Goal: Entertainment & Leisure: Browse casually

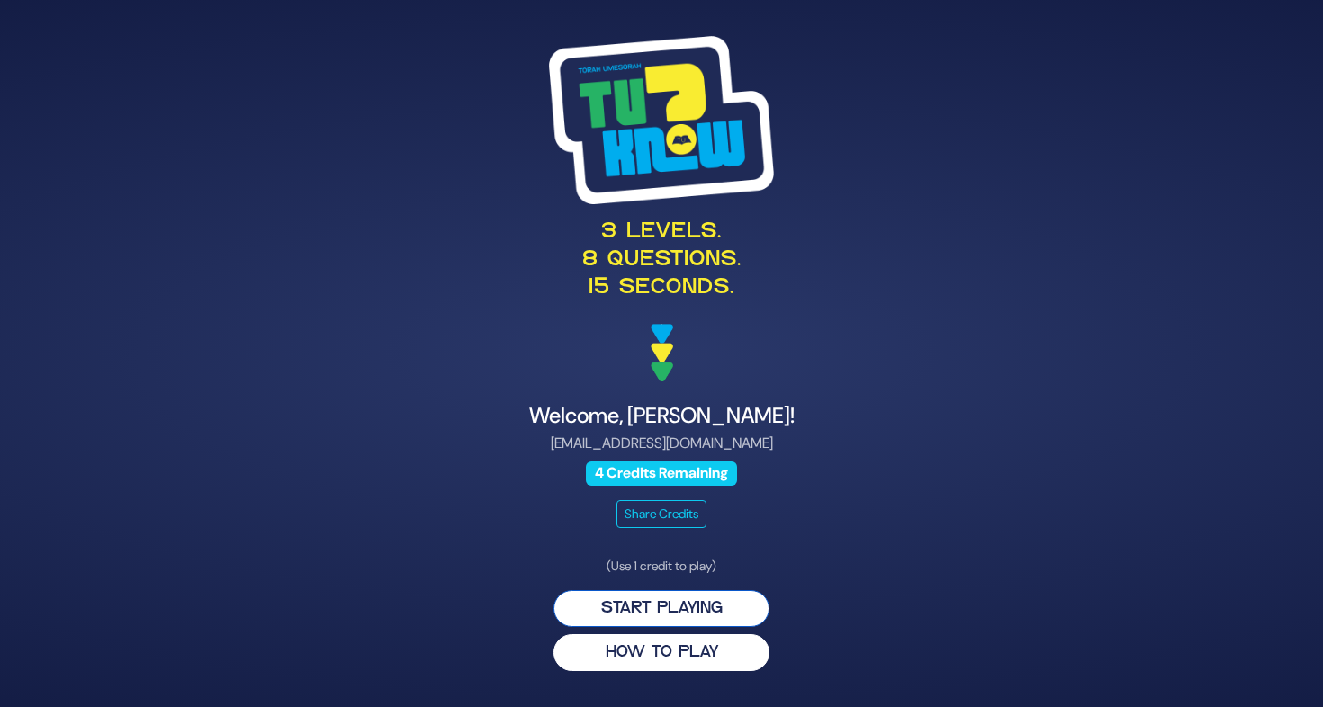
click at [720, 609] on button "Start Playing" at bounding box center [661, 608] width 216 height 37
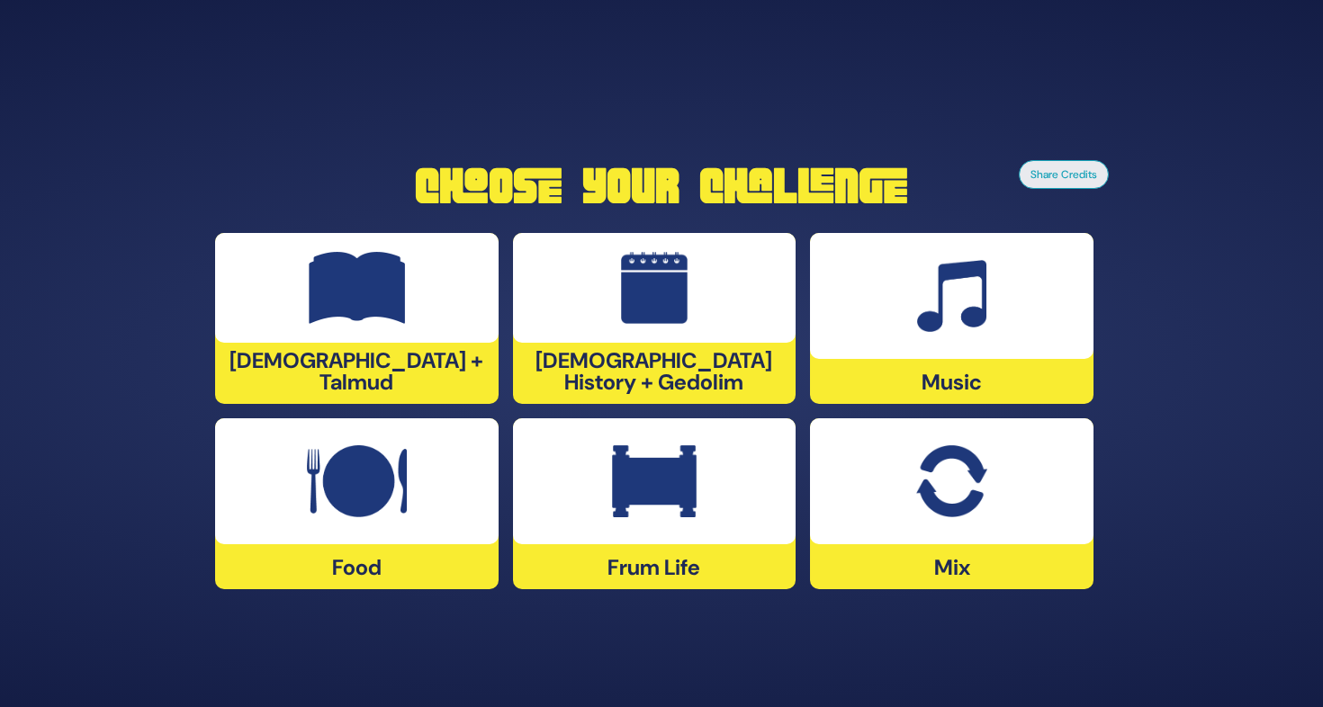
click at [662, 486] on img at bounding box center [654, 481] width 85 height 72
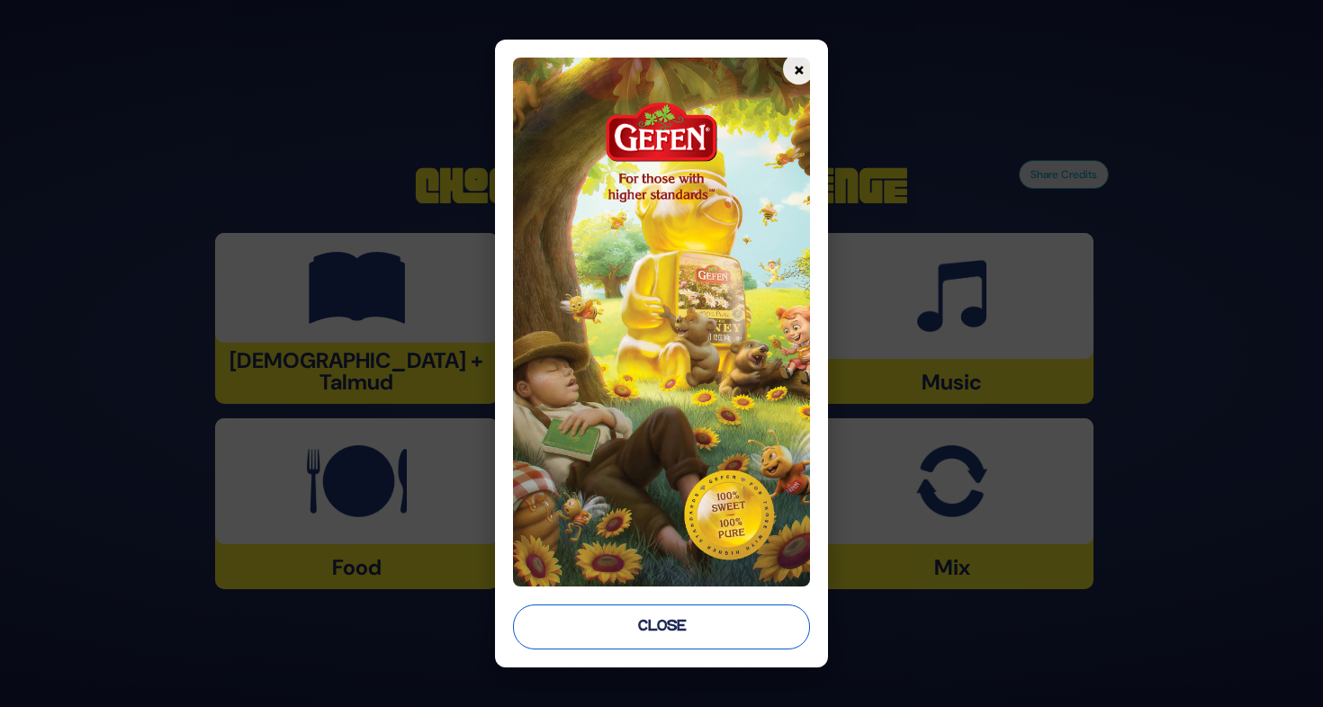
click at [717, 617] on button "Close" at bounding box center [661, 627] width 297 height 45
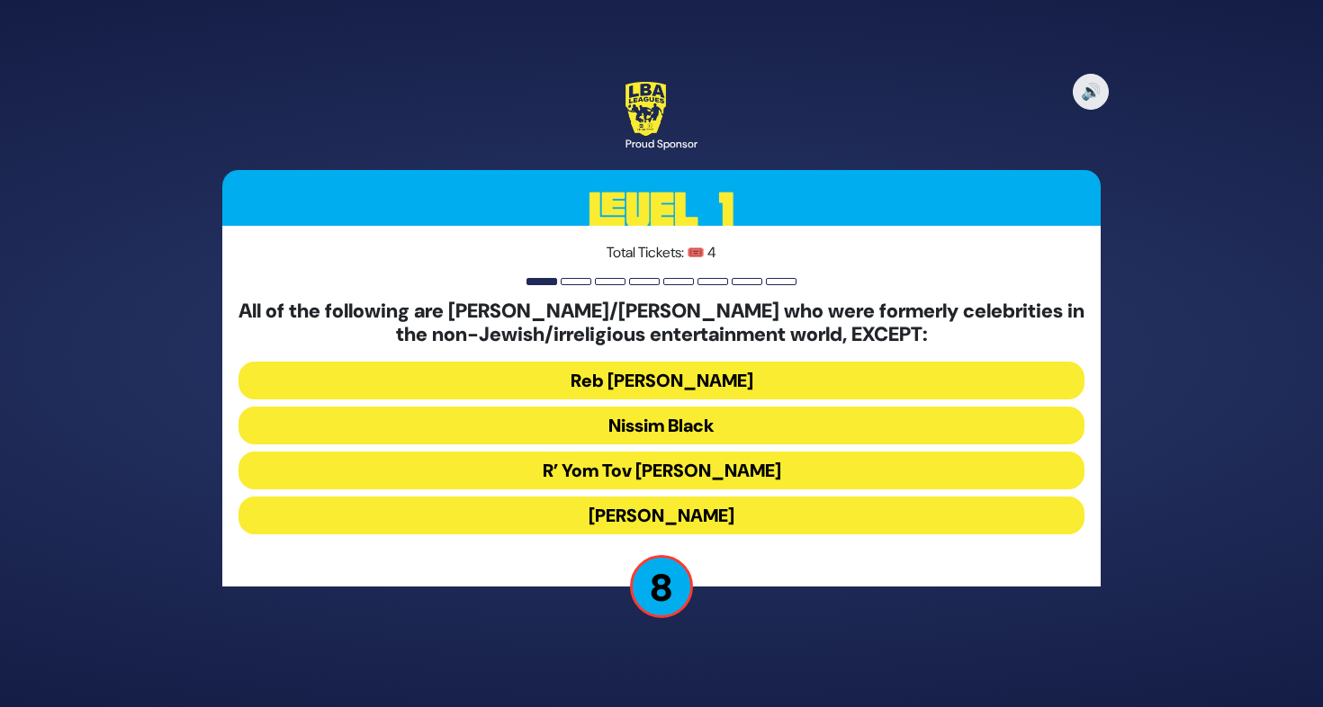
click at [700, 471] on button "R’ Yom Tov Glazer" at bounding box center [661, 471] width 846 height 38
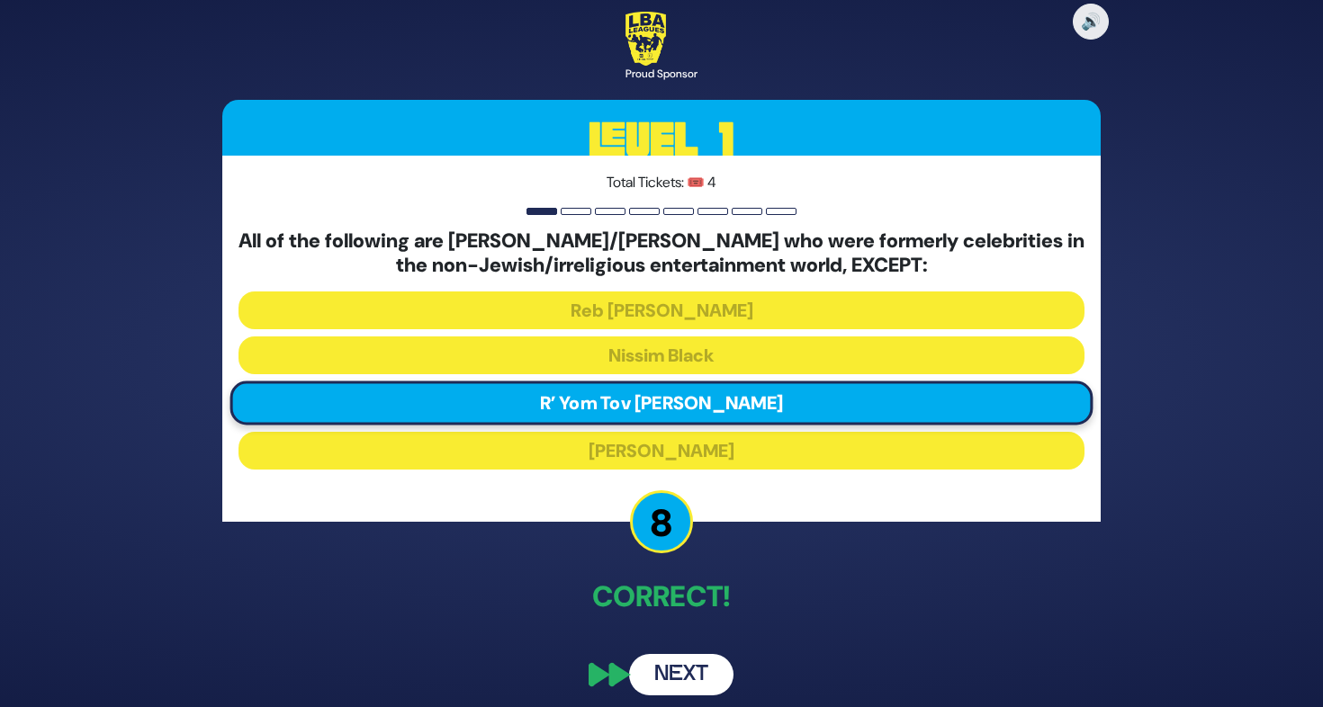
click at [689, 683] on button "Next" at bounding box center [681, 674] width 104 height 41
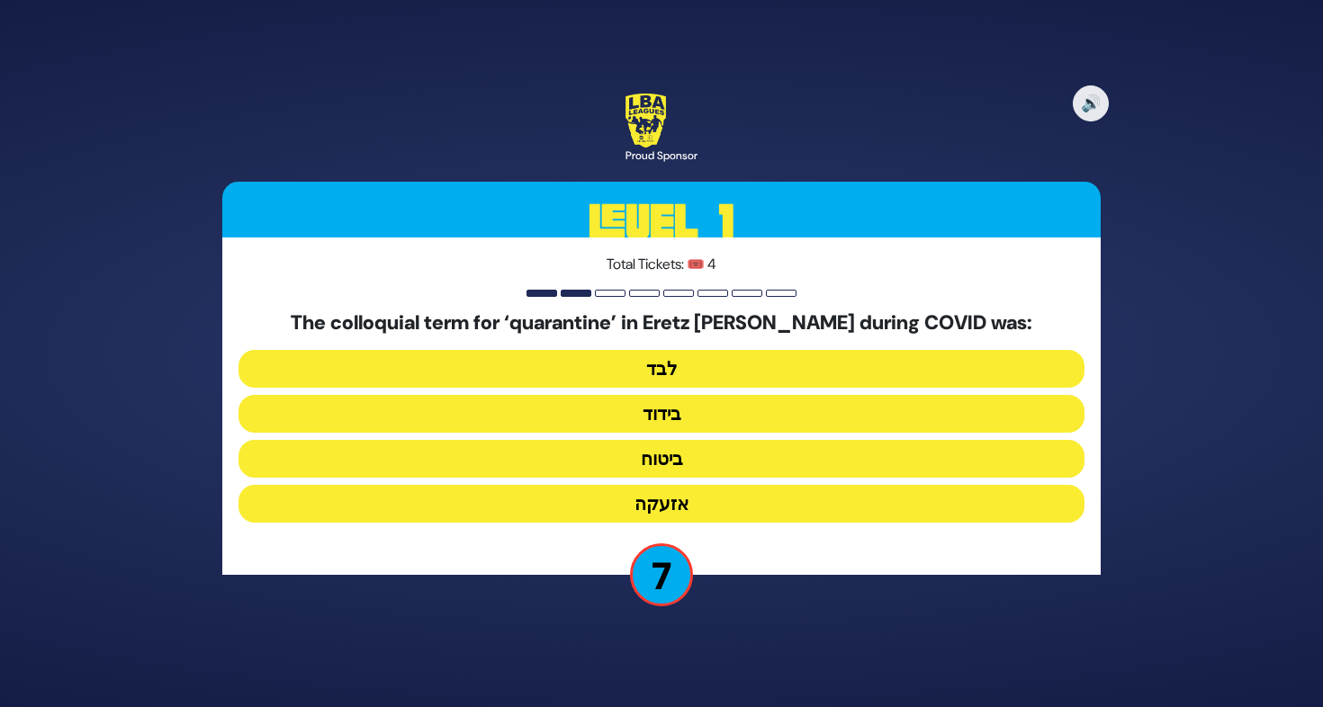
click at [678, 418] on button "בידוד" at bounding box center [661, 414] width 846 height 38
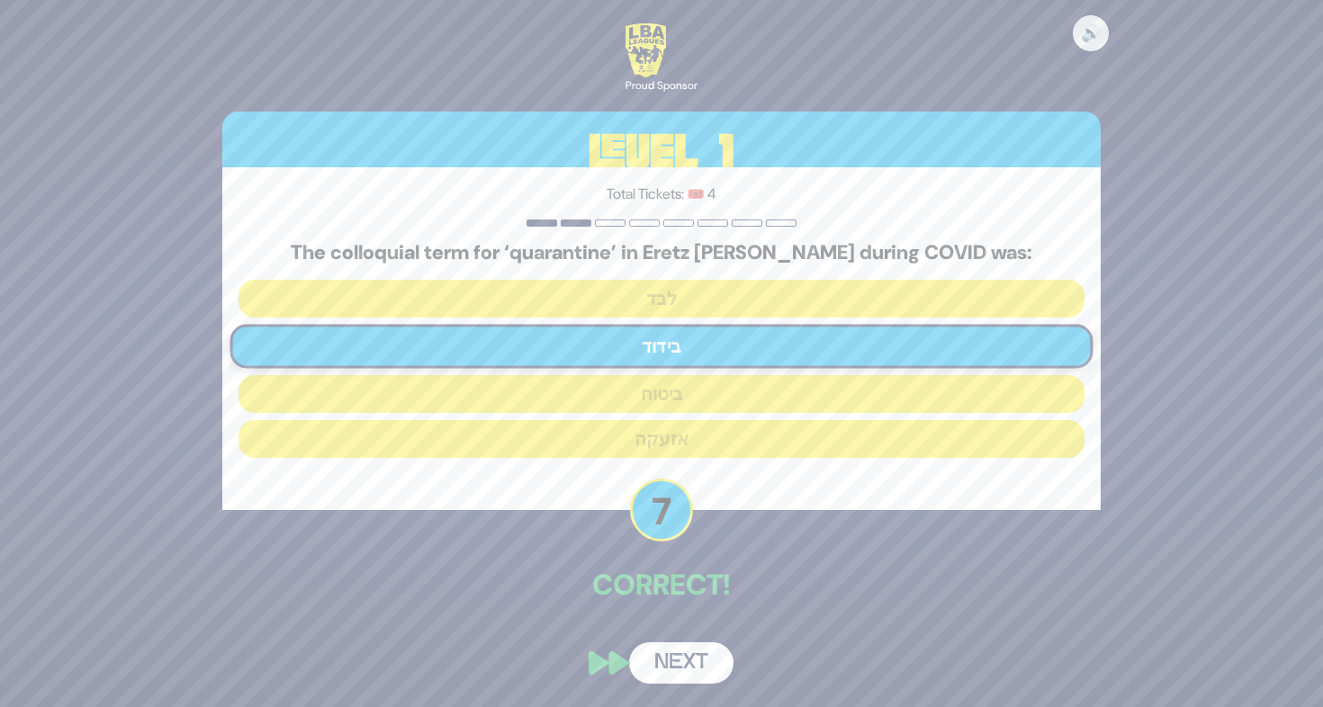
click at [714, 657] on button "Next" at bounding box center [681, 662] width 104 height 41
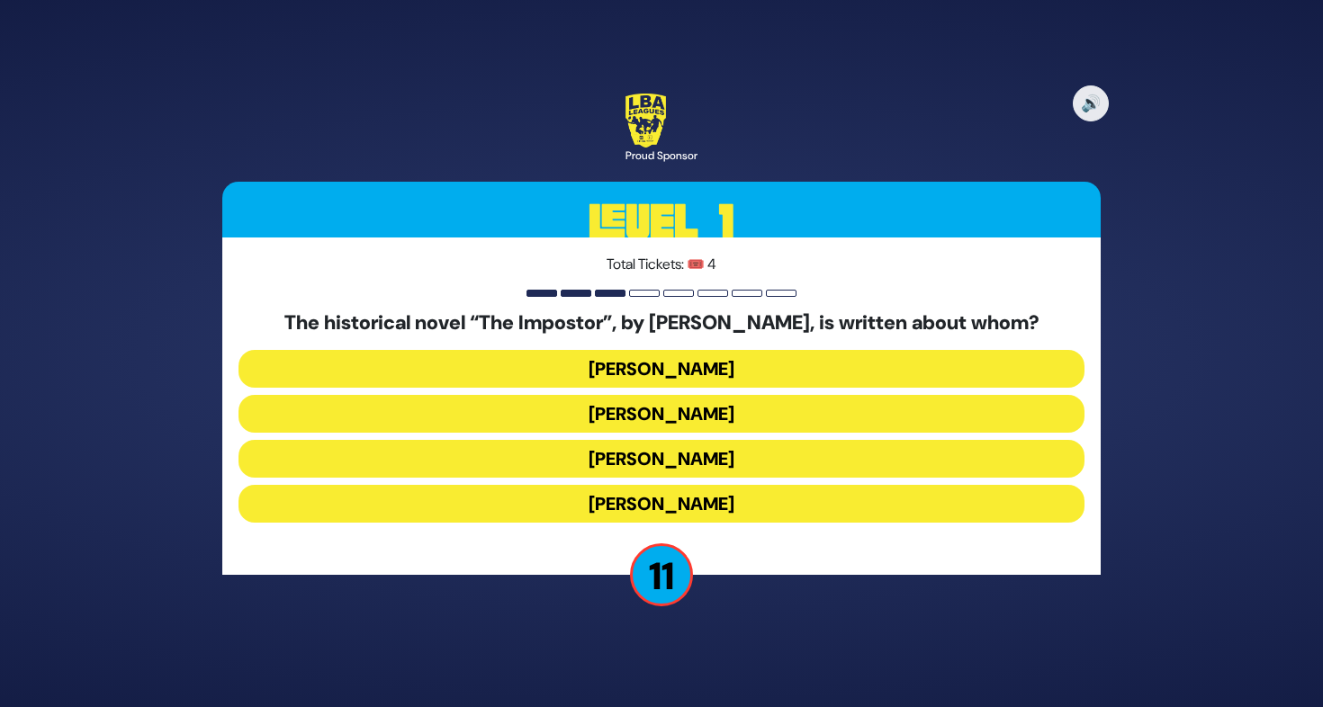
click at [705, 456] on button "Shabbesai Tzvi" at bounding box center [661, 459] width 846 height 38
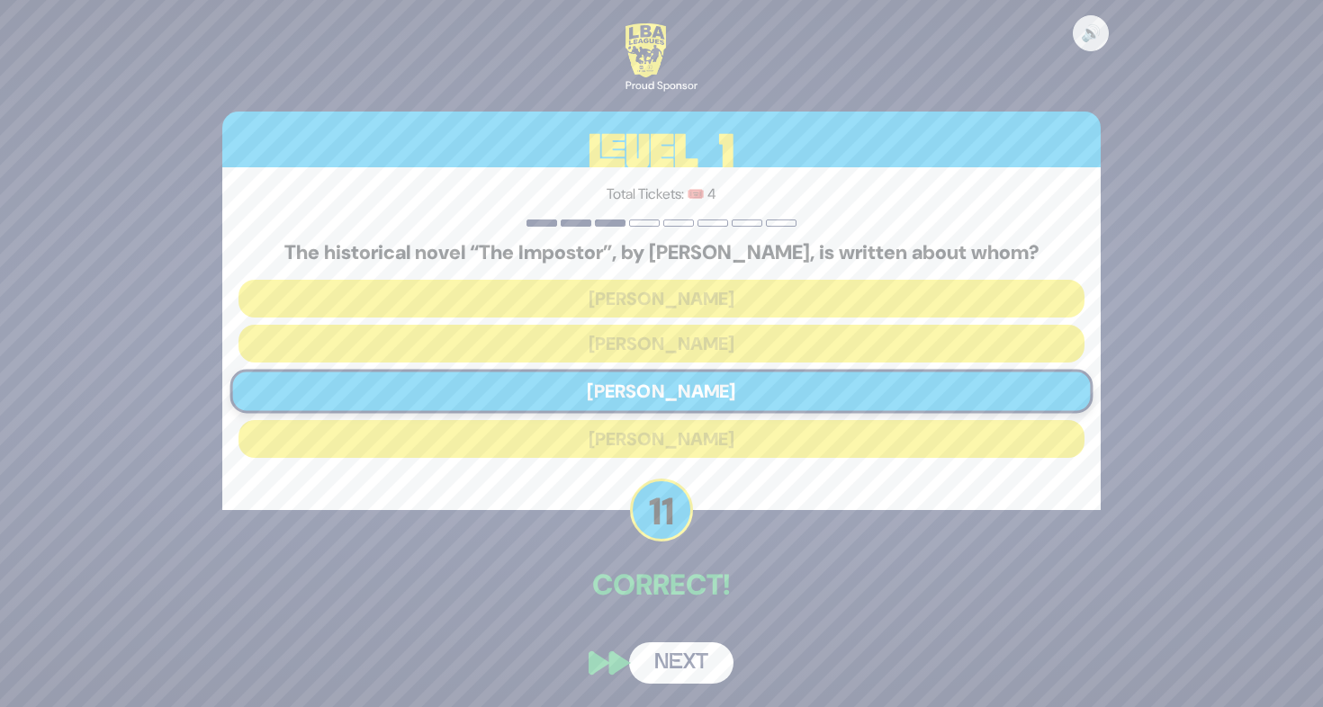
click at [708, 660] on button "Next" at bounding box center [681, 662] width 104 height 41
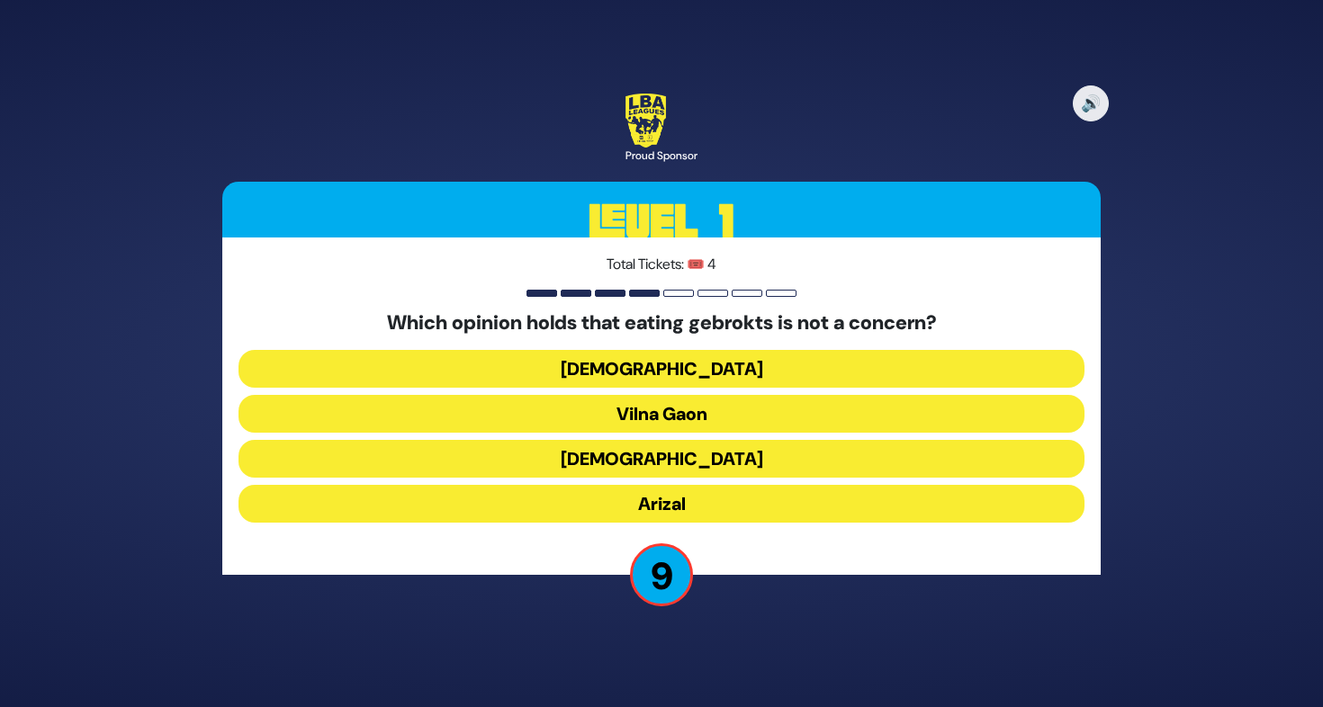
click at [699, 450] on button "Rama" at bounding box center [661, 459] width 846 height 38
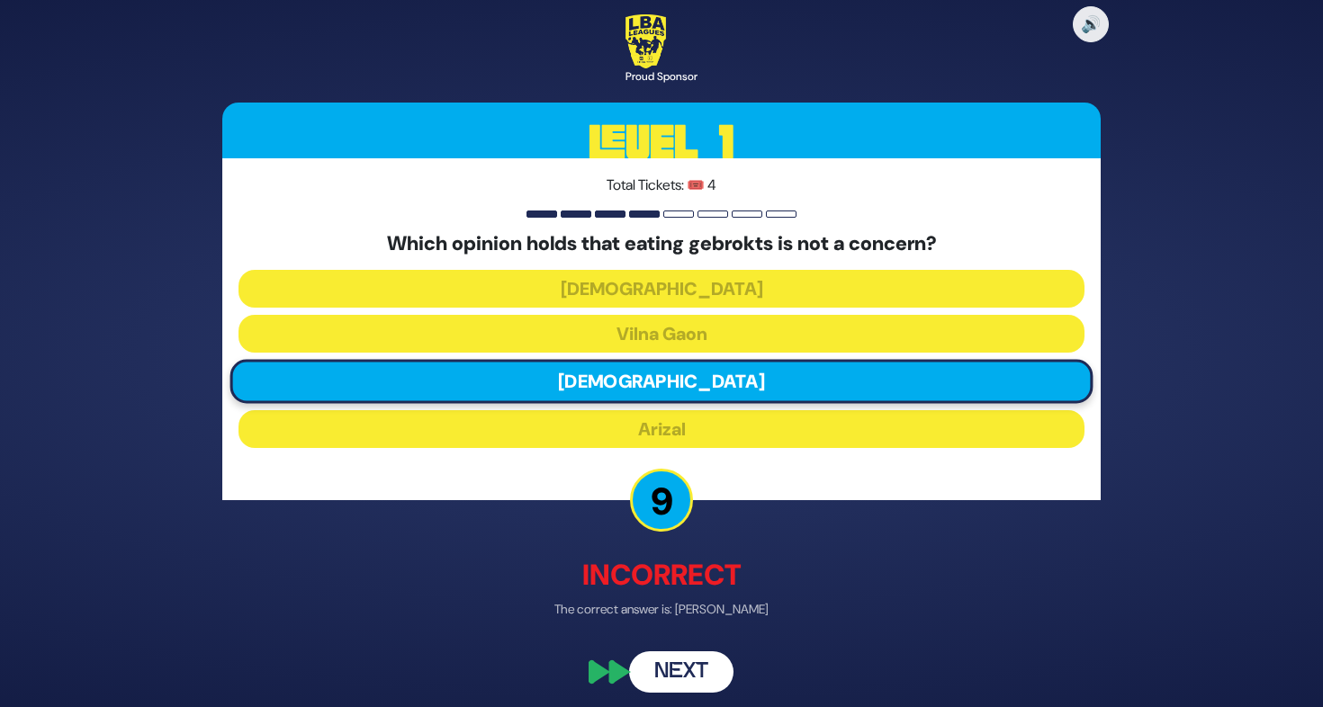
click at [715, 665] on button "Next" at bounding box center [681, 671] width 104 height 41
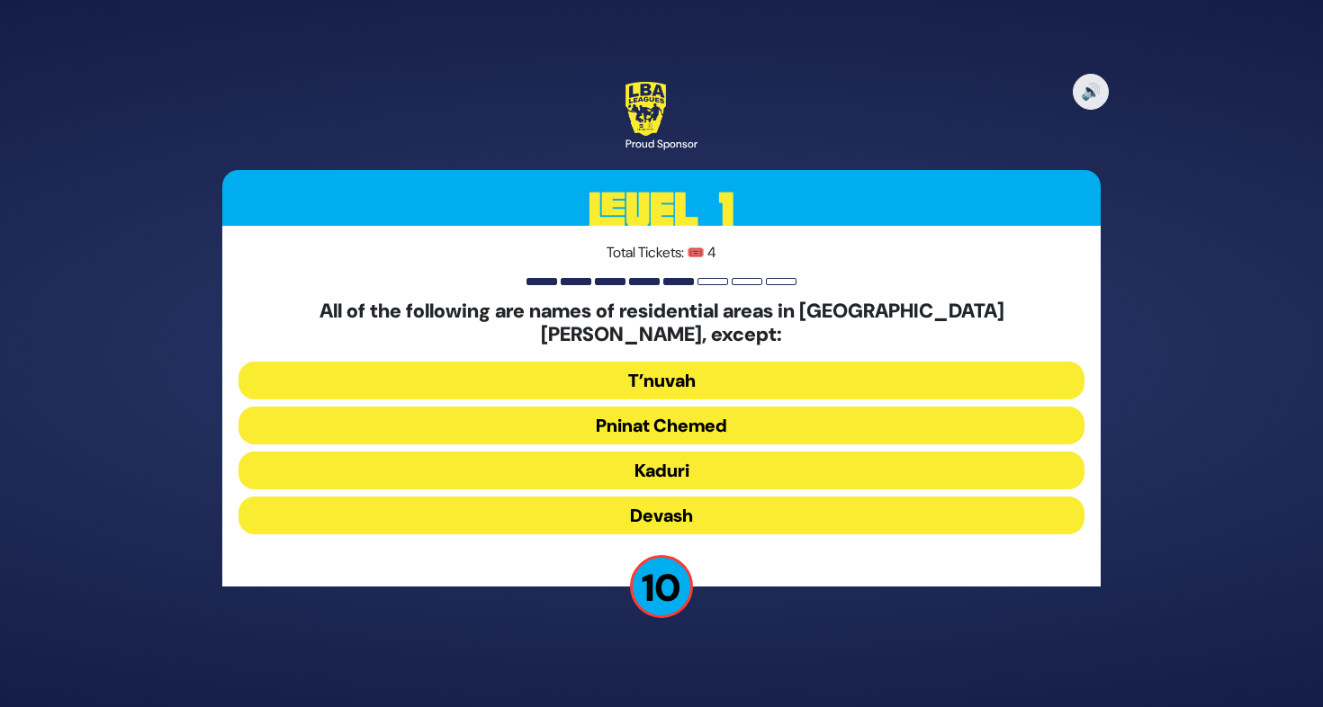
click at [696, 497] on button "Devash" at bounding box center [661, 516] width 846 height 38
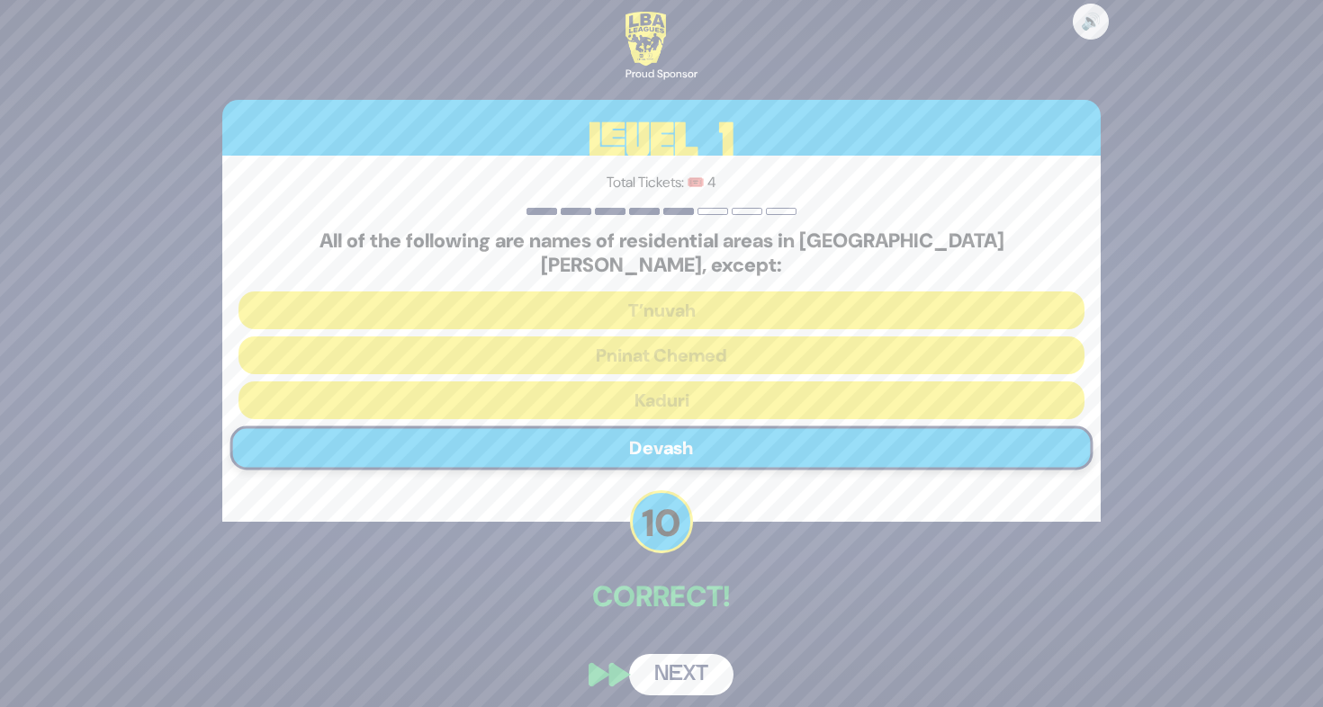
click at [712, 658] on button "Next" at bounding box center [681, 674] width 104 height 41
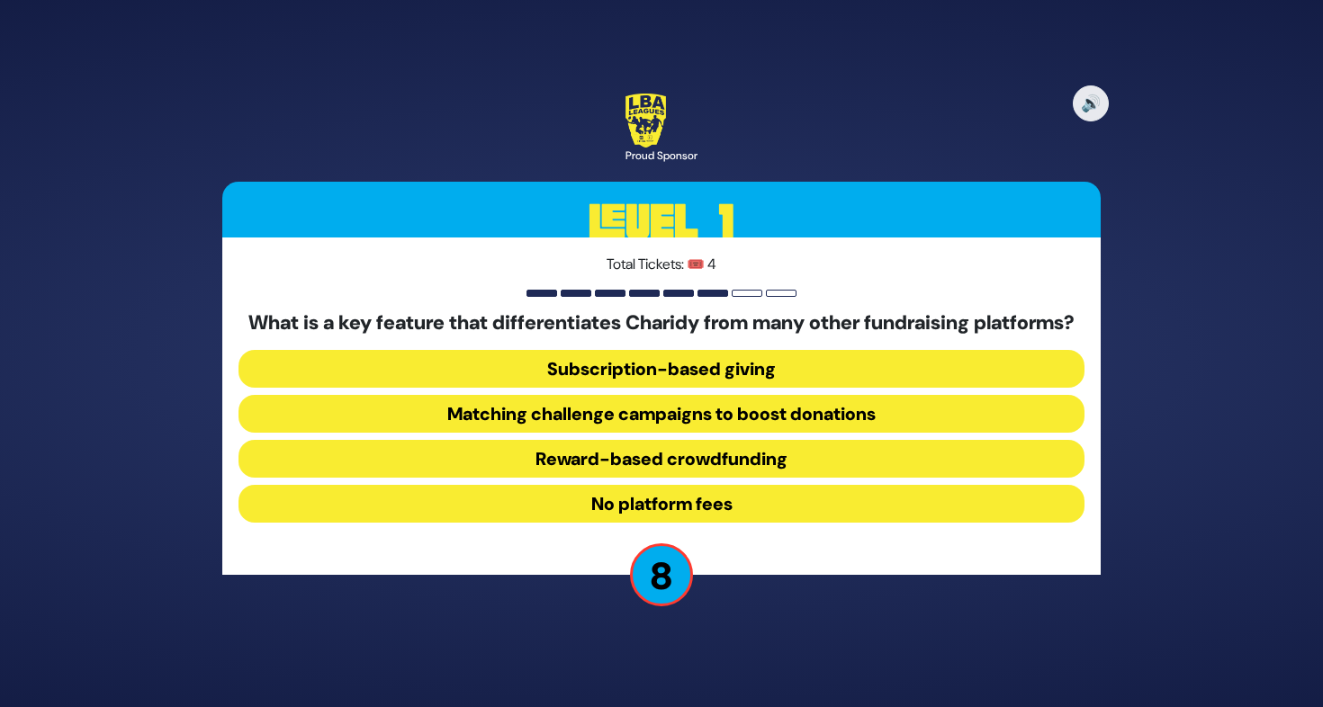
click at [717, 514] on button "No platform fees" at bounding box center [661, 504] width 846 height 38
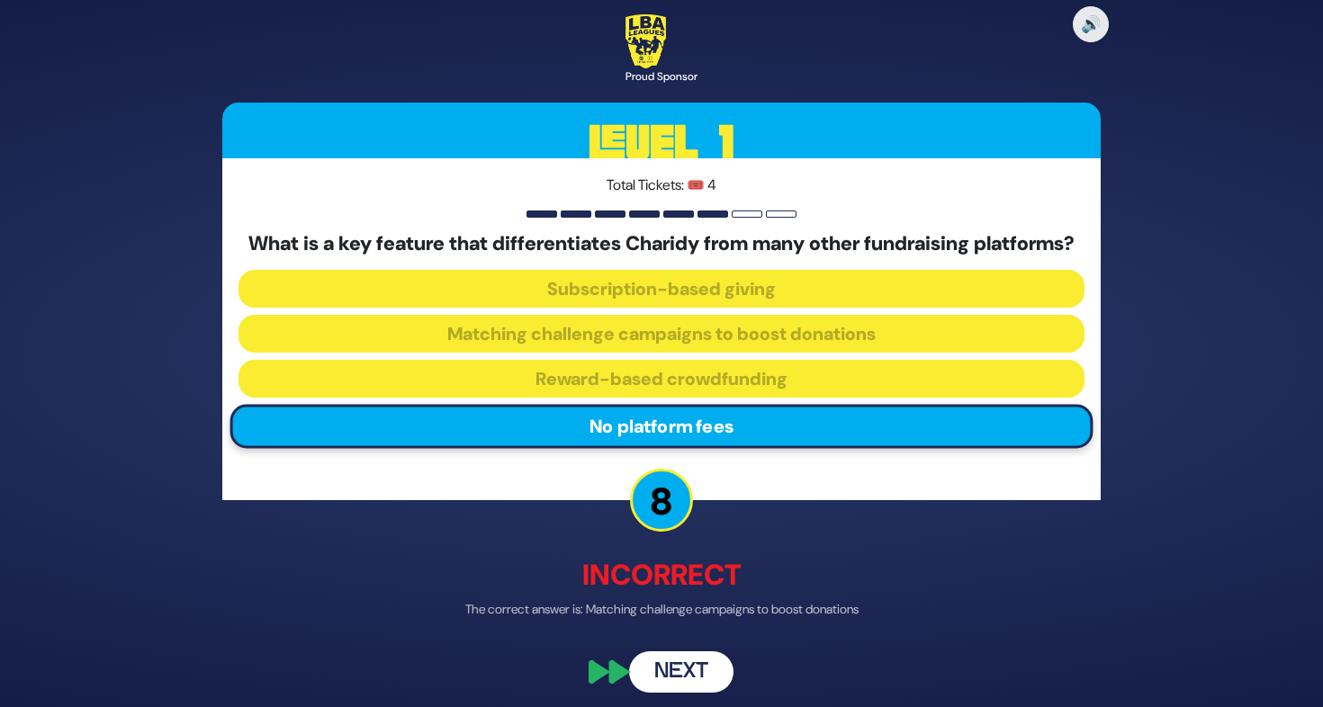
click at [714, 671] on button "Next" at bounding box center [681, 671] width 104 height 41
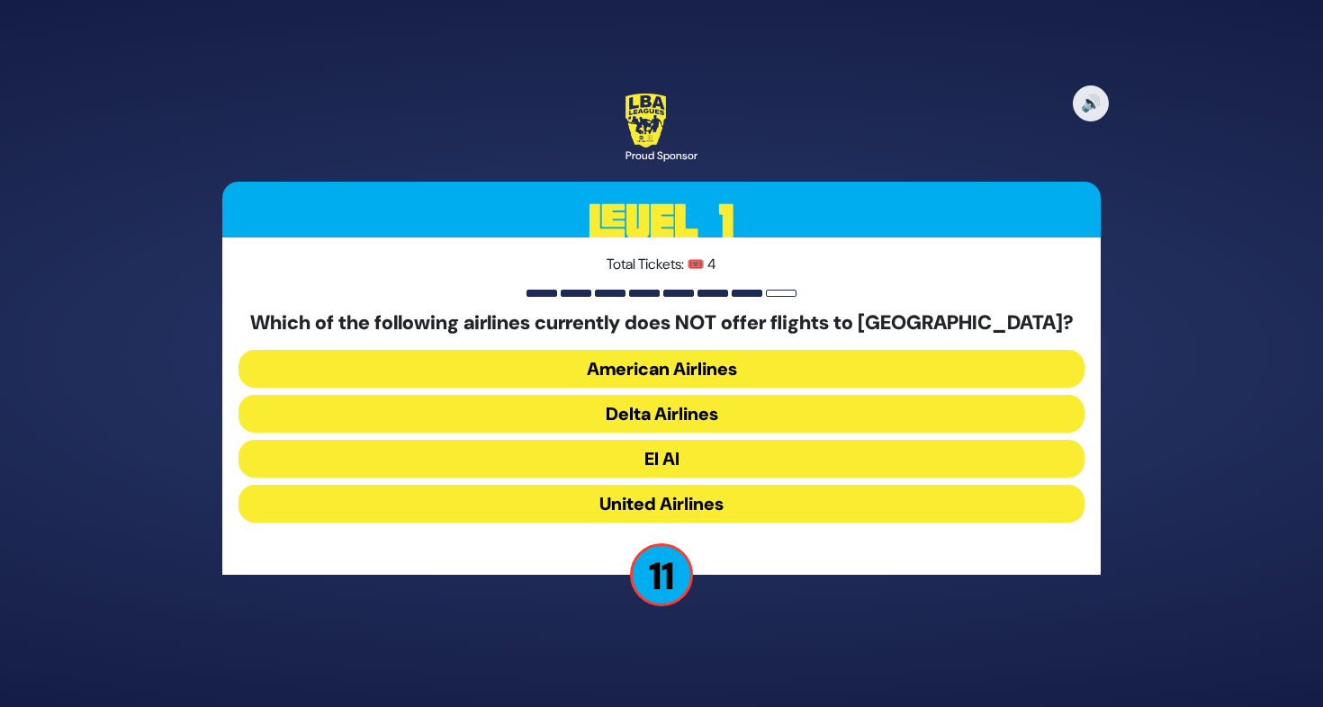
click at [680, 364] on button "American Airlines" at bounding box center [661, 369] width 846 height 38
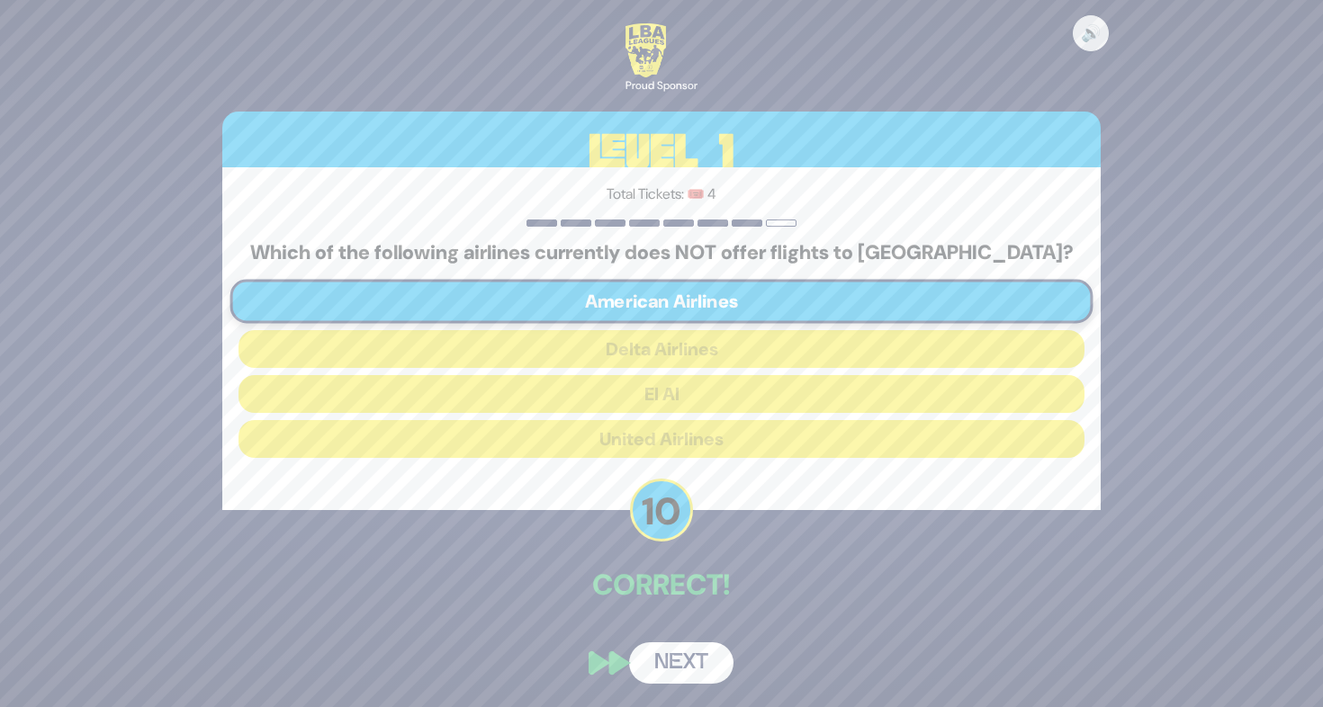
click at [713, 659] on button "Next" at bounding box center [681, 662] width 104 height 41
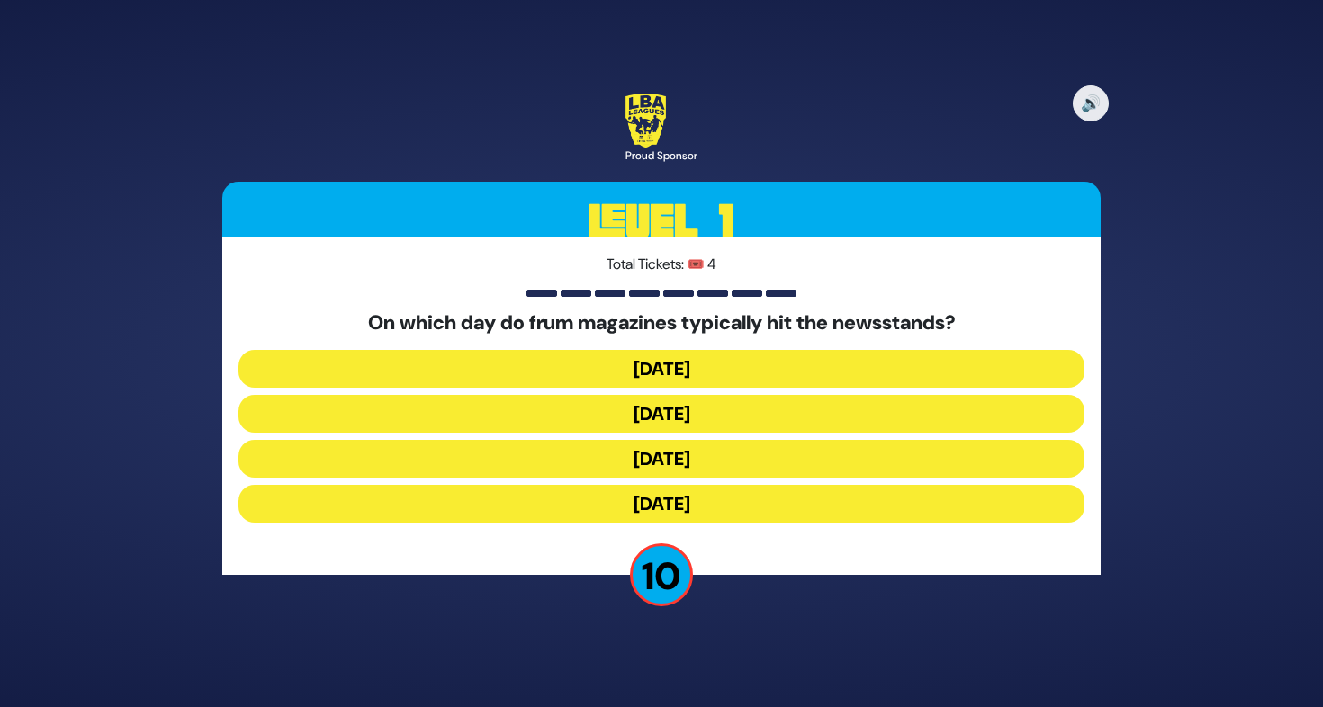
click at [705, 418] on button "Wednesday" at bounding box center [661, 414] width 846 height 38
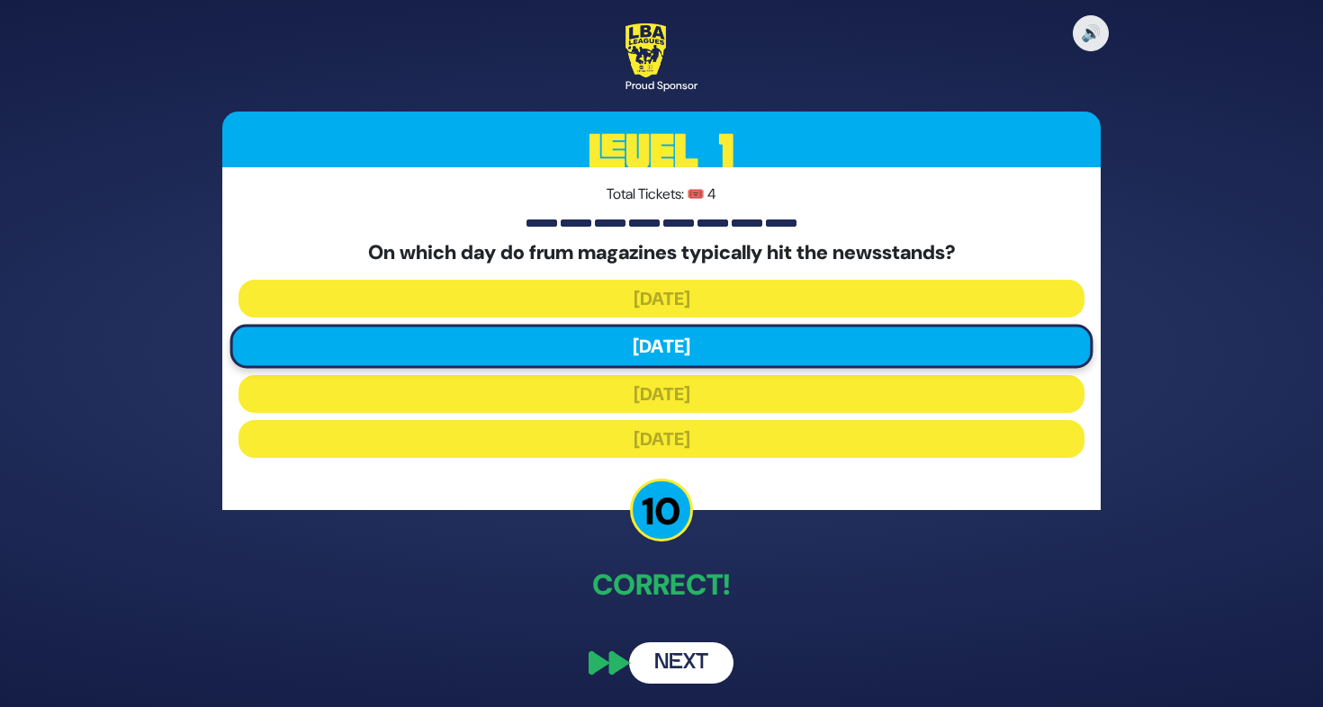
click at [679, 664] on button "Next" at bounding box center [681, 662] width 104 height 41
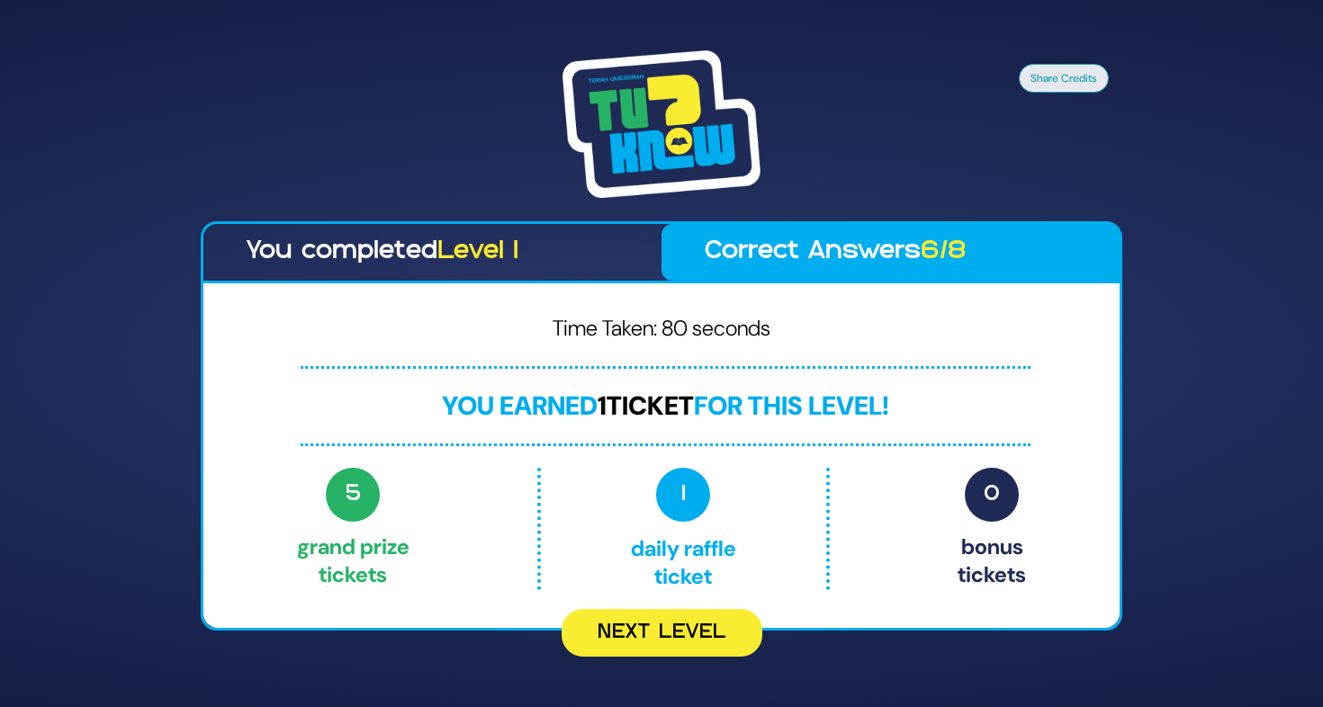
click at [951, 243] on span "6/8" at bounding box center [943, 251] width 46 height 23
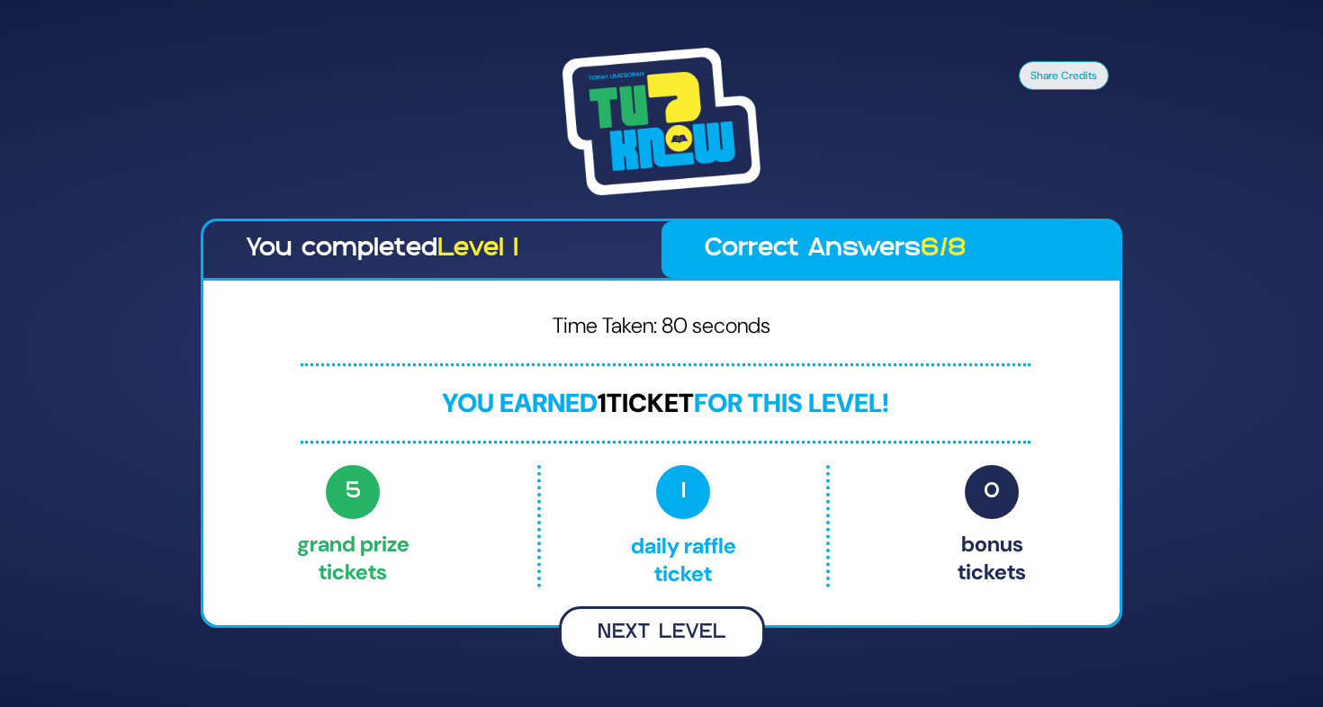
click at [685, 633] on button "Next Level" at bounding box center [662, 632] width 206 height 53
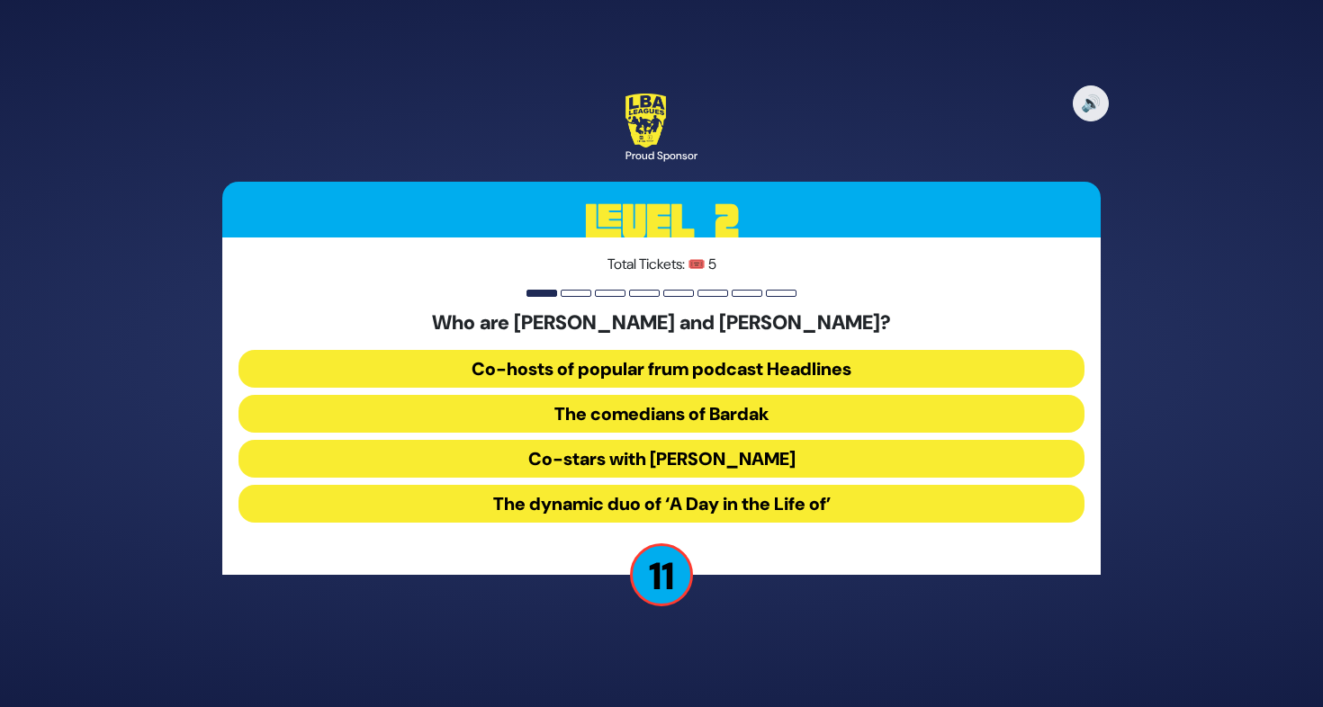
click at [782, 415] on button "The comedians of Bardak" at bounding box center [661, 414] width 846 height 38
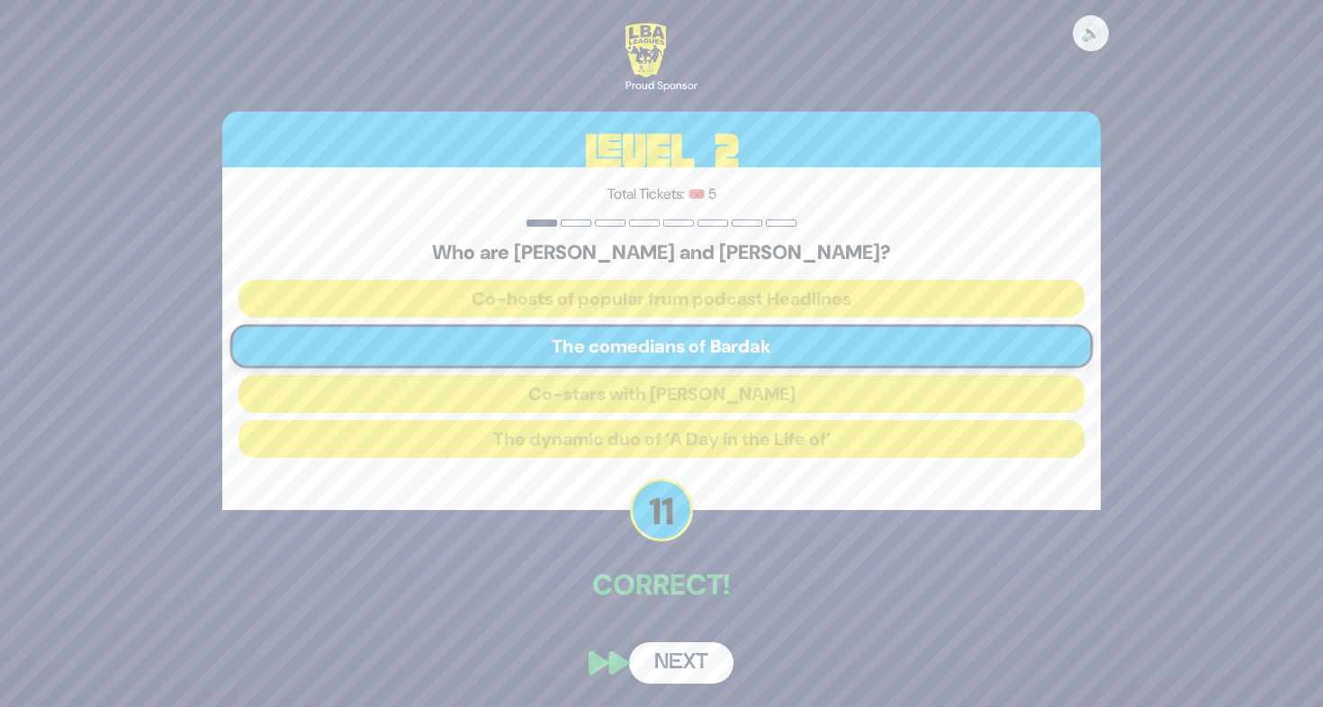
click at [697, 657] on button "Next" at bounding box center [681, 662] width 104 height 41
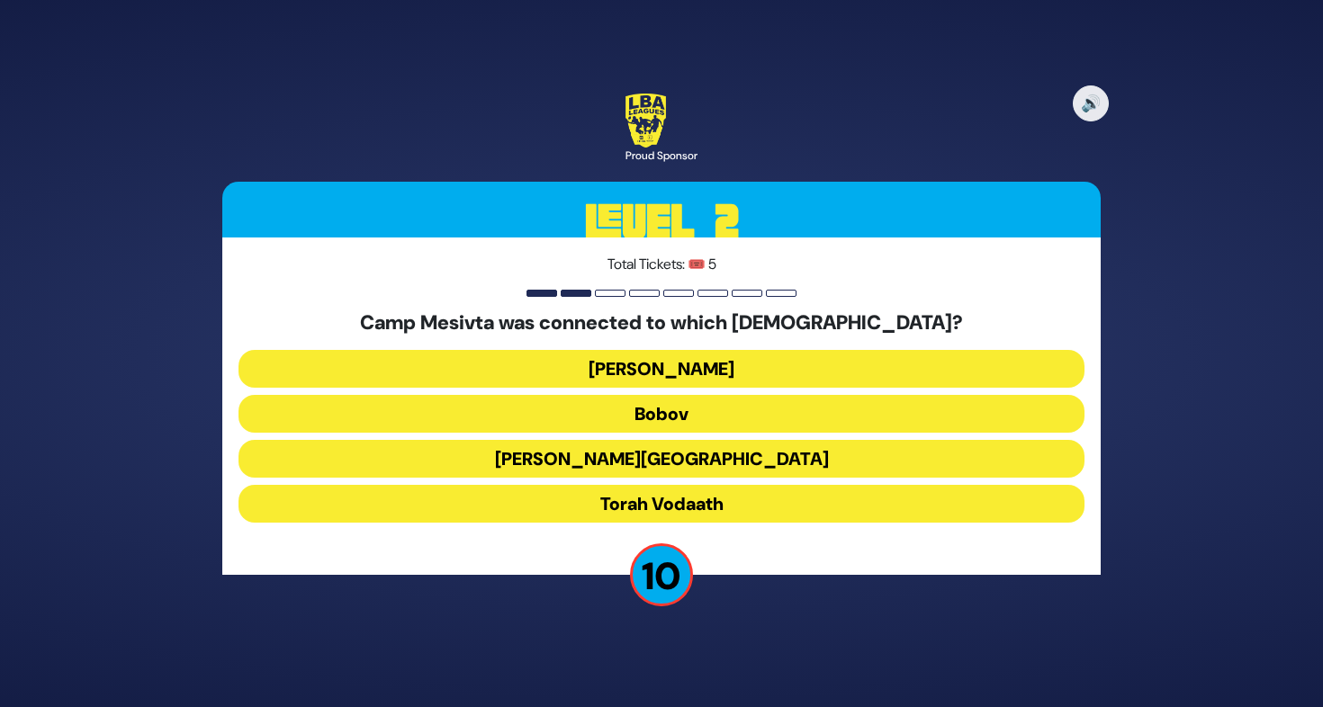
click at [688, 368] on button "Bais Shraga" at bounding box center [661, 369] width 846 height 38
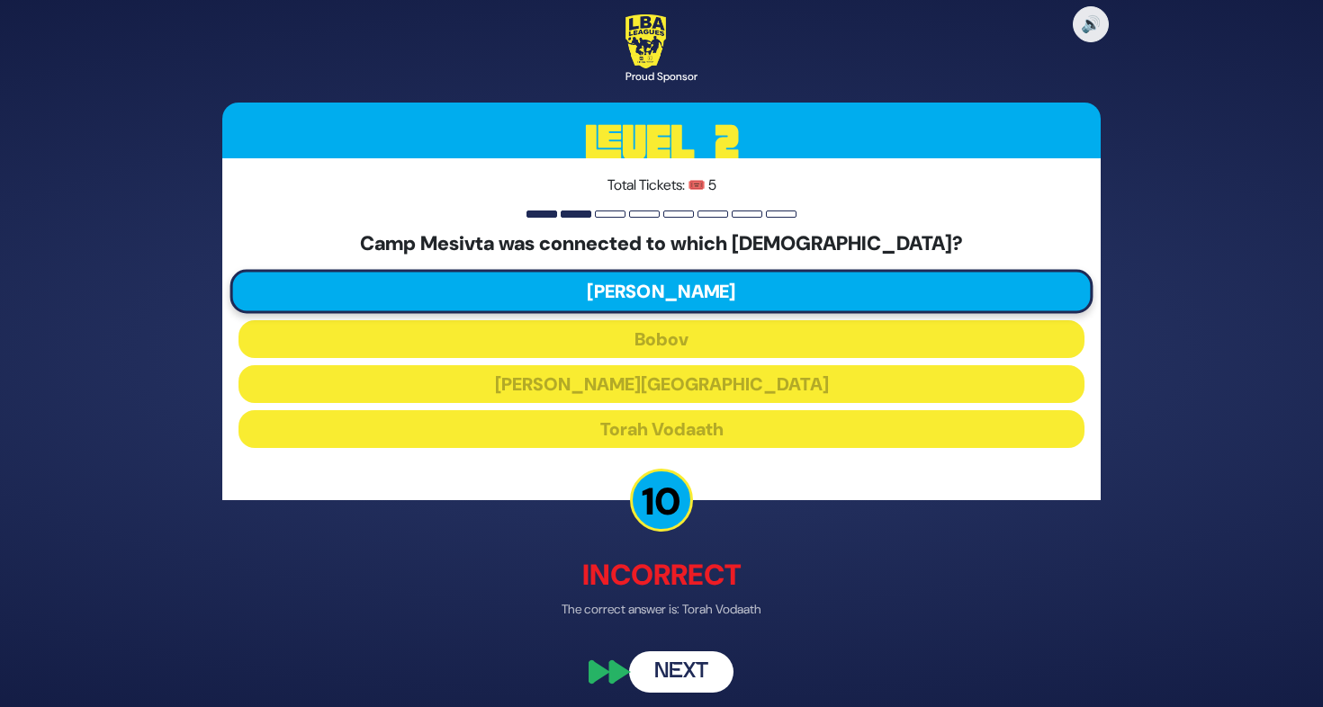
click at [701, 667] on button "Next" at bounding box center [681, 671] width 104 height 41
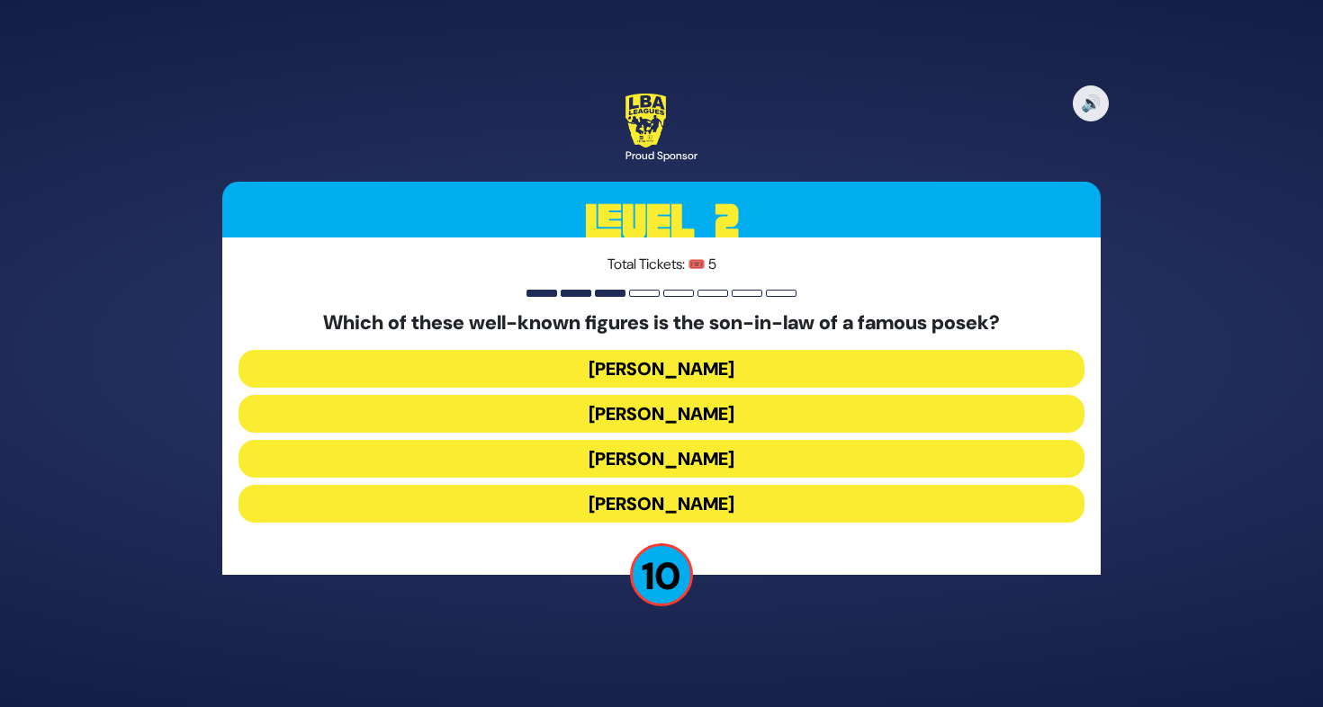
click at [720, 378] on button "Lazer Scheiner" at bounding box center [661, 369] width 846 height 38
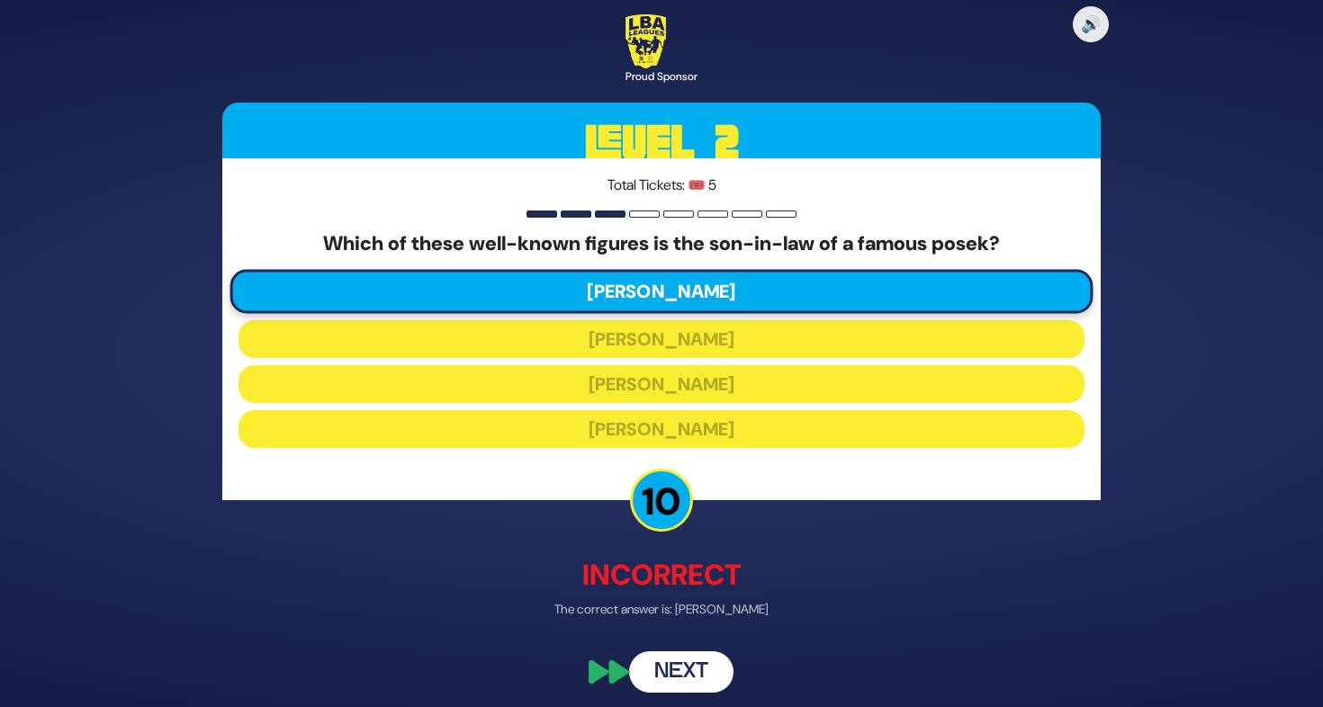
click at [681, 675] on button "Next" at bounding box center [681, 671] width 104 height 41
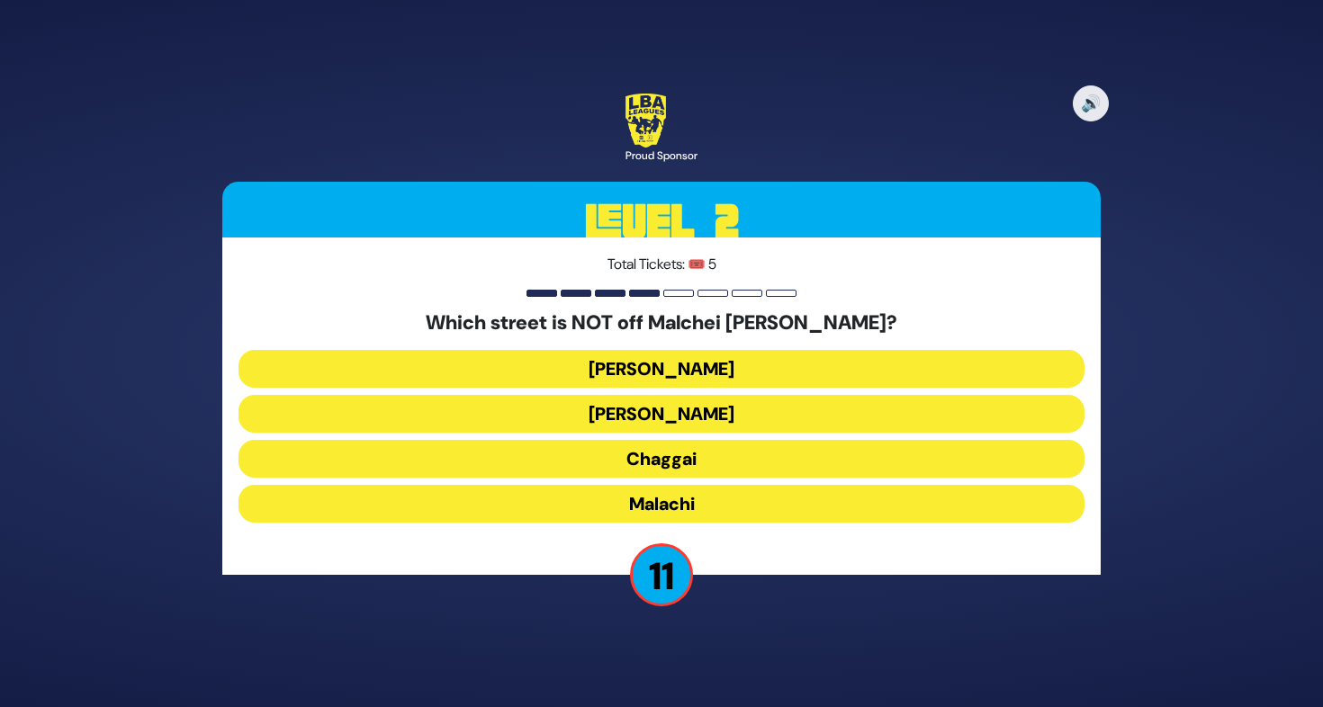
click at [679, 412] on button "Amos" at bounding box center [661, 414] width 846 height 38
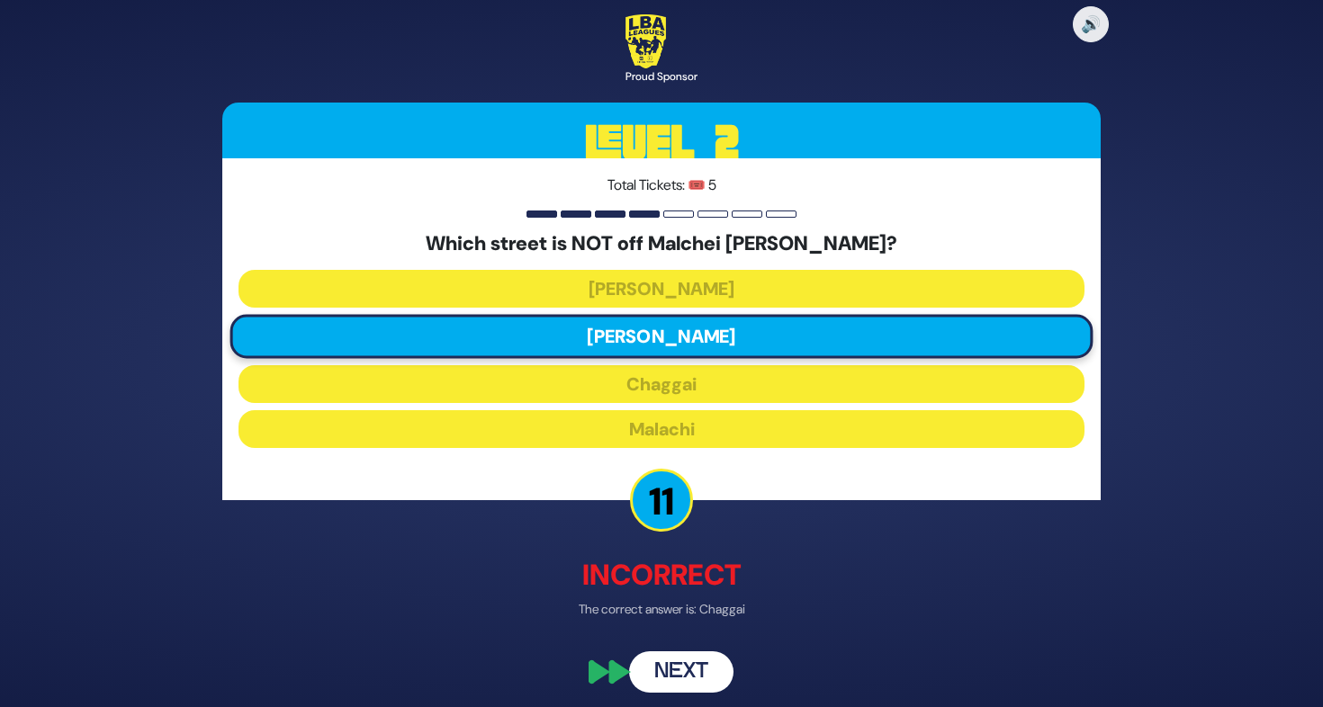
click at [708, 664] on button "Next" at bounding box center [681, 671] width 104 height 41
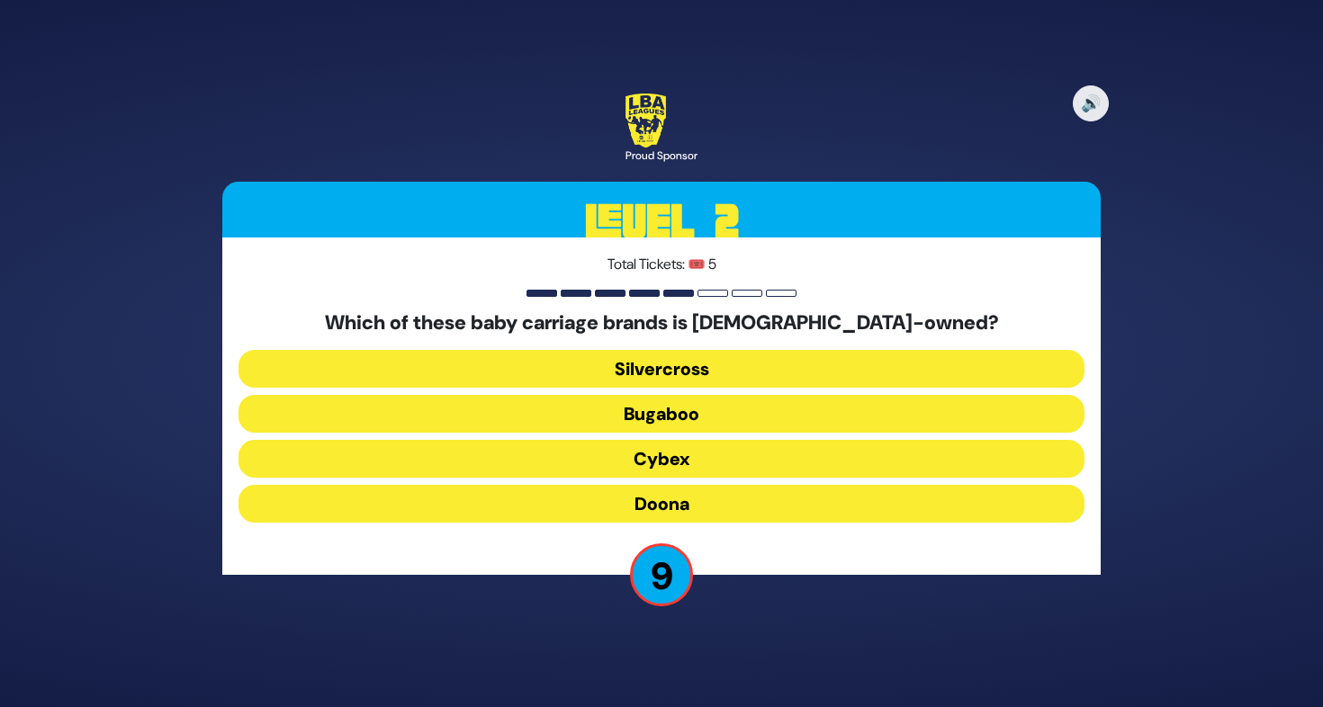
click at [705, 372] on button "Silvercross" at bounding box center [661, 369] width 846 height 38
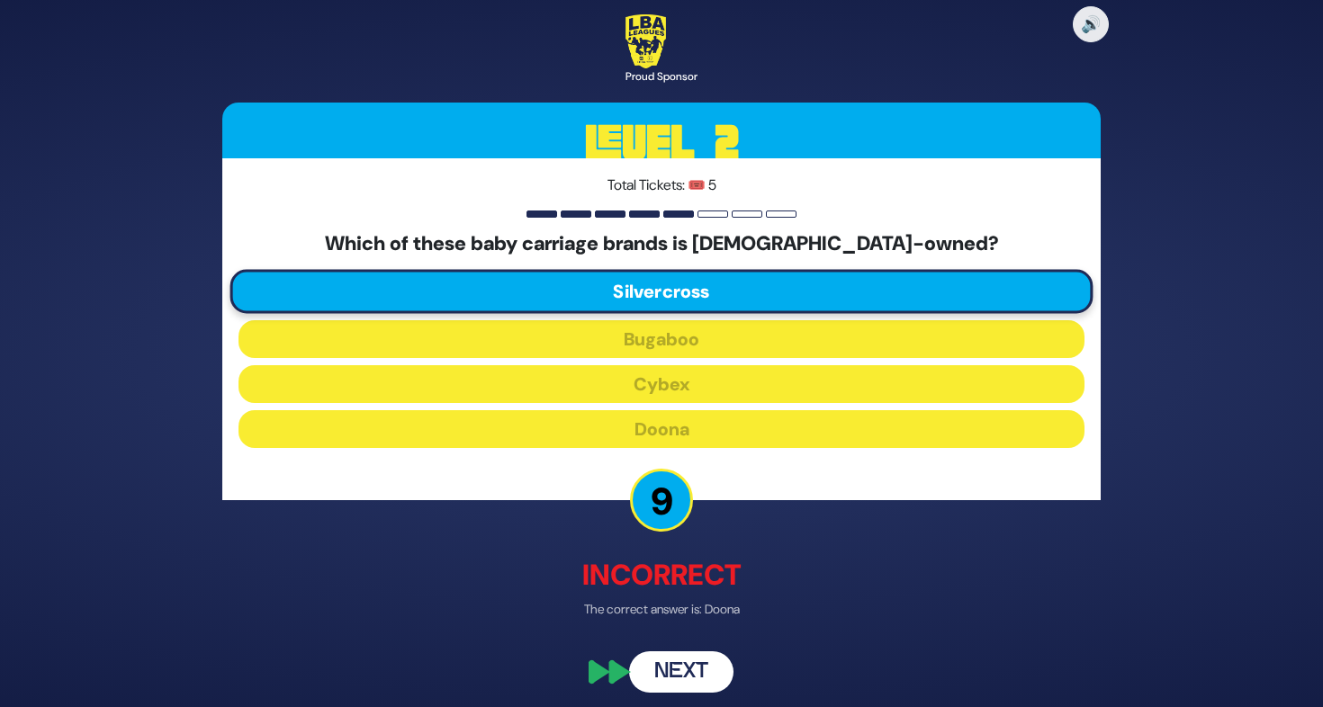
click at [697, 670] on button "Next" at bounding box center [681, 671] width 104 height 41
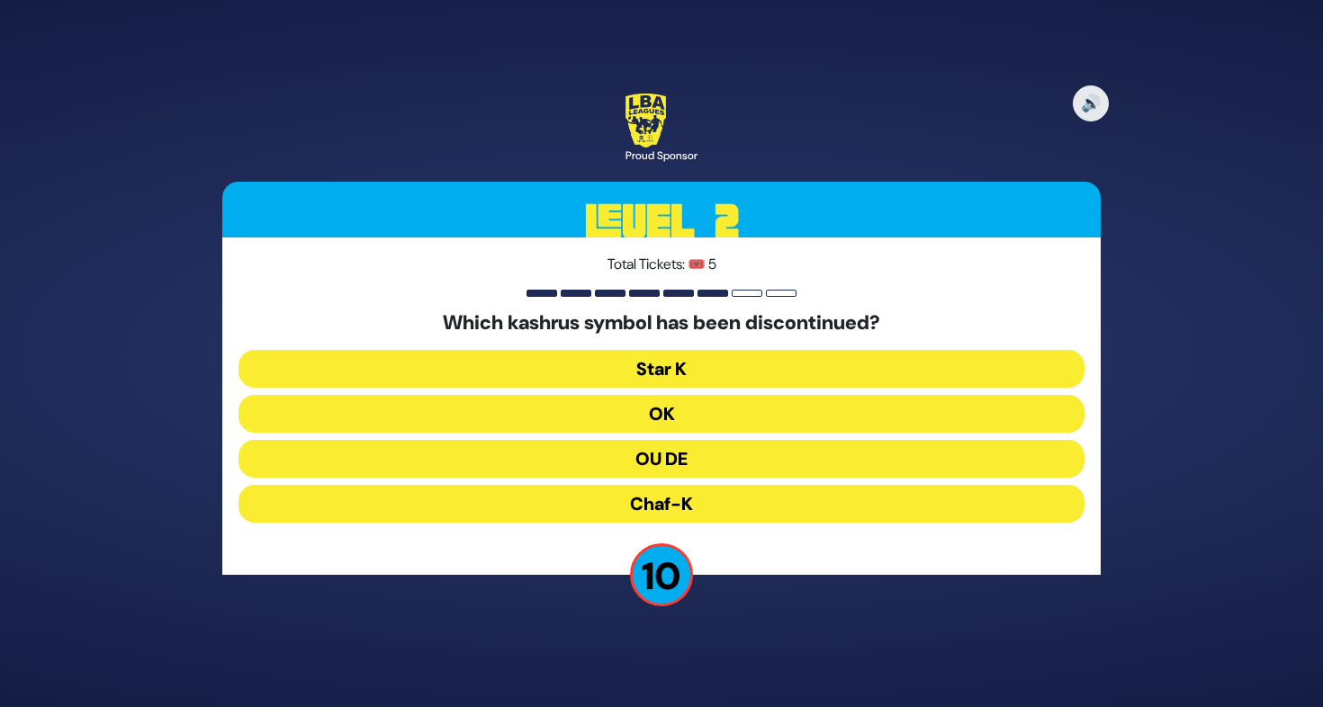
click at [698, 462] on button "OU DE" at bounding box center [661, 459] width 846 height 38
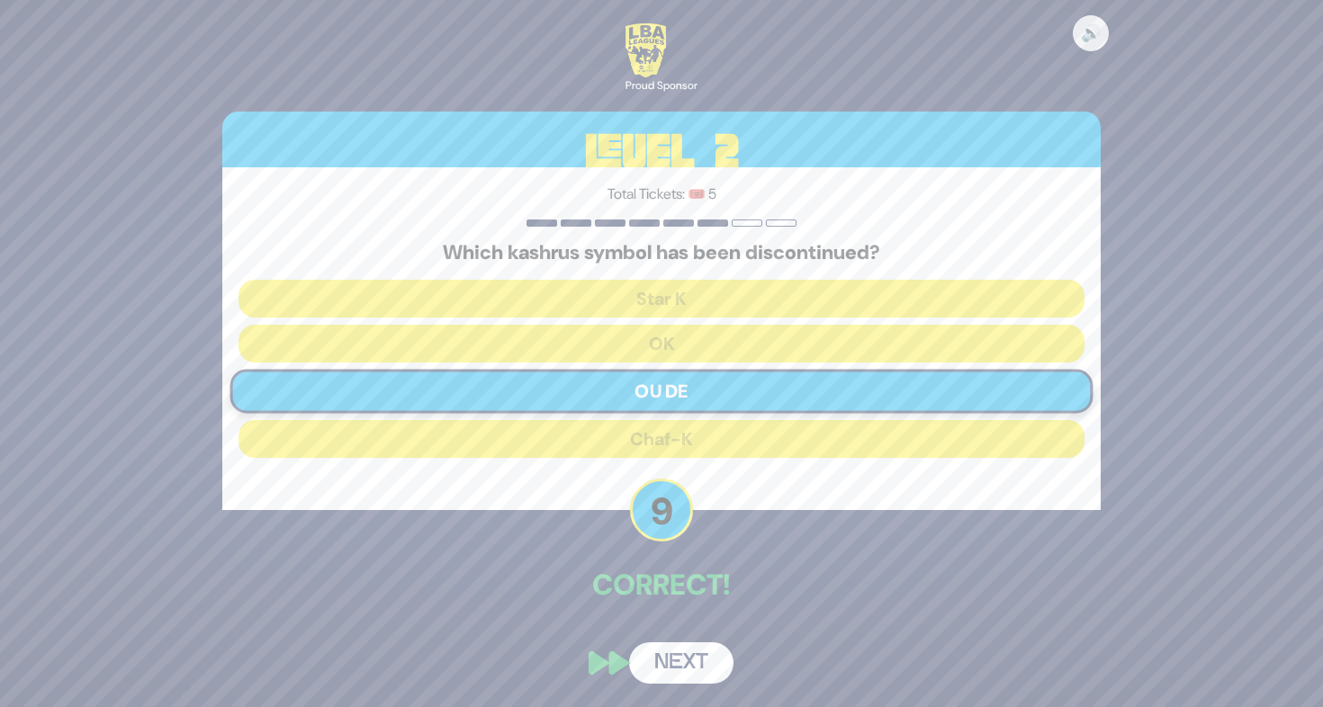
click at [706, 648] on button "Next" at bounding box center [681, 662] width 104 height 41
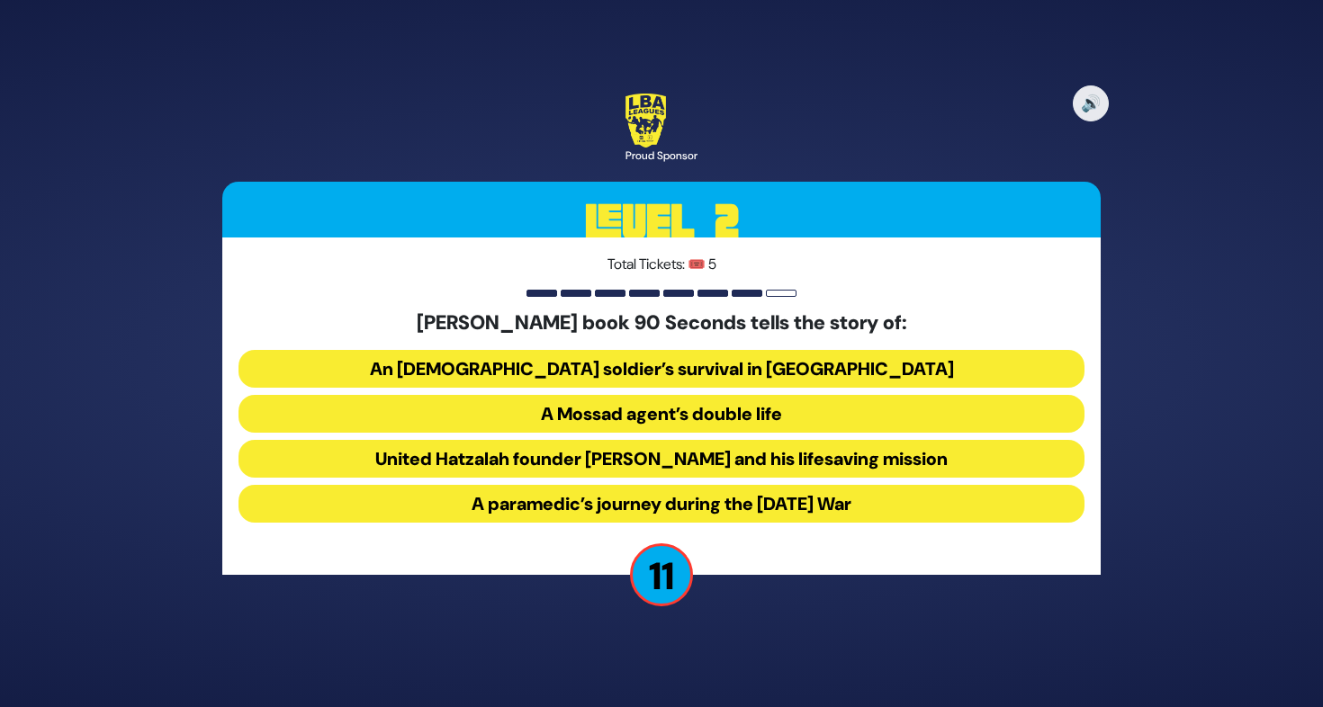
click at [716, 462] on button "United Hatzalah founder Eli Beer and his lifesaving mission" at bounding box center [661, 459] width 846 height 38
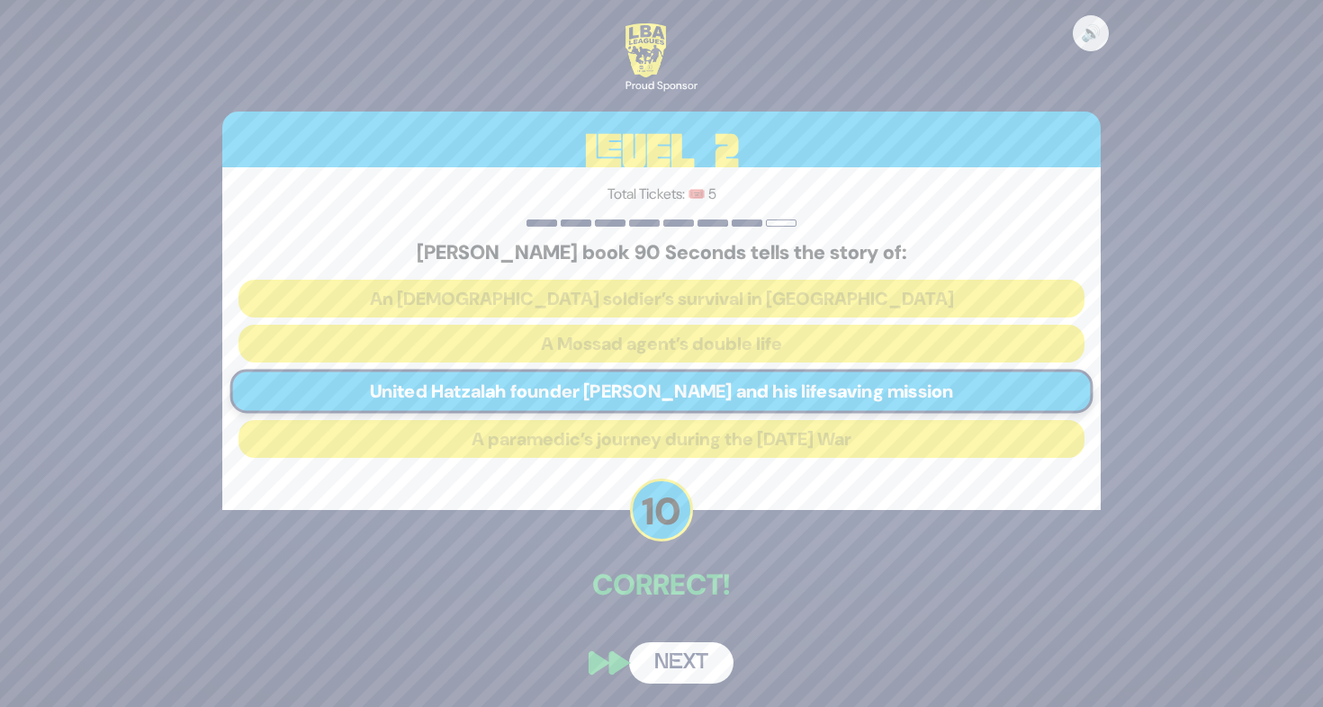
click at [714, 660] on button "Next" at bounding box center [681, 662] width 104 height 41
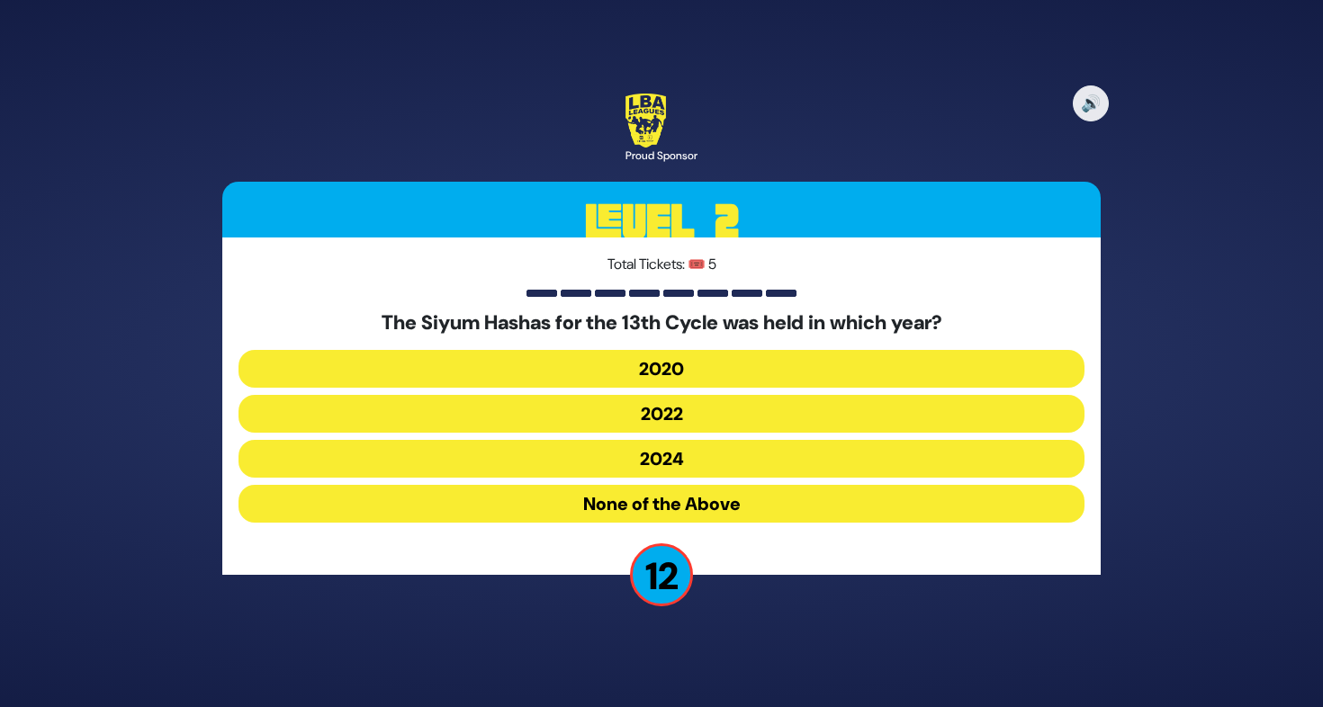
click at [687, 380] on button "2020" at bounding box center [661, 369] width 846 height 38
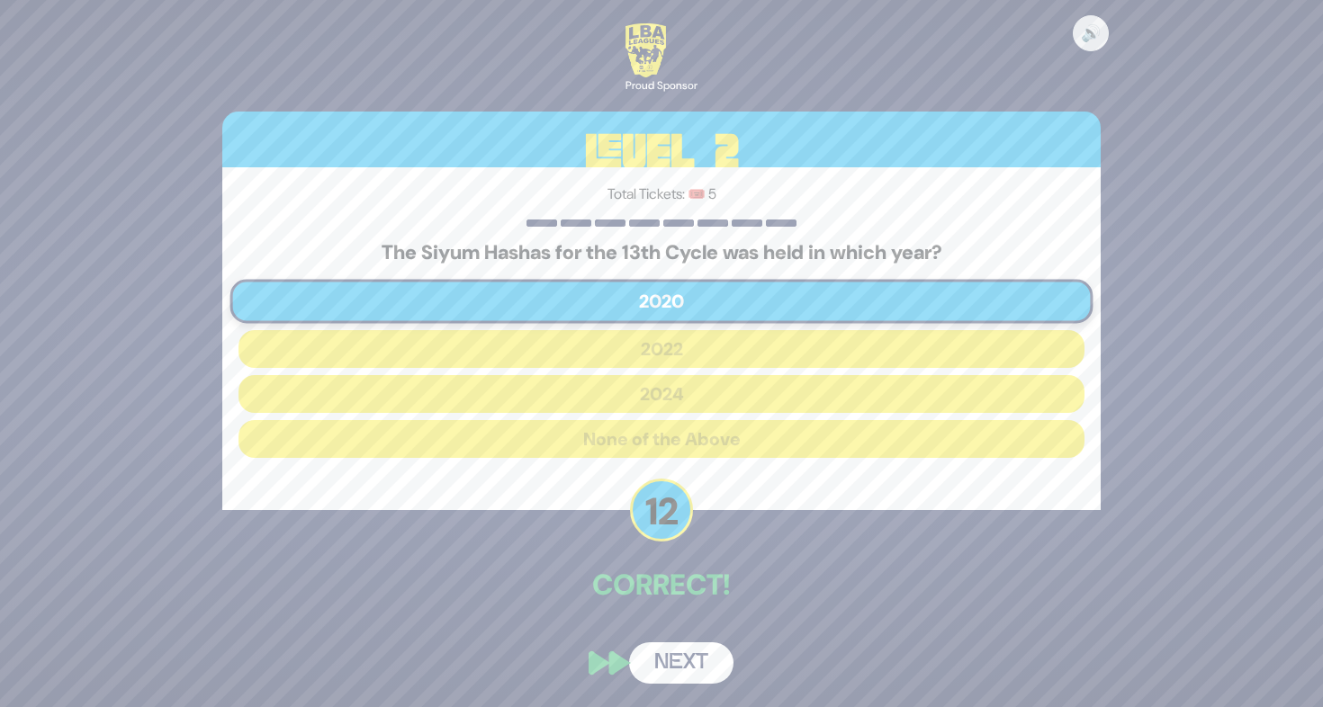
click at [650, 662] on button "Next" at bounding box center [681, 662] width 104 height 41
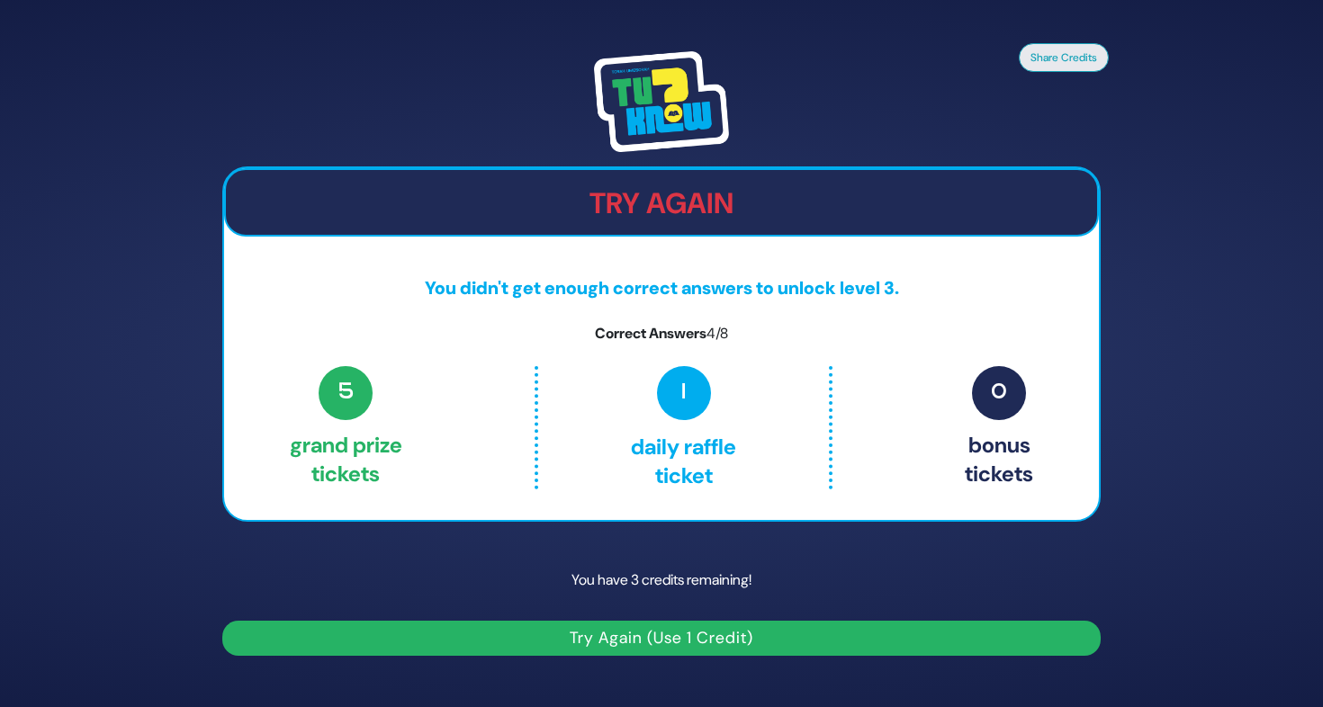
click at [651, 104] on img at bounding box center [661, 101] width 135 height 101
click at [671, 186] on h2 "Try Again" at bounding box center [661, 203] width 871 height 34
click at [1052, 49] on button "Share Credits" at bounding box center [1064, 56] width 90 height 29
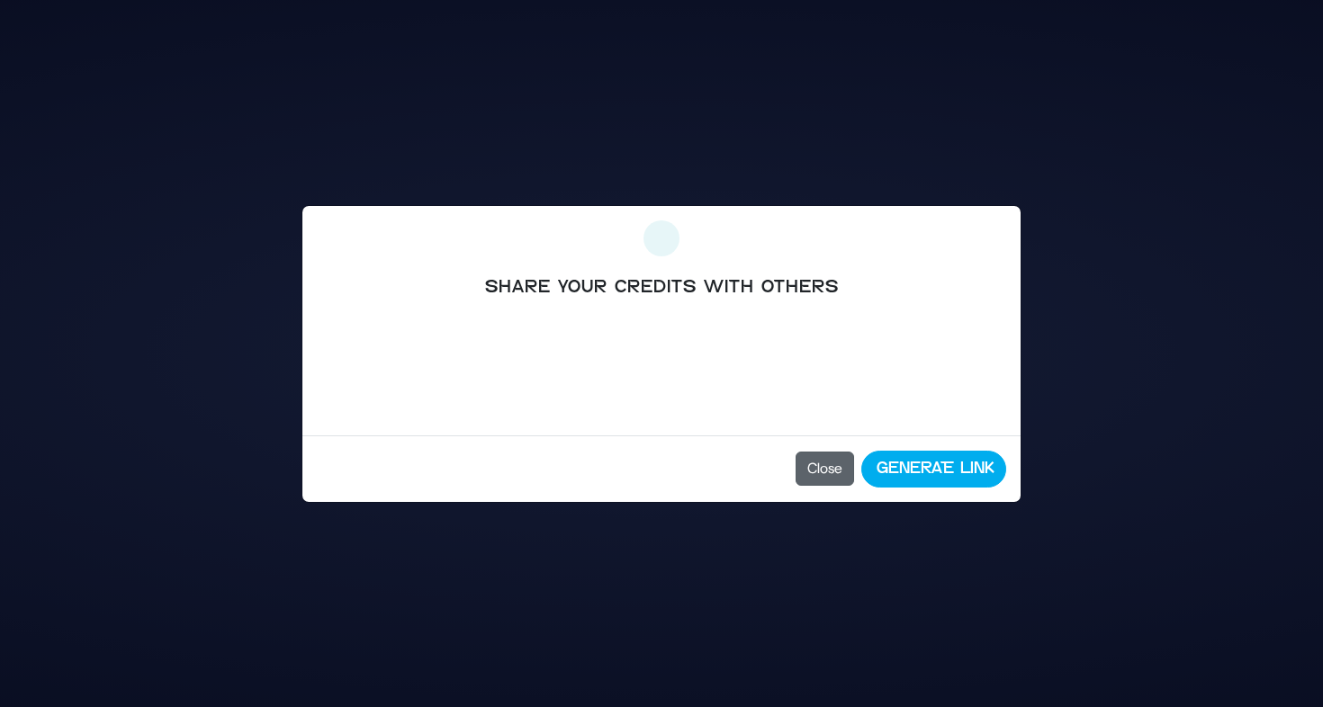
click at [808, 461] on button "Close" at bounding box center [824, 469] width 58 height 34
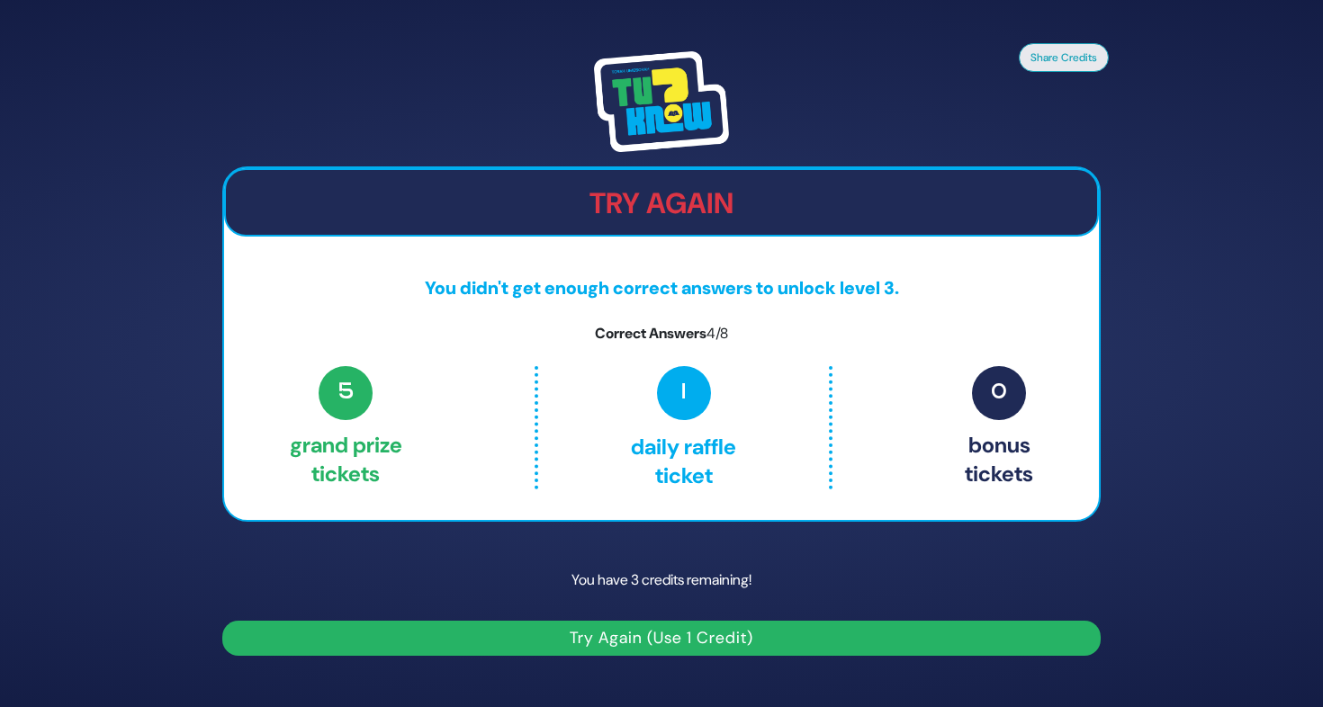
click at [546, 643] on button "Try Again (Use 1 Credit)" at bounding box center [661, 638] width 878 height 35
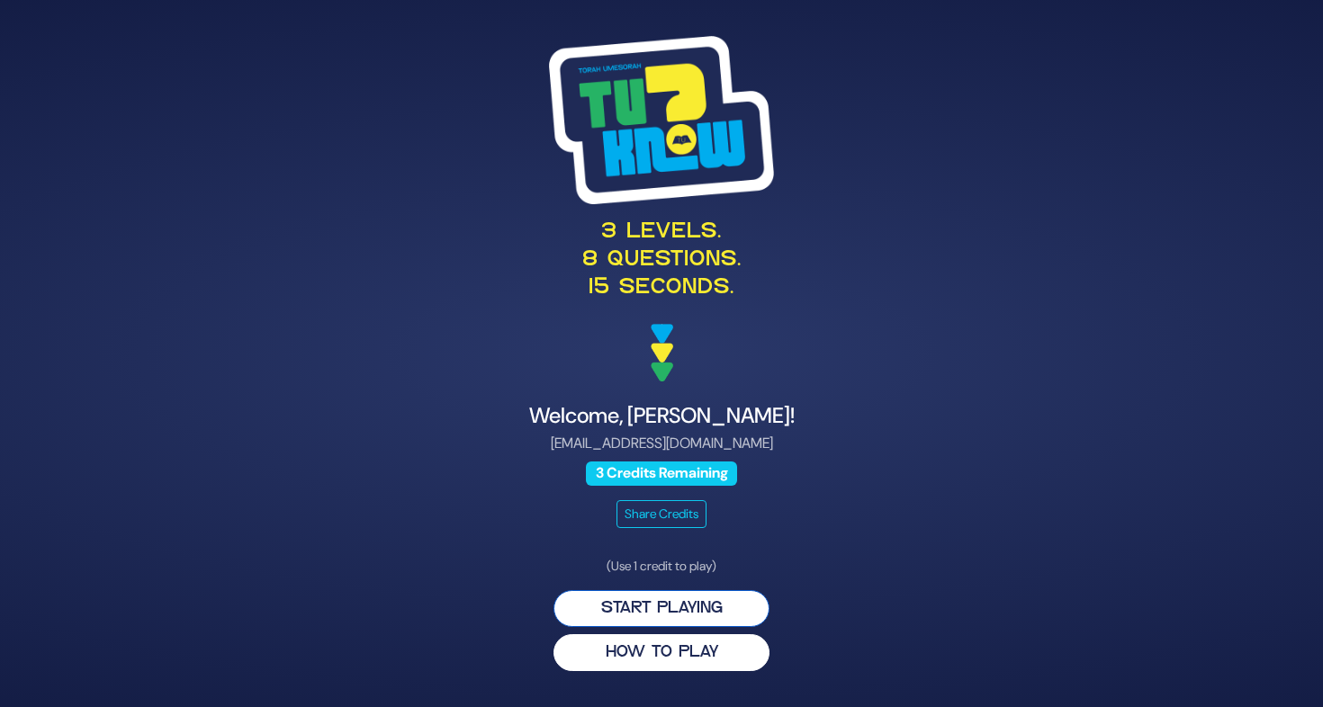
click at [594, 594] on button "Start Playing" at bounding box center [661, 608] width 216 height 37
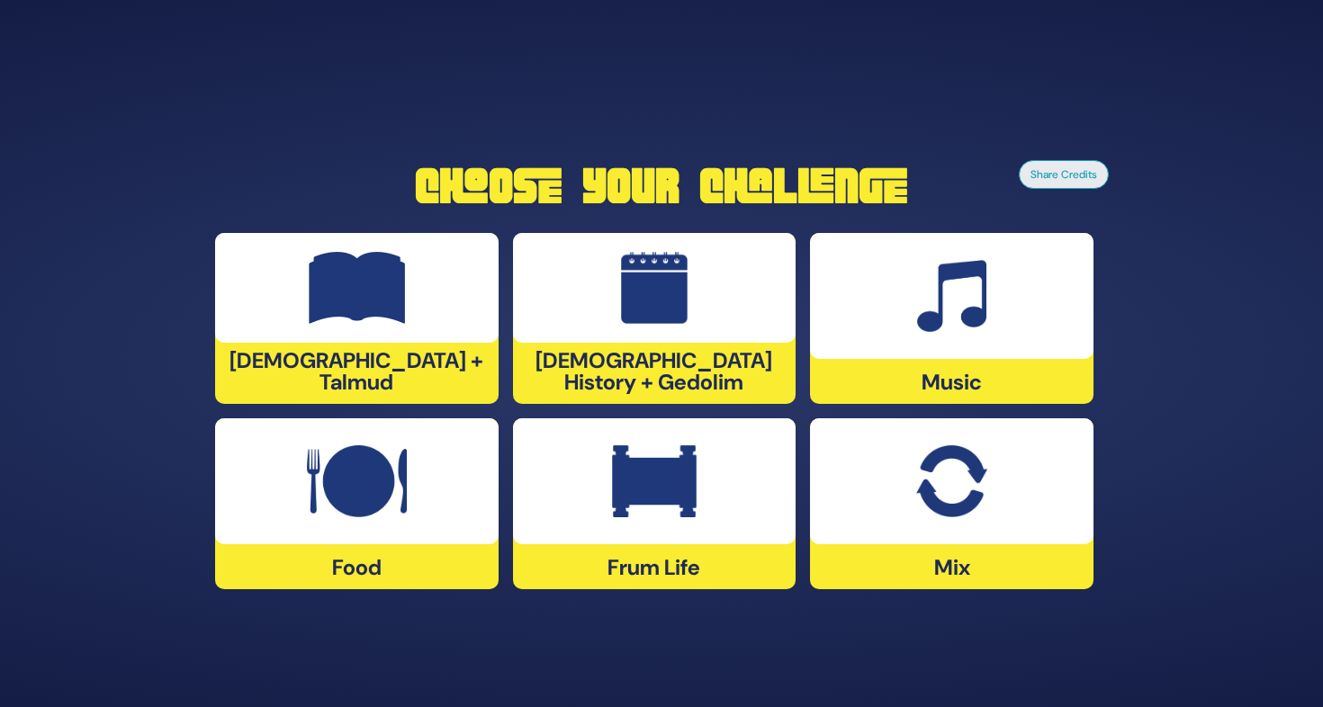
click at [382, 474] on img at bounding box center [357, 481] width 100 height 72
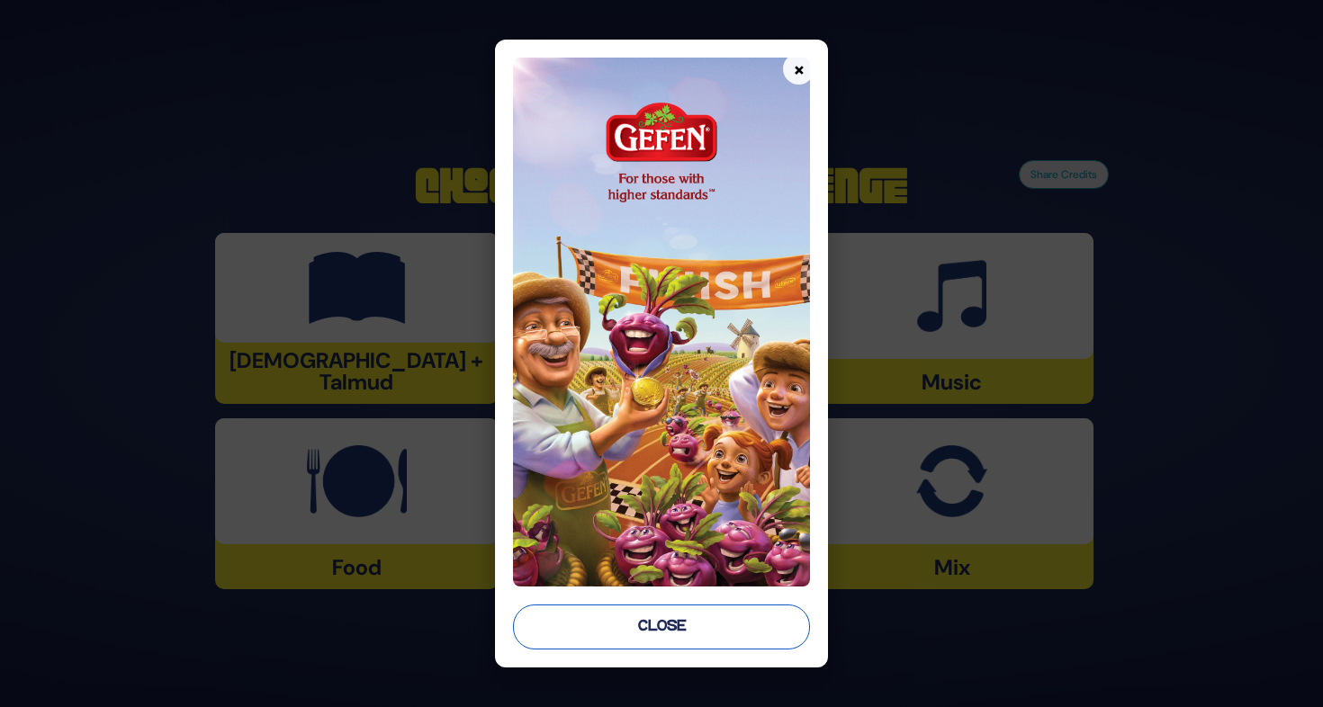
click at [729, 633] on button "Close" at bounding box center [661, 627] width 297 height 45
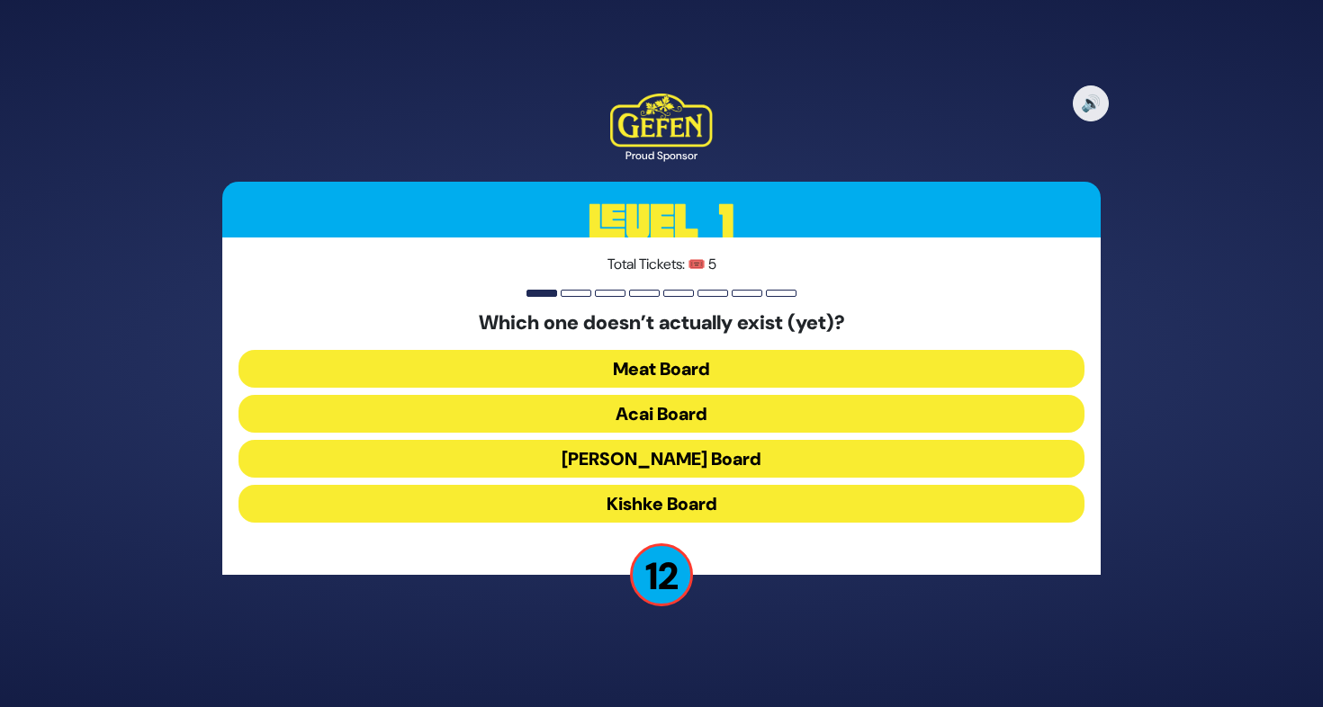
click at [689, 493] on button "Kishke Board" at bounding box center [661, 504] width 846 height 38
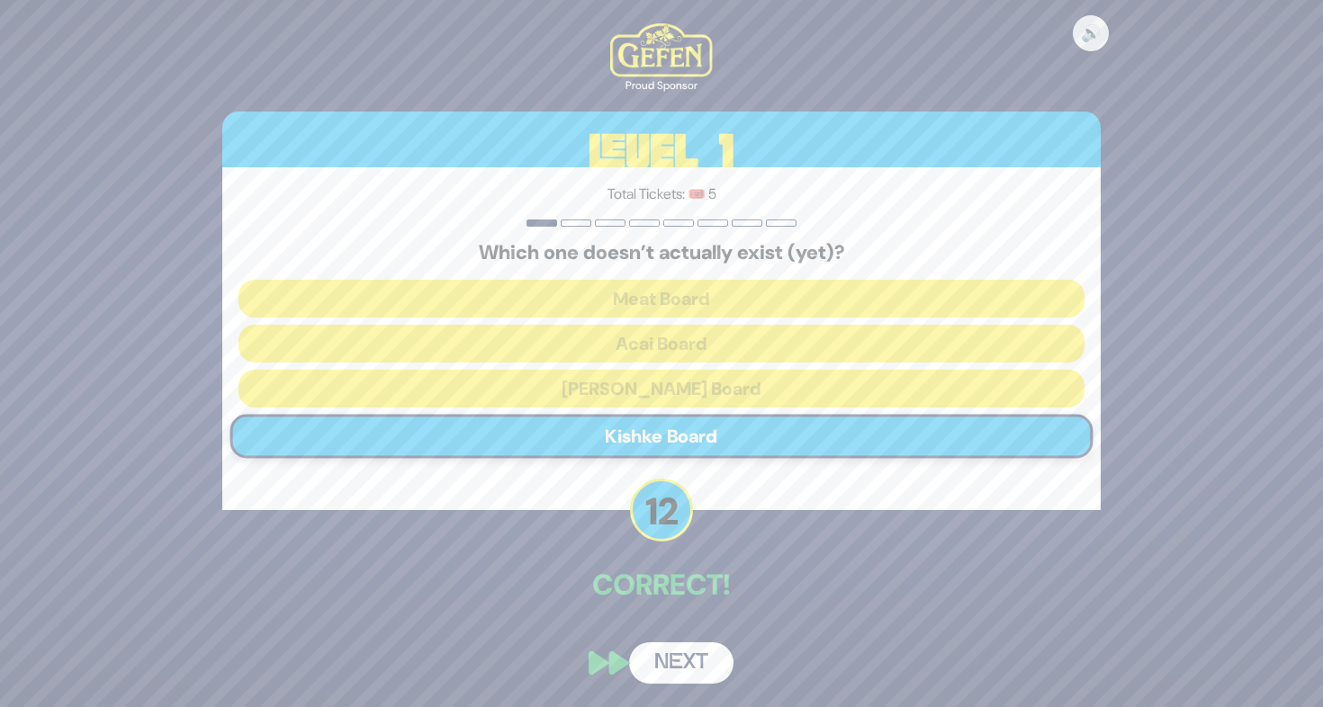
click at [678, 655] on button "Next" at bounding box center [681, 662] width 104 height 41
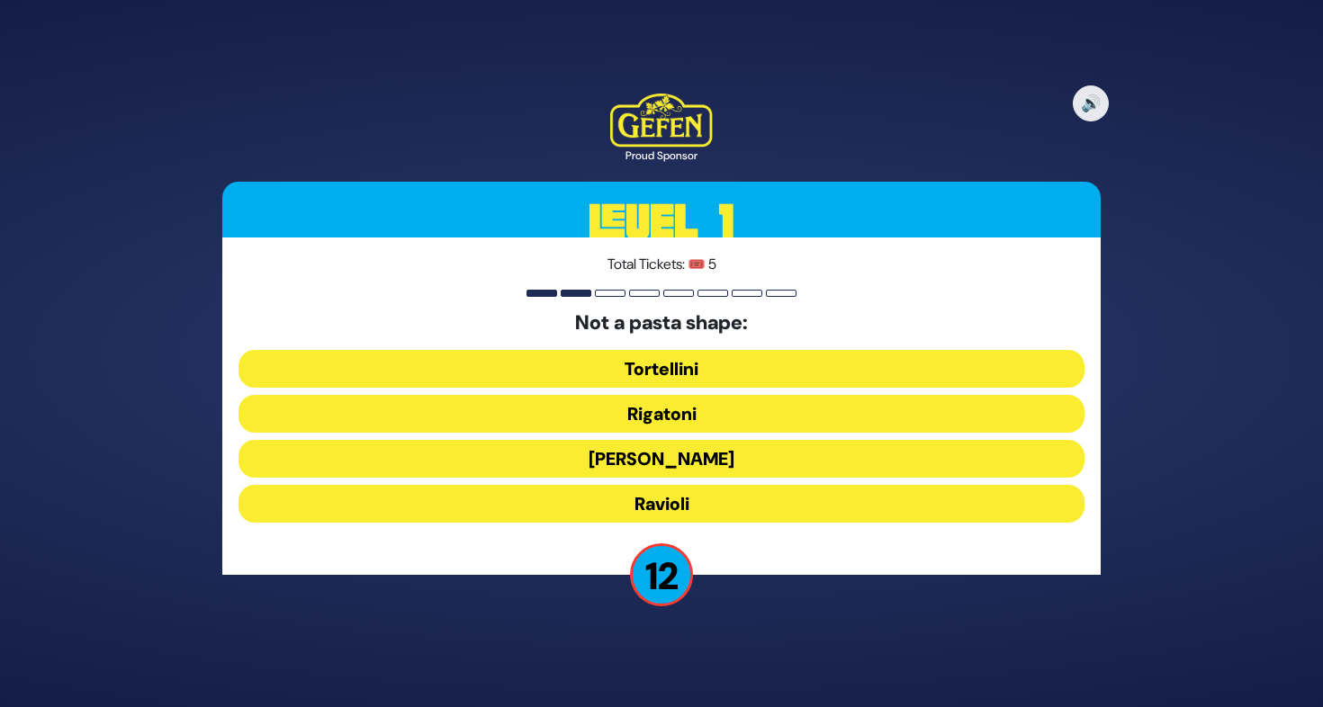
click at [688, 470] on button "Ronzoni" at bounding box center [661, 459] width 846 height 38
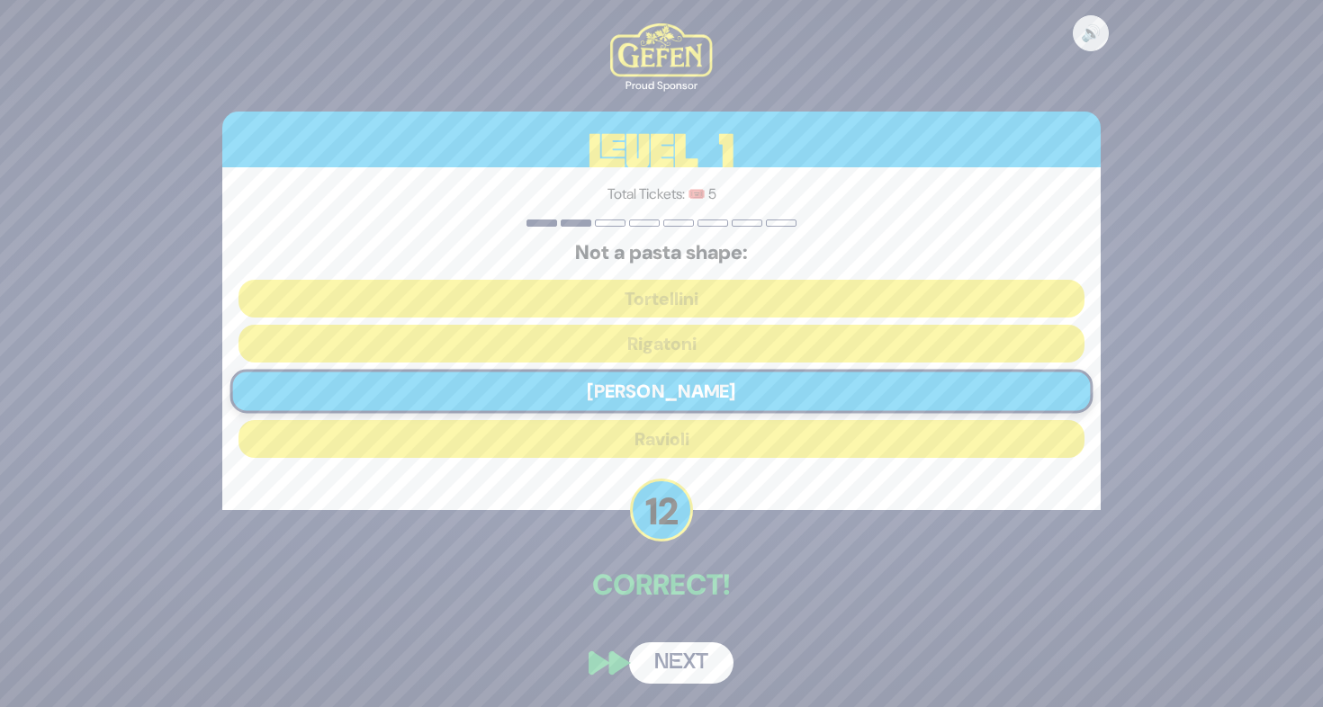
click at [667, 656] on button "Next" at bounding box center [681, 662] width 104 height 41
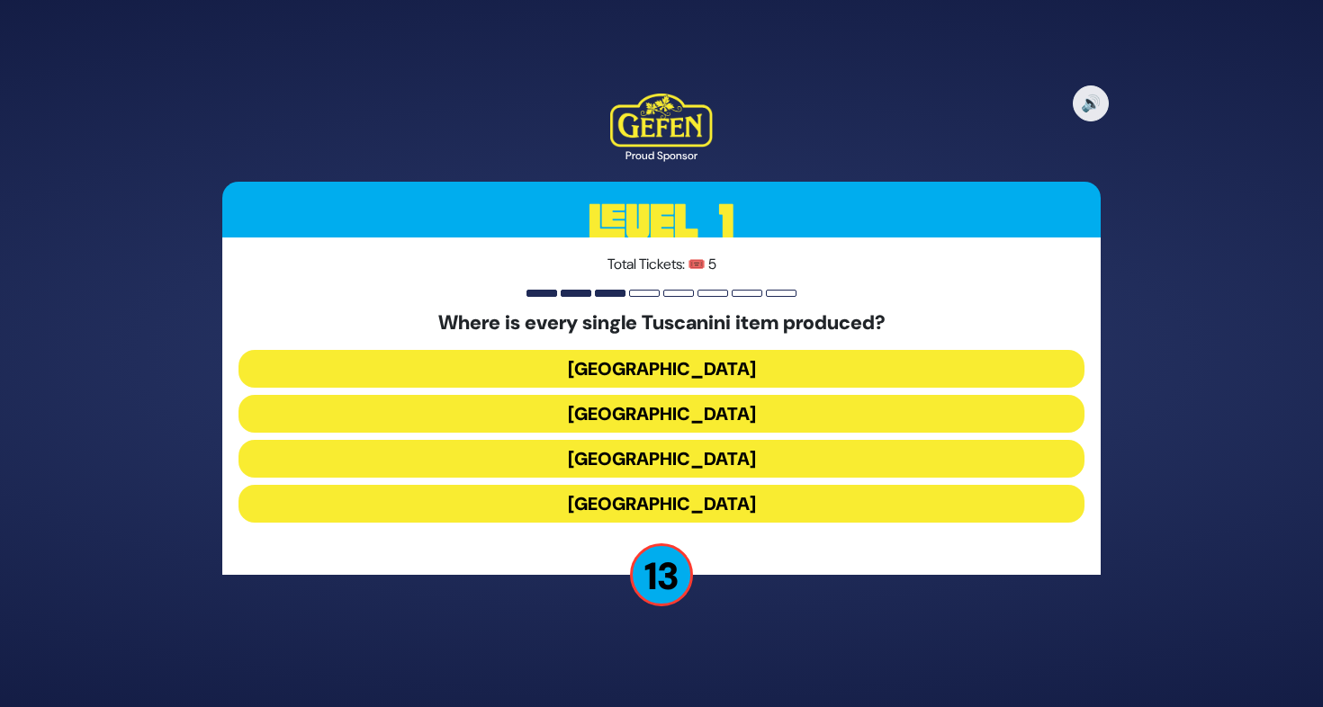
click at [671, 449] on button "Italy" at bounding box center [661, 459] width 846 height 38
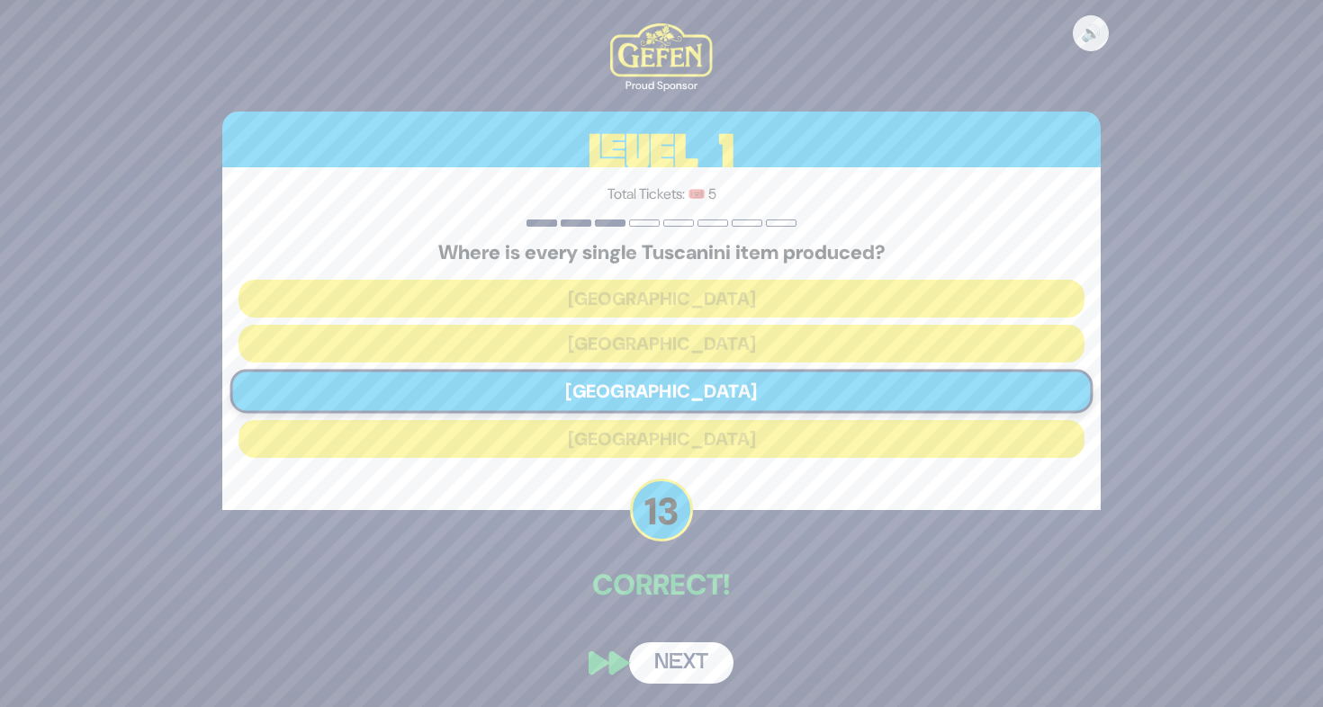
click at [685, 660] on button "Next" at bounding box center [681, 662] width 104 height 41
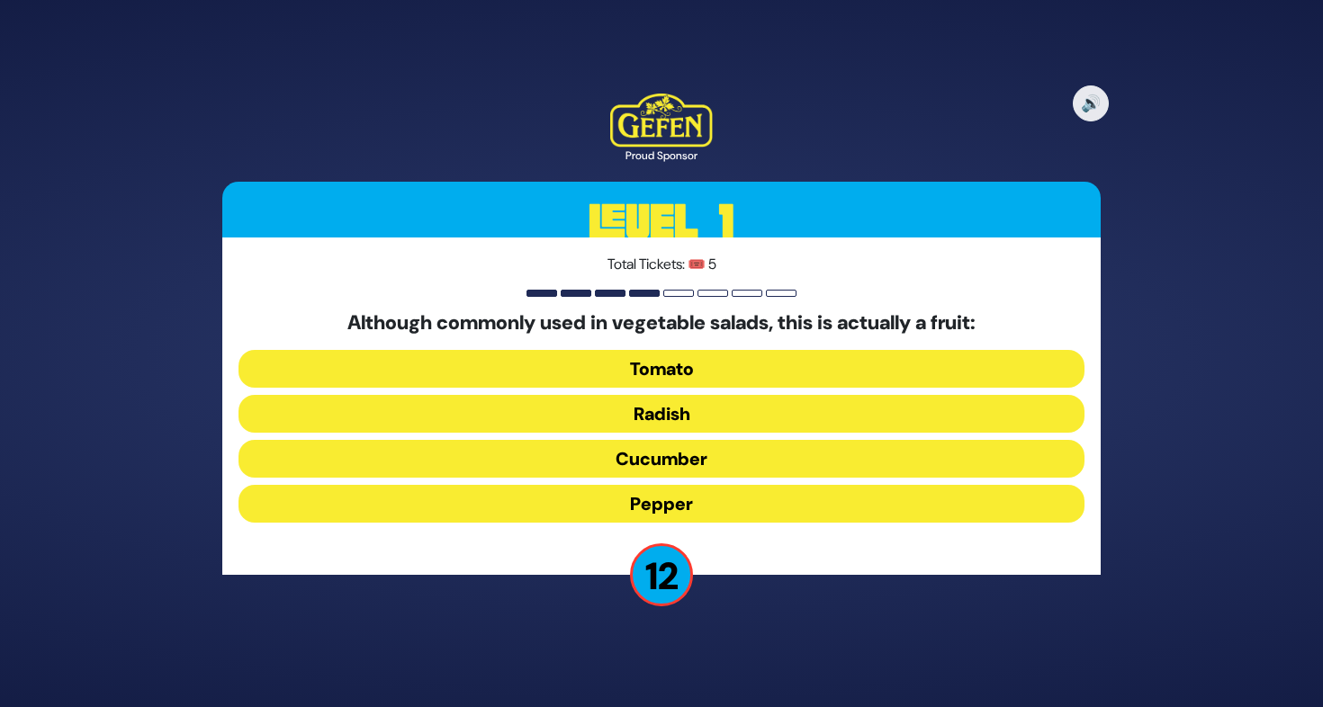
click at [658, 375] on button "Tomato" at bounding box center [661, 369] width 846 height 38
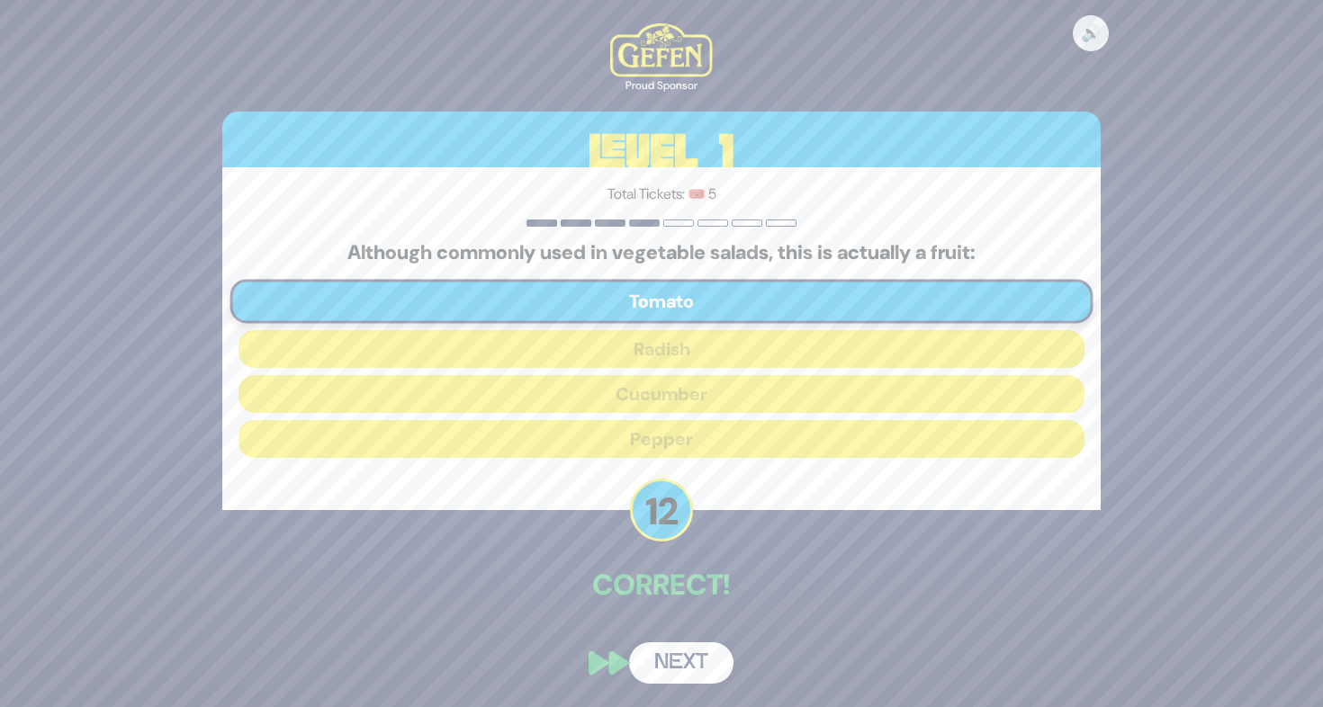
click at [673, 665] on button "Next" at bounding box center [681, 662] width 104 height 41
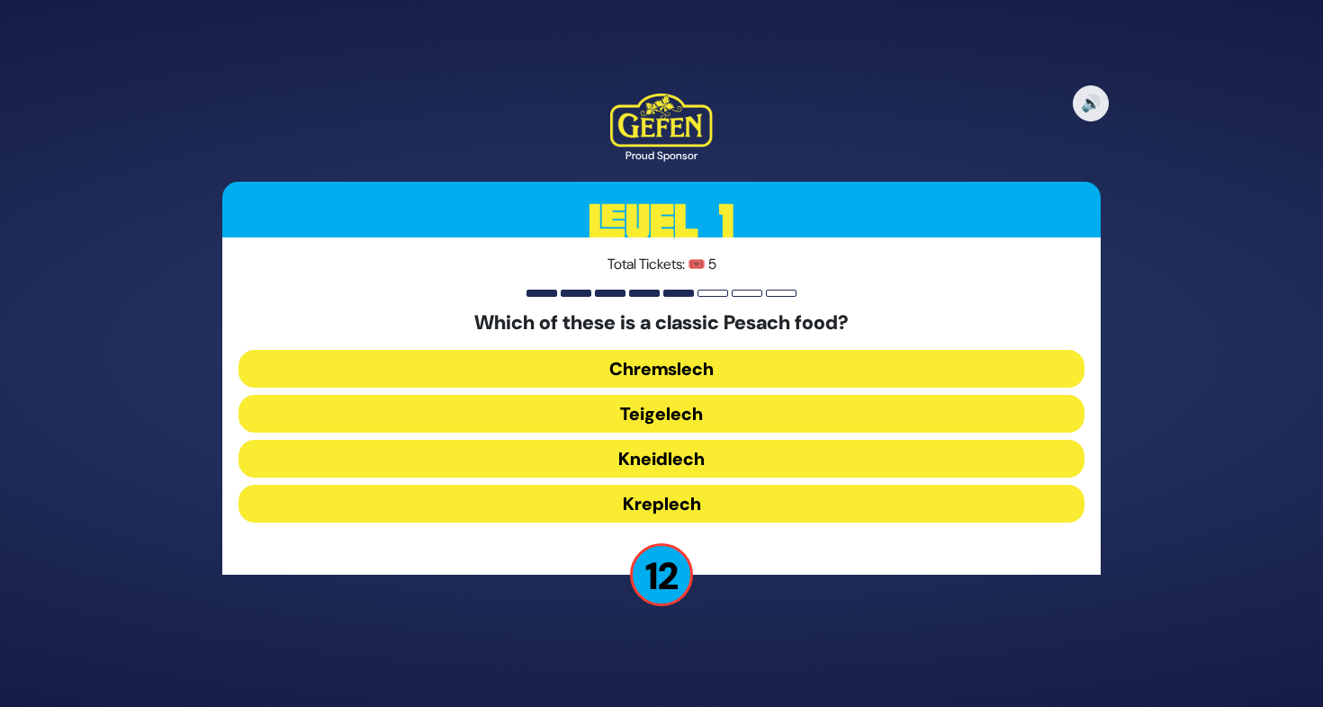
click at [679, 467] on button "Kneidlech" at bounding box center [661, 459] width 846 height 38
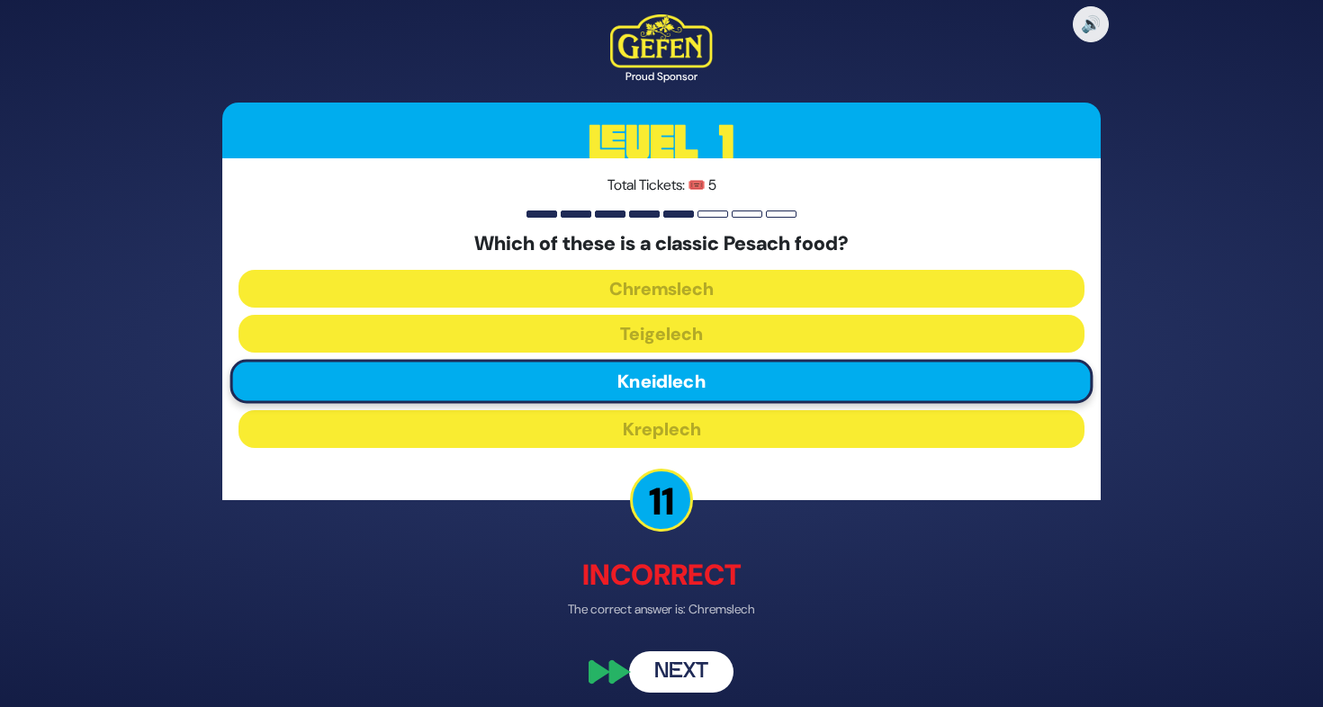
click at [661, 678] on button "Next" at bounding box center [681, 671] width 104 height 41
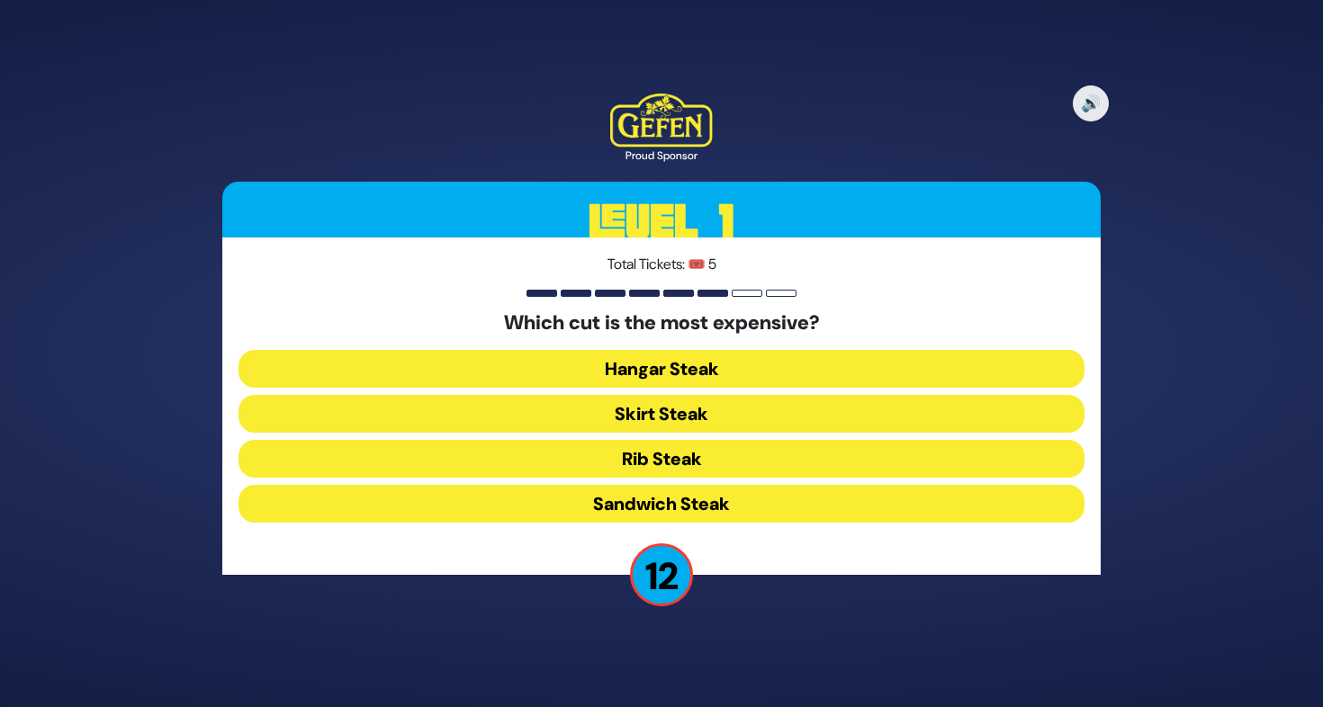
click at [682, 454] on button "Rib Steak" at bounding box center [661, 459] width 846 height 38
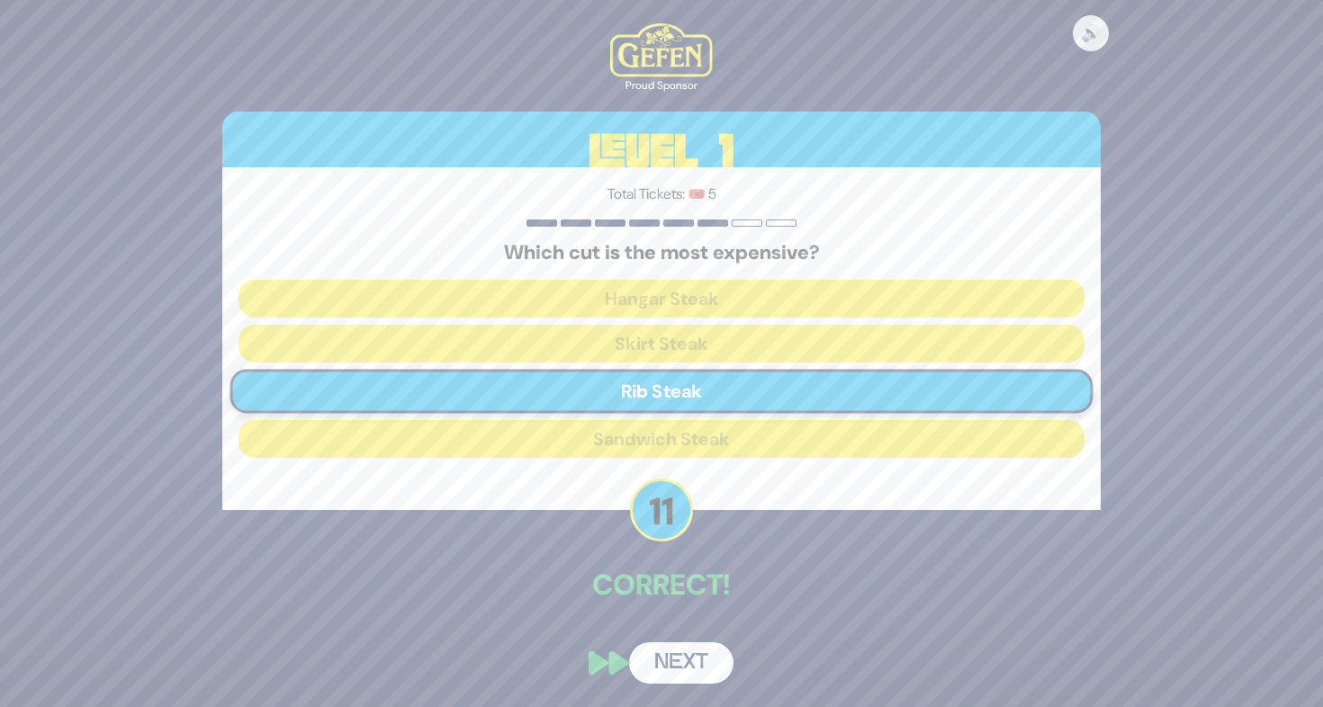
click at [707, 663] on button "Next" at bounding box center [681, 662] width 104 height 41
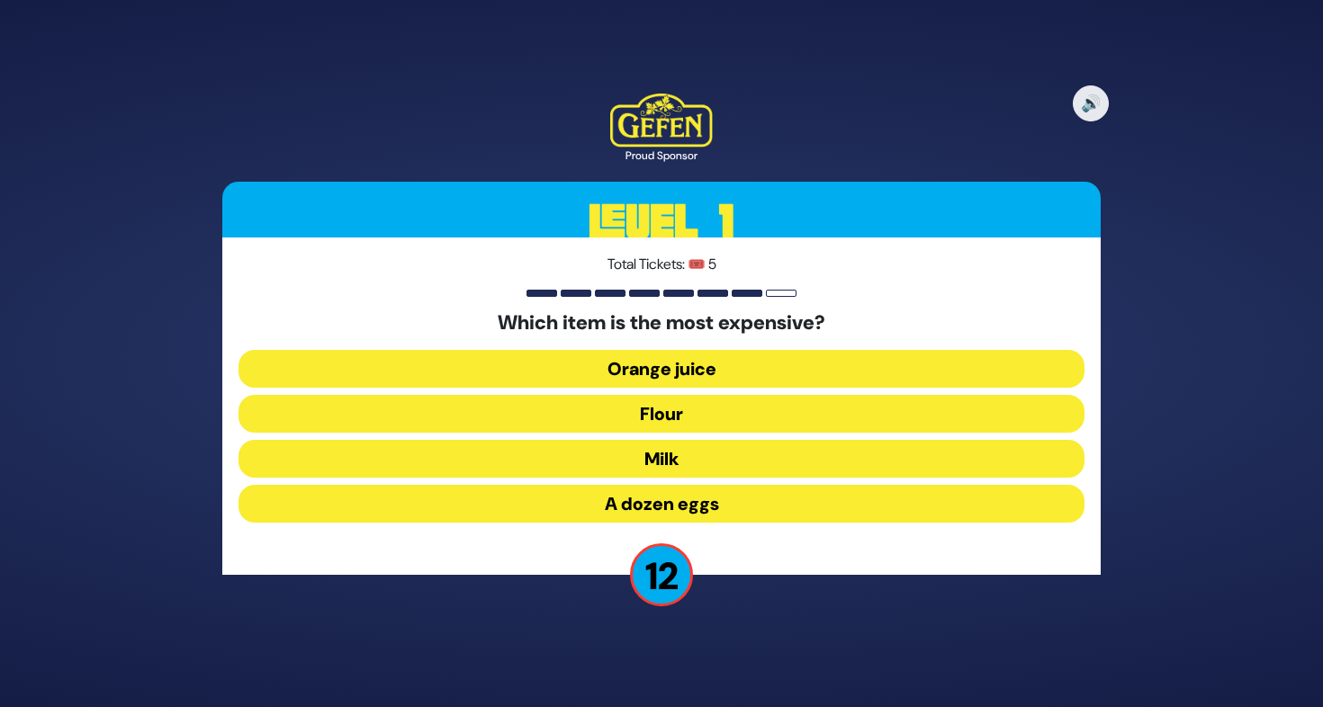
click at [679, 366] on button "Orange juice" at bounding box center [661, 369] width 846 height 38
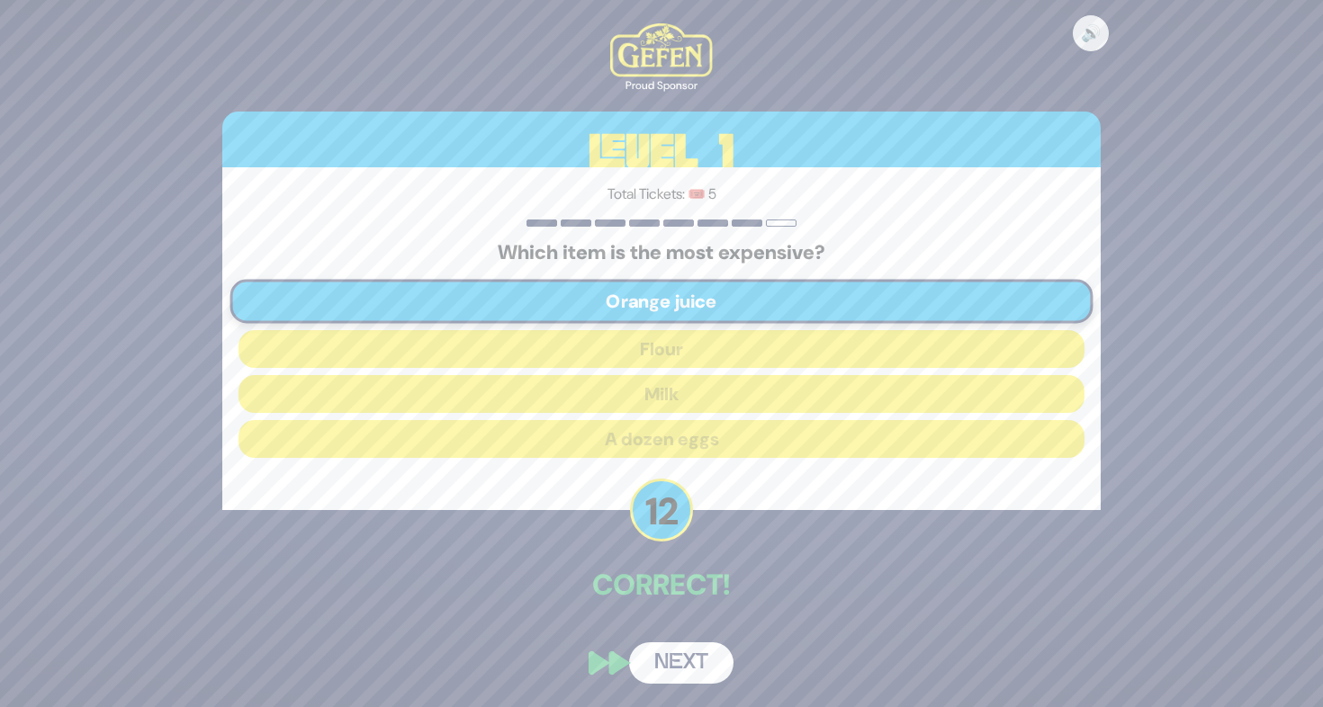
click at [702, 661] on button "Next" at bounding box center [681, 662] width 104 height 41
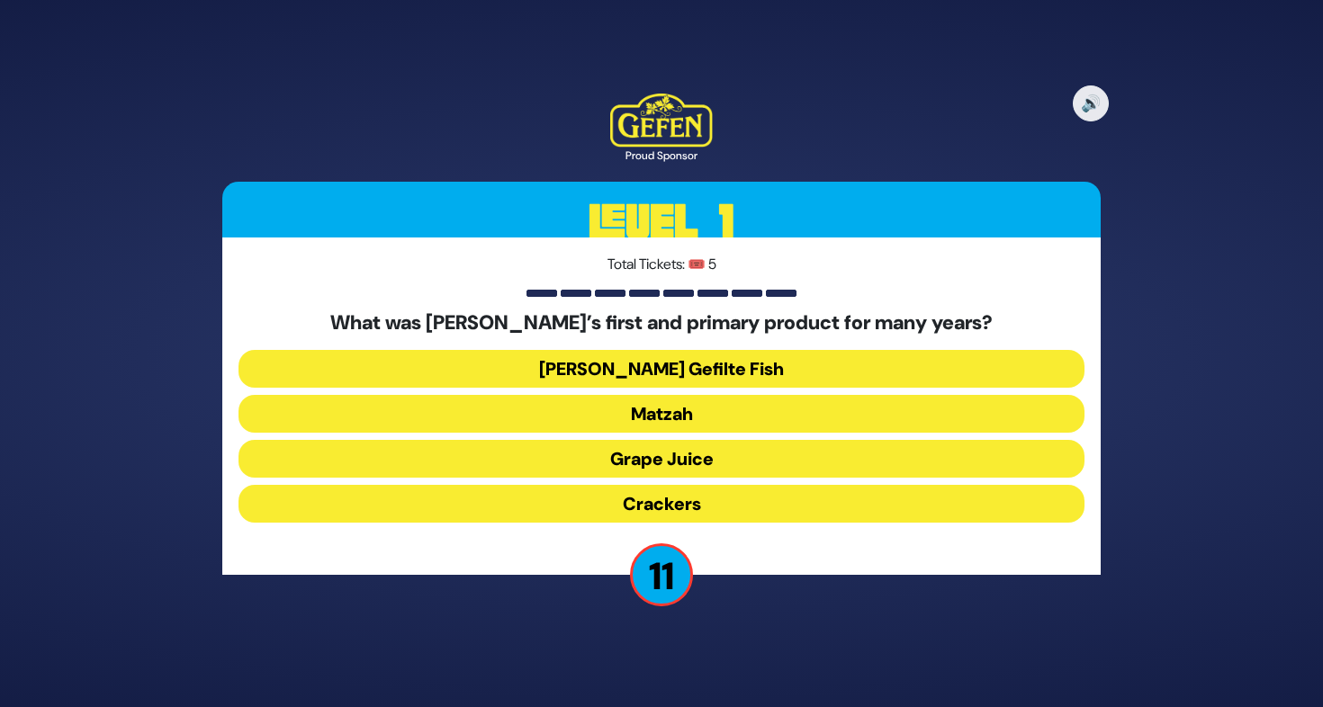
click at [665, 380] on button "Jarred Gefilte Fish" at bounding box center [661, 369] width 846 height 38
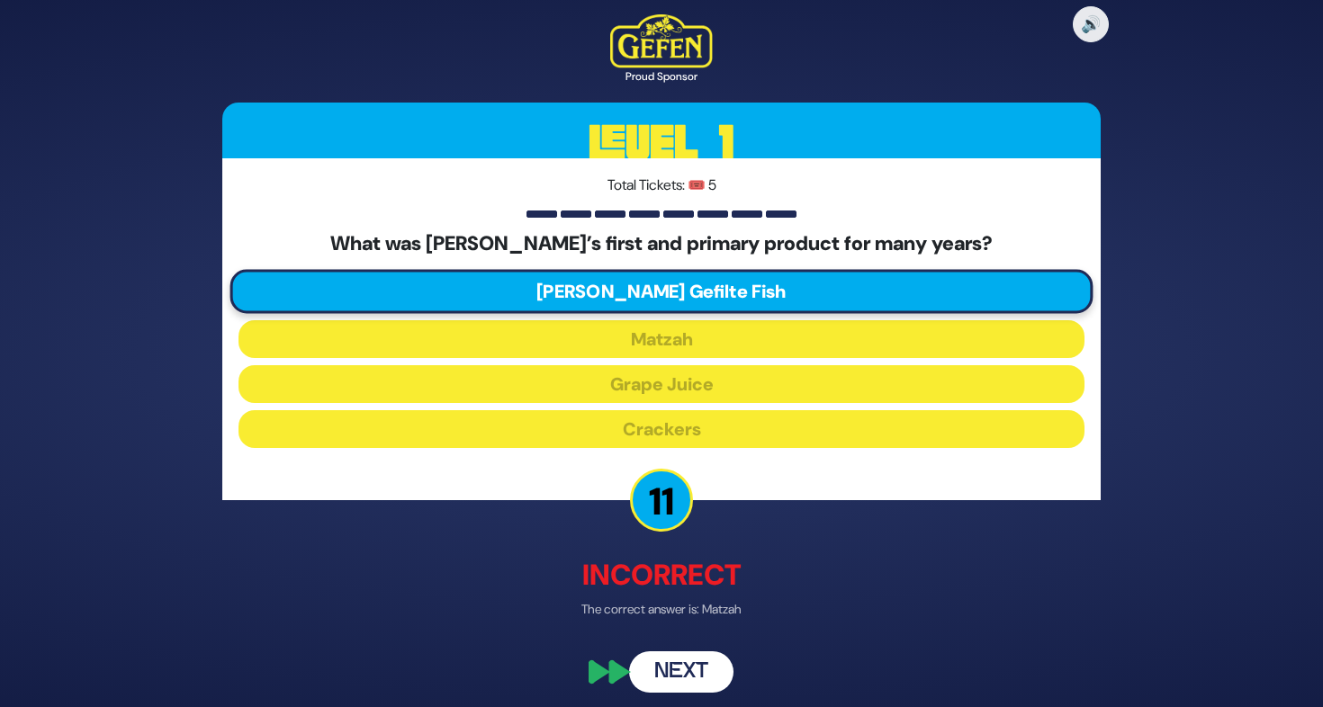
click at [702, 670] on button "Next" at bounding box center [681, 671] width 104 height 41
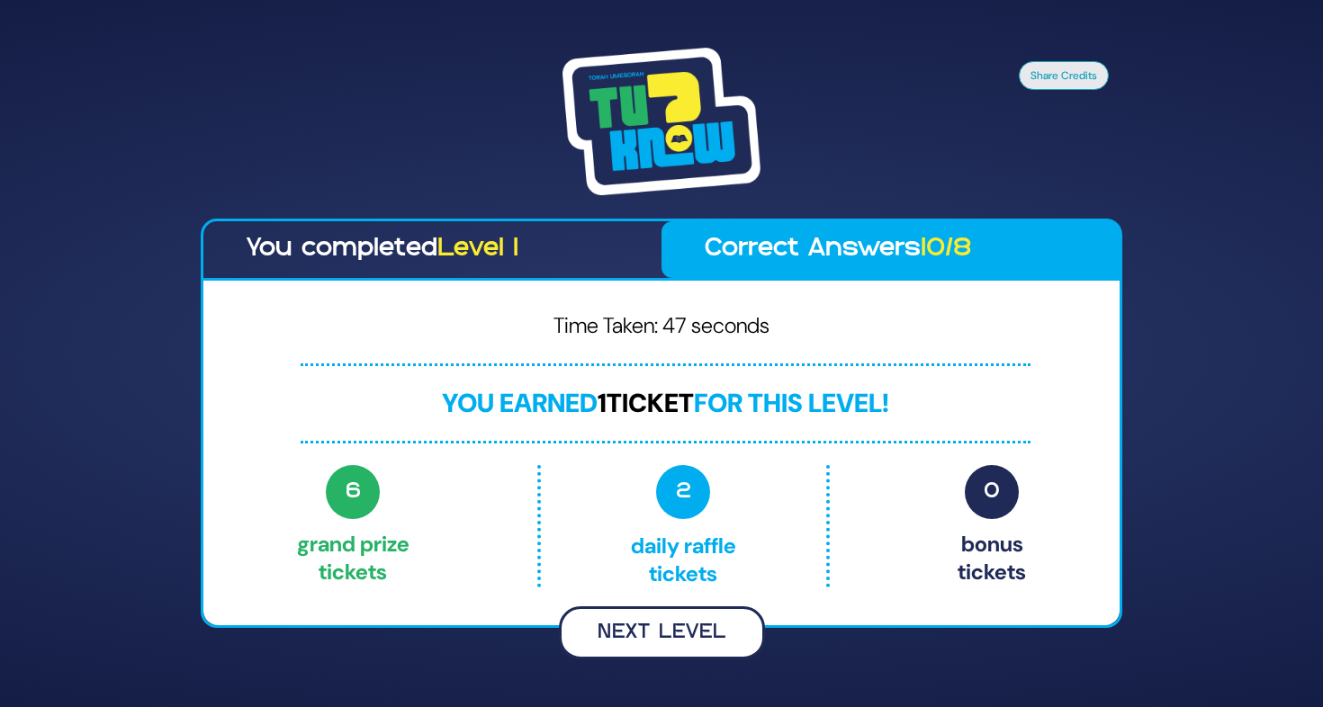
click at [698, 626] on button "Next Level" at bounding box center [662, 632] width 206 height 53
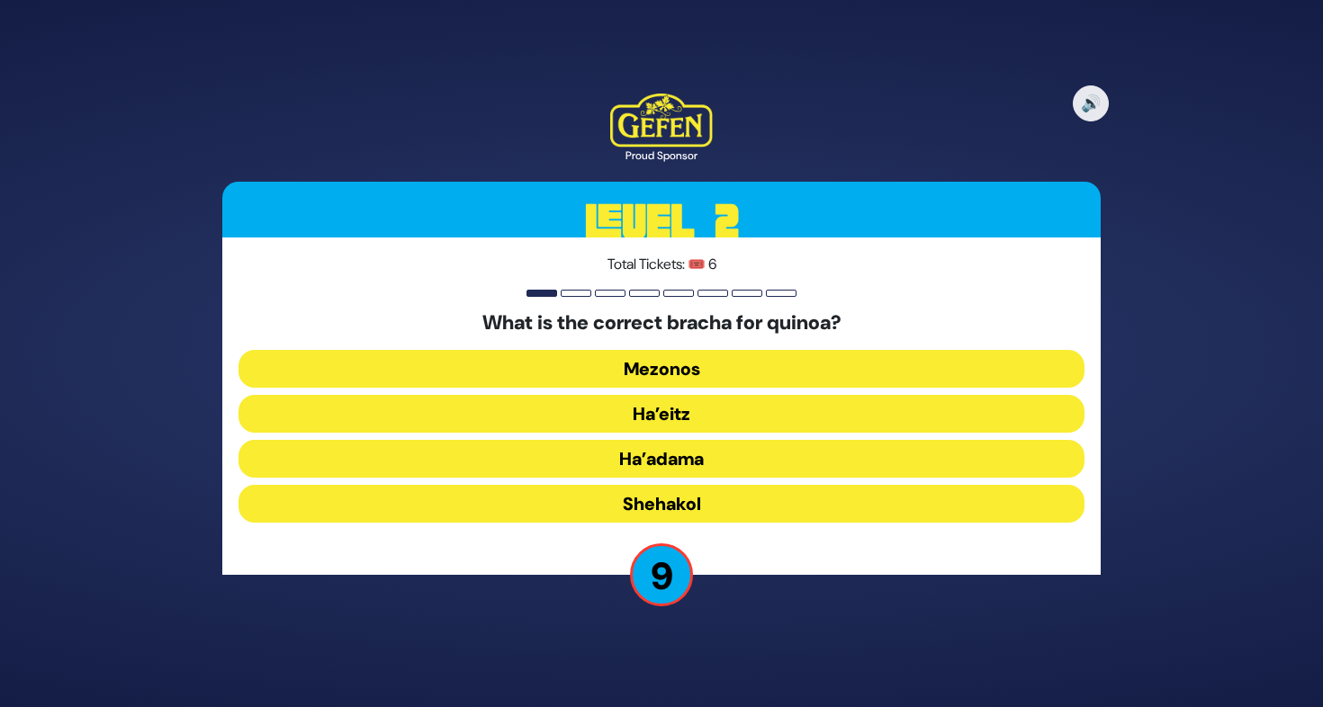
click at [679, 461] on button "Ha’adama" at bounding box center [661, 459] width 846 height 38
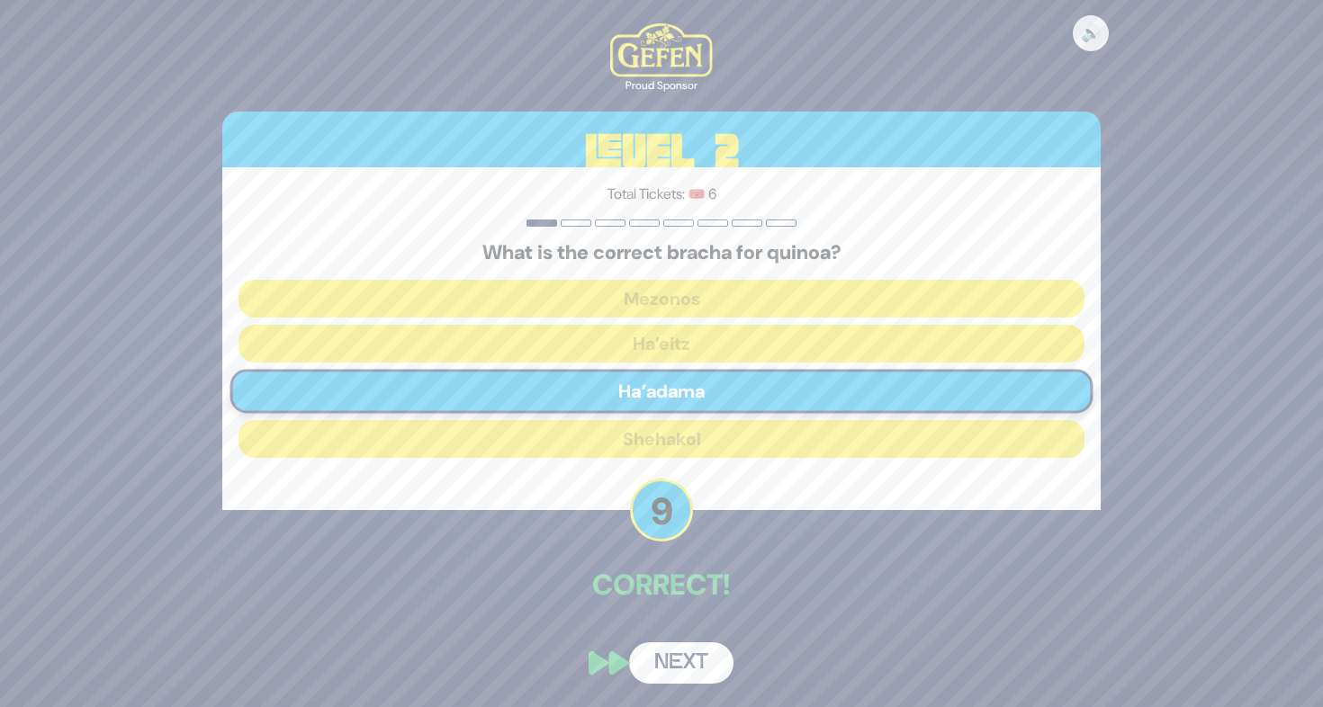
click at [701, 671] on button "Next" at bounding box center [681, 662] width 104 height 41
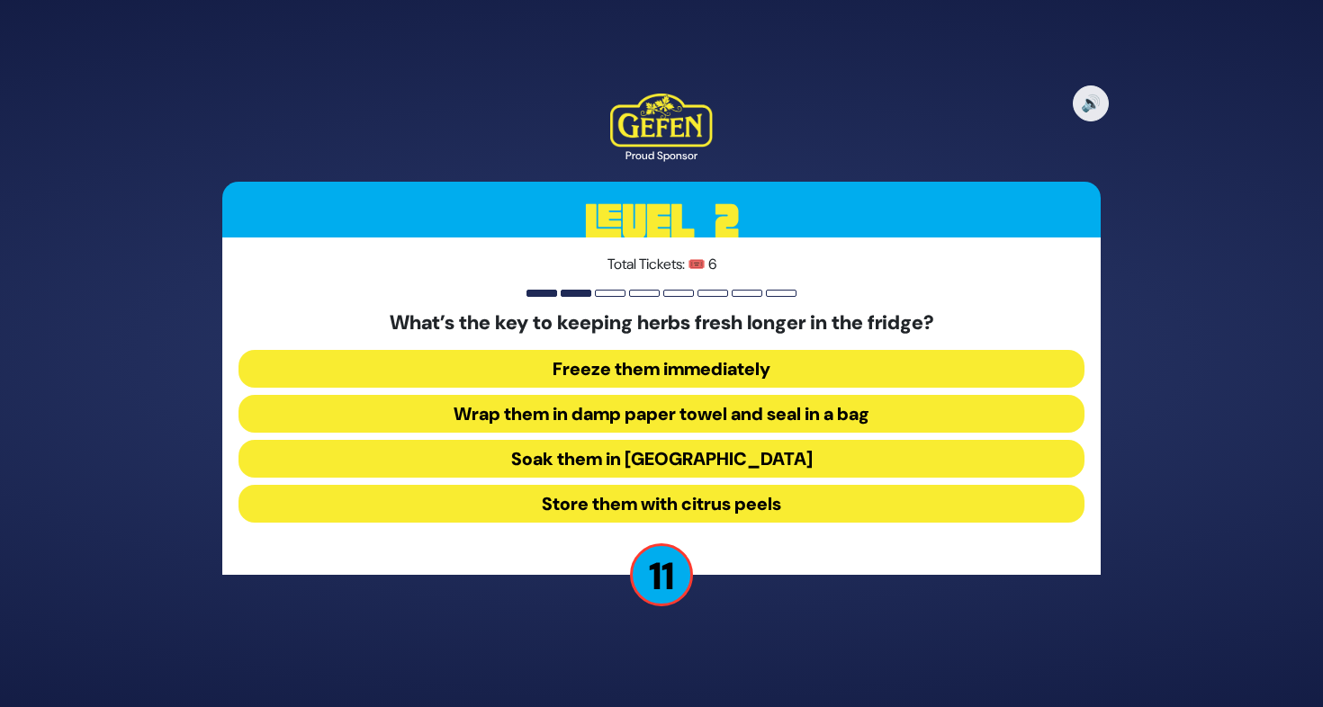
click at [785, 412] on button "Wrap them in damp paper towel and seal in a bag" at bounding box center [661, 414] width 846 height 38
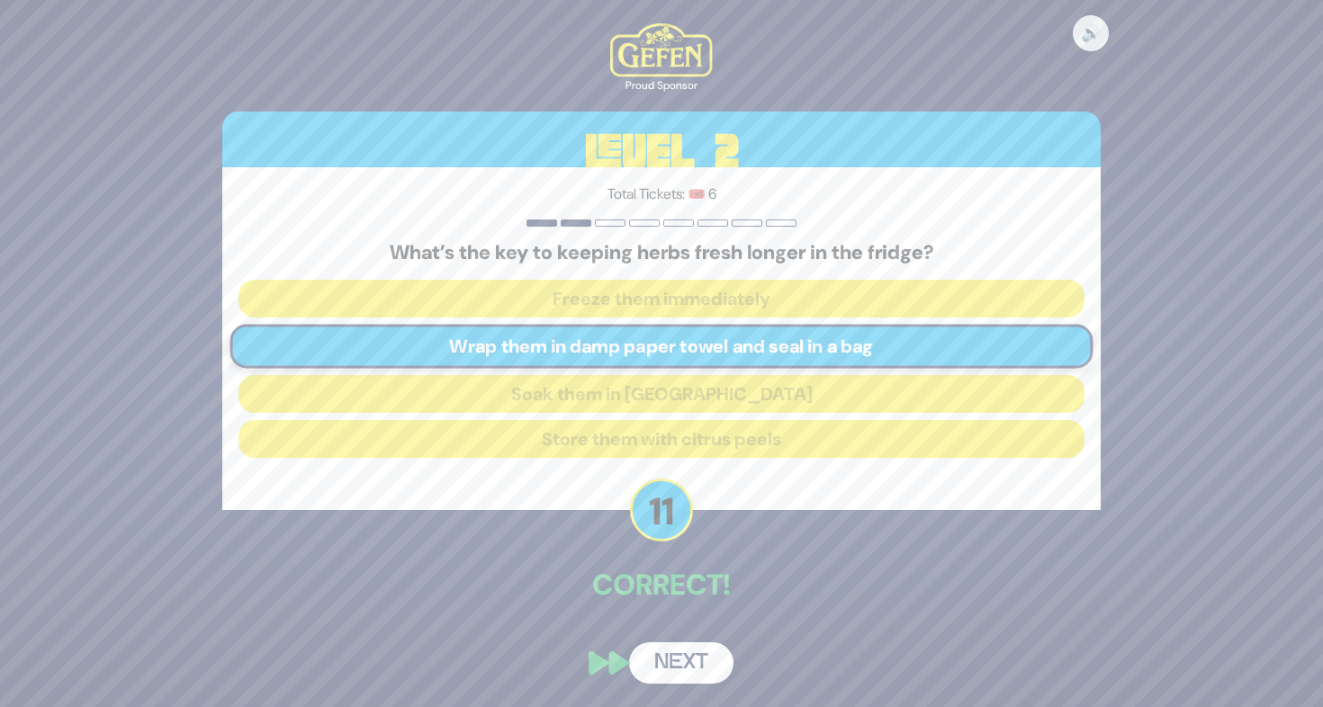
click at [691, 660] on button "Next" at bounding box center [681, 662] width 104 height 41
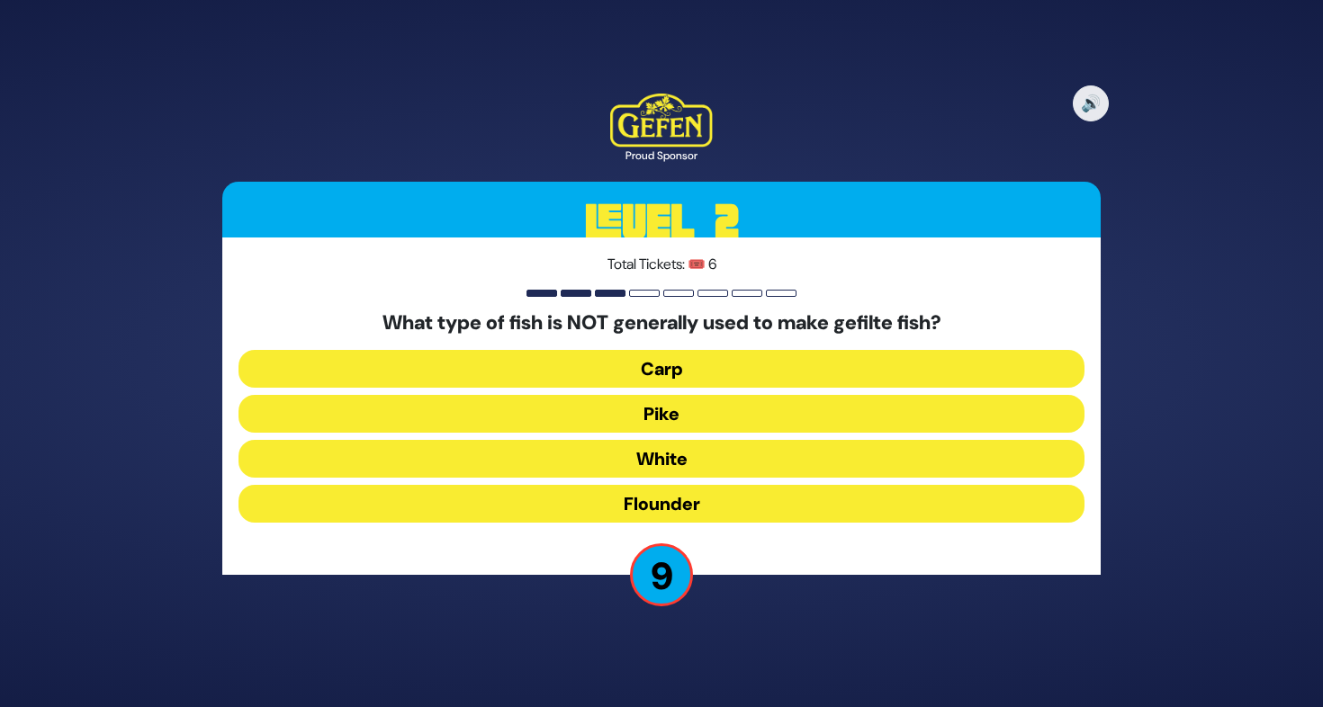
click at [687, 496] on button "Flounder" at bounding box center [661, 504] width 846 height 38
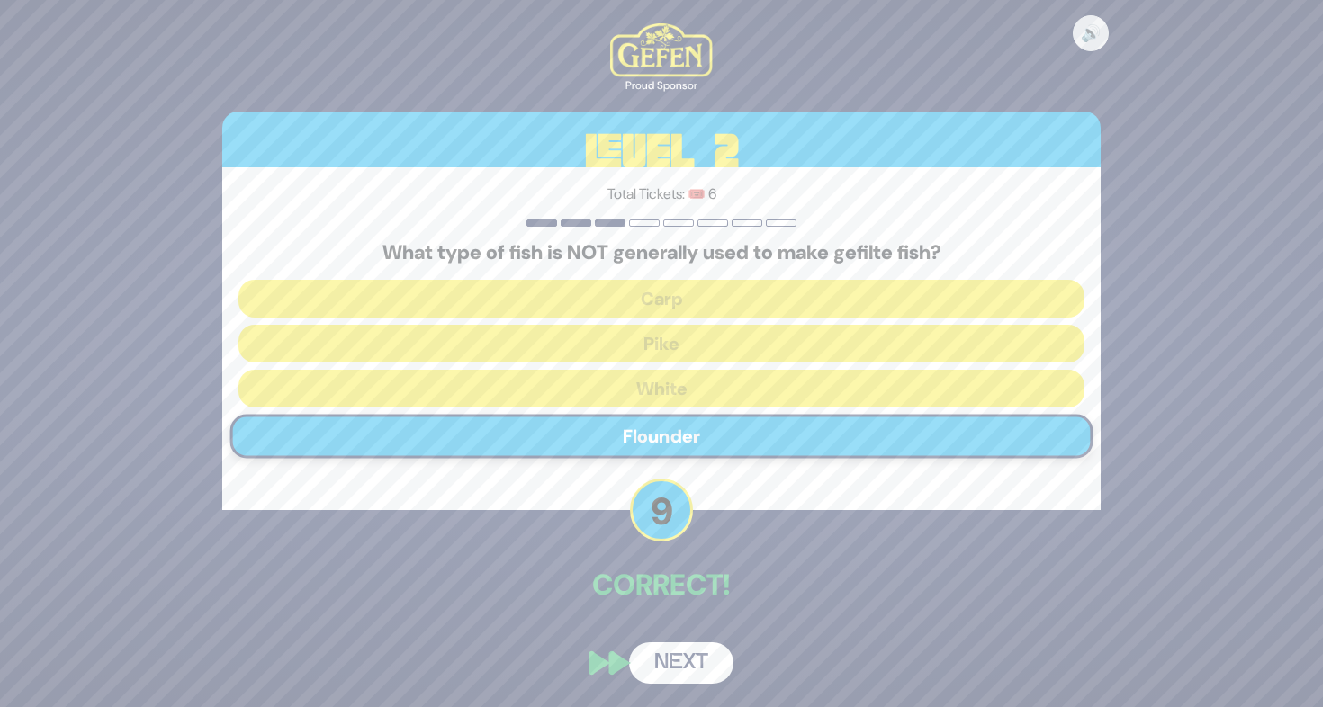
click at [705, 655] on button "Next" at bounding box center [681, 662] width 104 height 41
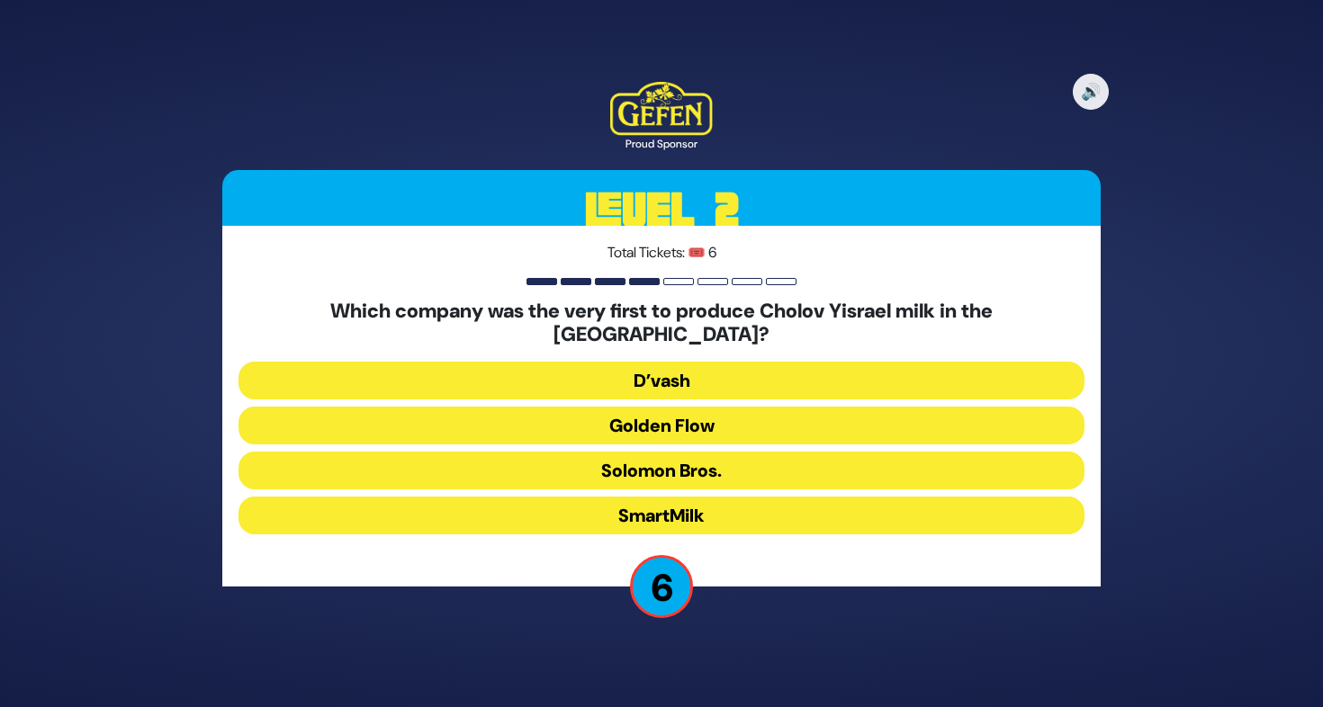
click at [685, 452] on button "Solomon Bros." at bounding box center [661, 471] width 846 height 38
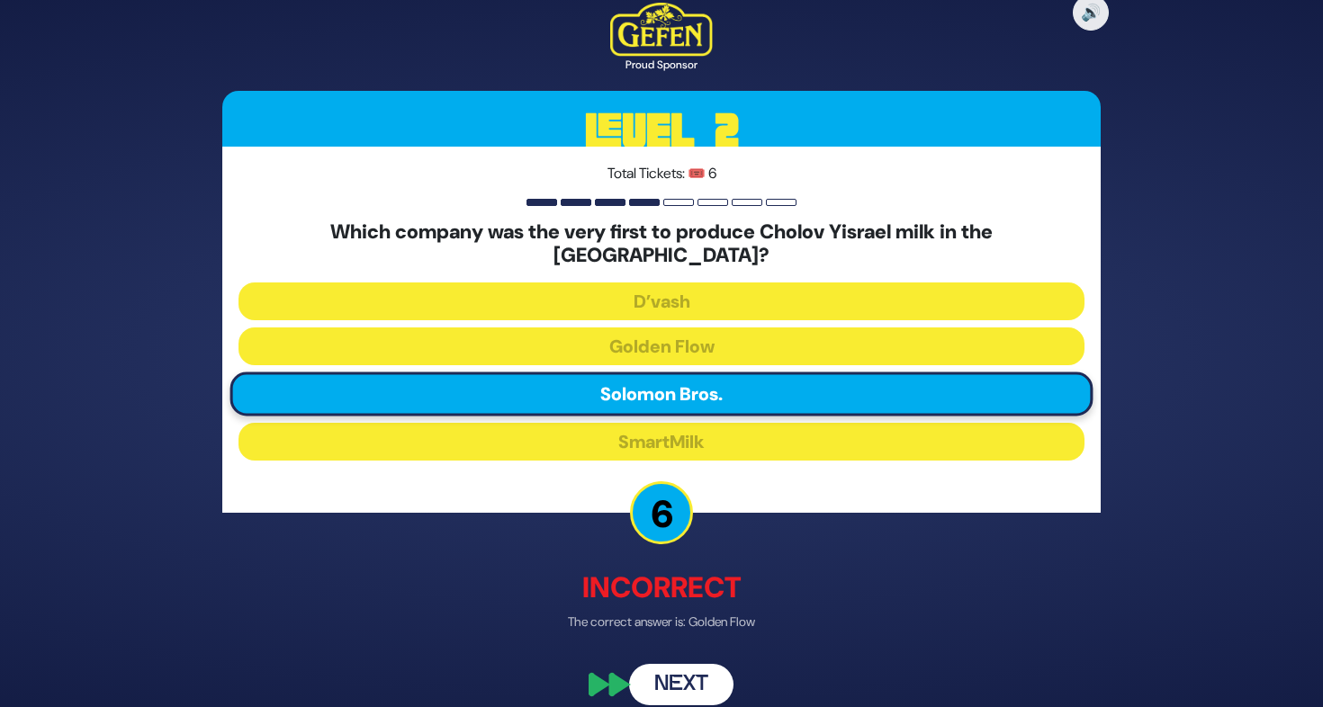
click at [705, 665] on button "Next" at bounding box center [681, 683] width 104 height 41
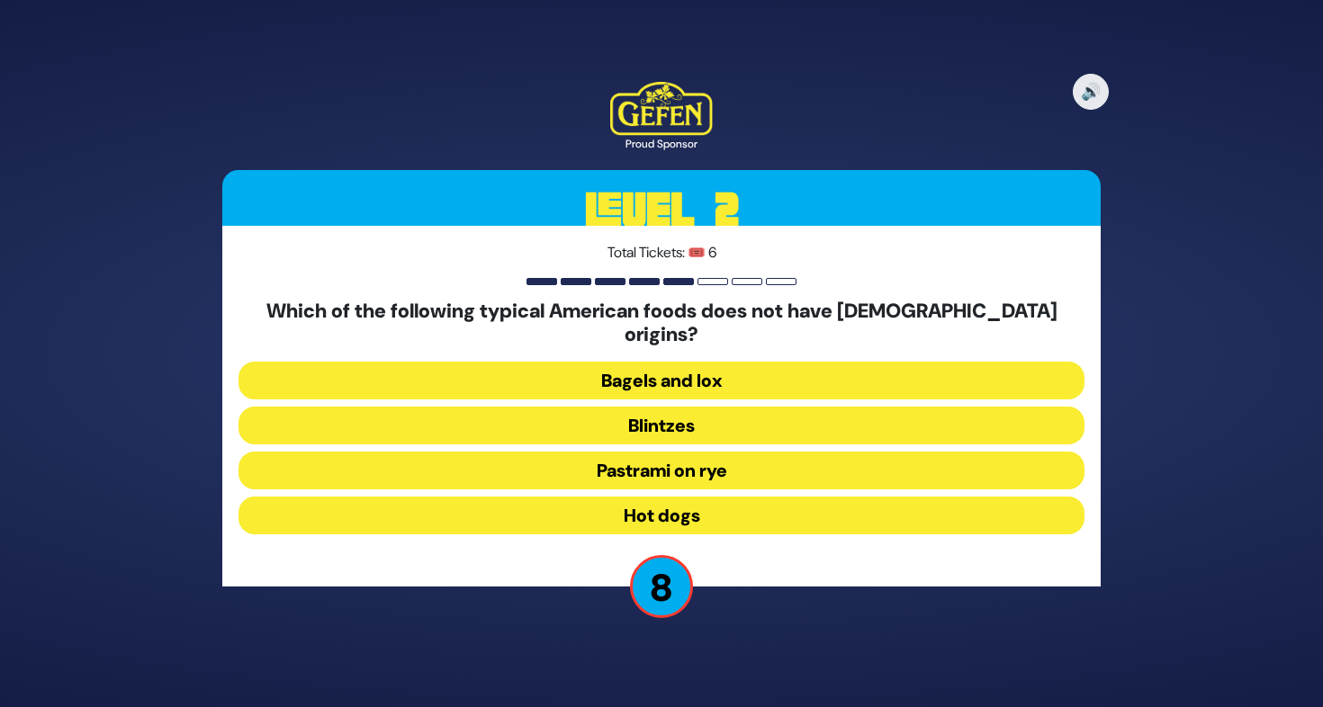
click at [697, 364] on button "Bagels and lox" at bounding box center [661, 381] width 846 height 38
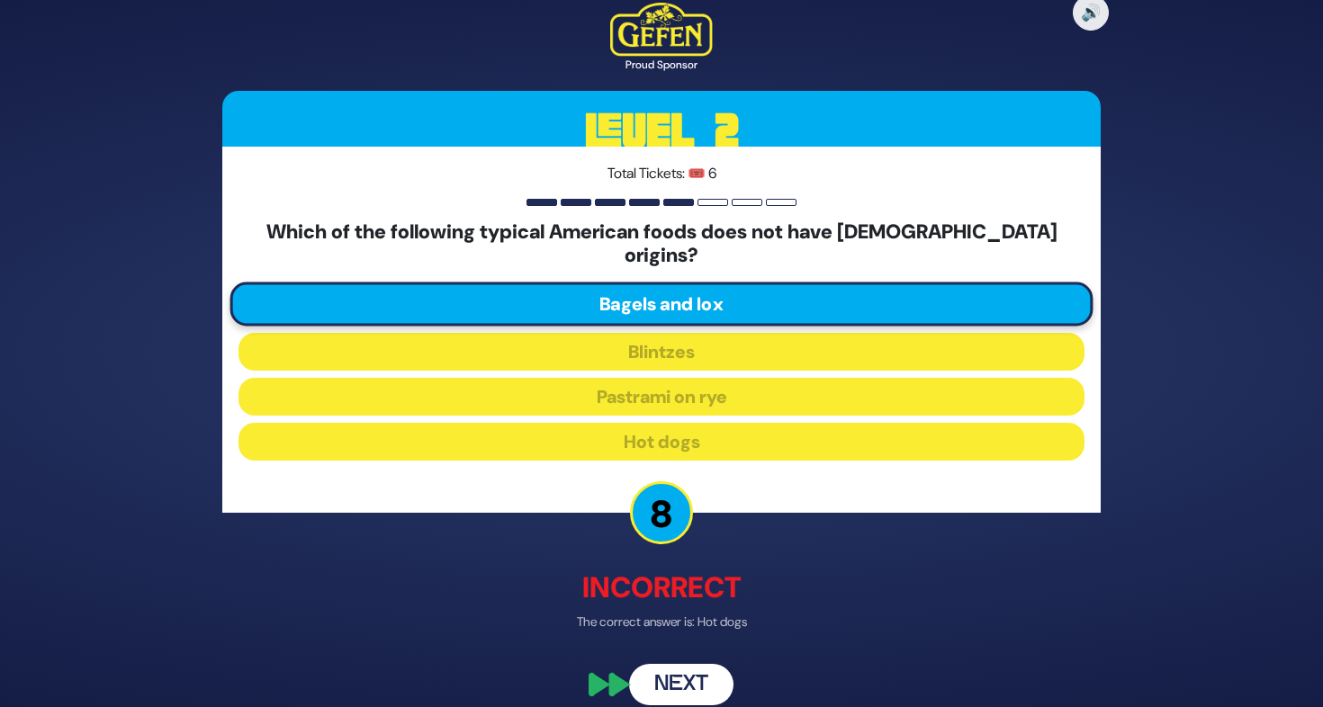
click at [697, 663] on button "Next" at bounding box center [681, 683] width 104 height 41
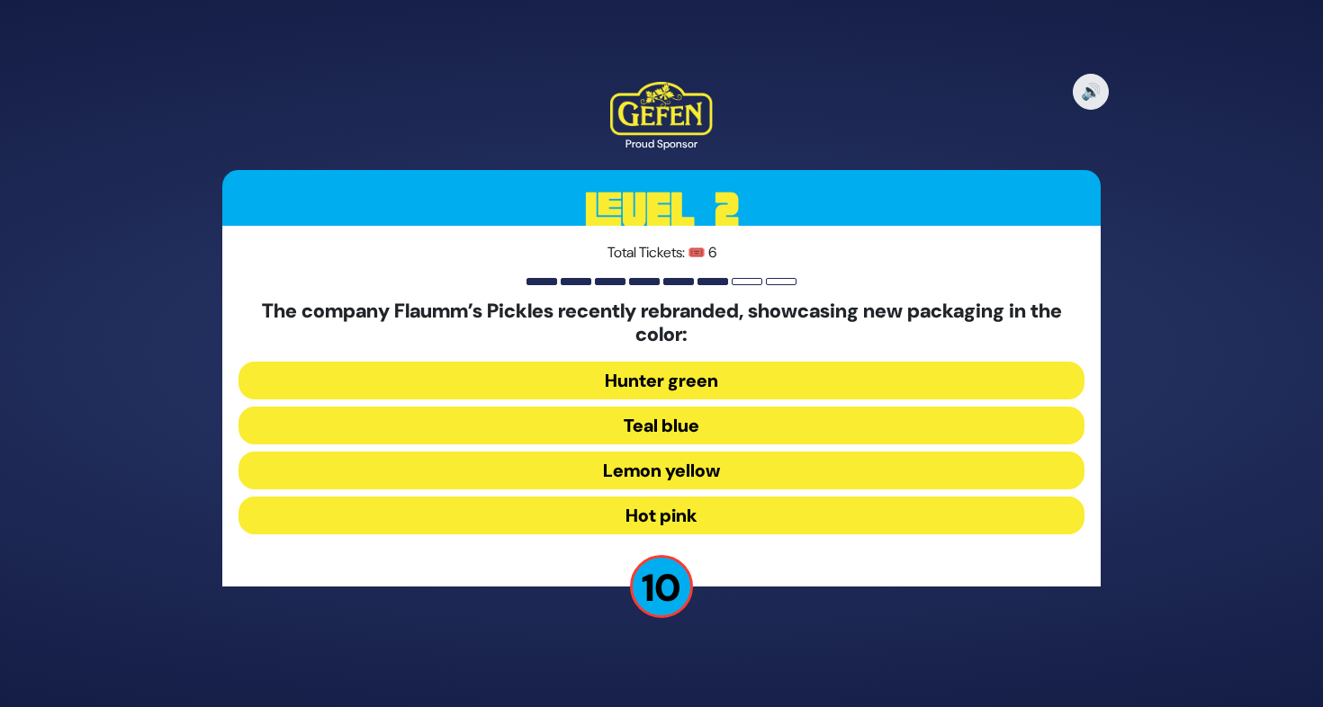
click at [678, 377] on button "Hunter green" at bounding box center [661, 381] width 846 height 38
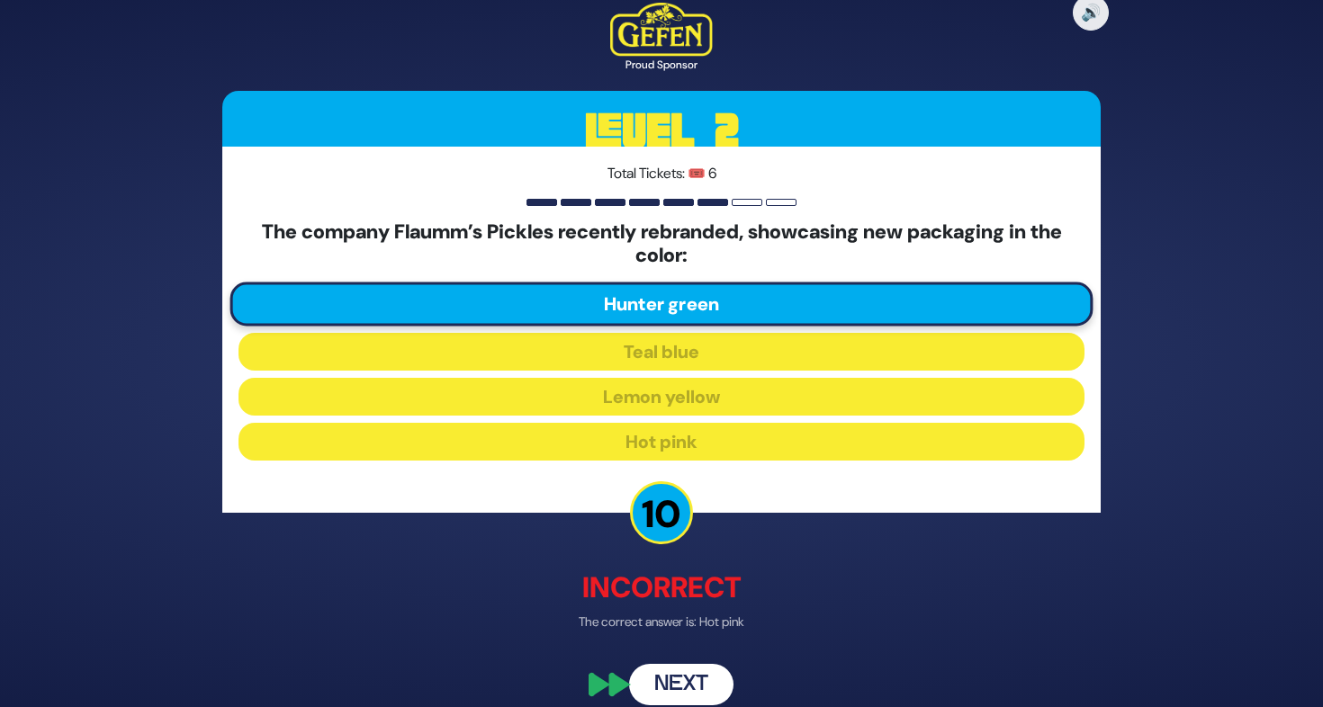
click at [713, 682] on button "Next" at bounding box center [681, 683] width 104 height 41
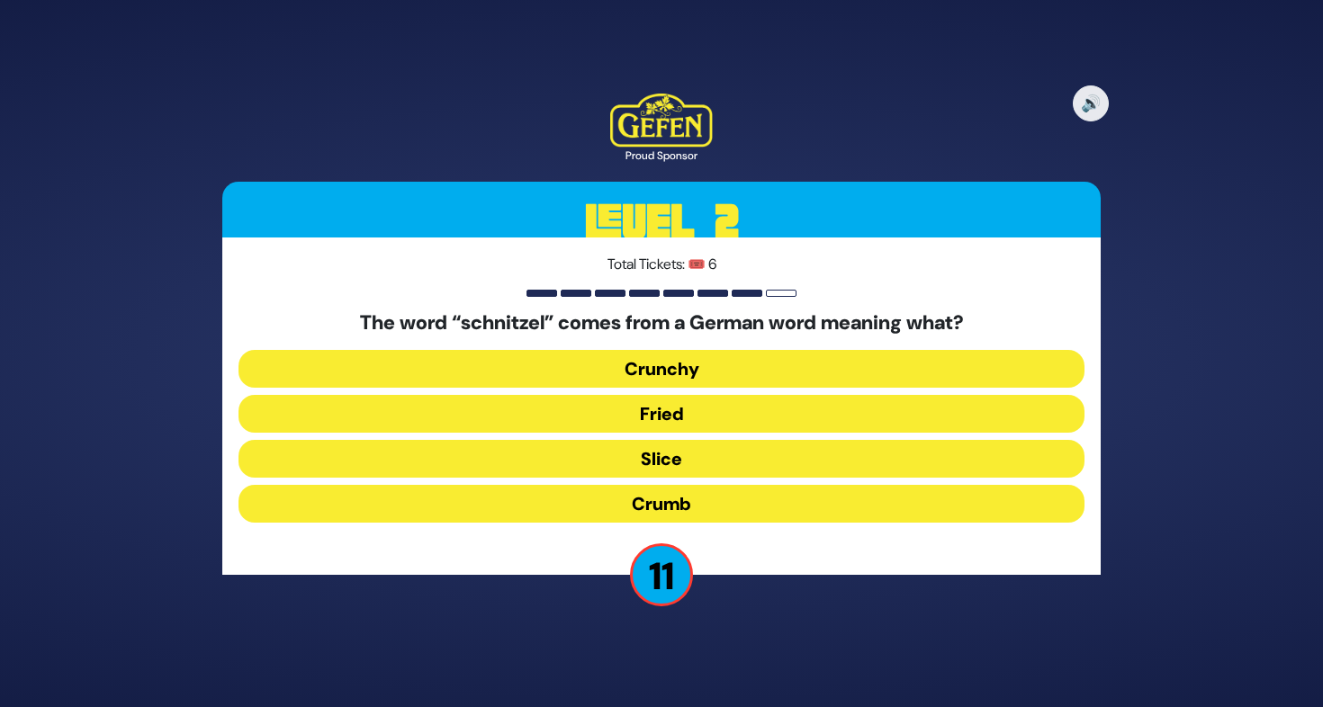
click at [753, 365] on button "Crunchy" at bounding box center [661, 369] width 846 height 38
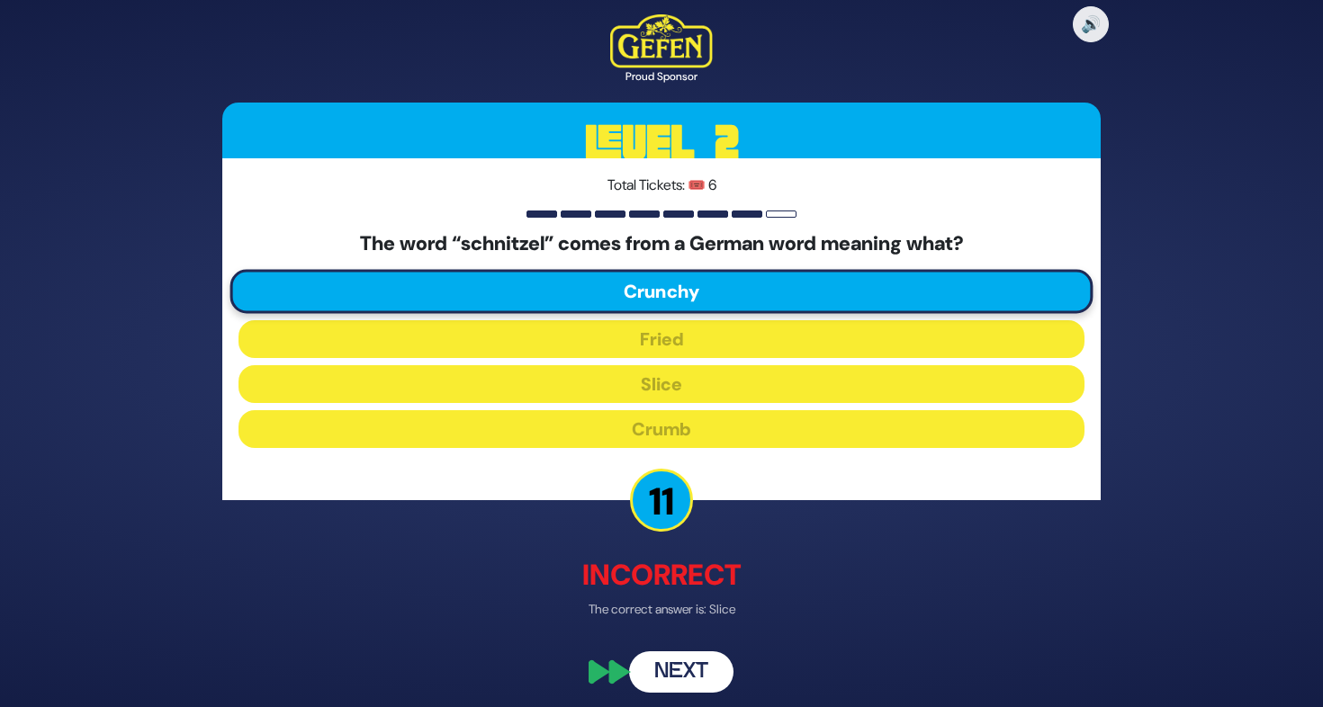
click at [722, 666] on button "Next" at bounding box center [681, 671] width 104 height 41
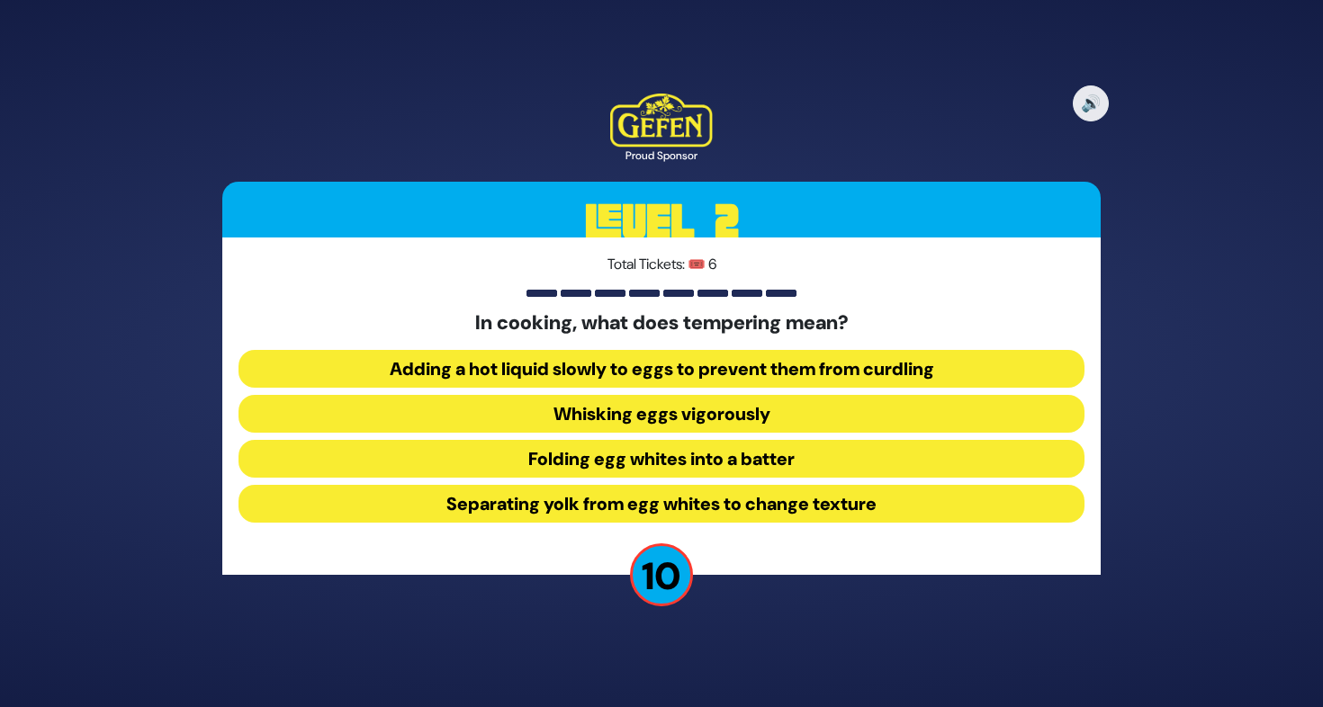
click at [660, 372] on button "Adding a hot liquid slowly to eggs to prevent them from curdling" at bounding box center [661, 369] width 846 height 38
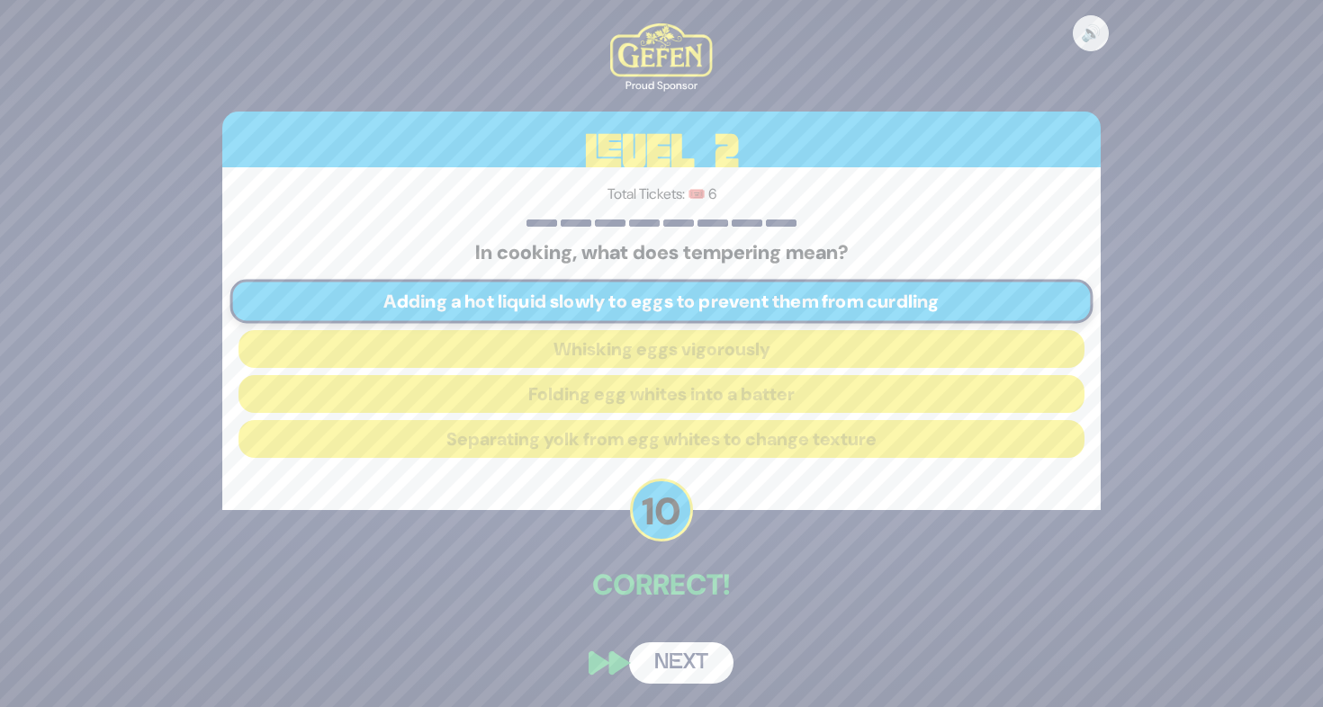
click at [700, 667] on button "Next" at bounding box center [681, 662] width 104 height 41
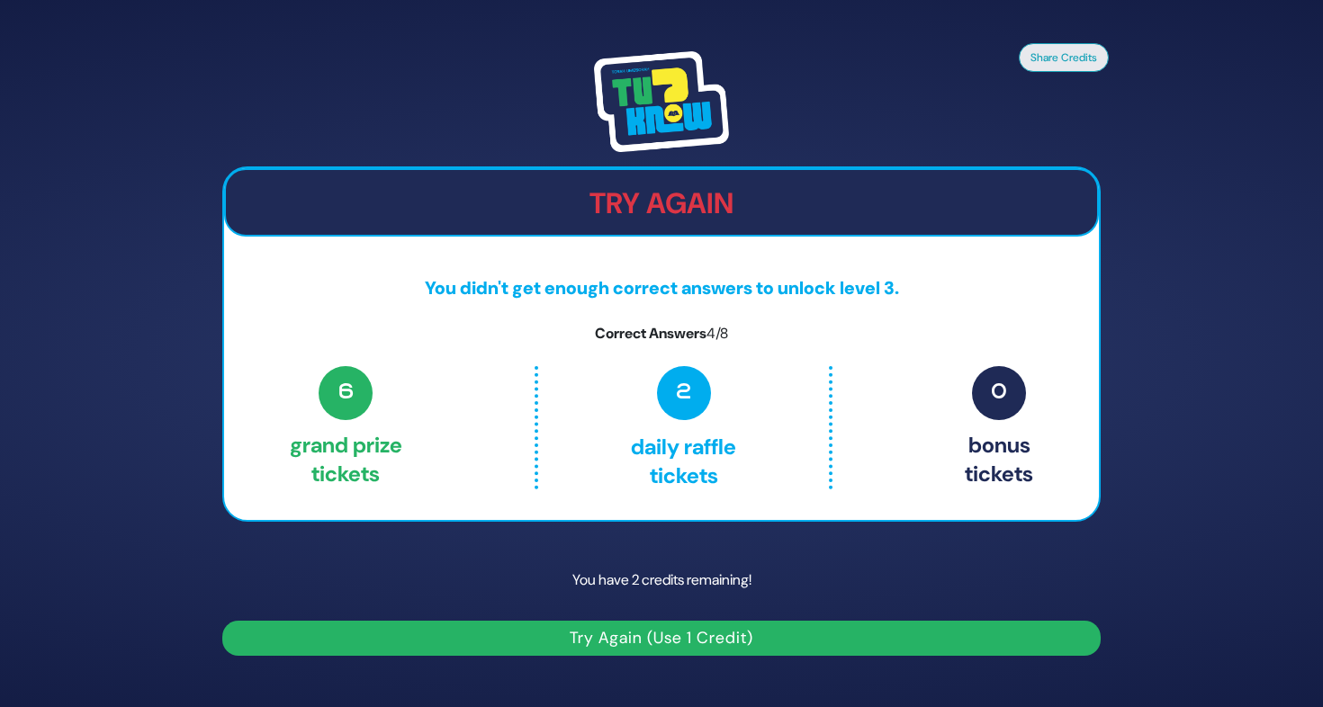
click at [681, 648] on button "Try Again (Use 1 Credit)" at bounding box center [661, 638] width 878 height 35
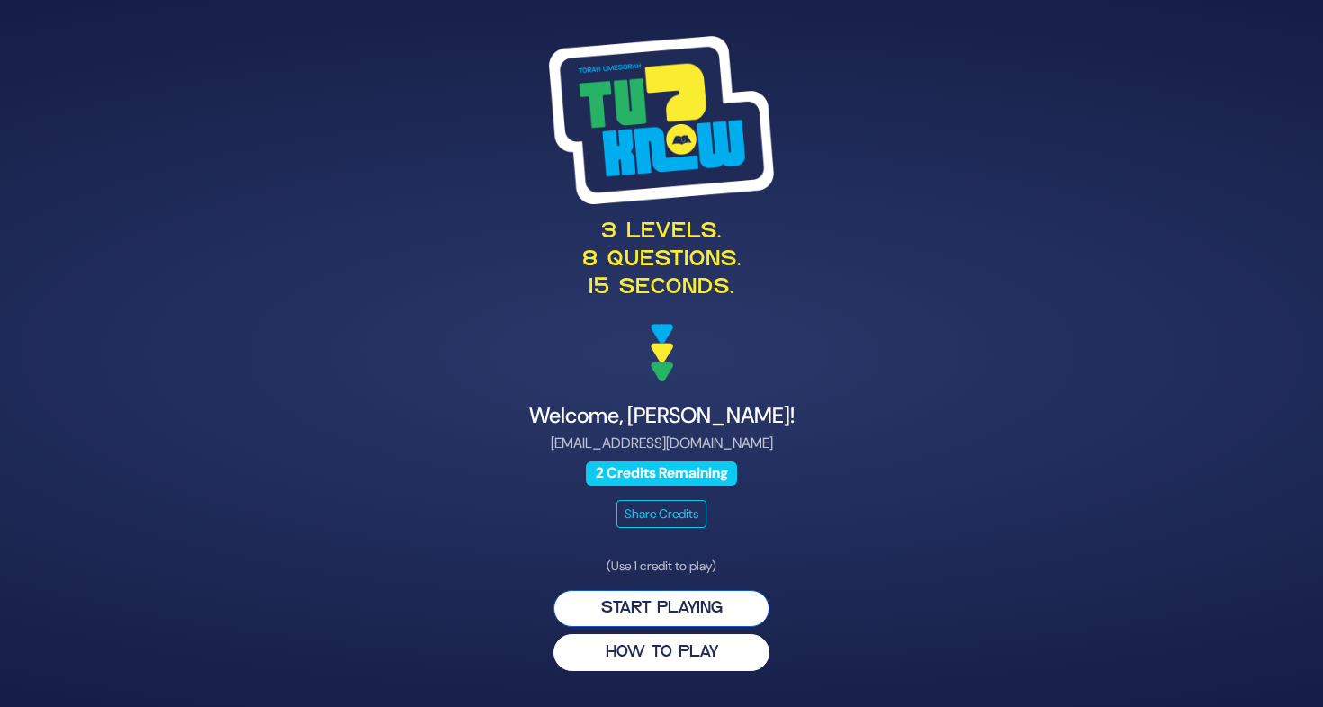
click at [687, 616] on button "Start Playing" at bounding box center [661, 608] width 216 height 37
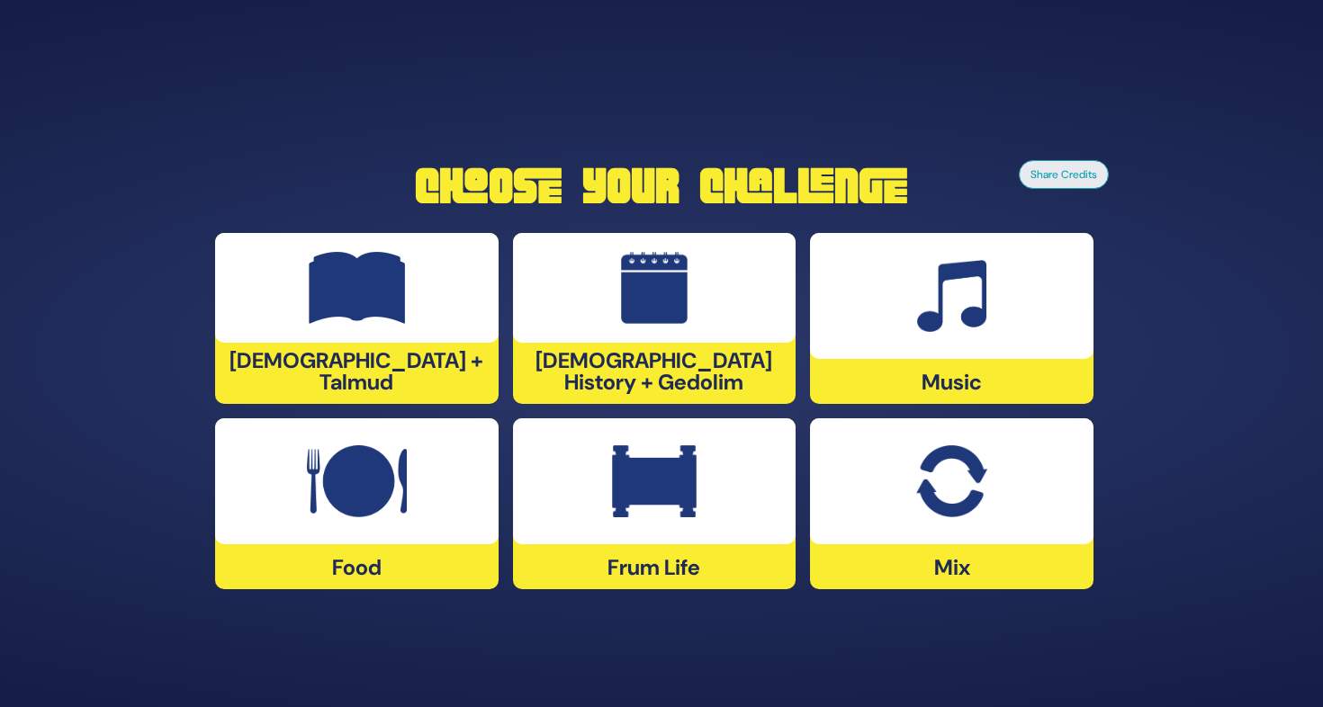
click at [1018, 370] on div "Music" at bounding box center [951, 318] width 283 height 171
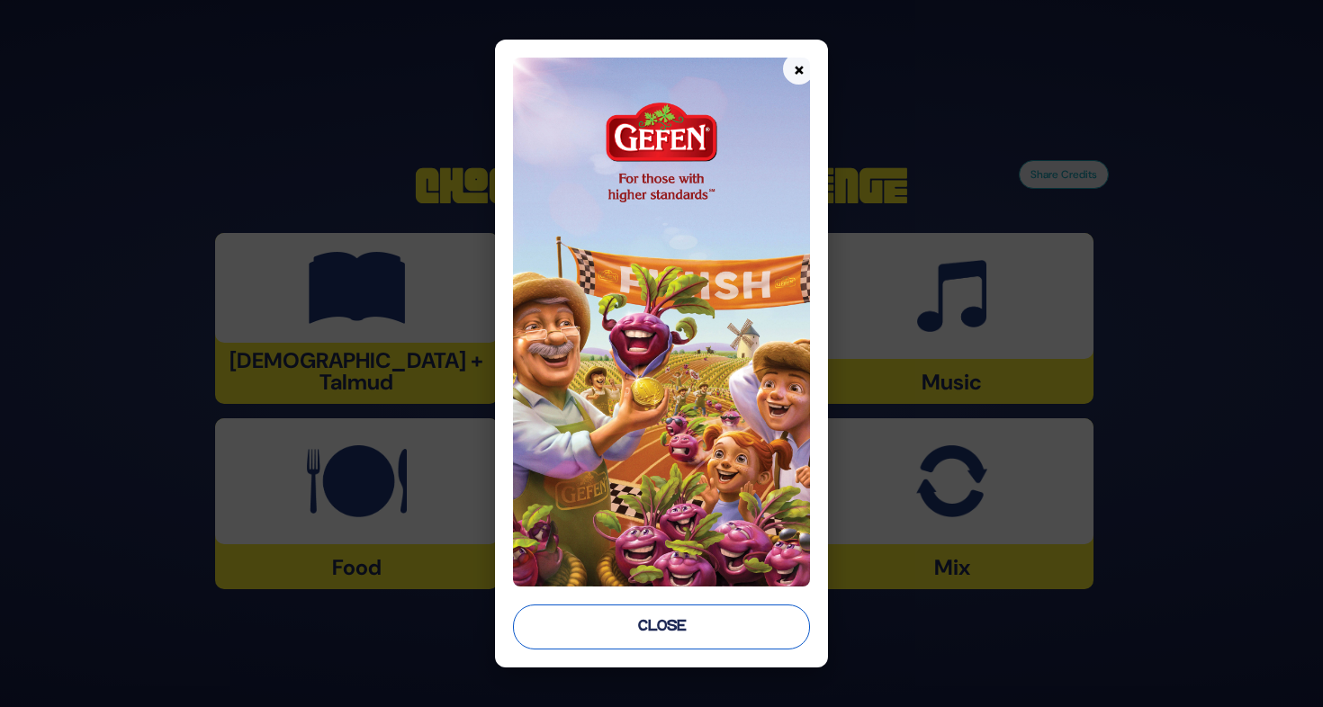
click at [550, 624] on button "Close" at bounding box center [661, 627] width 297 height 45
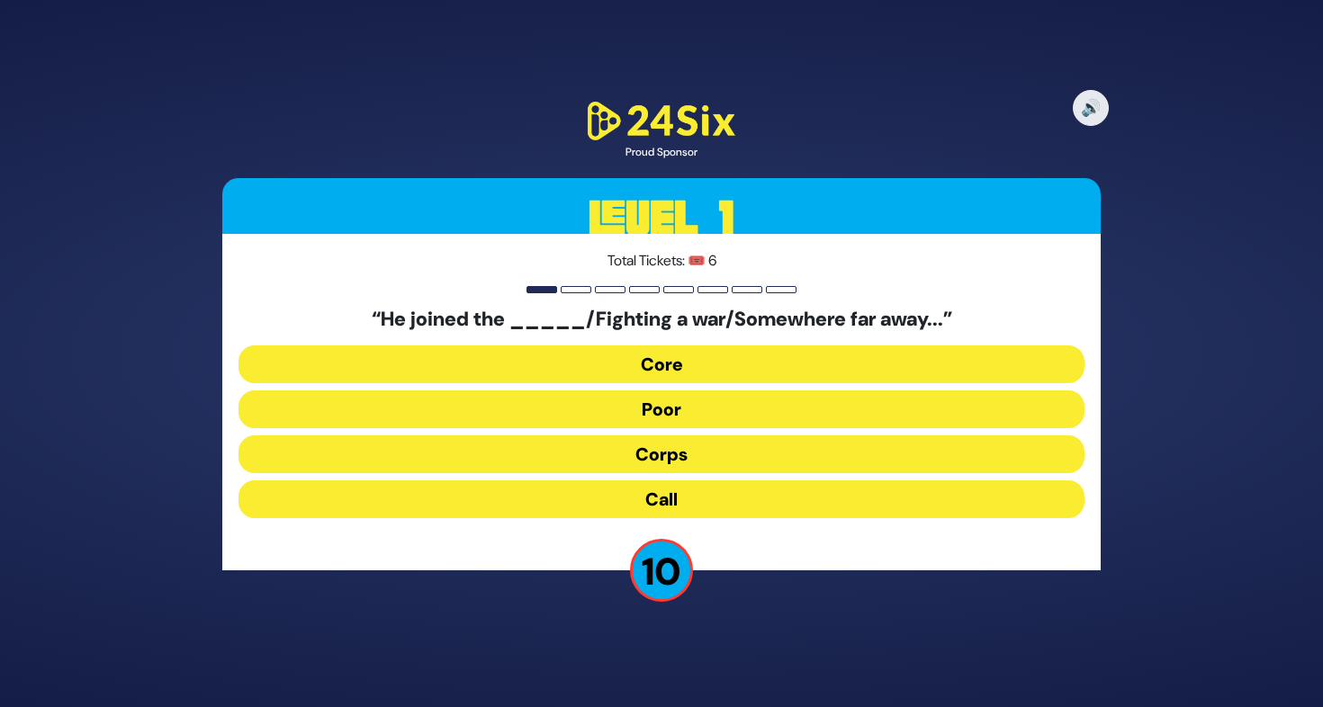
click at [620, 449] on button "Corps" at bounding box center [661, 454] width 846 height 38
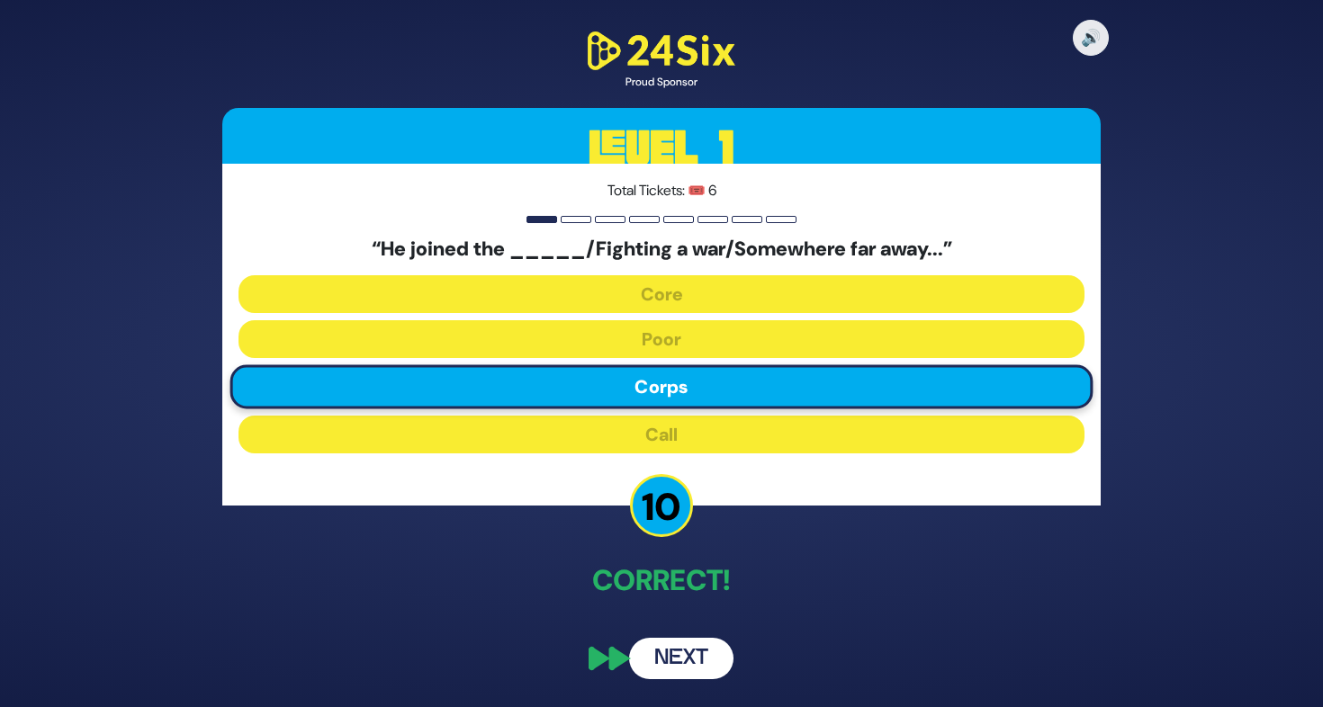
click at [694, 678] on button "Next" at bounding box center [681, 658] width 104 height 41
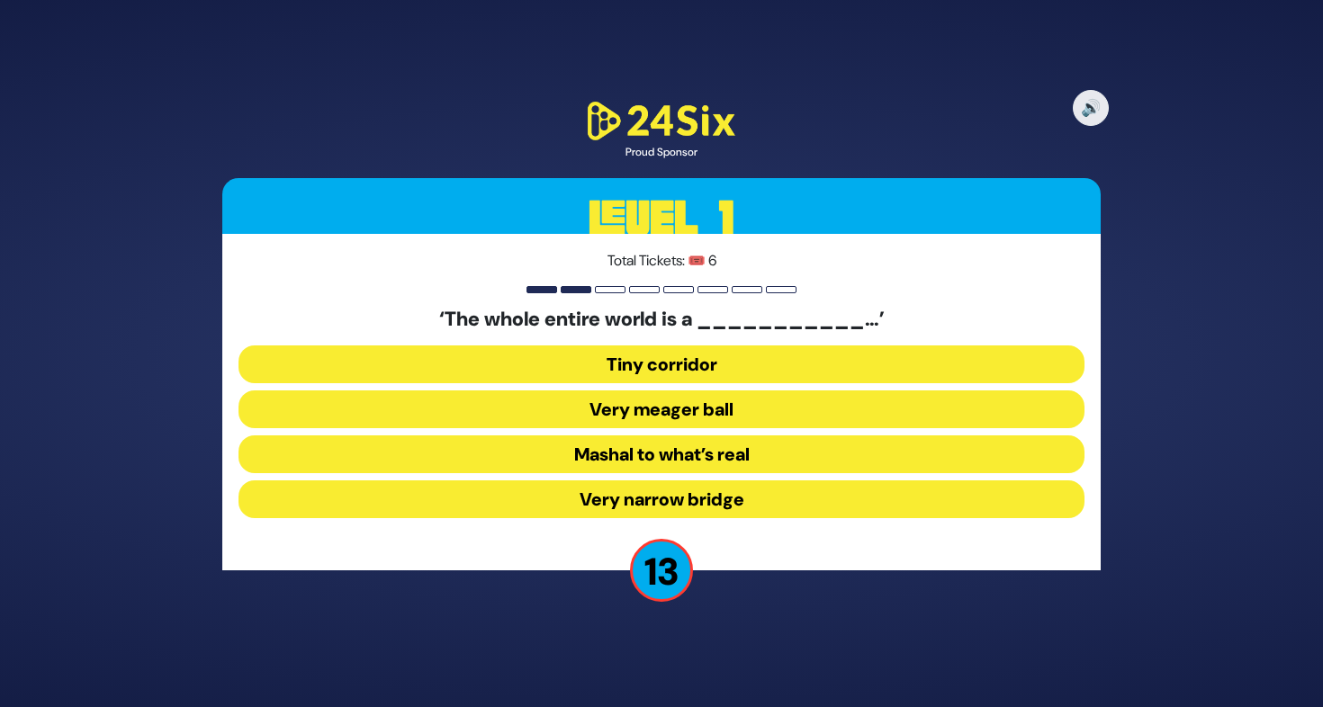
click at [639, 498] on button "Very narrow bridge" at bounding box center [661, 499] width 846 height 38
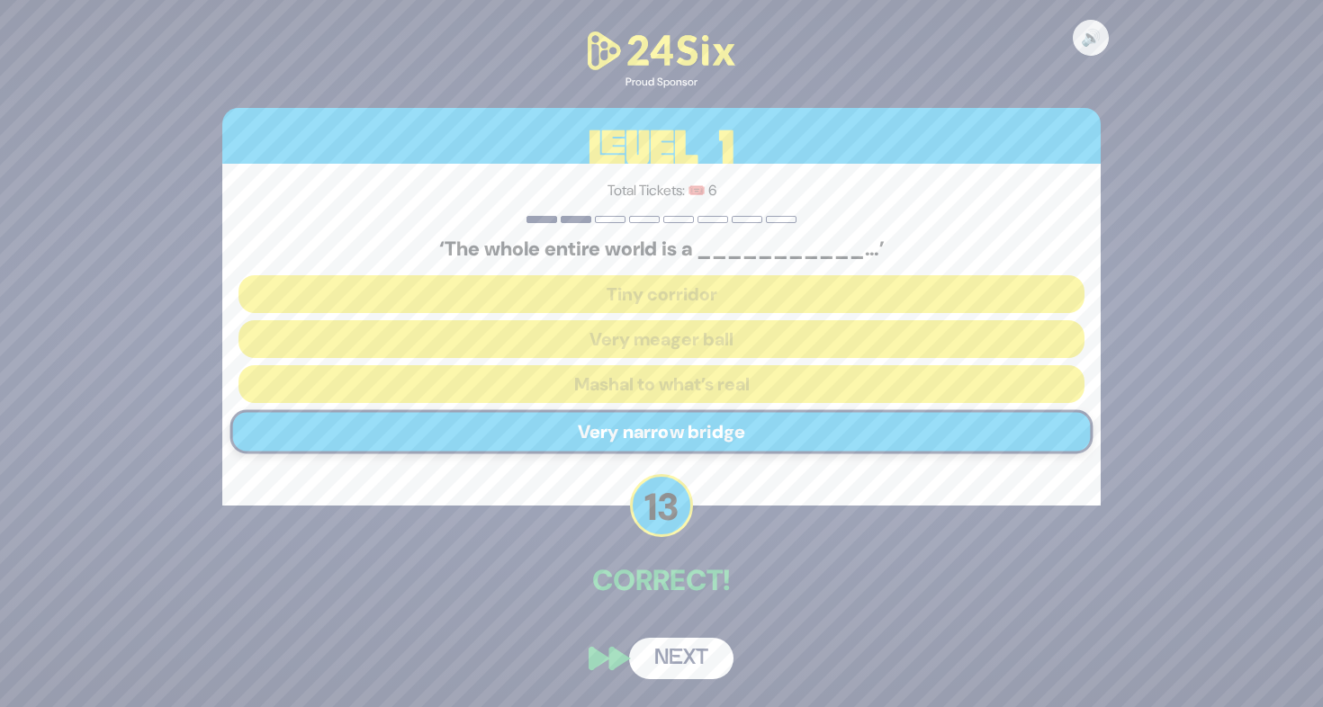
click at [715, 652] on button "Next" at bounding box center [681, 658] width 104 height 41
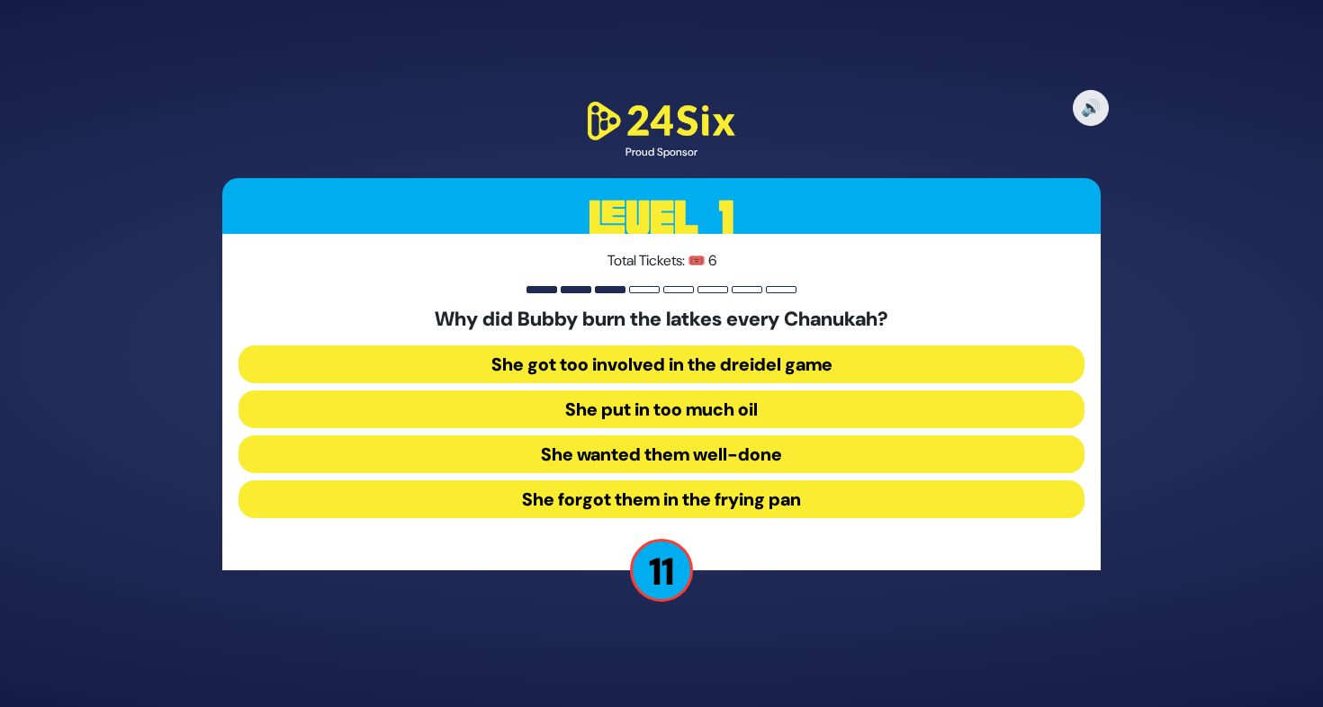
click at [665, 494] on button "She forgot them in the frying pan" at bounding box center [661, 499] width 846 height 38
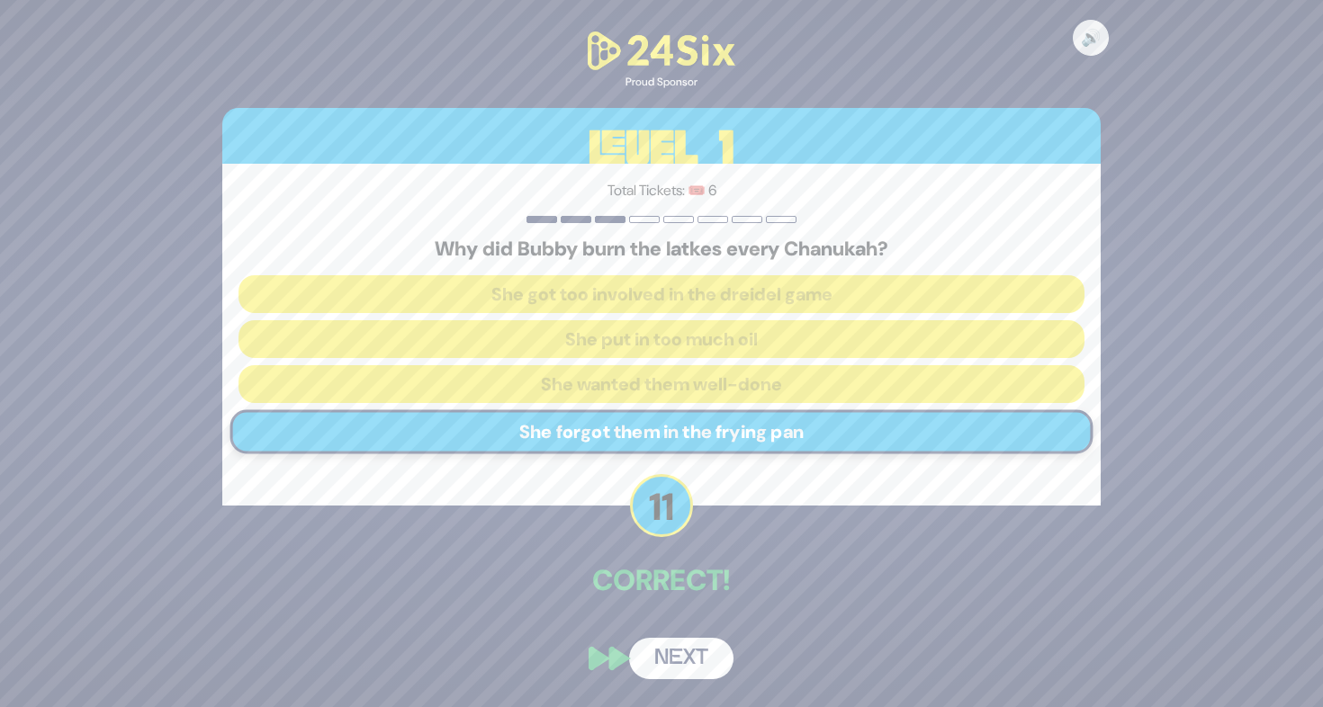
click at [676, 649] on button "Next" at bounding box center [681, 658] width 104 height 41
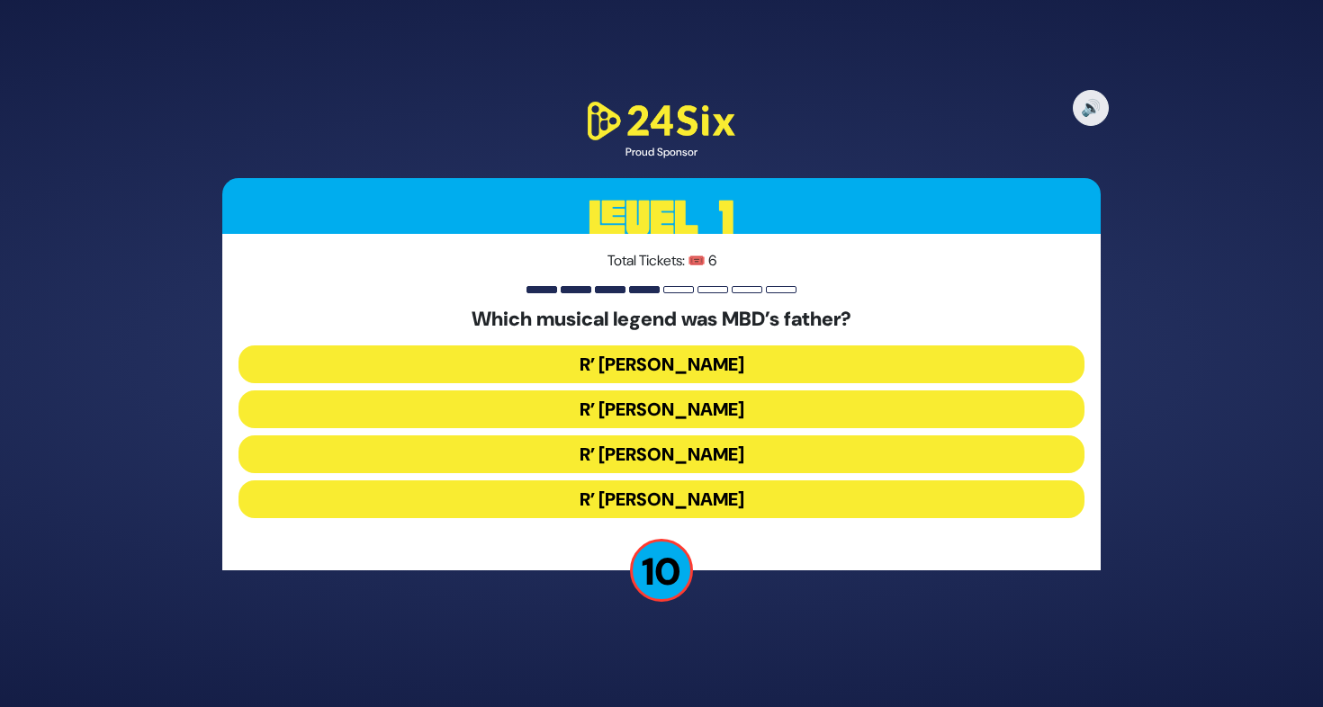
click at [704, 454] on button "R’ Yankel Werdyger" at bounding box center [661, 454] width 846 height 38
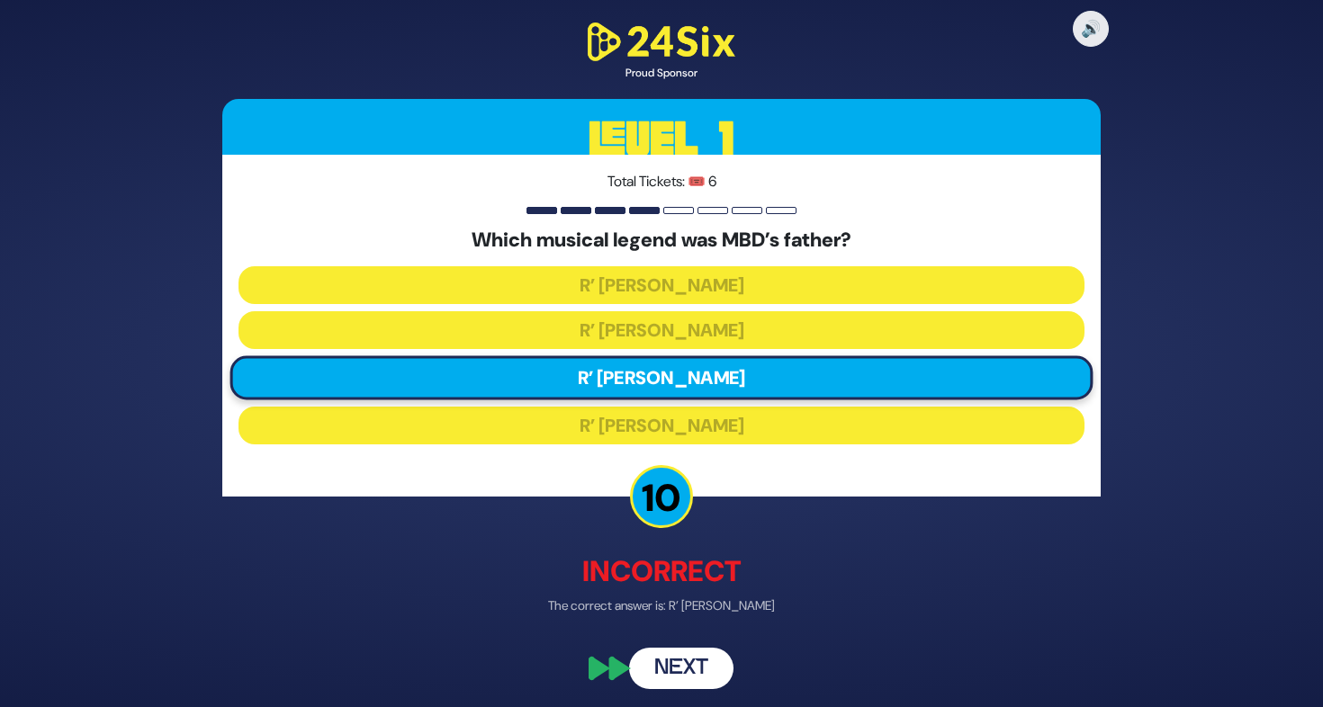
click at [707, 655] on button "Next" at bounding box center [681, 668] width 104 height 41
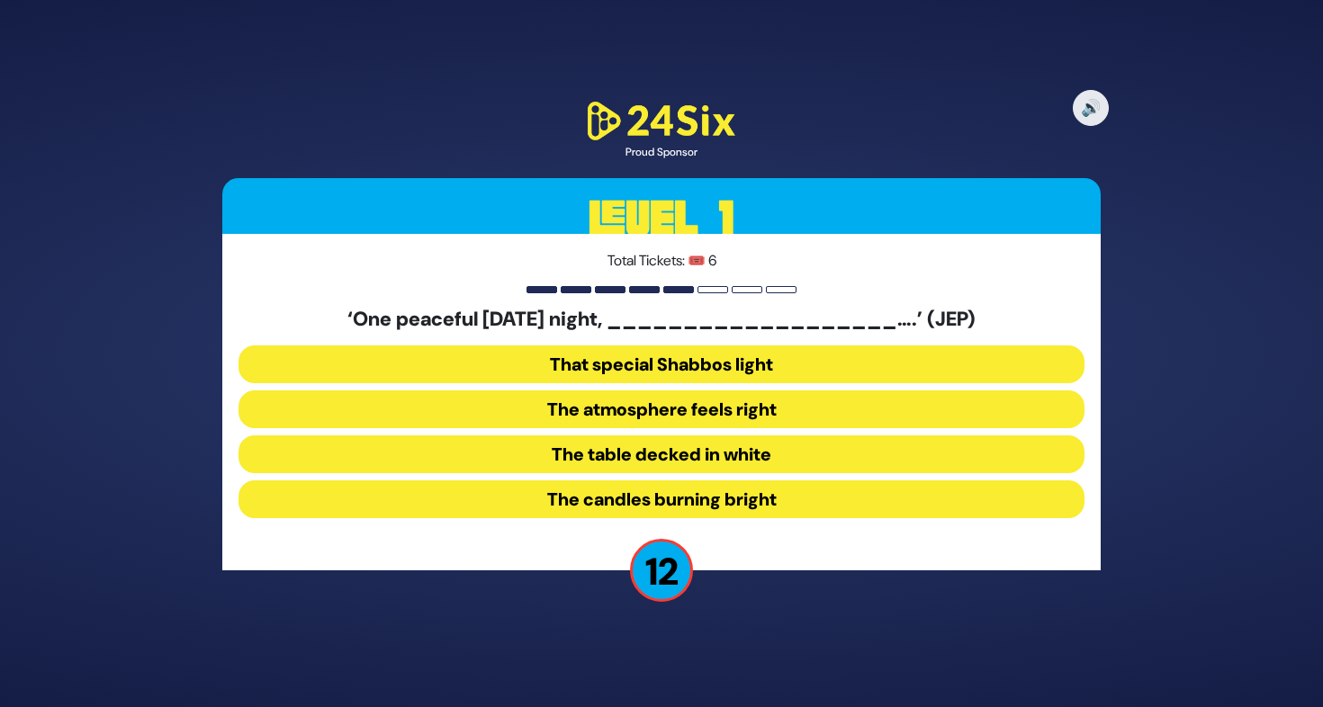
click at [685, 457] on button "The table decked in white" at bounding box center [661, 454] width 846 height 38
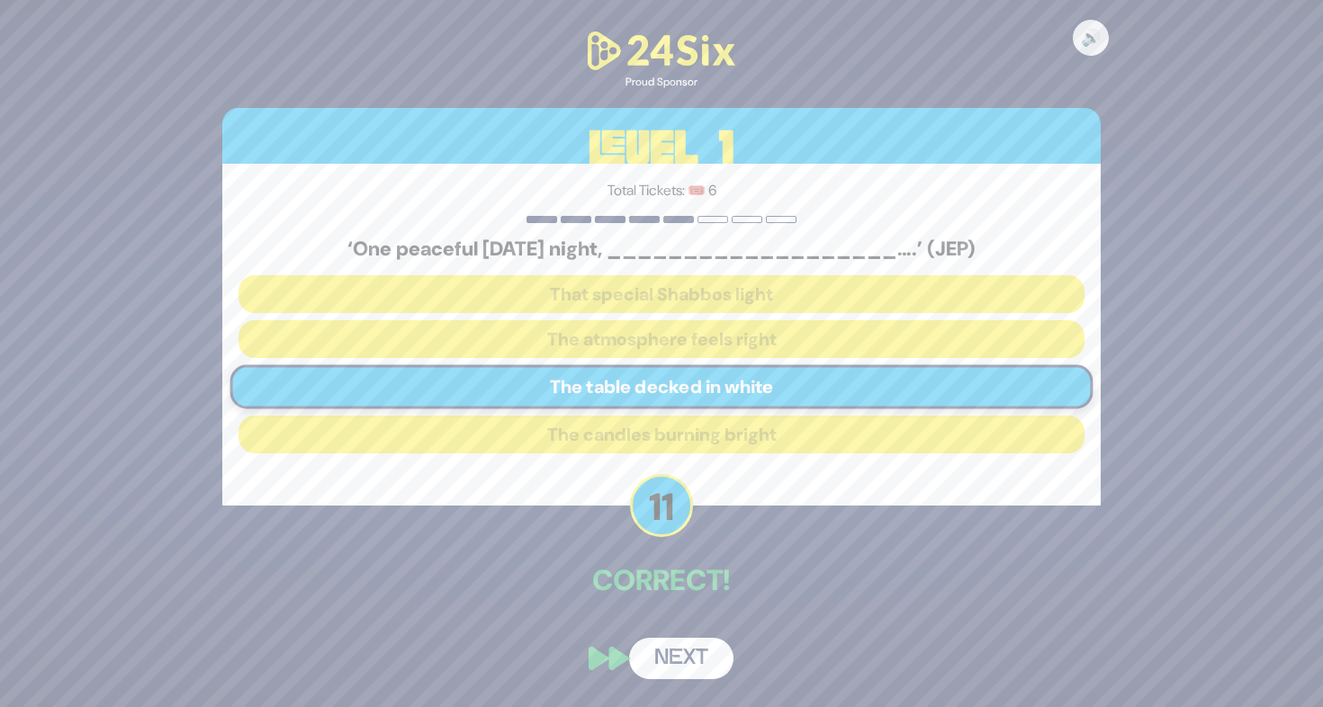
click at [706, 644] on button "Next" at bounding box center [681, 658] width 104 height 41
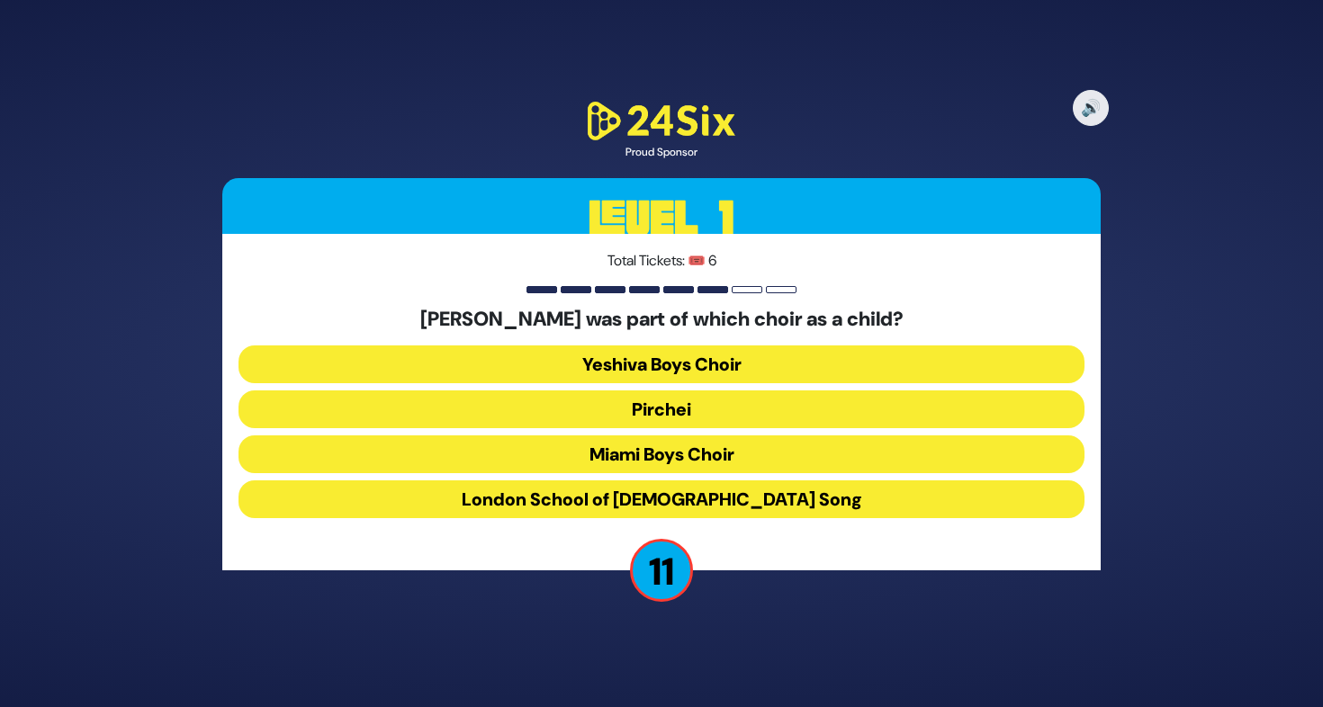
click at [717, 448] on button "Miami Boys Choir" at bounding box center [661, 454] width 846 height 38
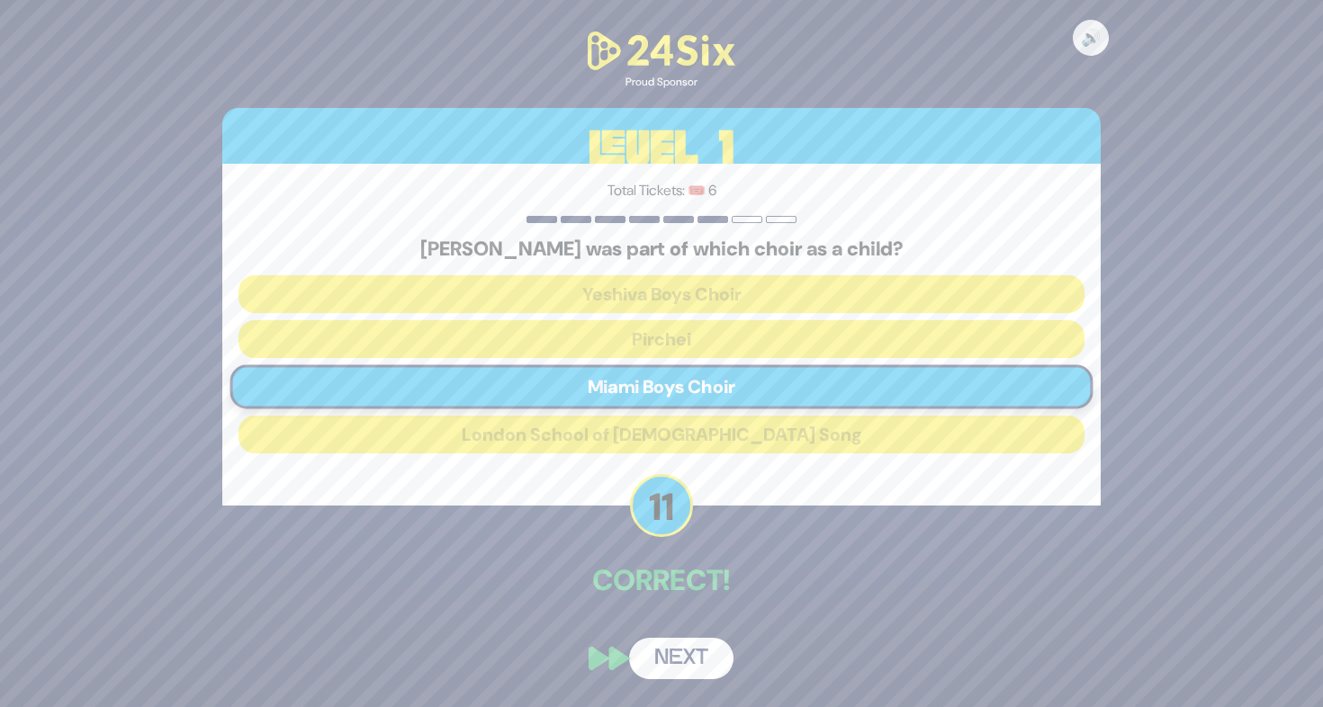
click at [694, 648] on button "Next" at bounding box center [681, 658] width 104 height 41
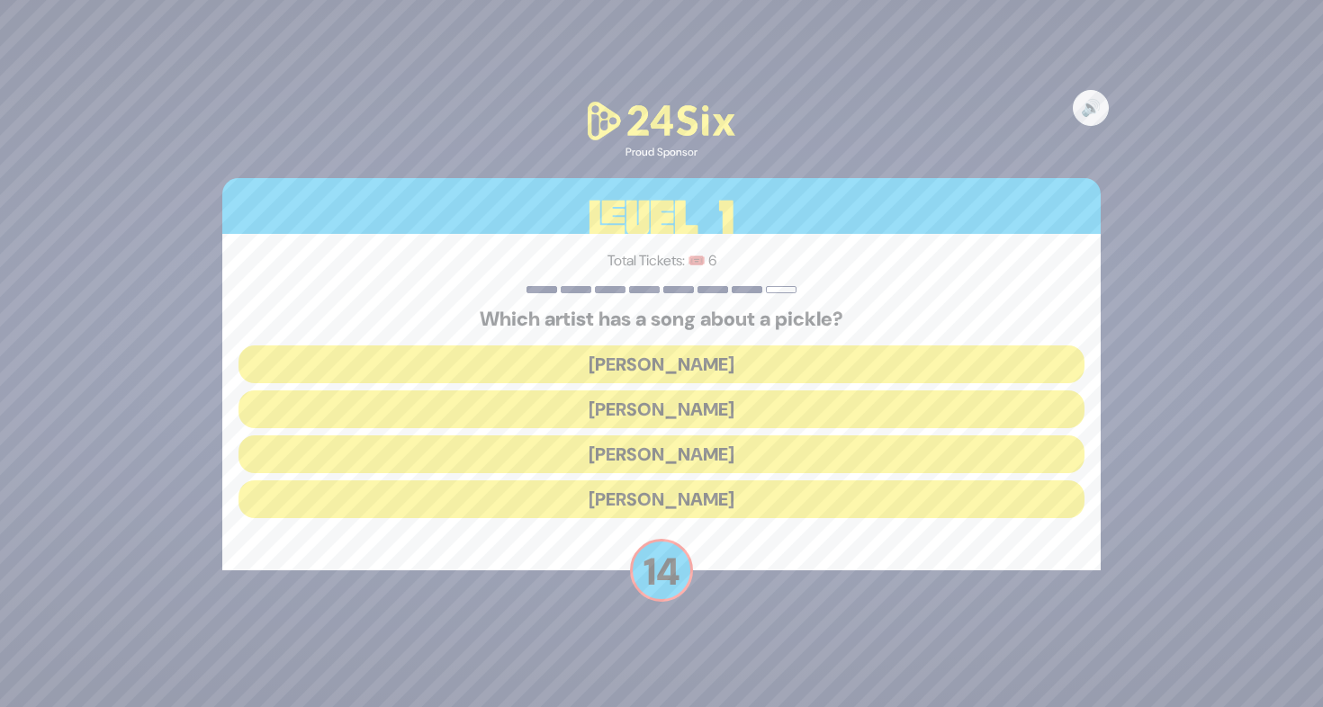
click at [714, 369] on button "Joey Newcomb" at bounding box center [661, 365] width 846 height 38
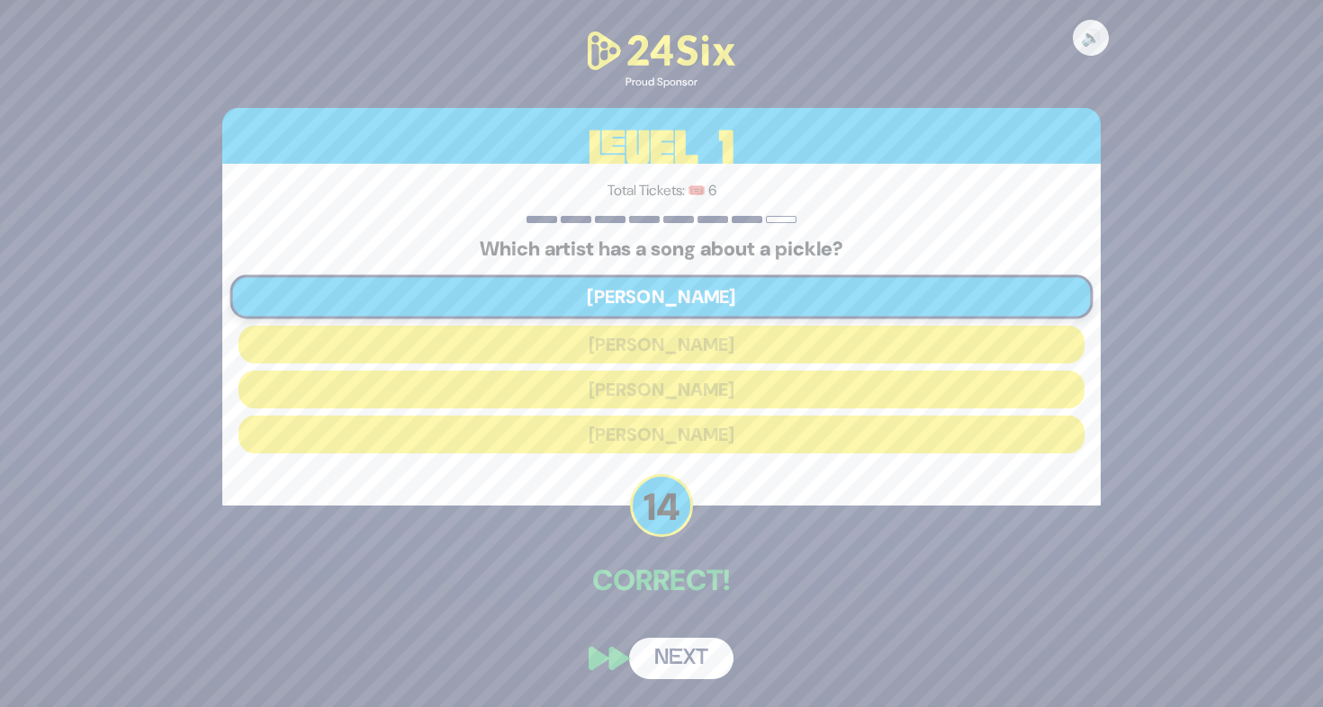
click at [696, 646] on button "Next" at bounding box center [681, 658] width 104 height 41
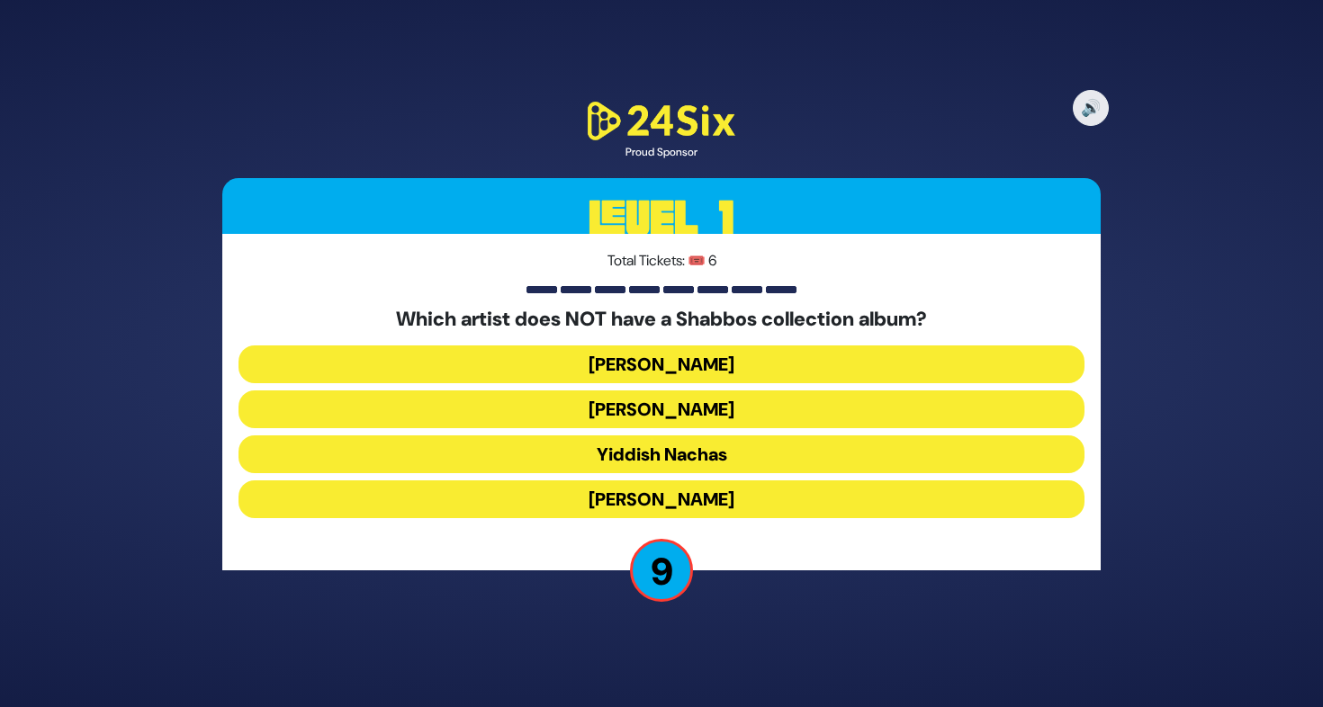
click at [707, 367] on button "Naftali Kempeh" at bounding box center [661, 365] width 846 height 38
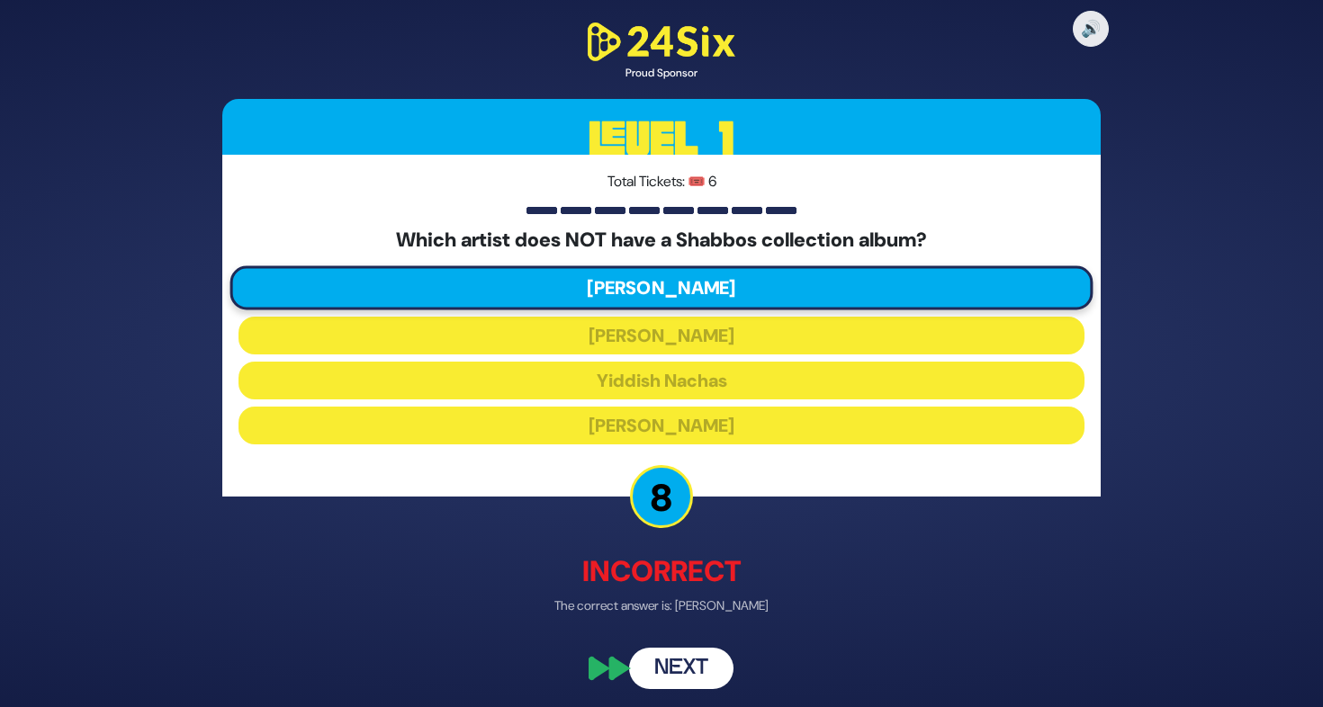
click at [685, 666] on button "Next" at bounding box center [681, 668] width 104 height 41
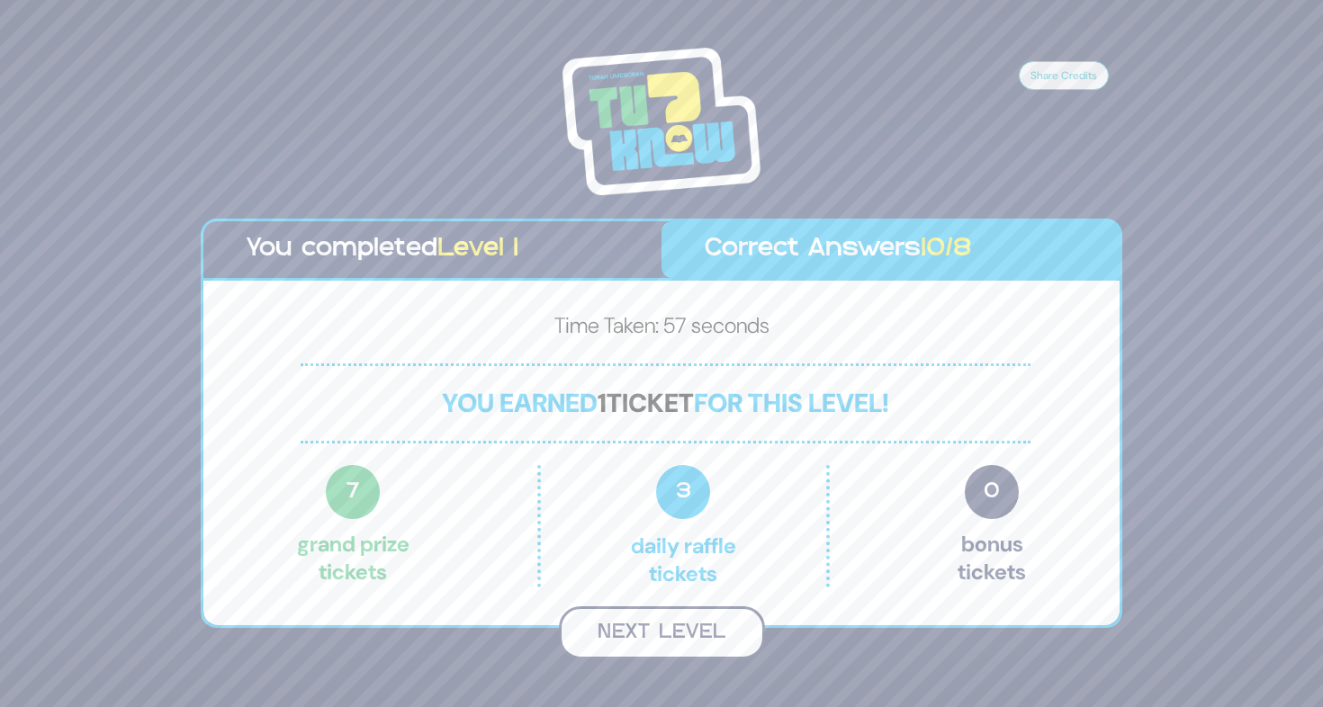
click at [702, 648] on button "Next Level" at bounding box center [662, 632] width 206 height 53
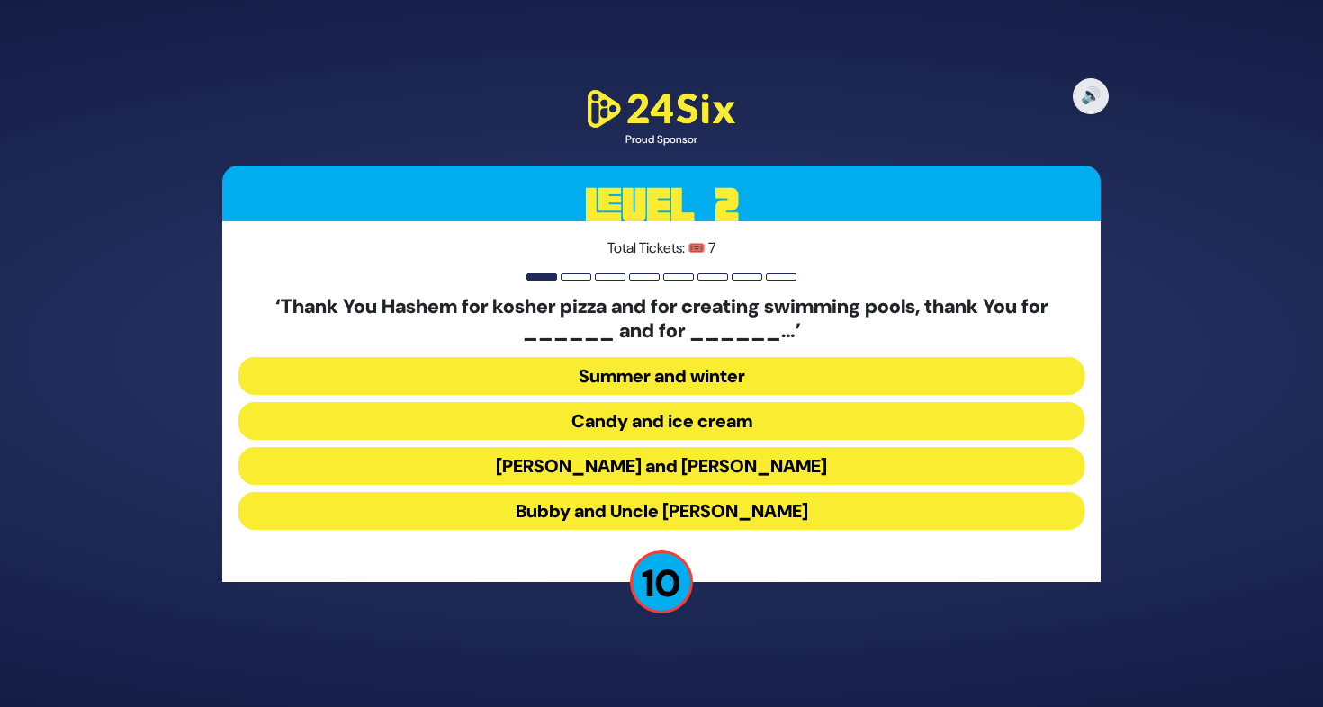
click at [619, 458] on button "Latkes and Paskesz" at bounding box center [661, 466] width 846 height 38
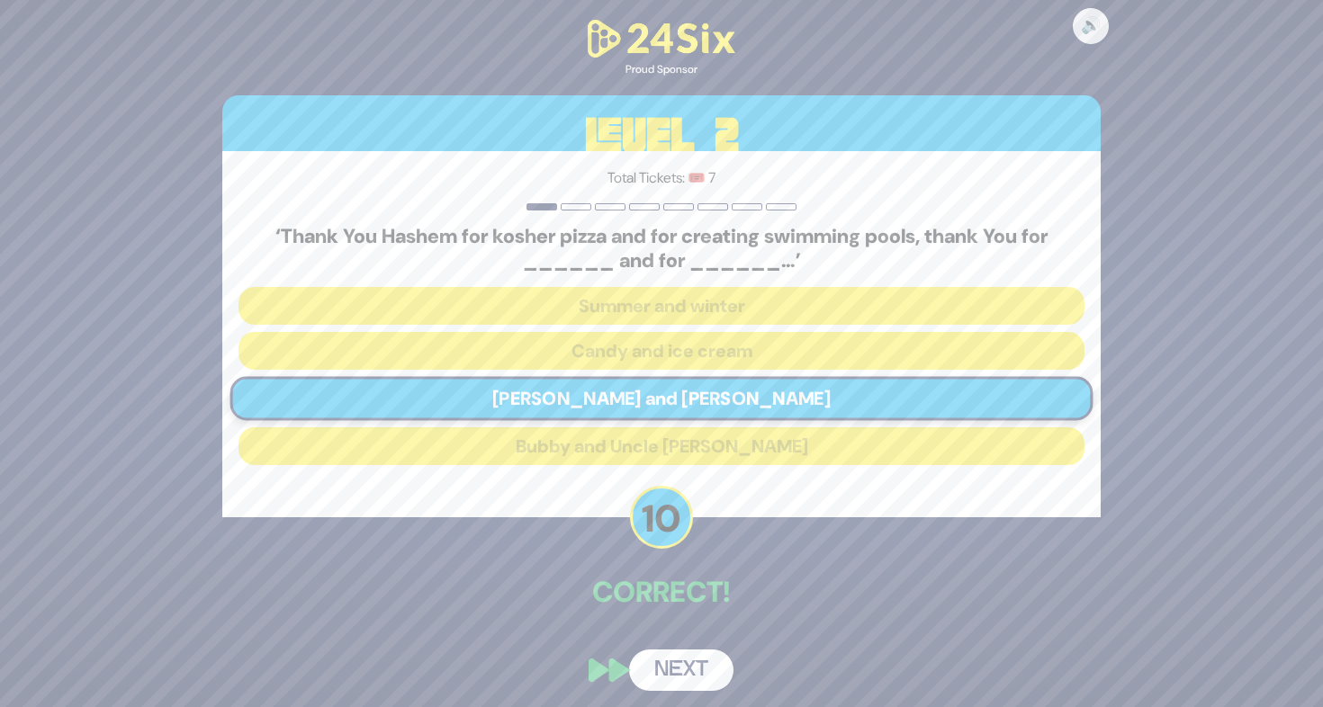
click at [670, 681] on button "Next" at bounding box center [681, 670] width 104 height 41
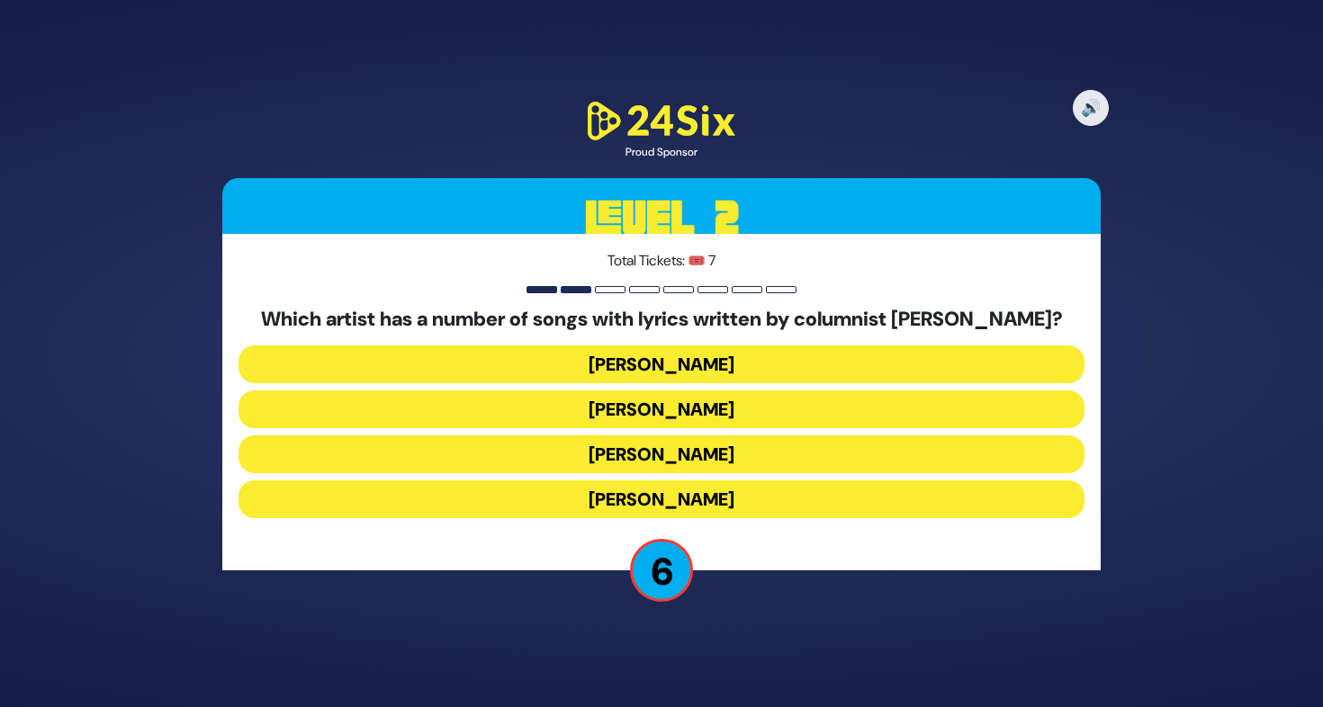
click at [714, 460] on button "Yaakov Shwekey" at bounding box center [661, 454] width 846 height 38
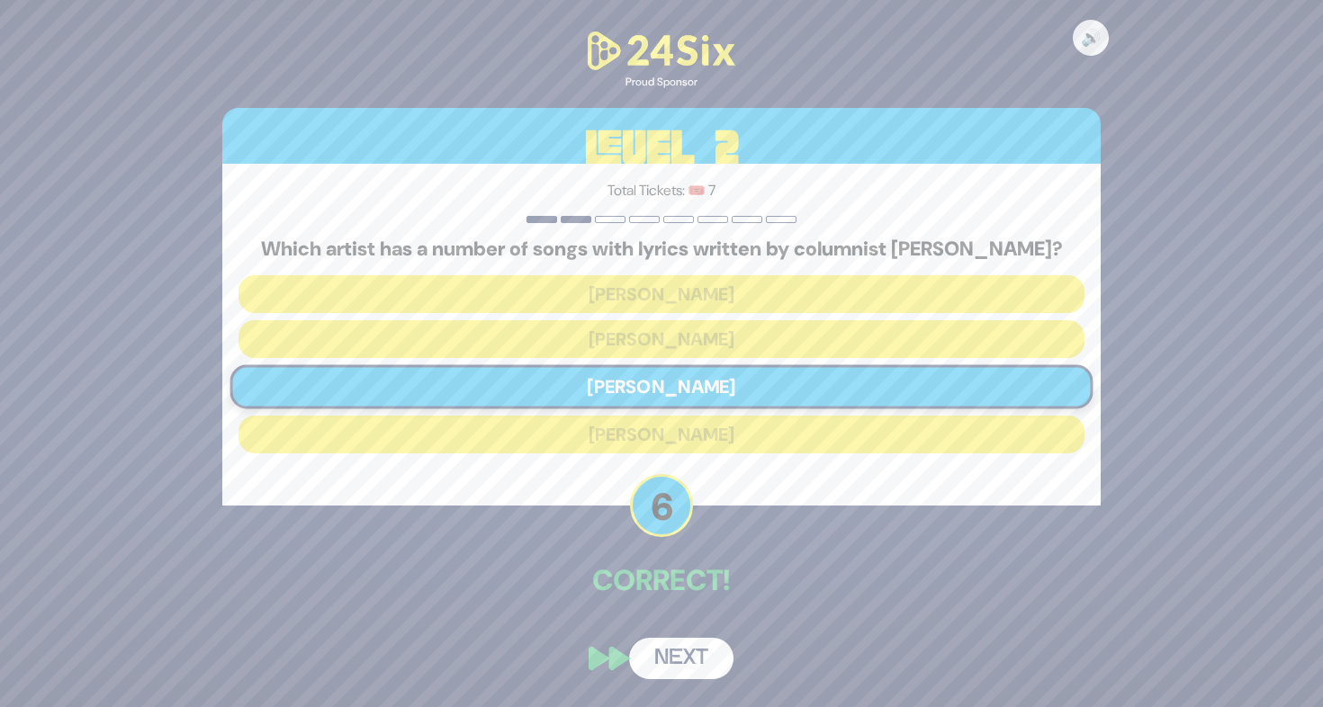
click at [678, 658] on button "Next" at bounding box center [681, 658] width 104 height 41
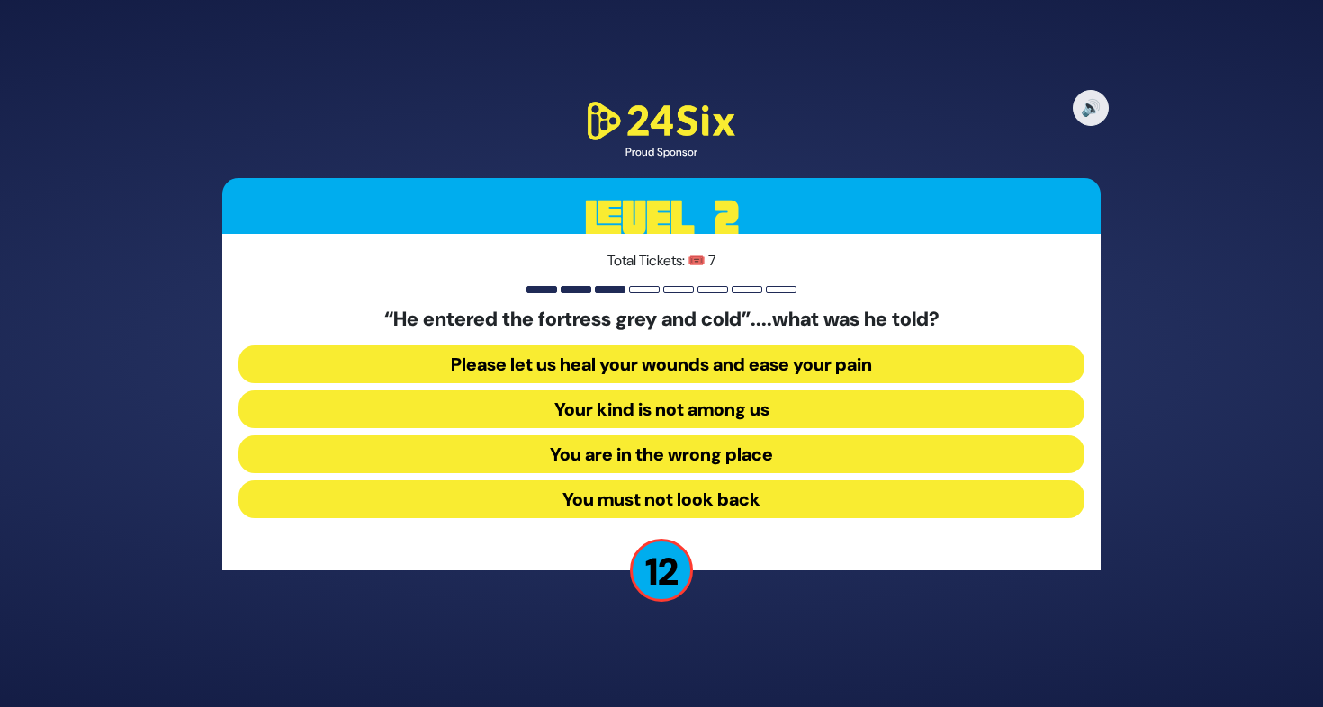
click at [725, 406] on button "Your kind is not among us" at bounding box center [661, 410] width 846 height 38
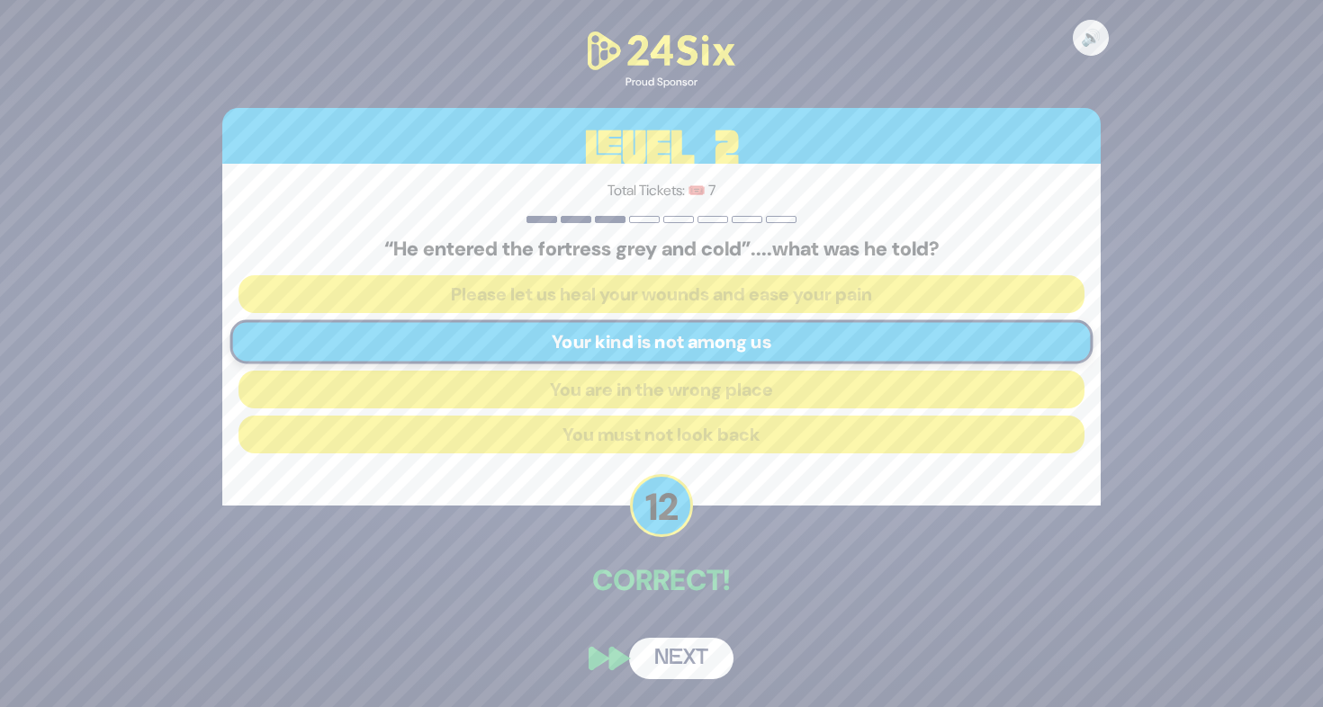
click at [695, 659] on button "Next" at bounding box center [681, 658] width 104 height 41
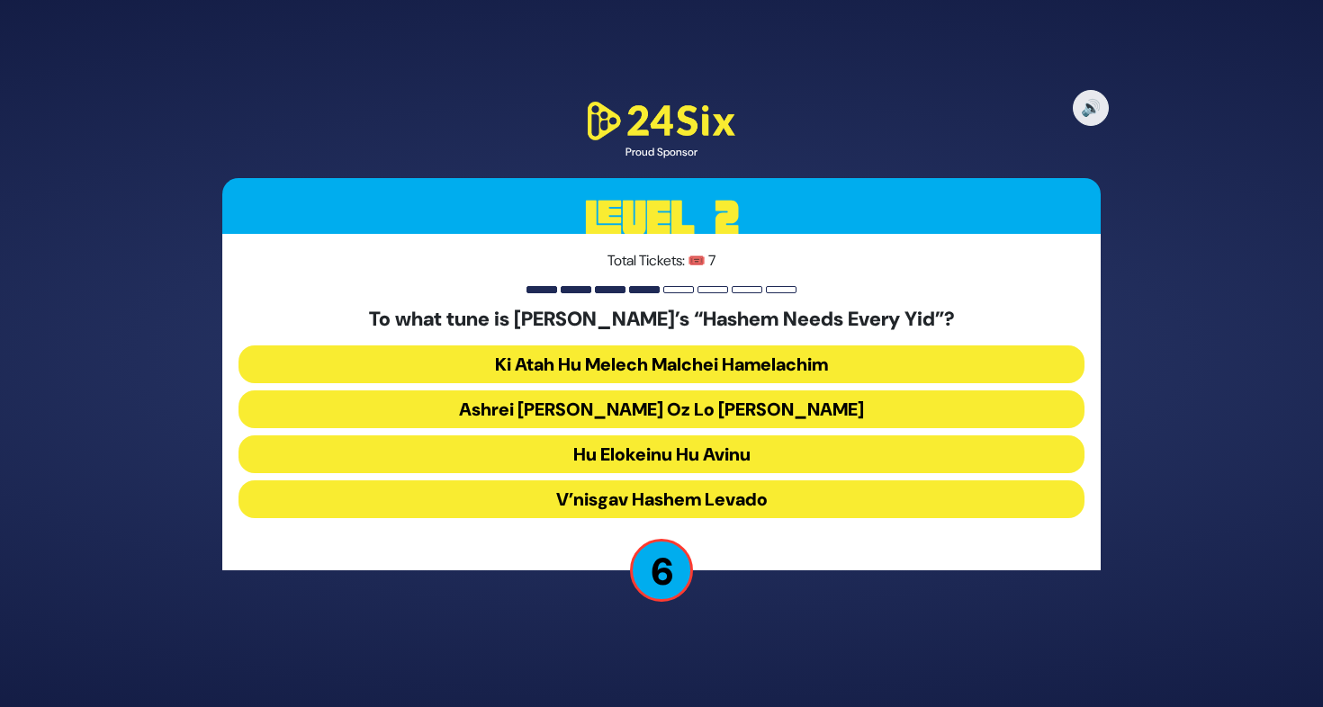
click at [705, 399] on button "Ashrei Adam Oz Lo Bach" at bounding box center [661, 410] width 846 height 38
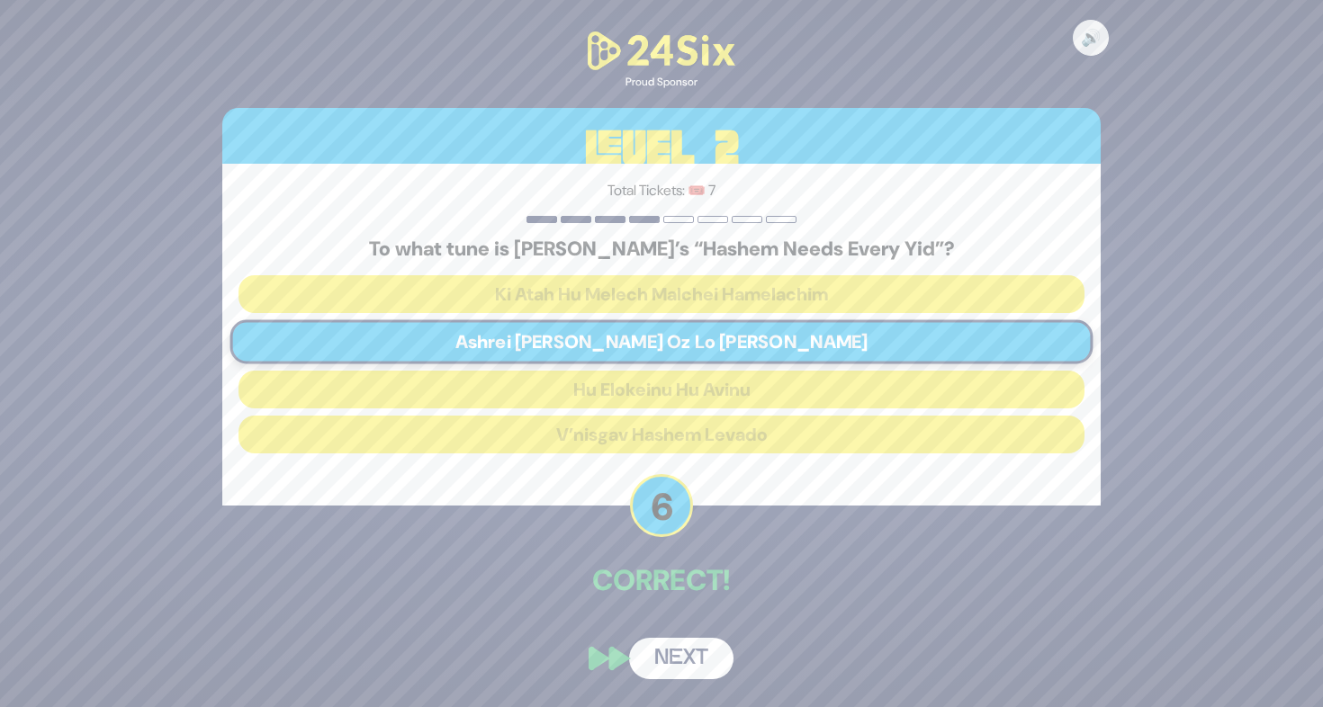
click at [698, 651] on button "Next" at bounding box center [681, 658] width 104 height 41
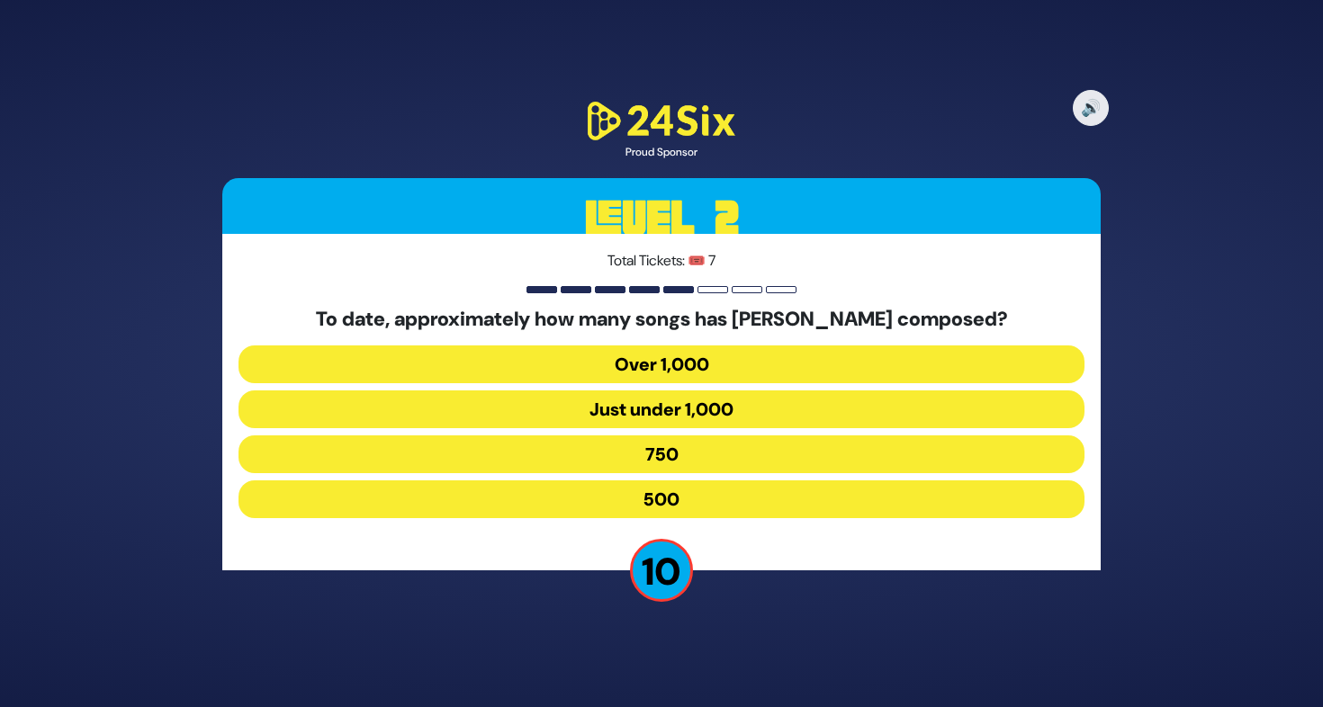
click at [768, 372] on button "Over 1,000" at bounding box center [661, 365] width 846 height 38
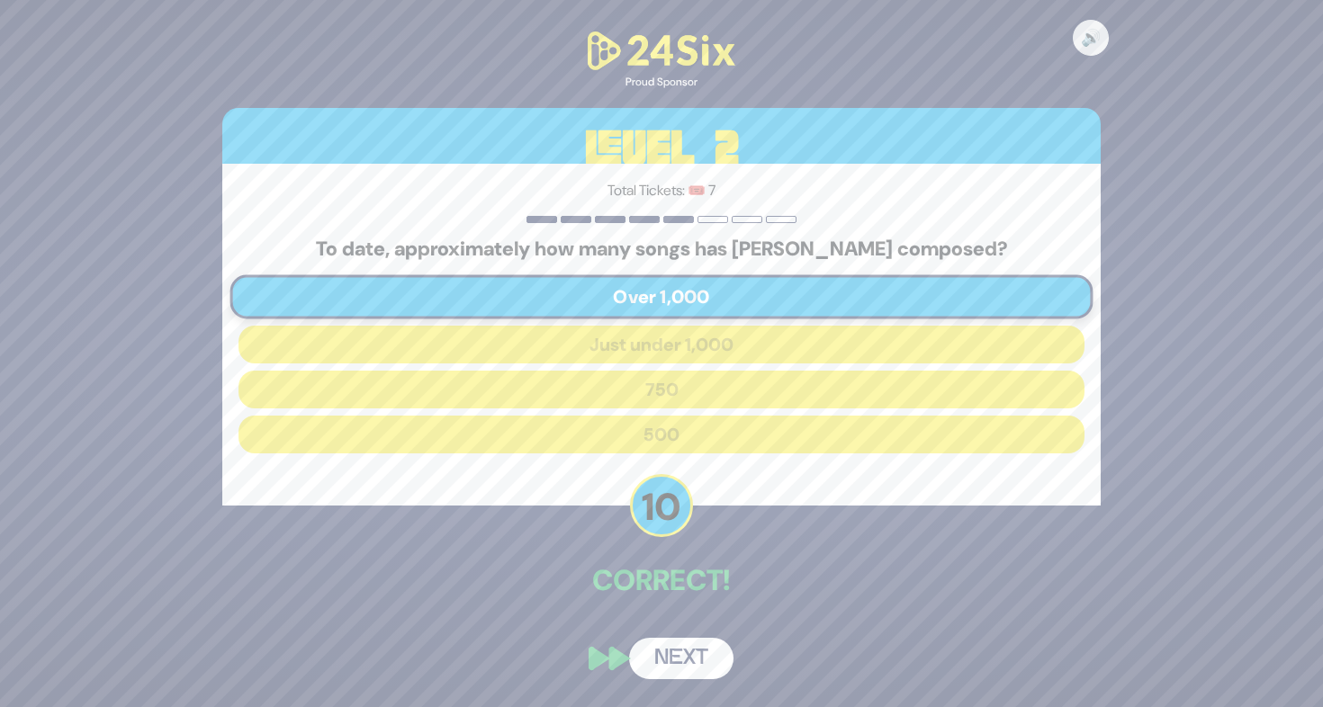
click at [705, 651] on button "Next" at bounding box center [681, 658] width 104 height 41
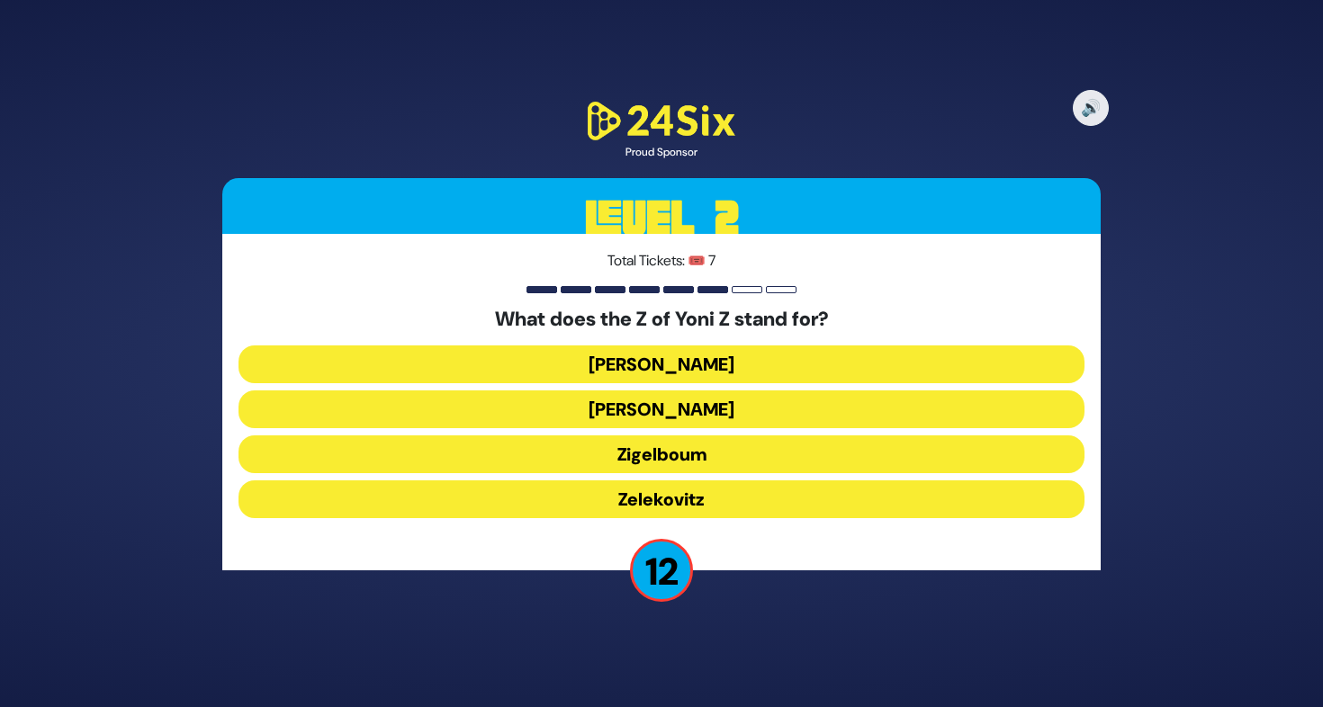
click at [694, 456] on button "Zigelboum" at bounding box center [661, 454] width 846 height 38
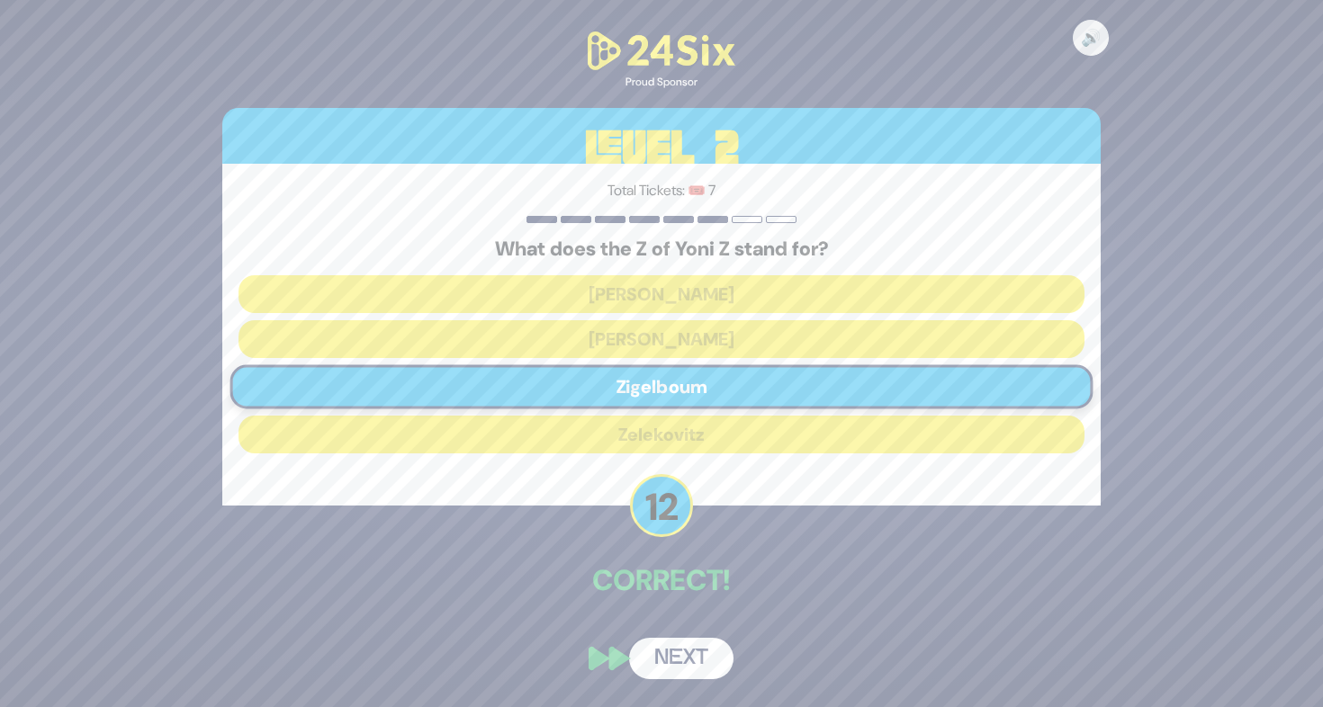
click at [694, 660] on button "Next" at bounding box center [681, 658] width 104 height 41
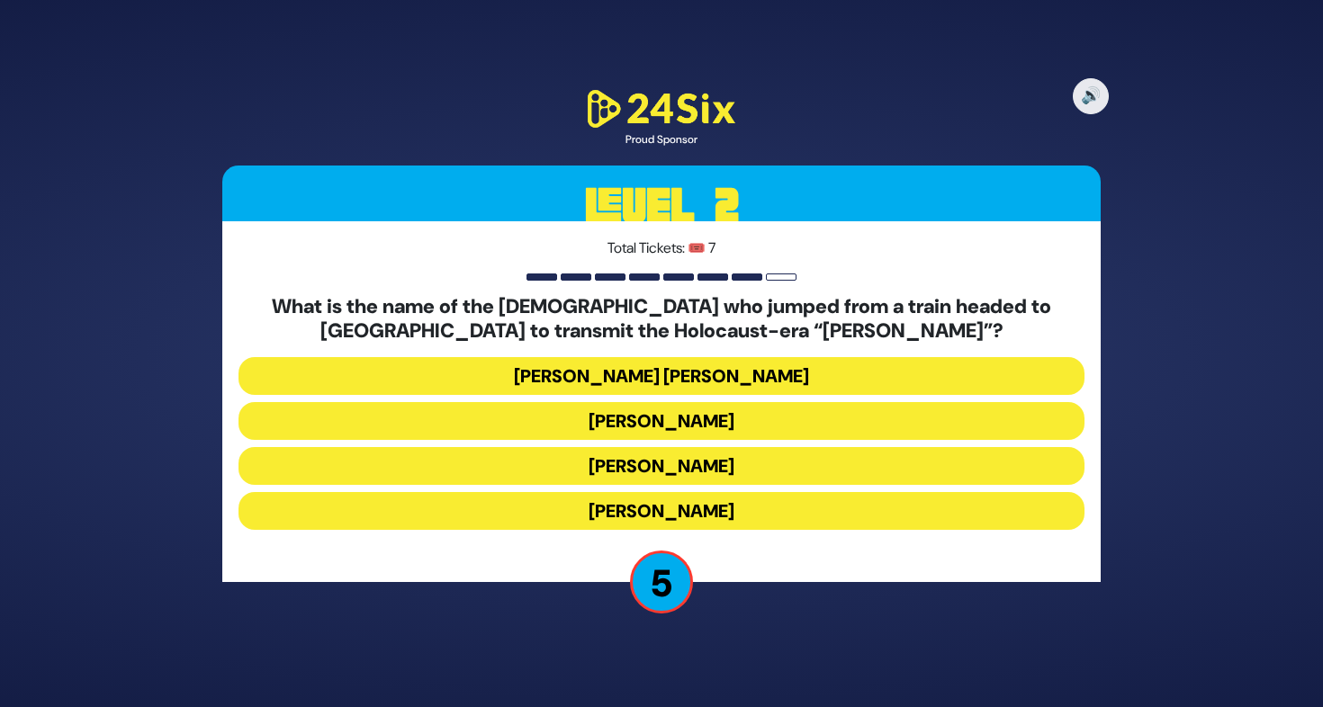
click at [654, 478] on button "Mendel Leichtag" at bounding box center [661, 466] width 846 height 38
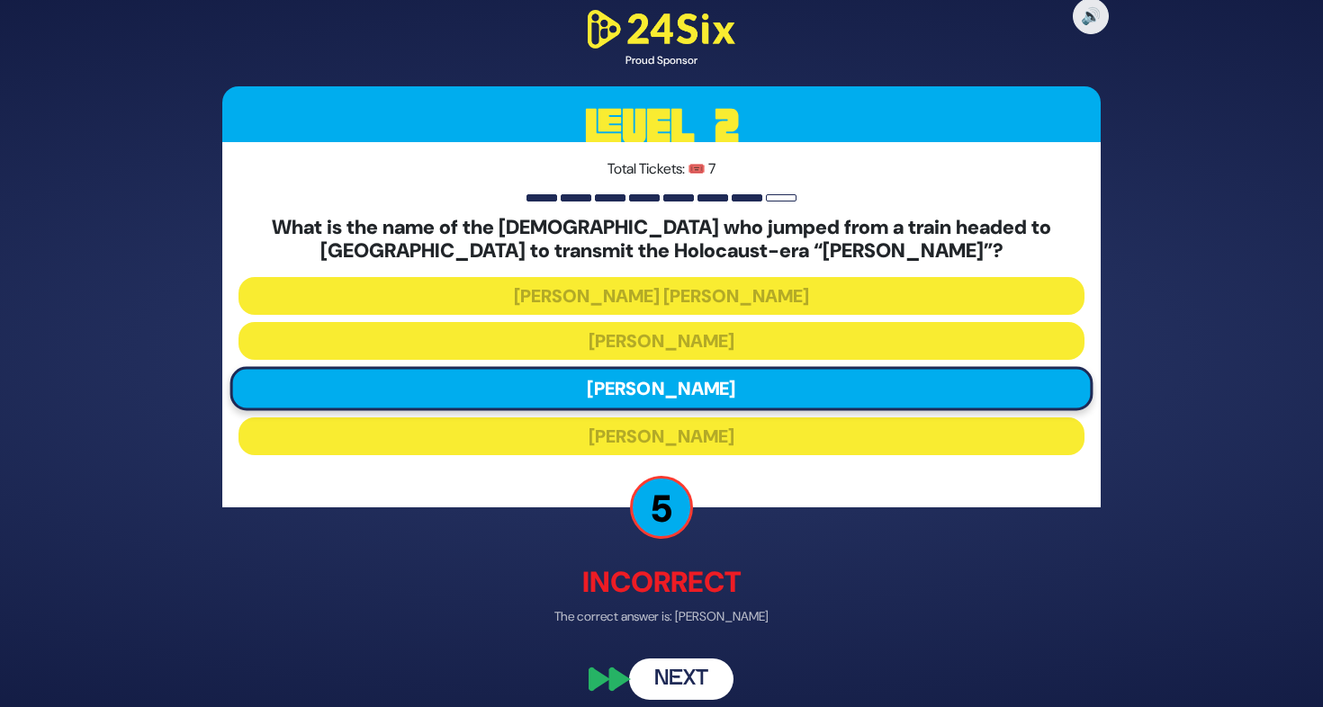
click at [705, 670] on button "Next" at bounding box center [681, 680] width 104 height 41
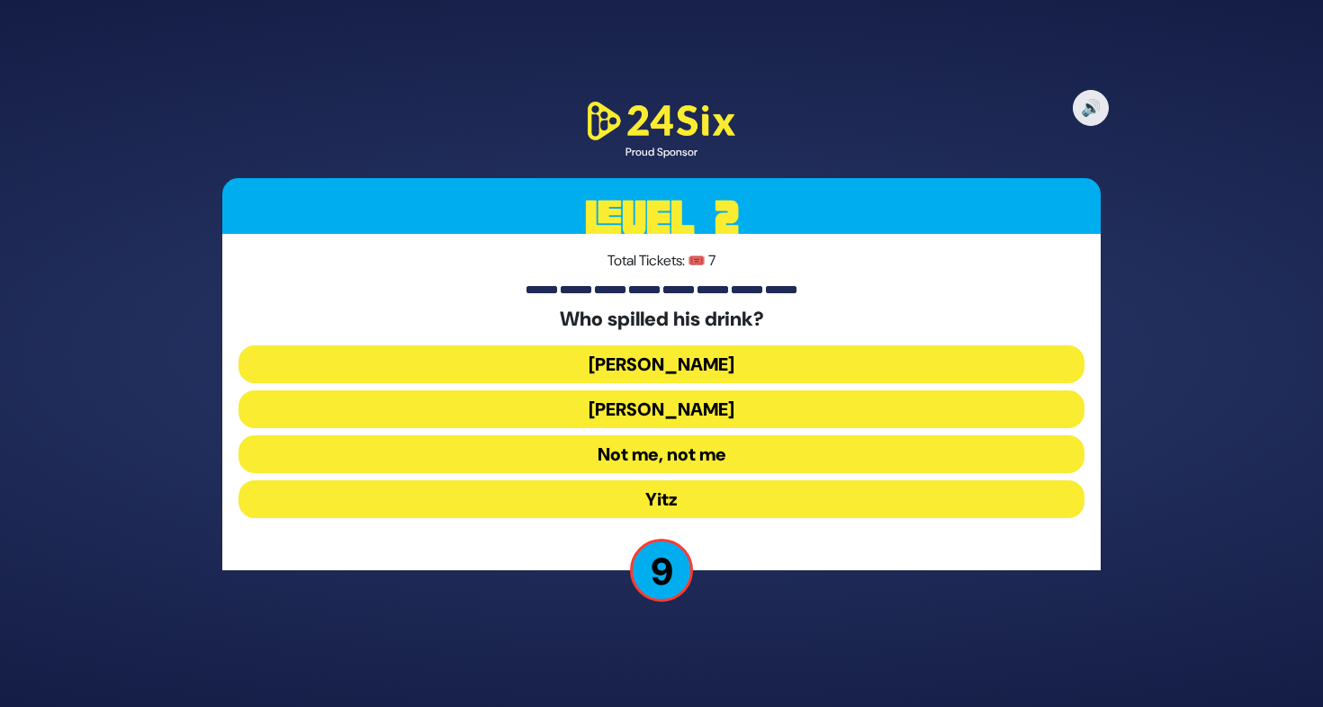
click at [687, 417] on button "Moshe Chaim" at bounding box center [661, 410] width 846 height 38
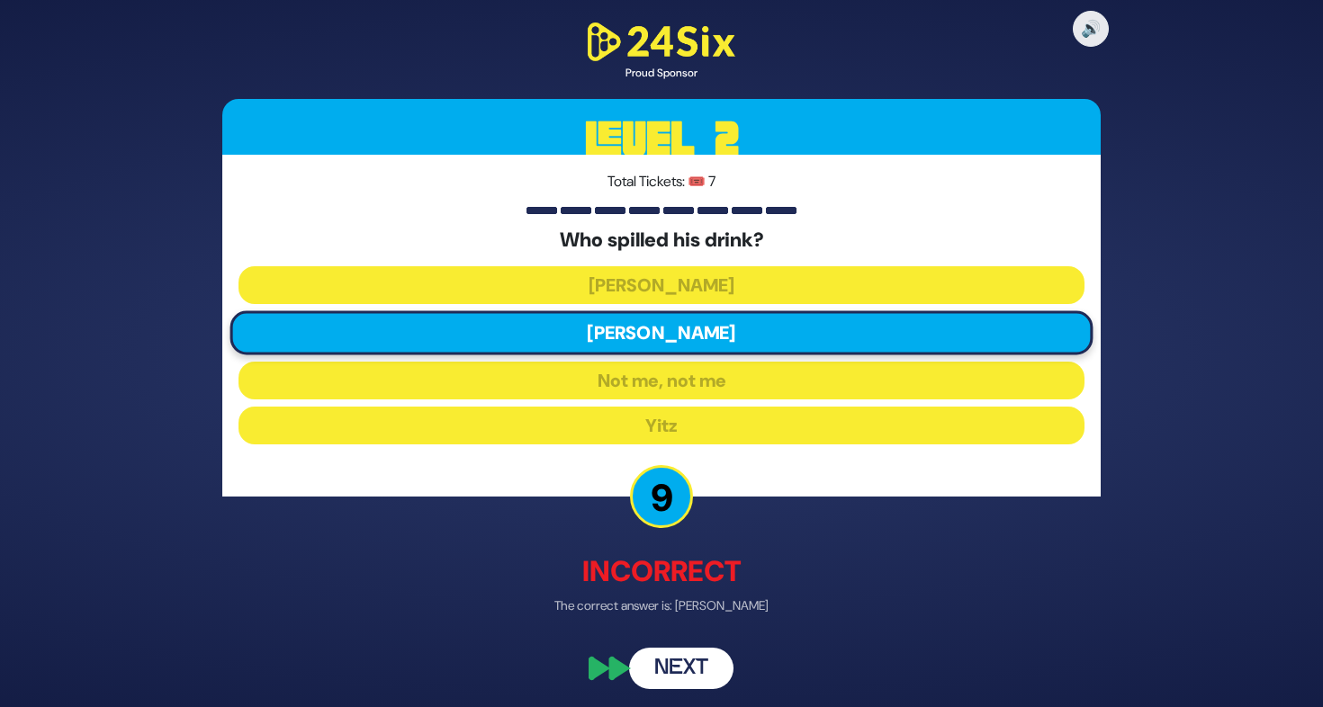
click at [711, 660] on button "Next" at bounding box center [681, 668] width 104 height 41
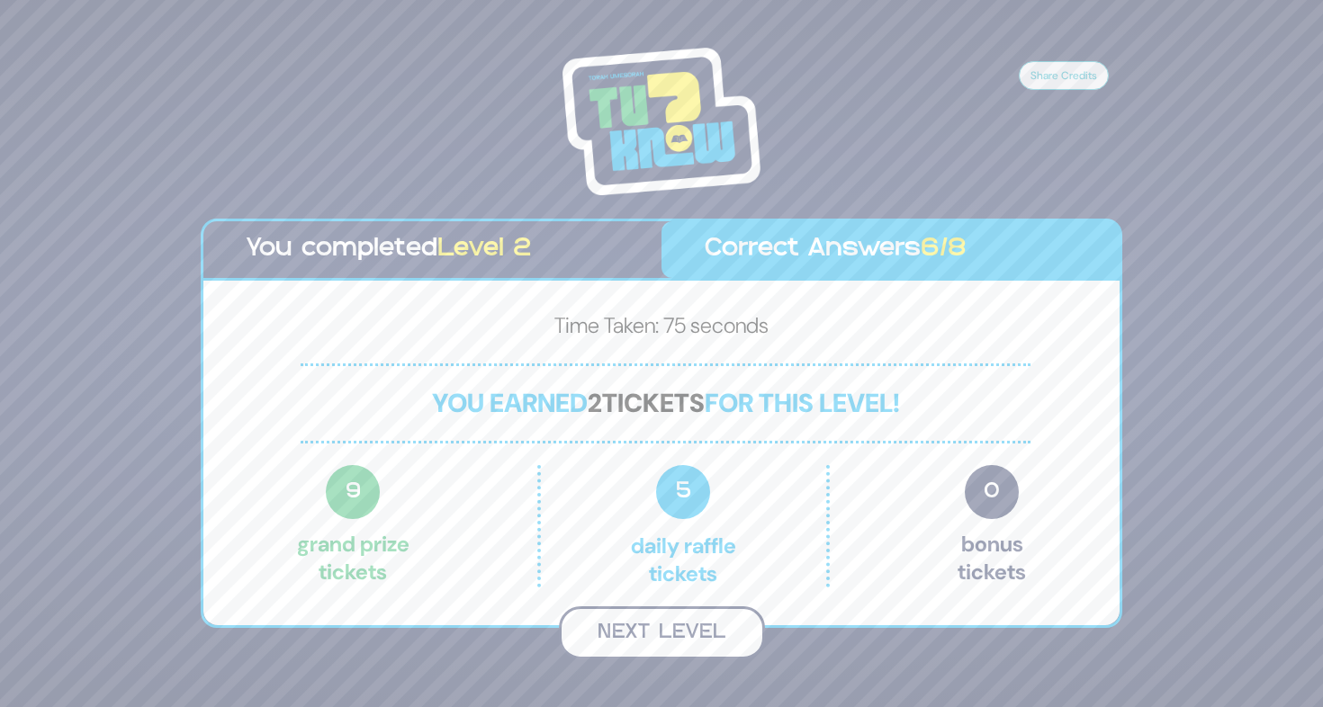
click at [728, 649] on button "Next Level" at bounding box center [662, 632] width 206 height 53
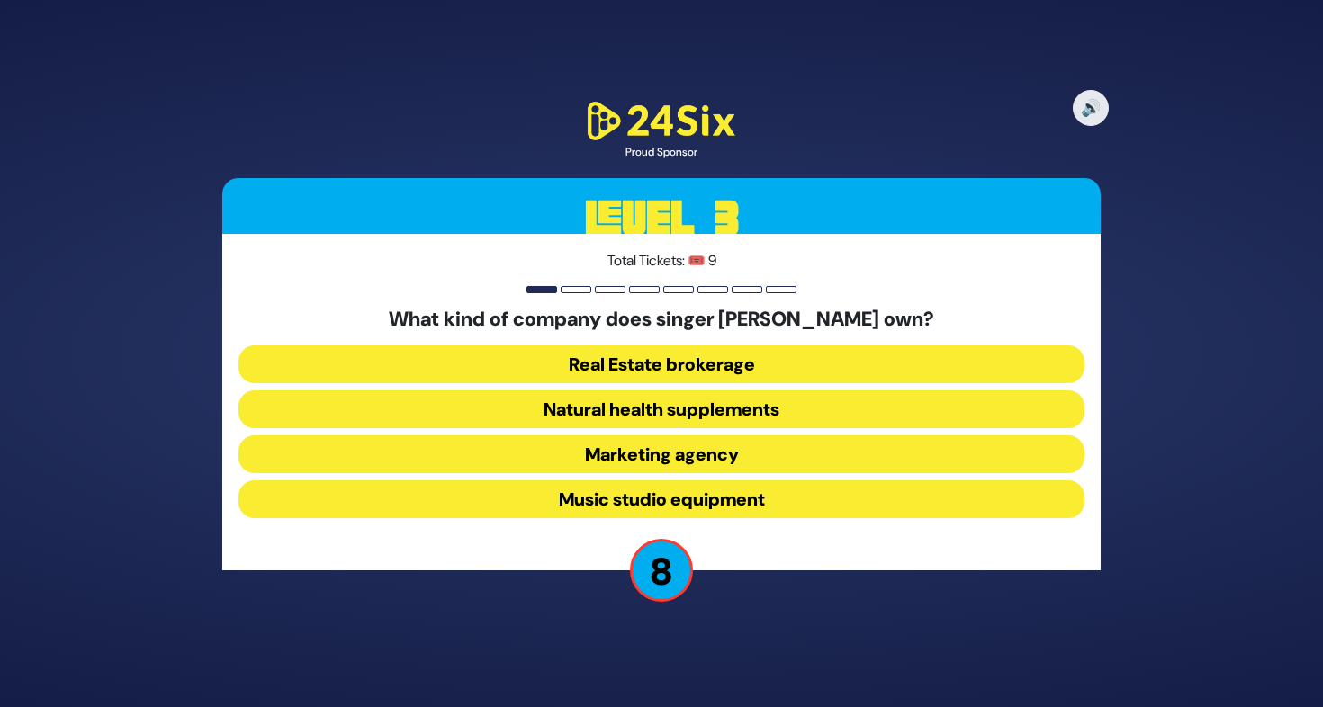
click at [700, 416] on button "Natural health supplements" at bounding box center [661, 410] width 846 height 38
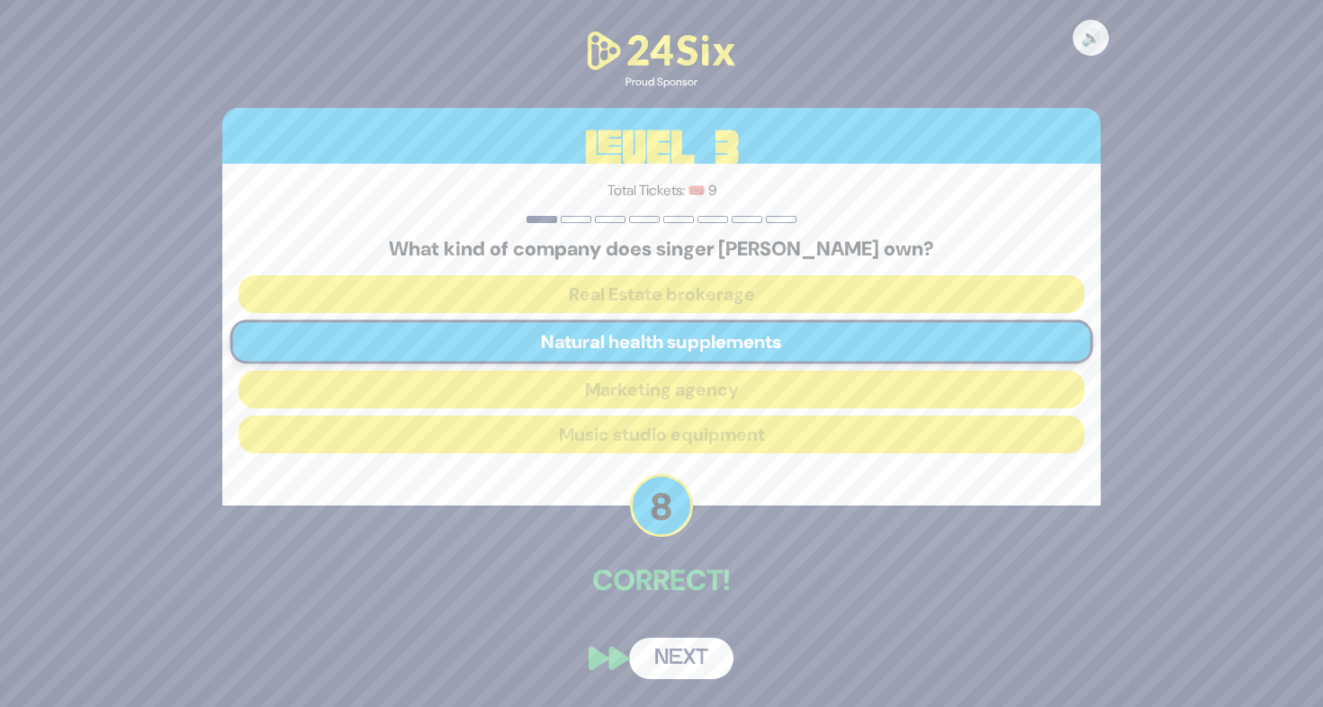
click at [712, 652] on button "Next" at bounding box center [681, 658] width 104 height 41
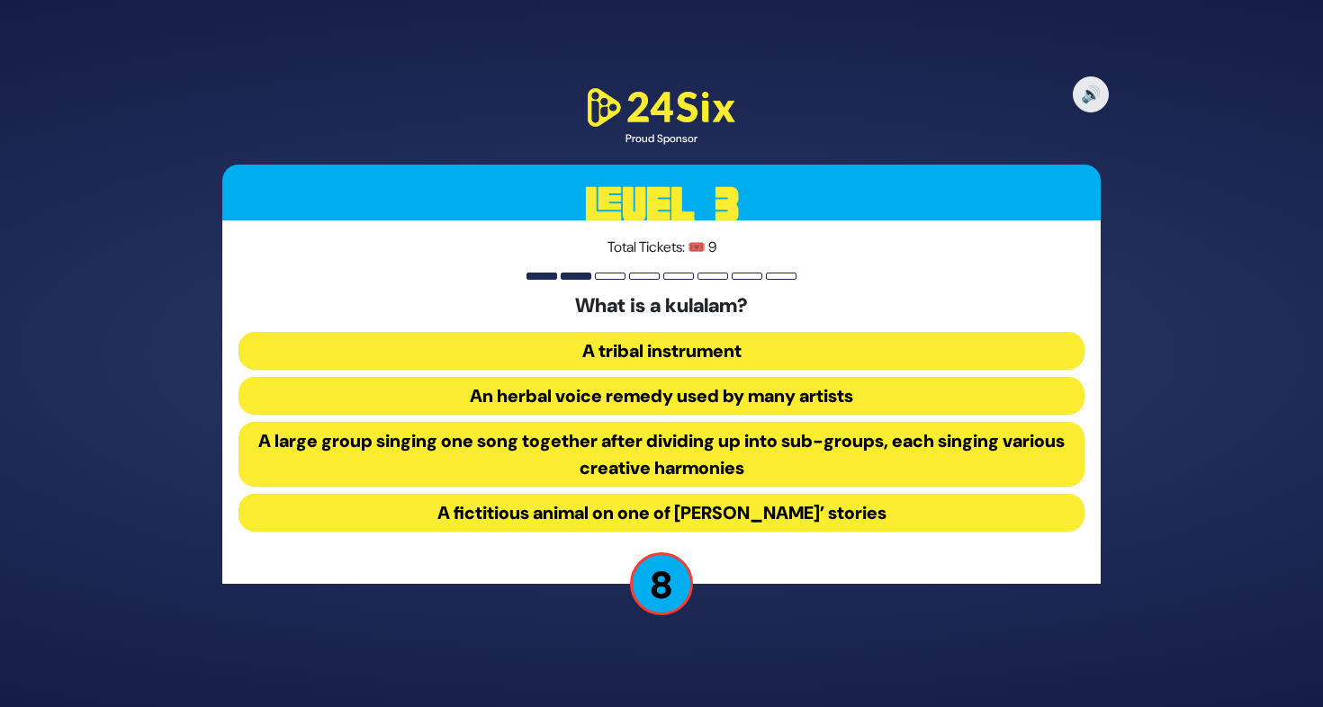
click at [698, 453] on button "A large group singing one song together after dividing up into sub-groups, each…" at bounding box center [661, 454] width 846 height 65
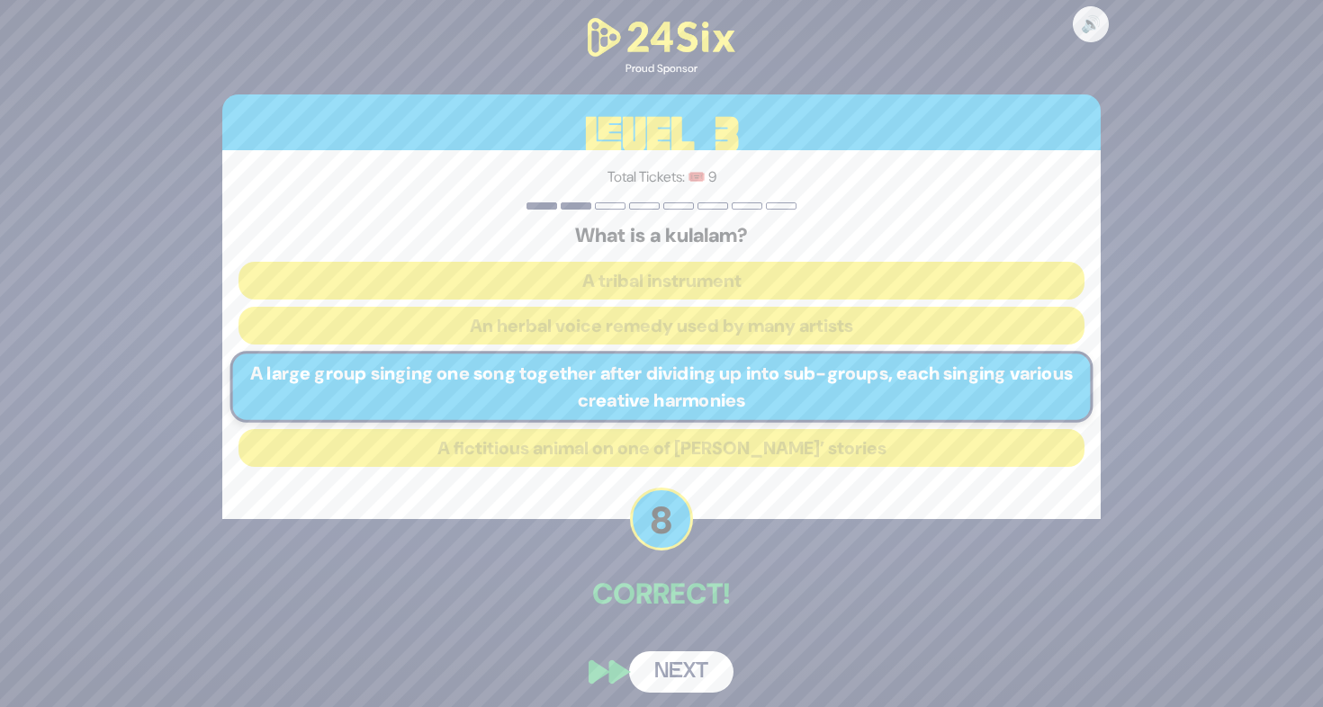
click at [706, 681] on button "Next" at bounding box center [681, 671] width 104 height 41
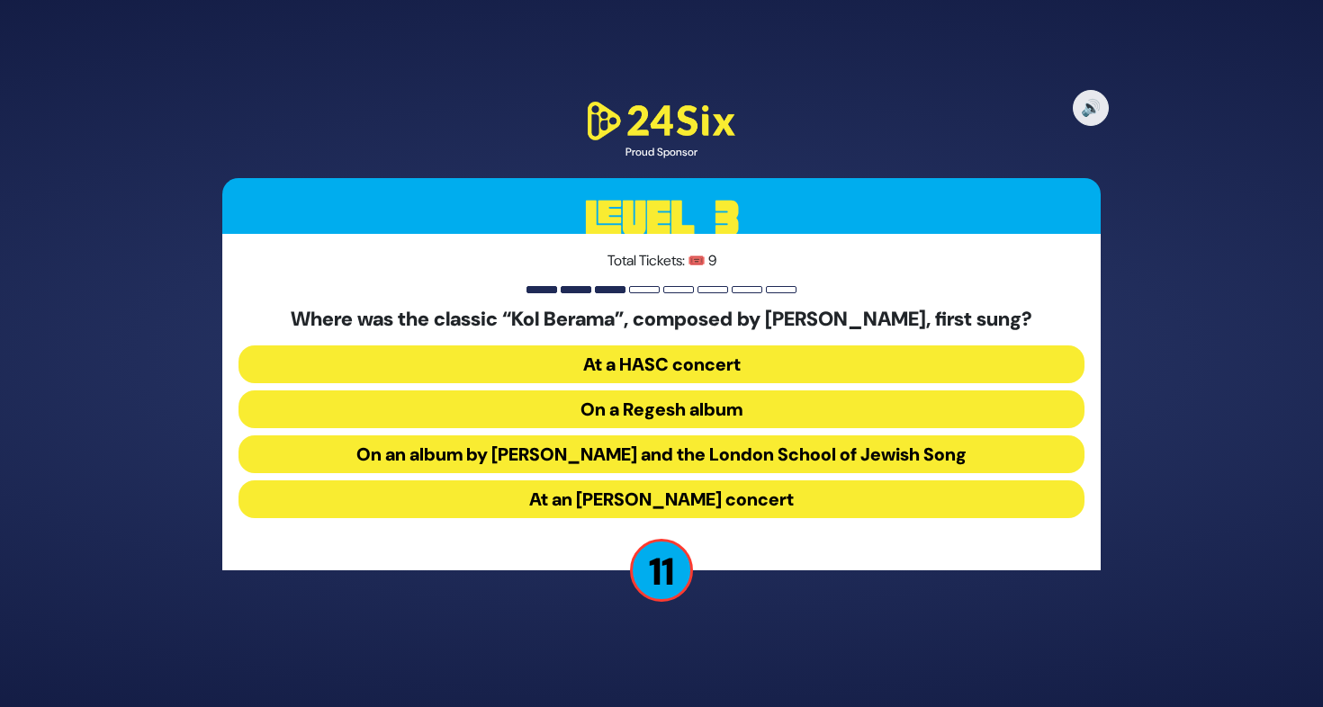
click at [642, 365] on button "At a HASC concert" at bounding box center [661, 365] width 846 height 38
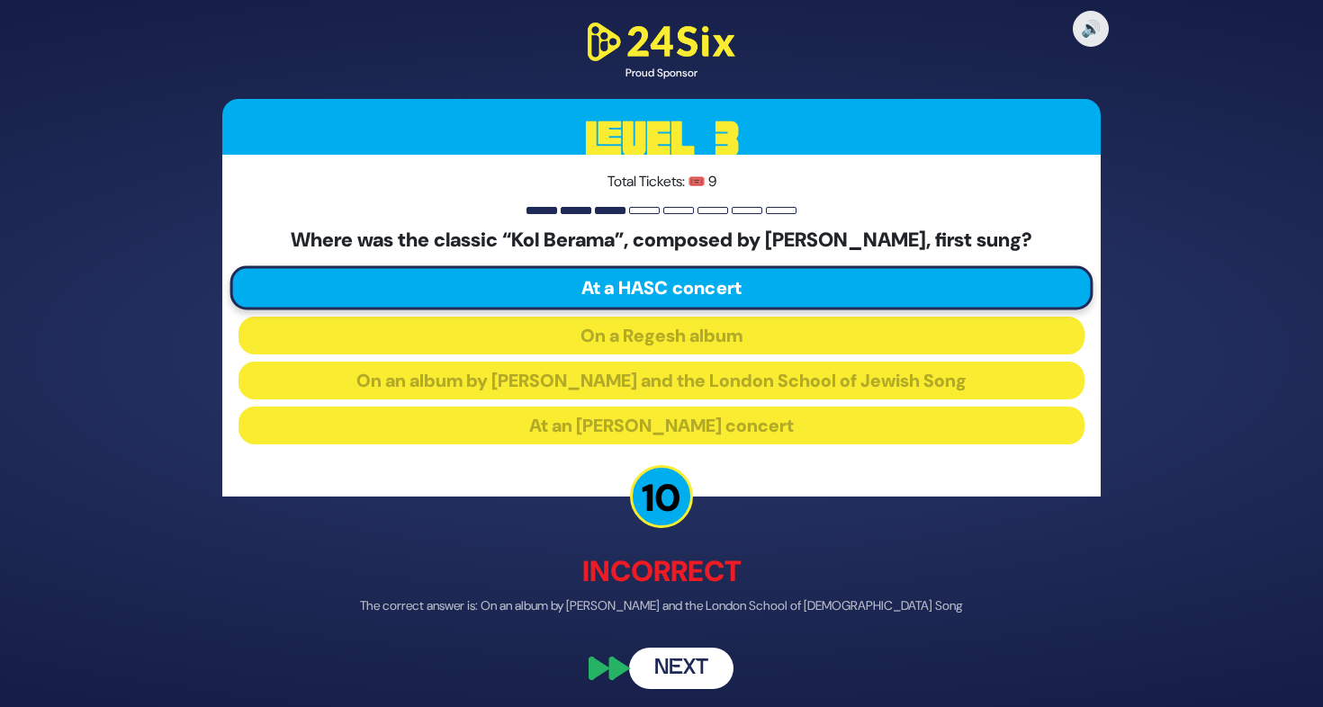
click at [710, 666] on button "Next" at bounding box center [681, 668] width 104 height 41
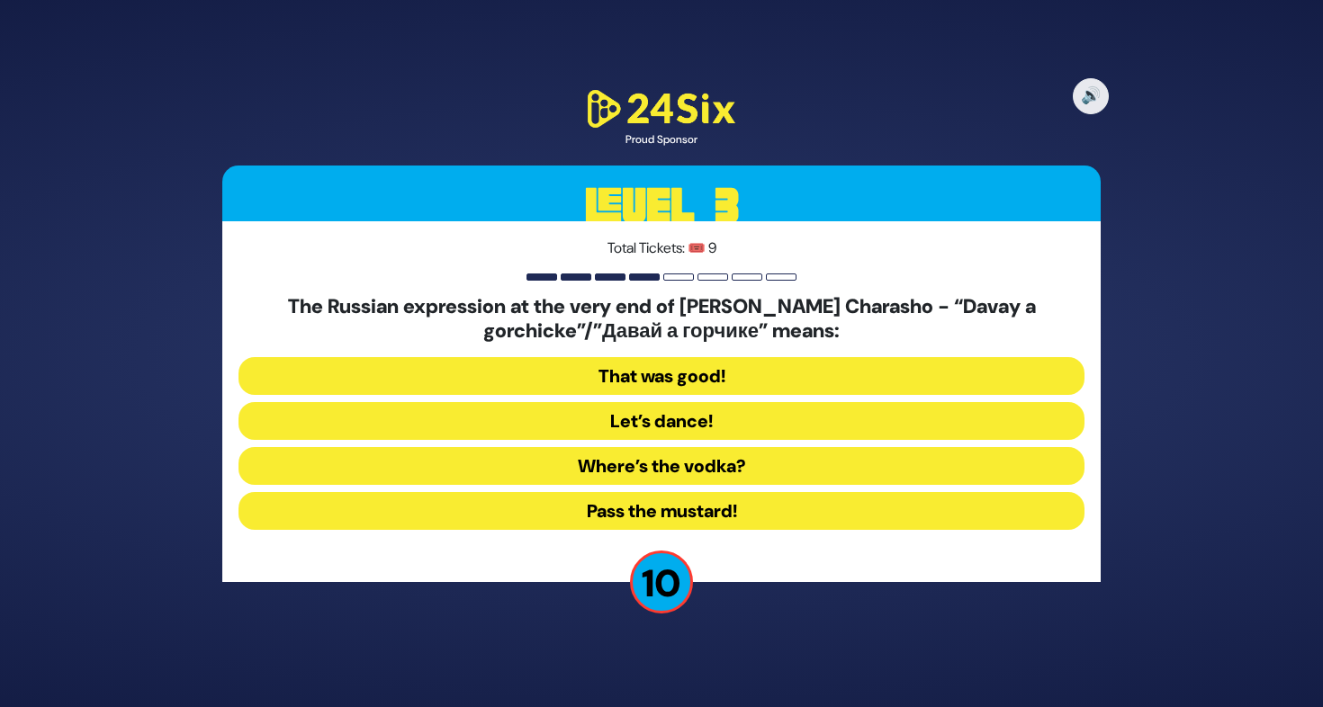
click at [680, 417] on button "Let’s dance!" at bounding box center [661, 421] width 846 height 38
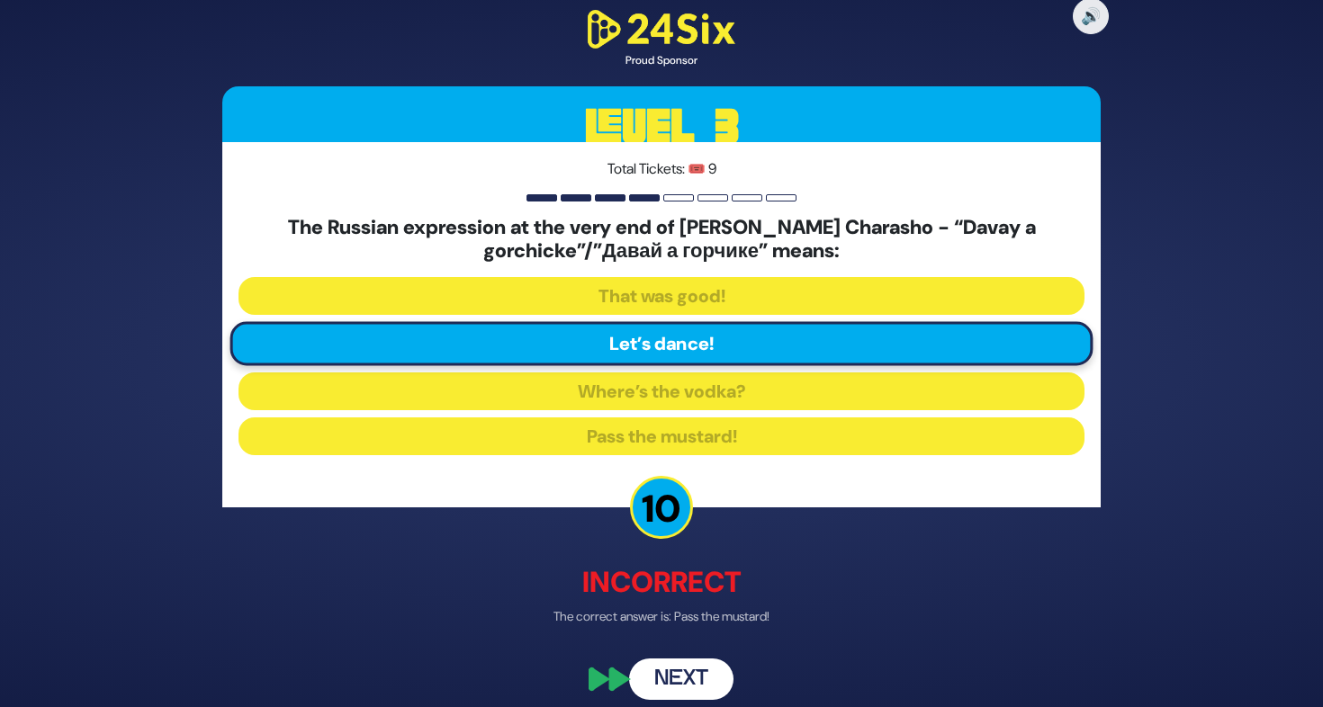
click at [689, 663] on button "Next" at bounding box center [681, 680] width 104 height 41
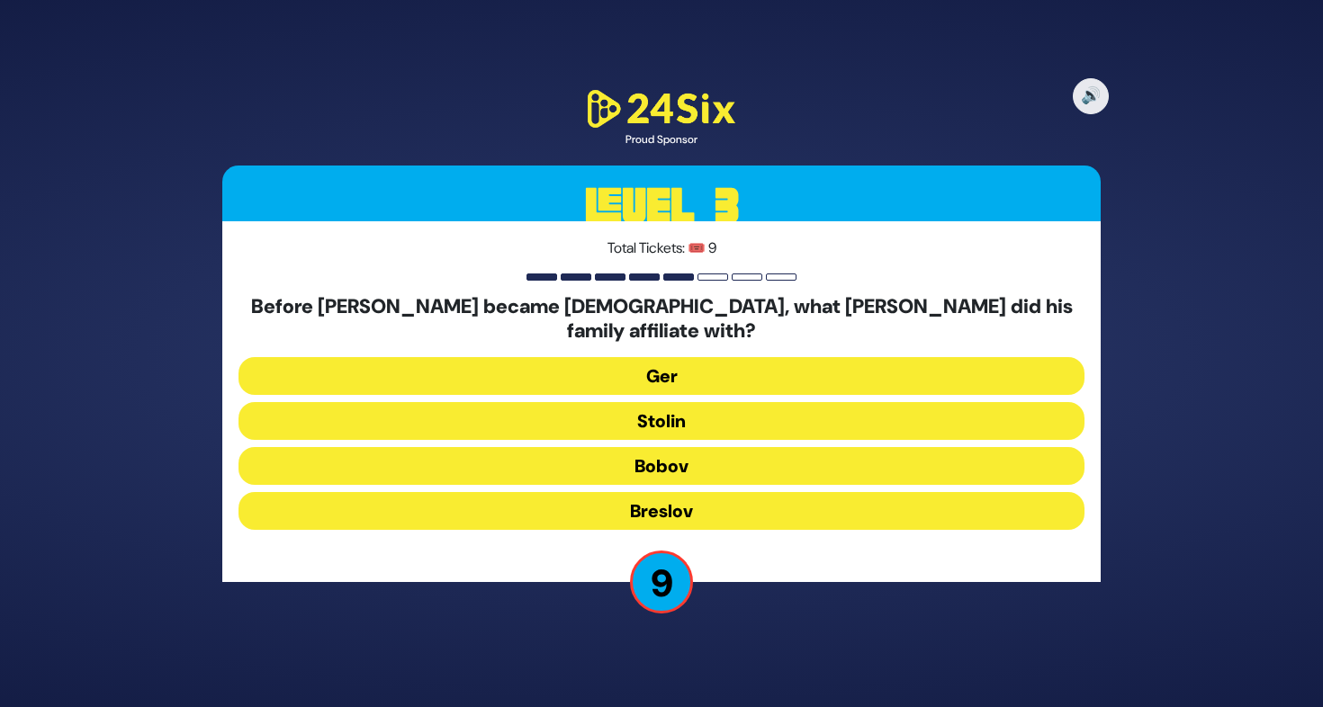
click at [687, 369] on button "Ger" at bounding box center [661, 376] width 846 height 38
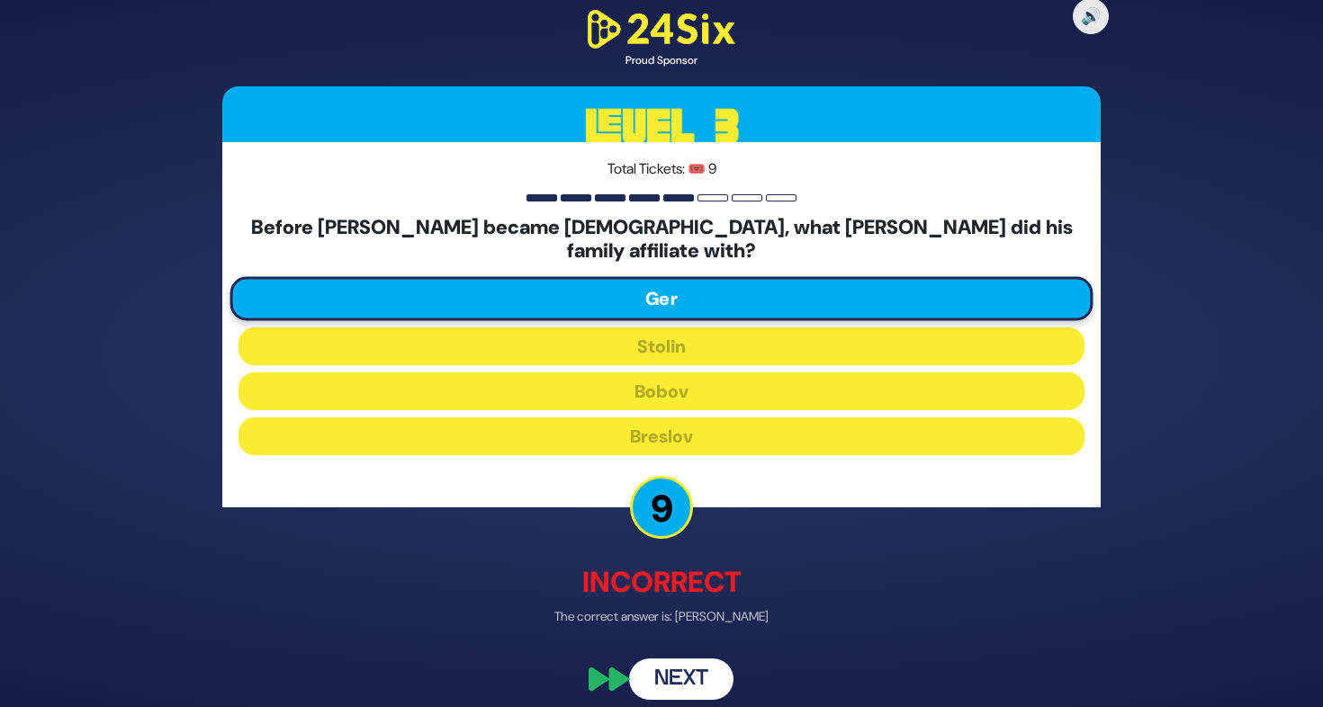
click at [701, 660] on button "Next" at bounding box center [681, 680] width 104 height 41
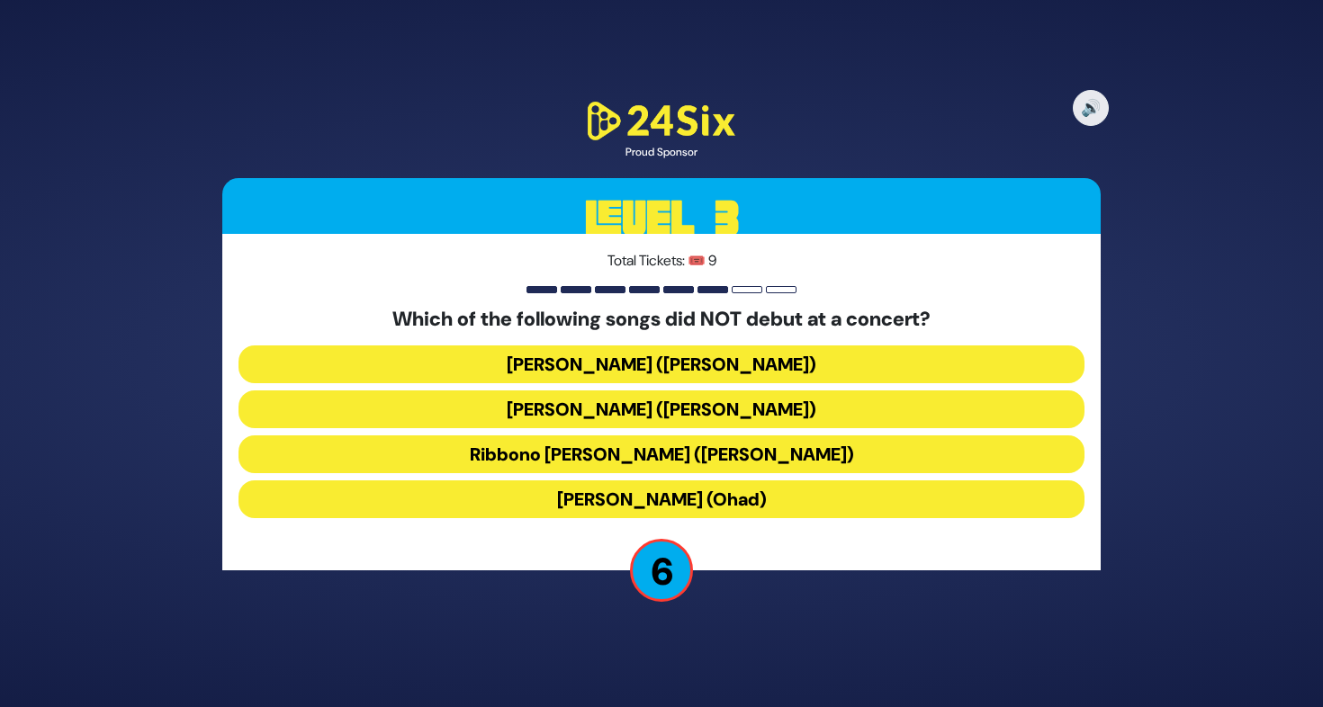
click at [573, 368] on button "Lo Yisa Goy (Yaakov Shwekey)" at bounding box center [661, 365] width 846 height 38
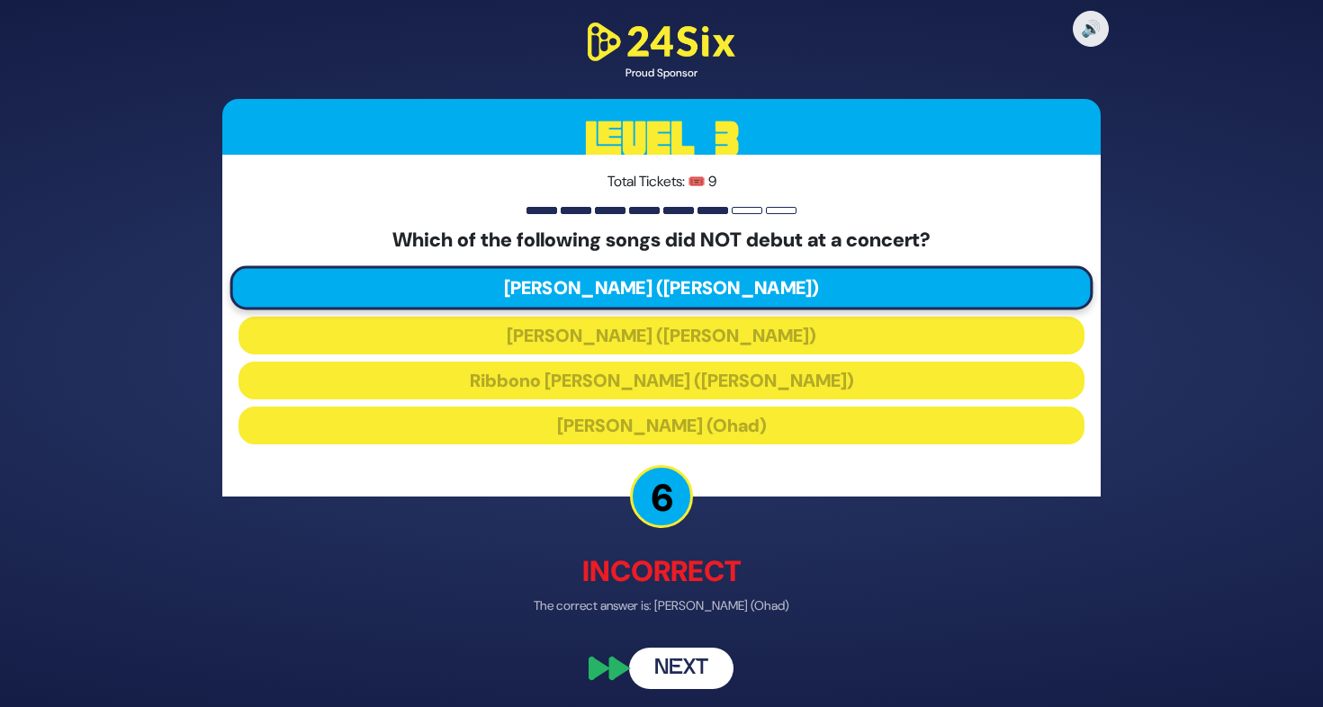
click at [704, 669] on button "Next" at bounding box center [681, 668] width 104 height 41
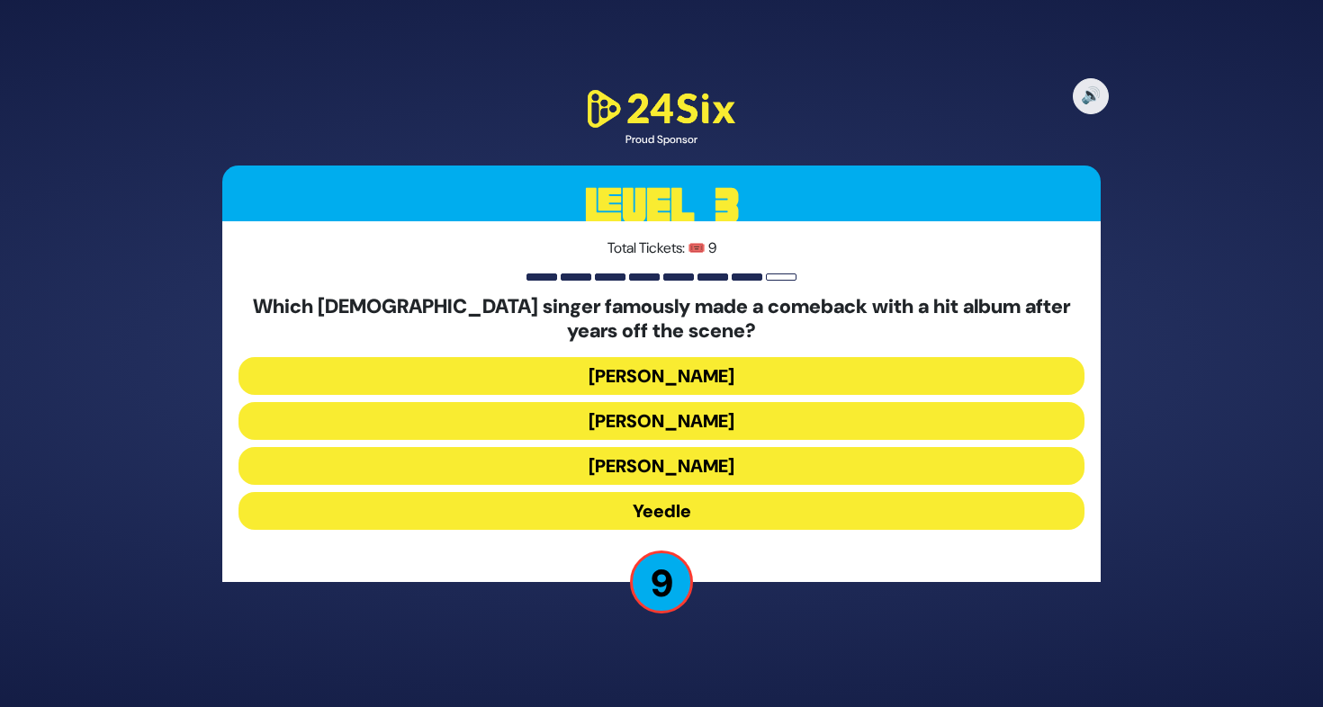
click at [686, 501] on button "Yeedle" at bounding box center [661, 511] width 846 height 38
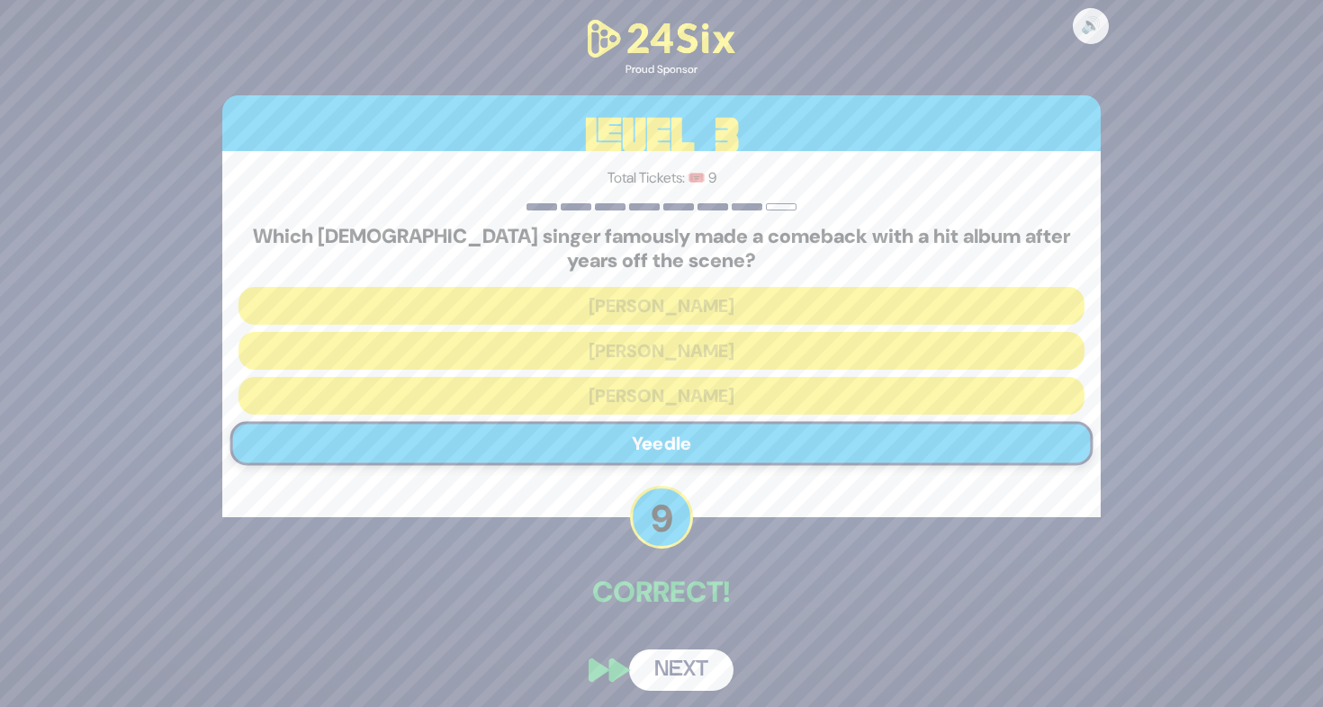
click at [682, 672] on button "Next" at bounding box center [681, 670] width 104 height 41
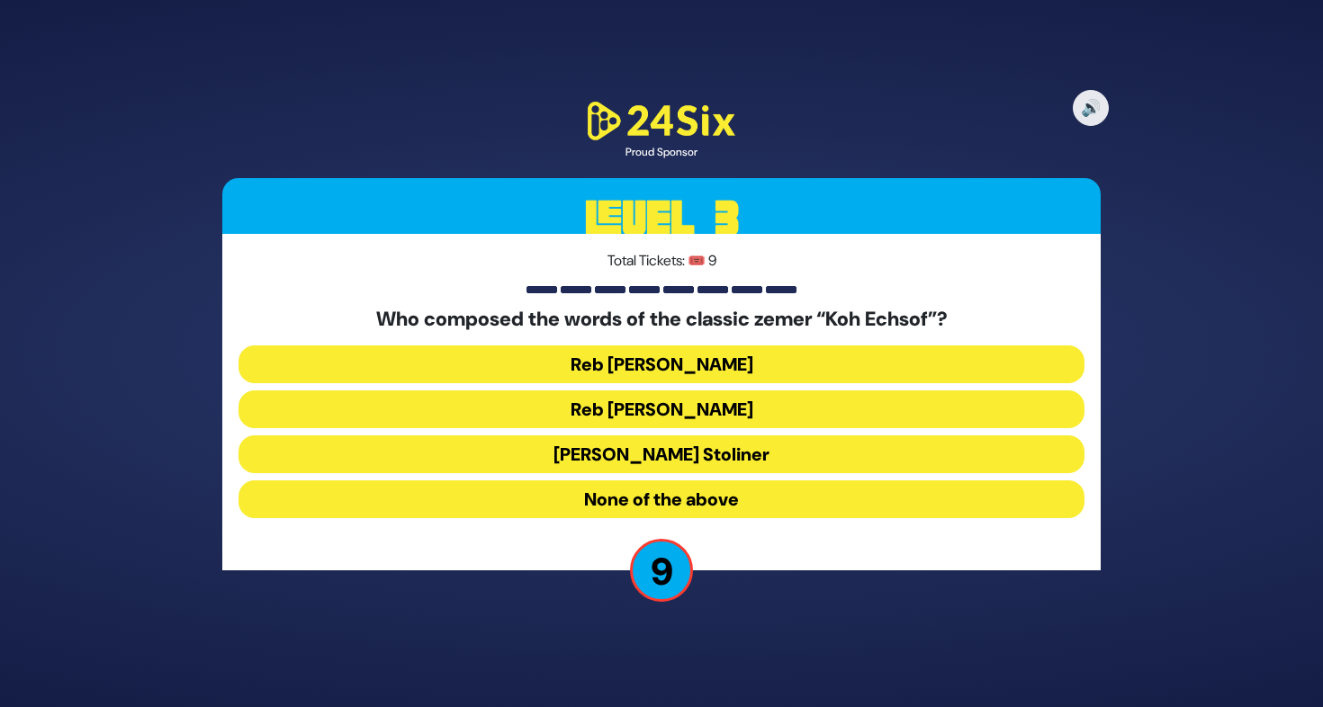
click at [681, 381] on button "Reb Shlomo Karliner" at bounding box center [661, 365] width 846 height 38
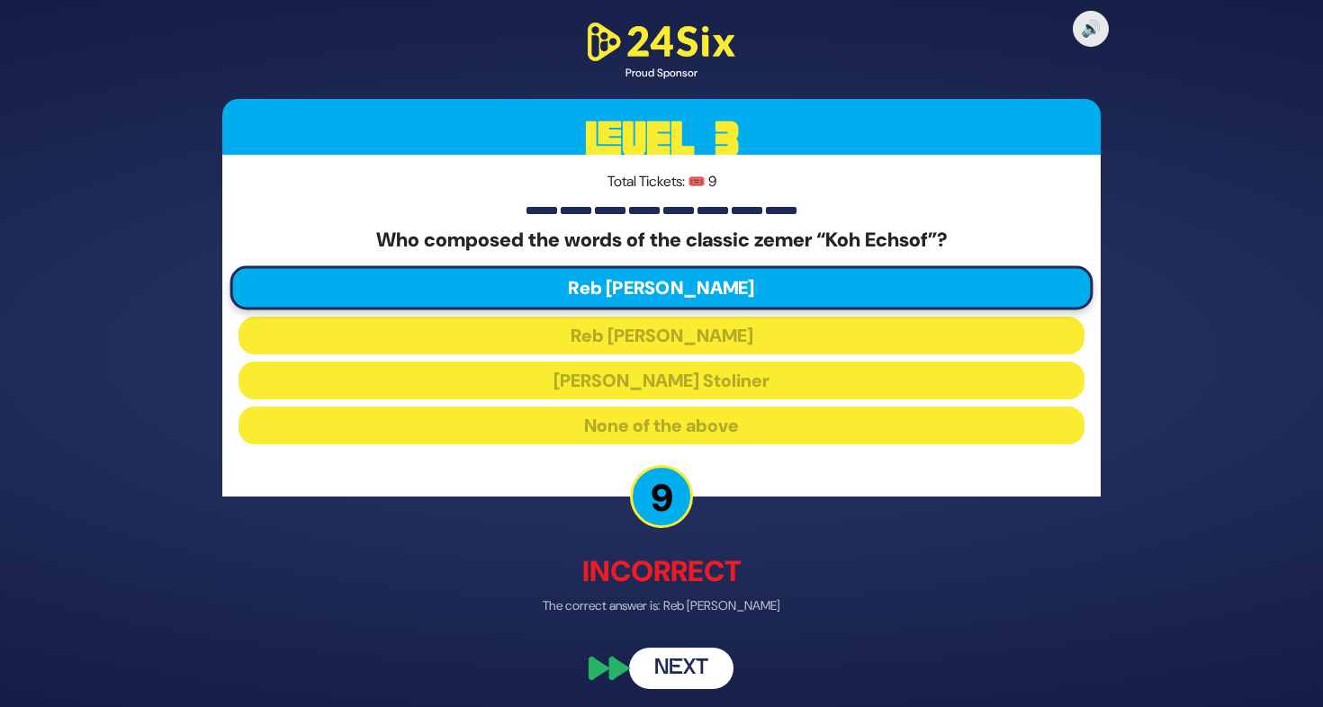
click at [727, 665] on button "Next" at bounding box center [681, 668] width 104 height 41
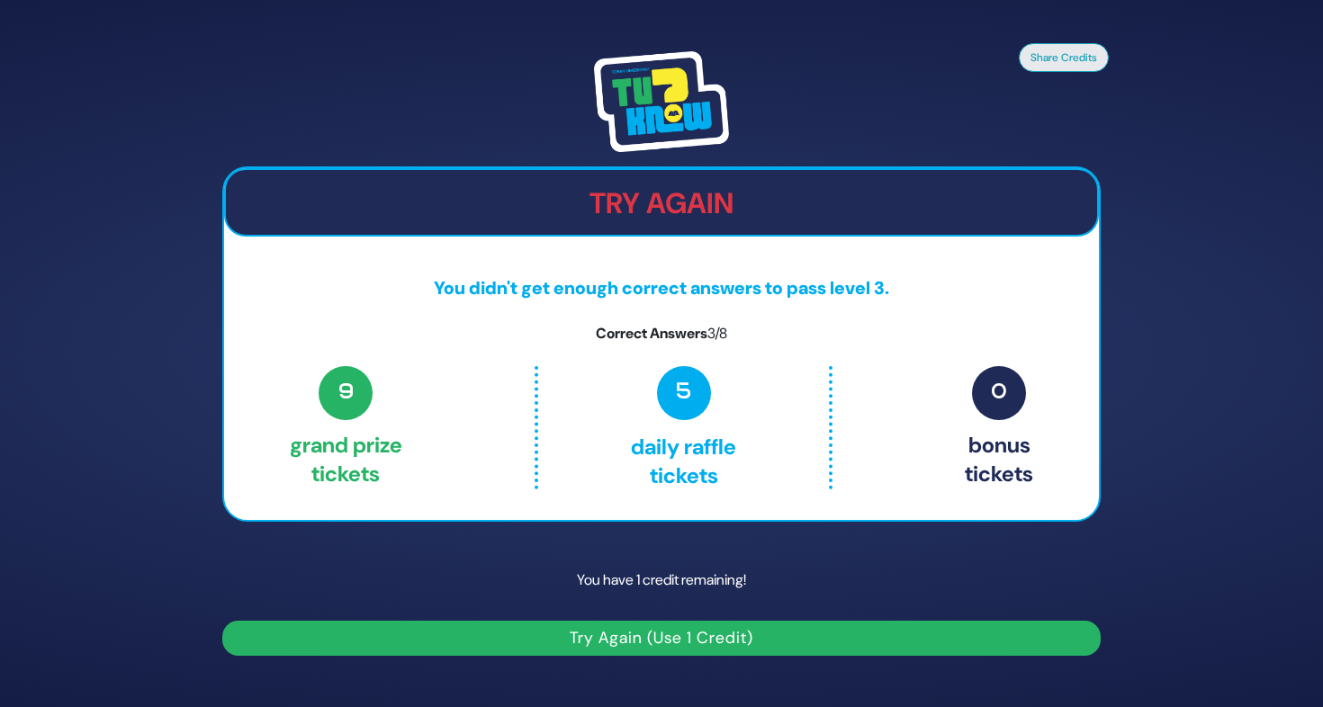
click at [695, 651] on button "Try Again (Use 1 Credit)" at bounding box center [661, 638] width 878 height 35
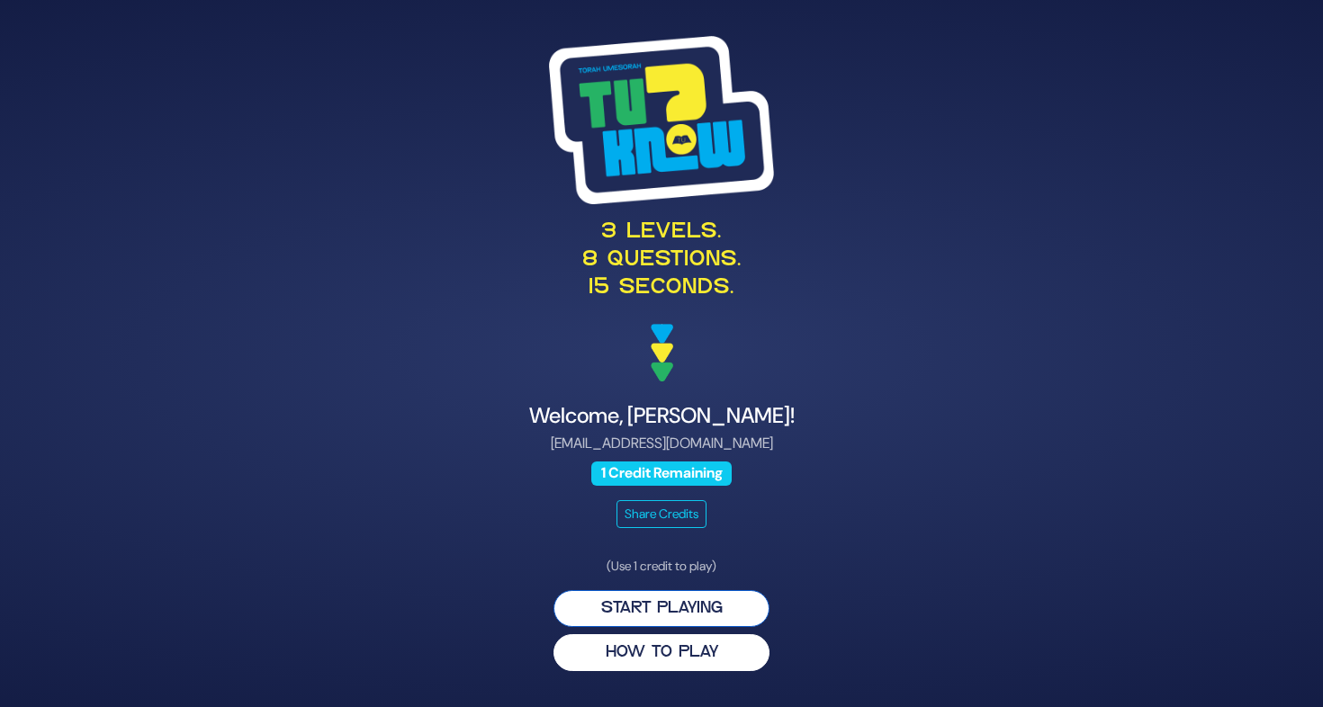
click at [647, 615] on button "Start Playing" at bounding box center [661, 608] width 216 height 37
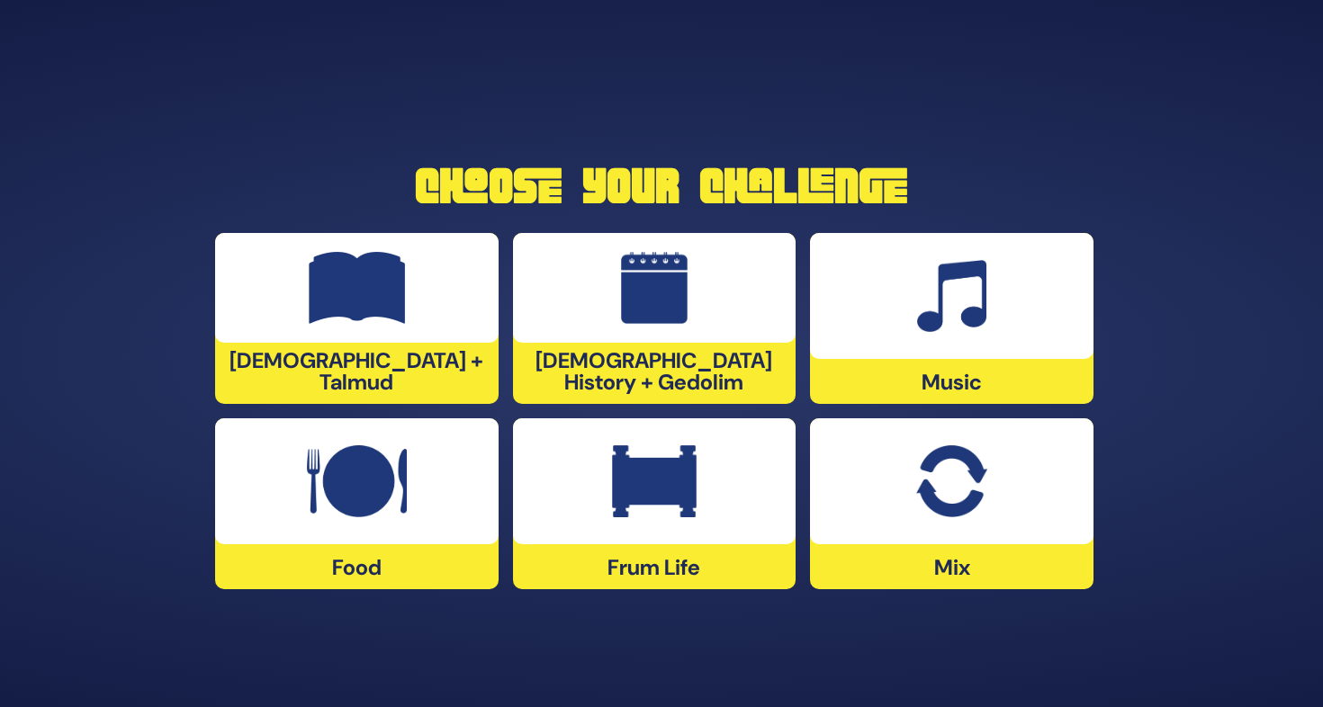
click at [874, 521] on div at bounding box center [951, 481] width 283 height 126
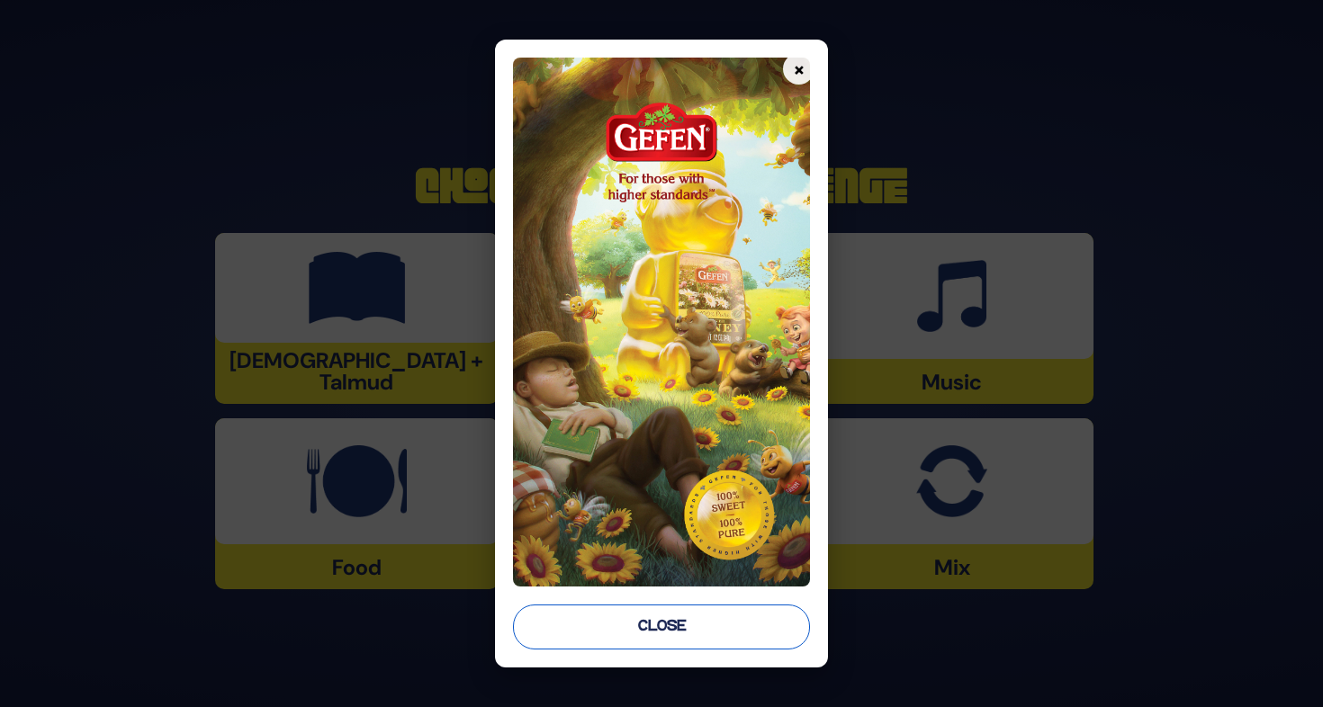
click at [703, 616] on button "Close" at bounding box center [661, 627] width 297 height 45
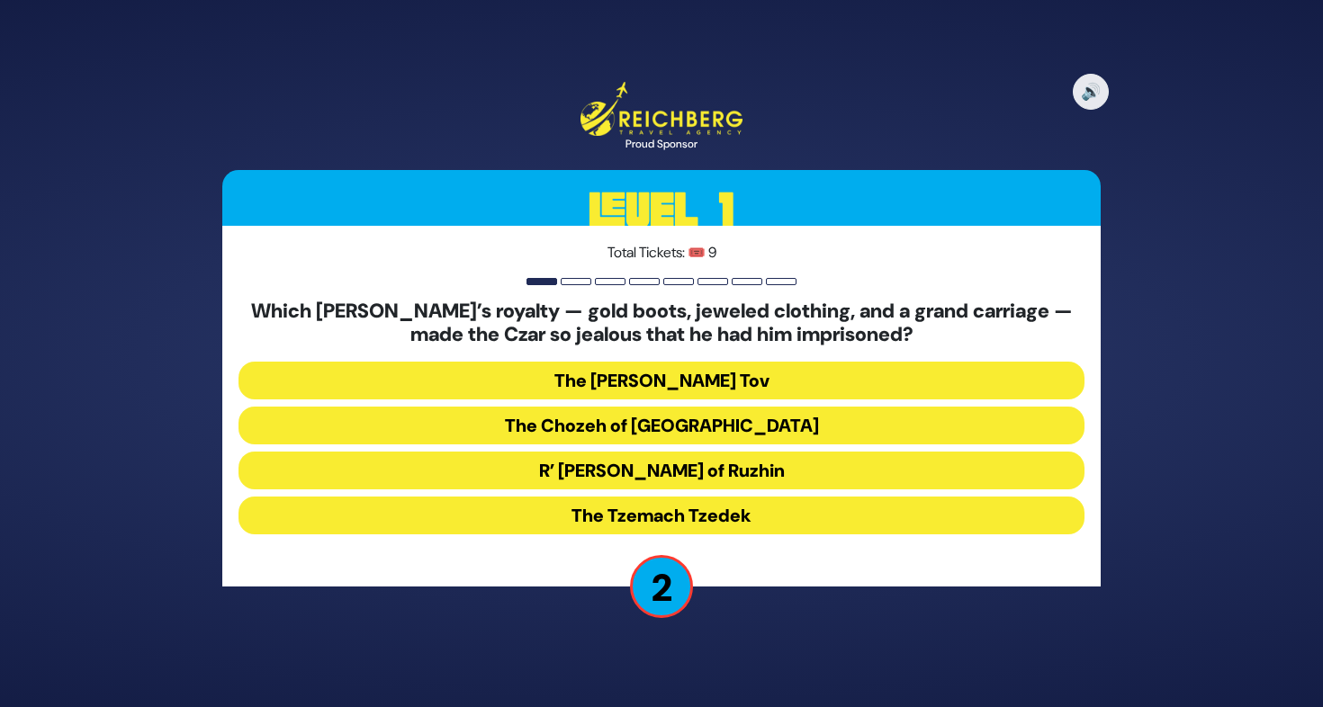
click at [630, 416] on button "The Chozeh of Lublin" at bounding box center [661, 426] width 846 height 38
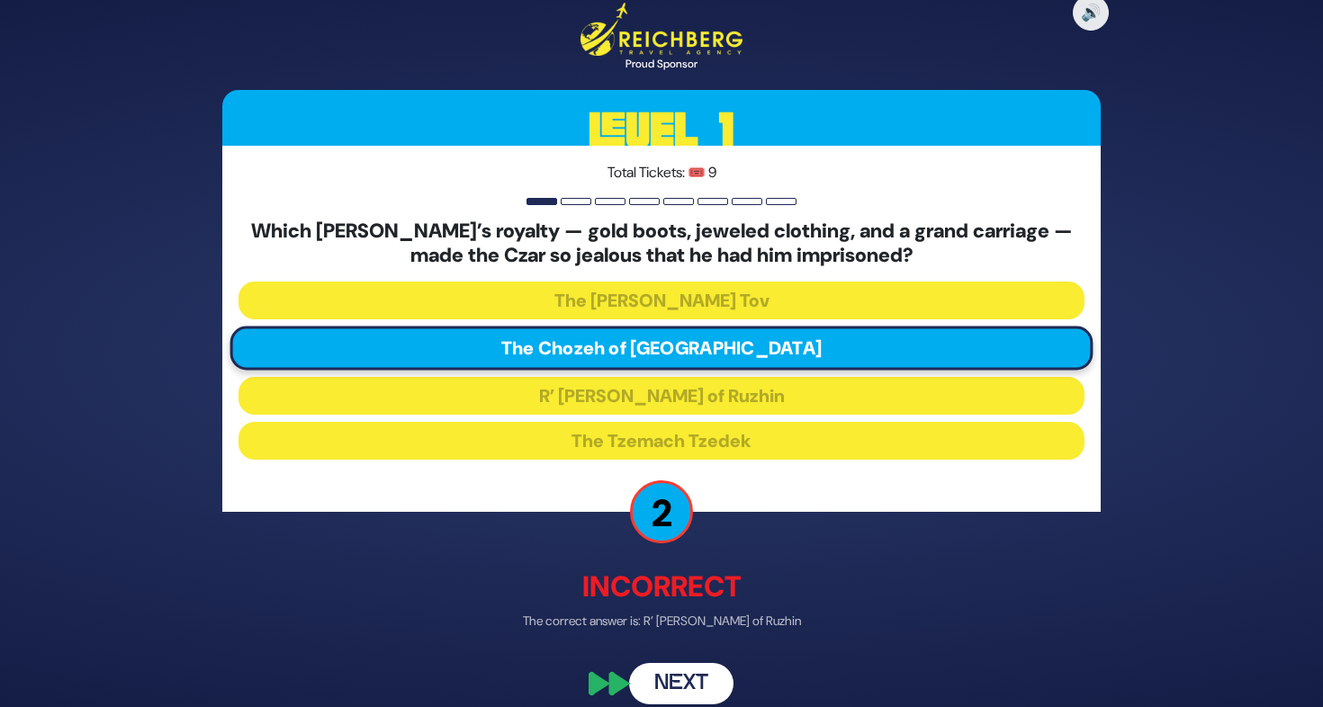
click at [707, 673] on button "Next" at bounding box center [681, 683] width 104 height 41
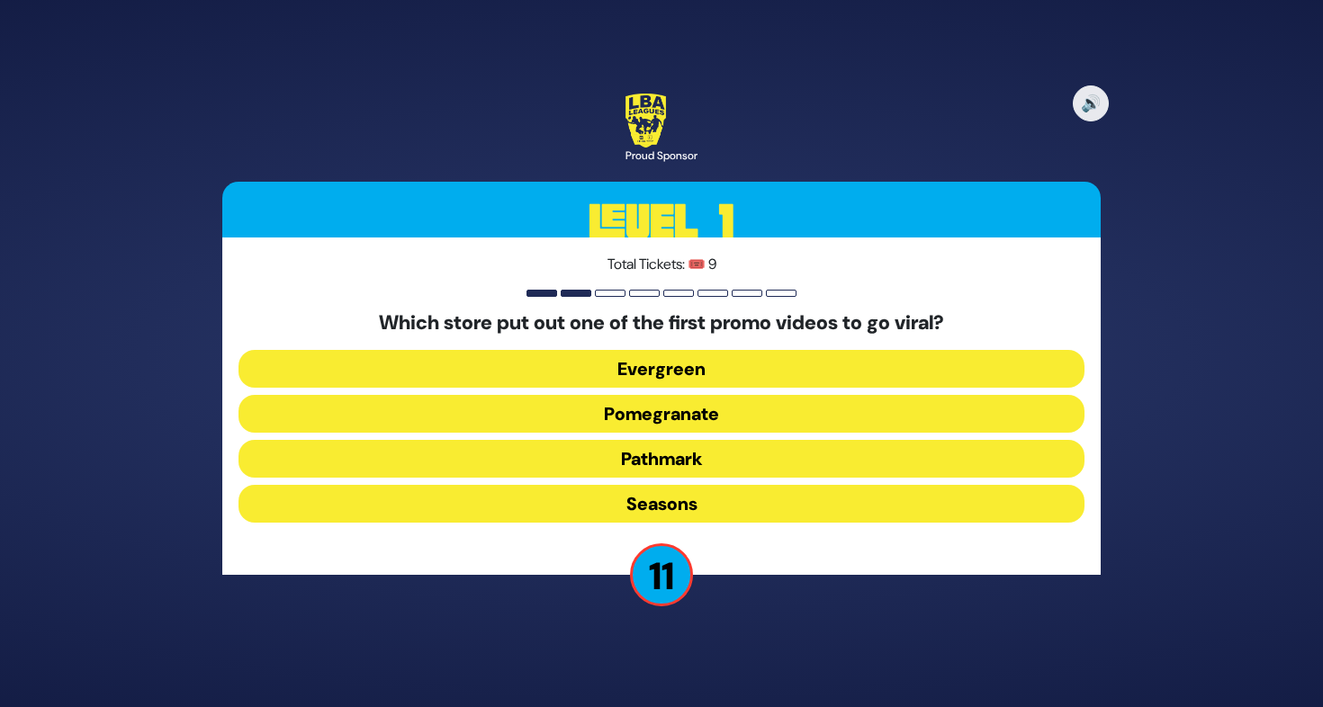
click at [671, 414] on button "Pomegranate" at bounding box center [661, 414] width 846 height 38
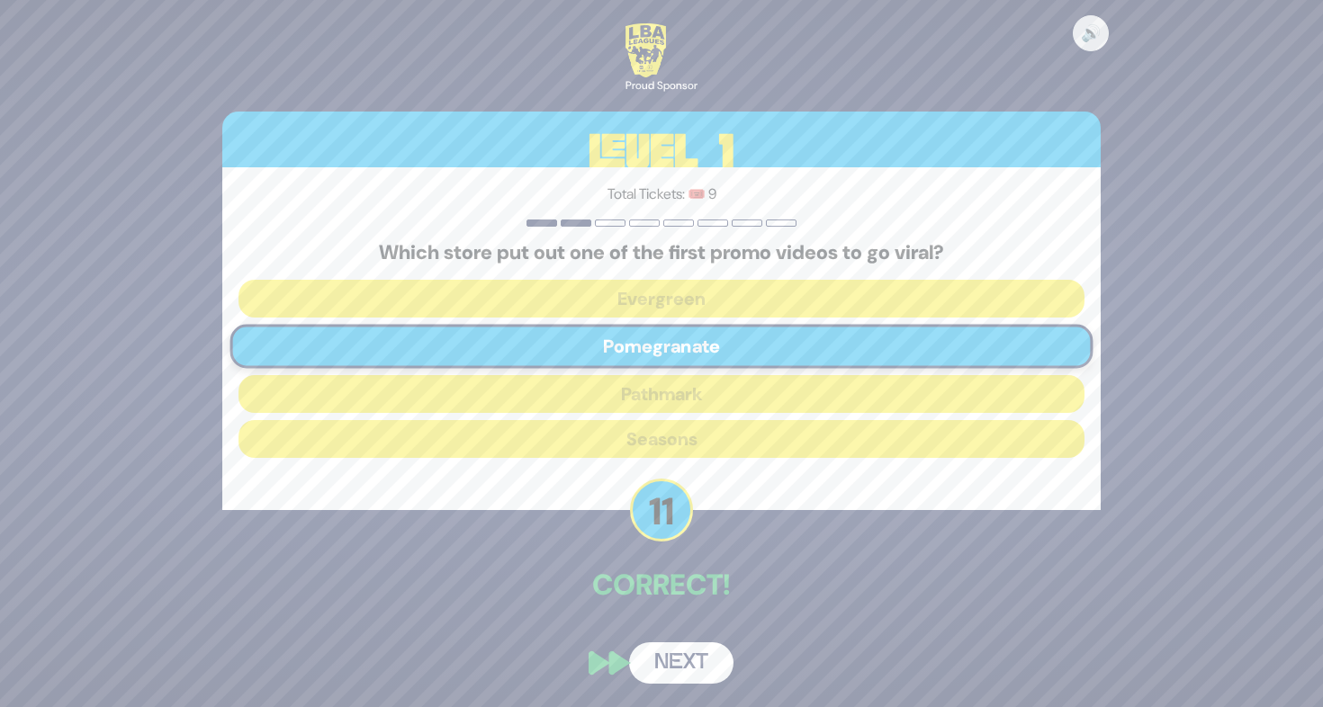
click at [687, 651] on button "Next" at bounding box center [681, 662] width 104 height 41
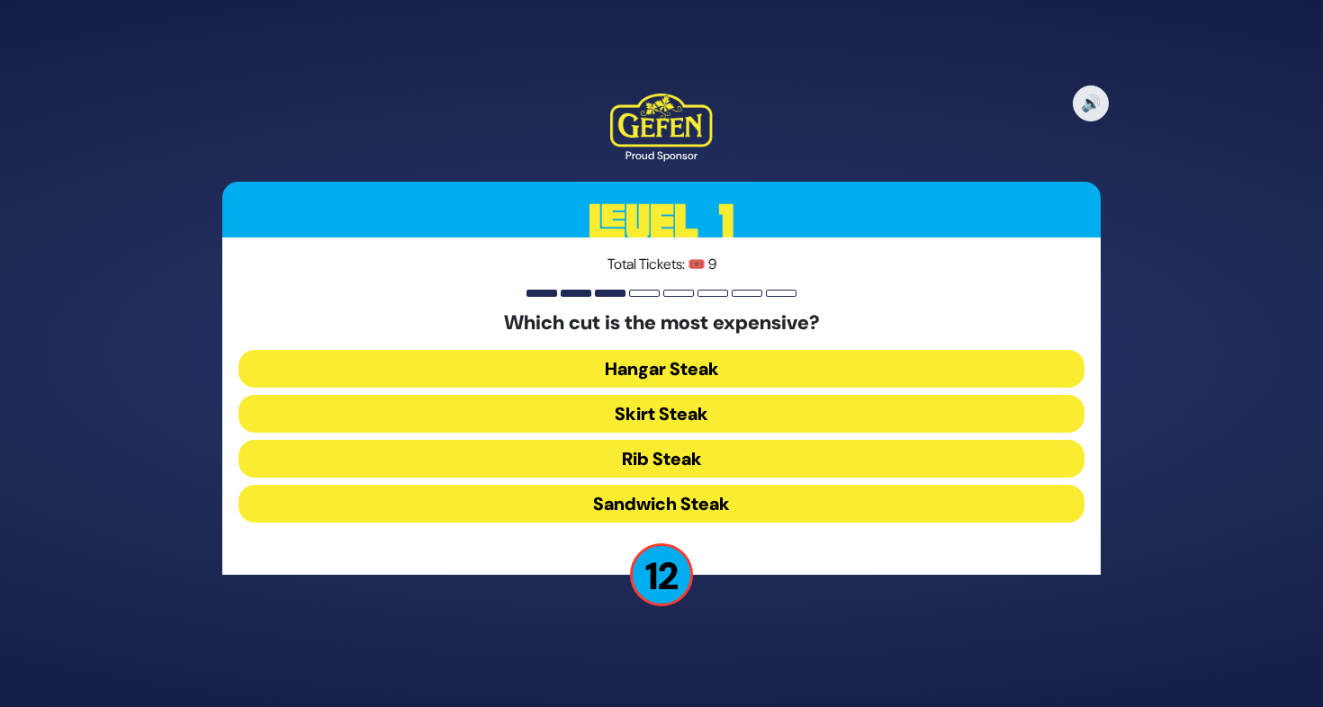
click at [656, 468] on button "Rib Steak" at bounding box center [661, 459] width 846 height 38
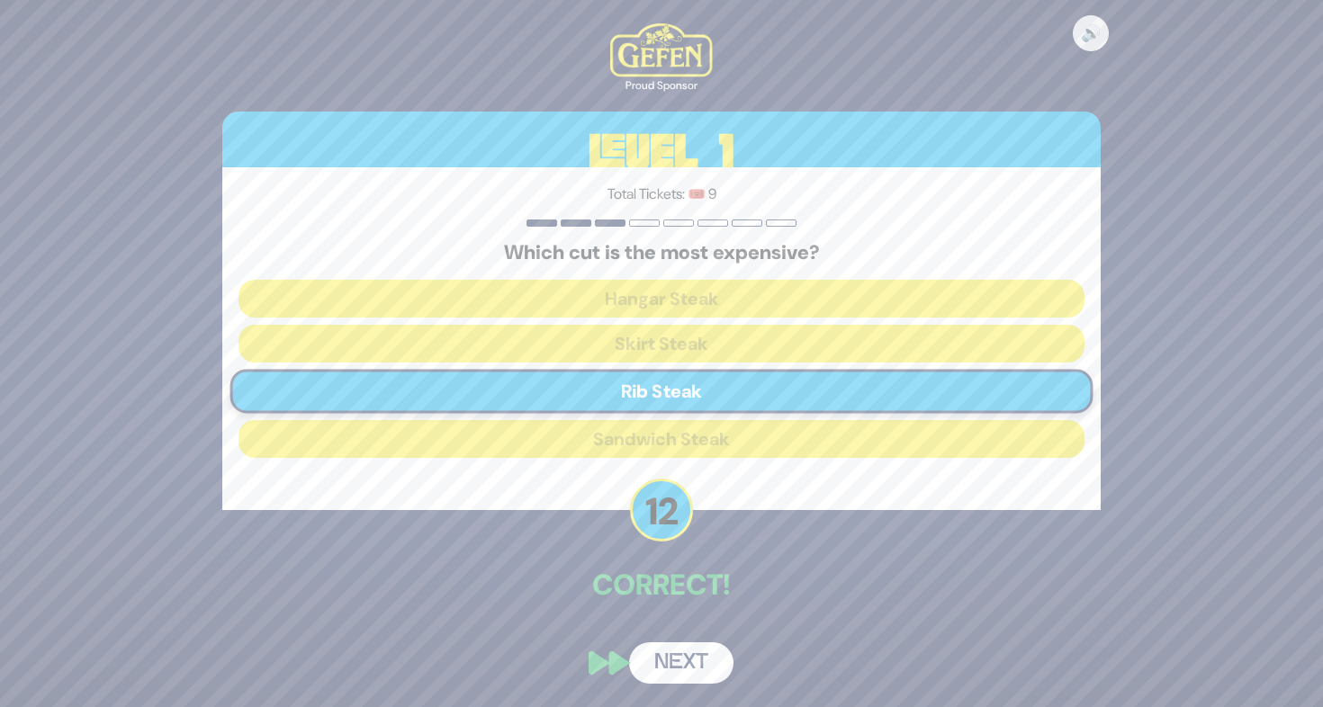
click at [715, 651] on button "Next" at bounding box center [681, 662] width 104 height 41
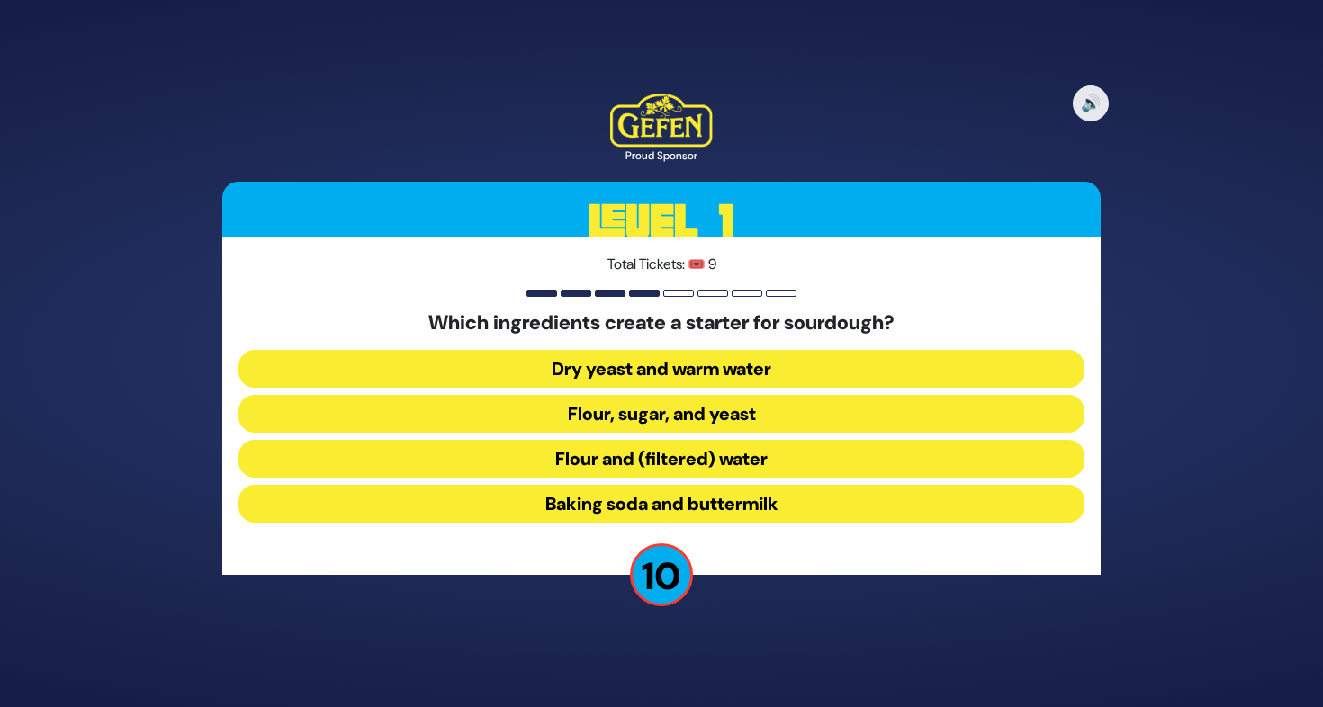
click at [616, 373] on button "Dry yeast and warm water" at bounding box center [661, 369] width 846 height 38
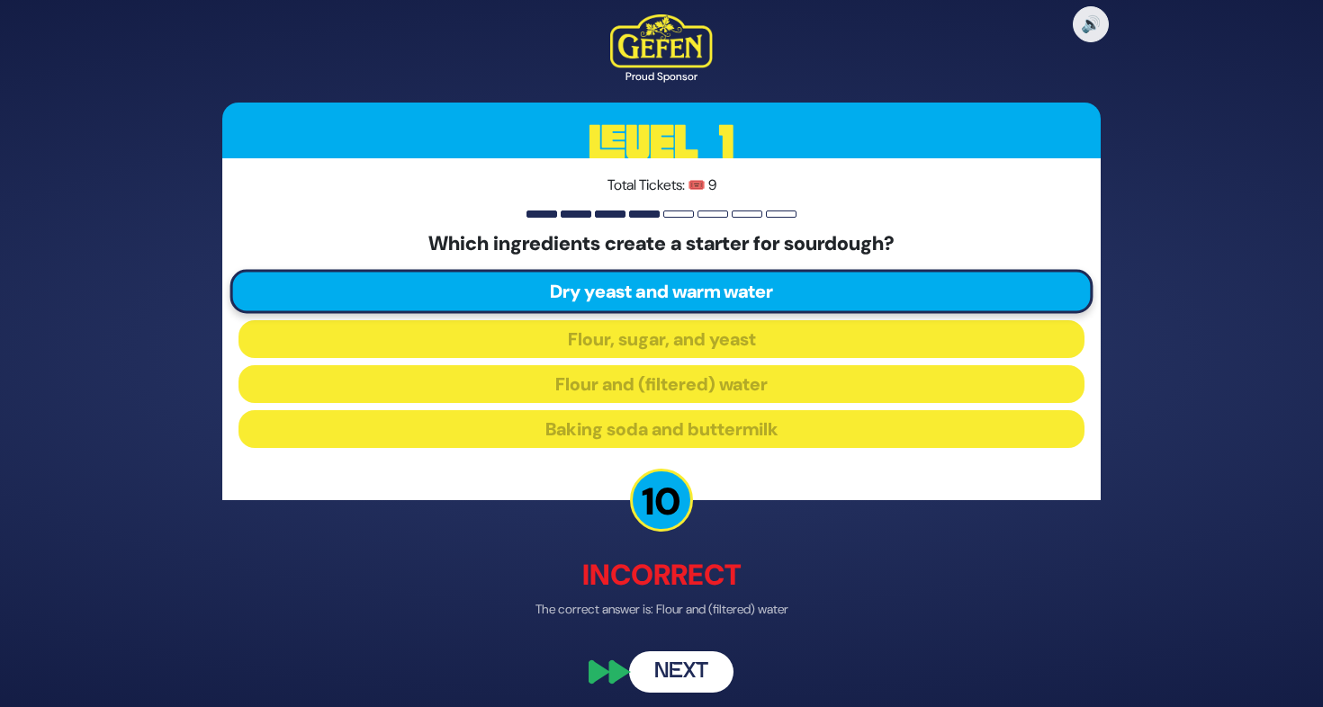
click at [719, 659] on button "Next" at bounding box center [681, 671] width 104 height 41
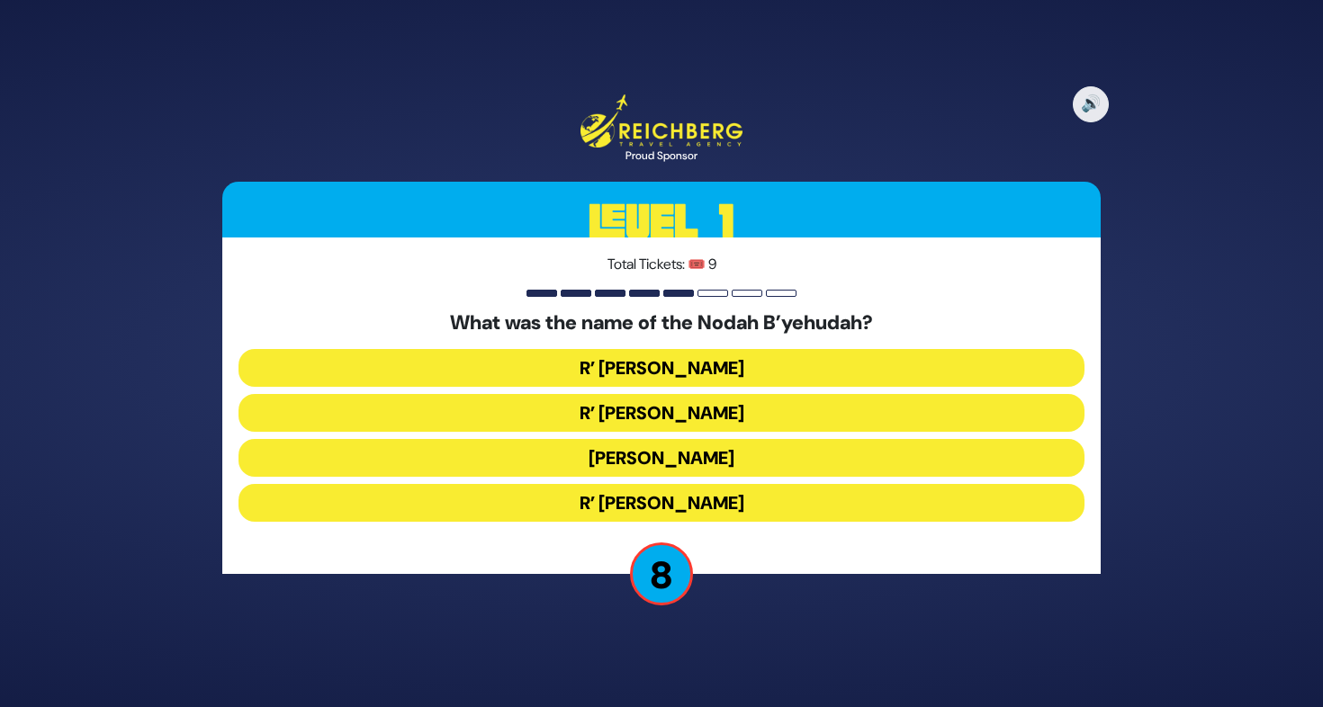
click at [676, 418] on button "R’ Yehuda Leib" at bounding box center [661, 413] width 846 height 38
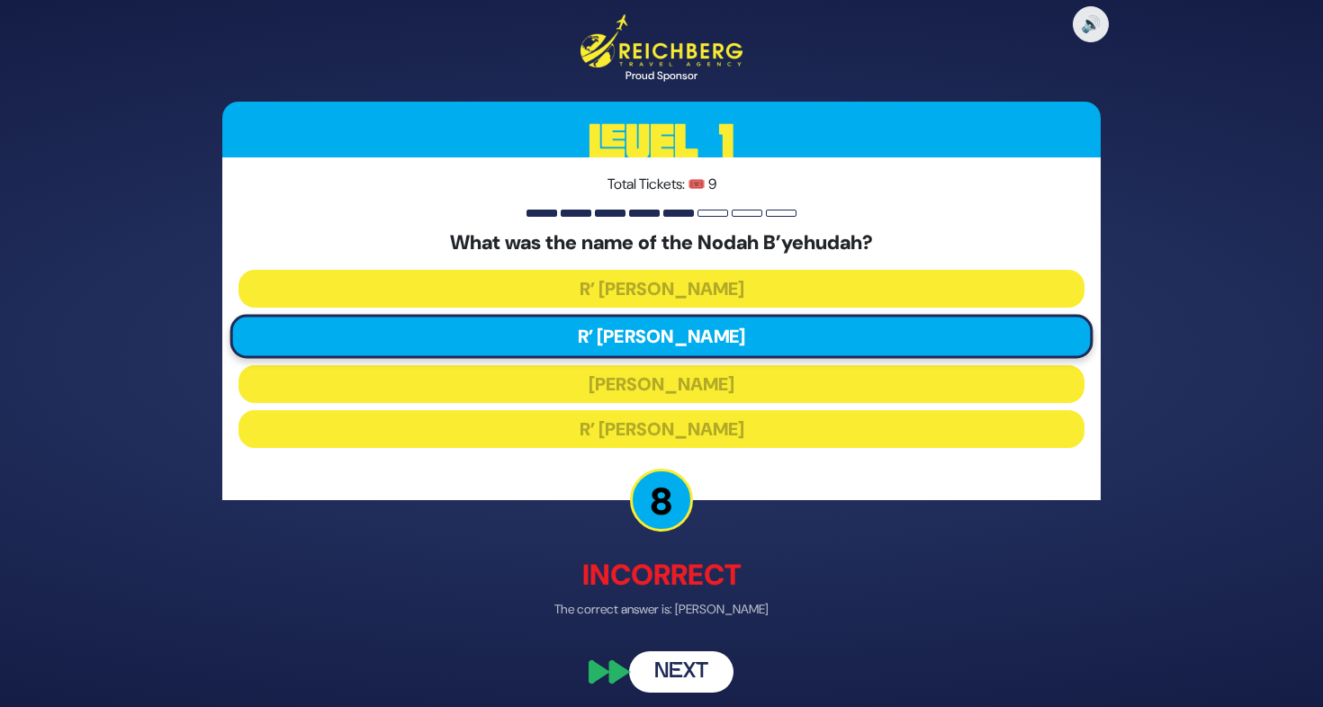
click at [687, 669] on button "Next" at bounding box center [681, 671] width 104 height 41
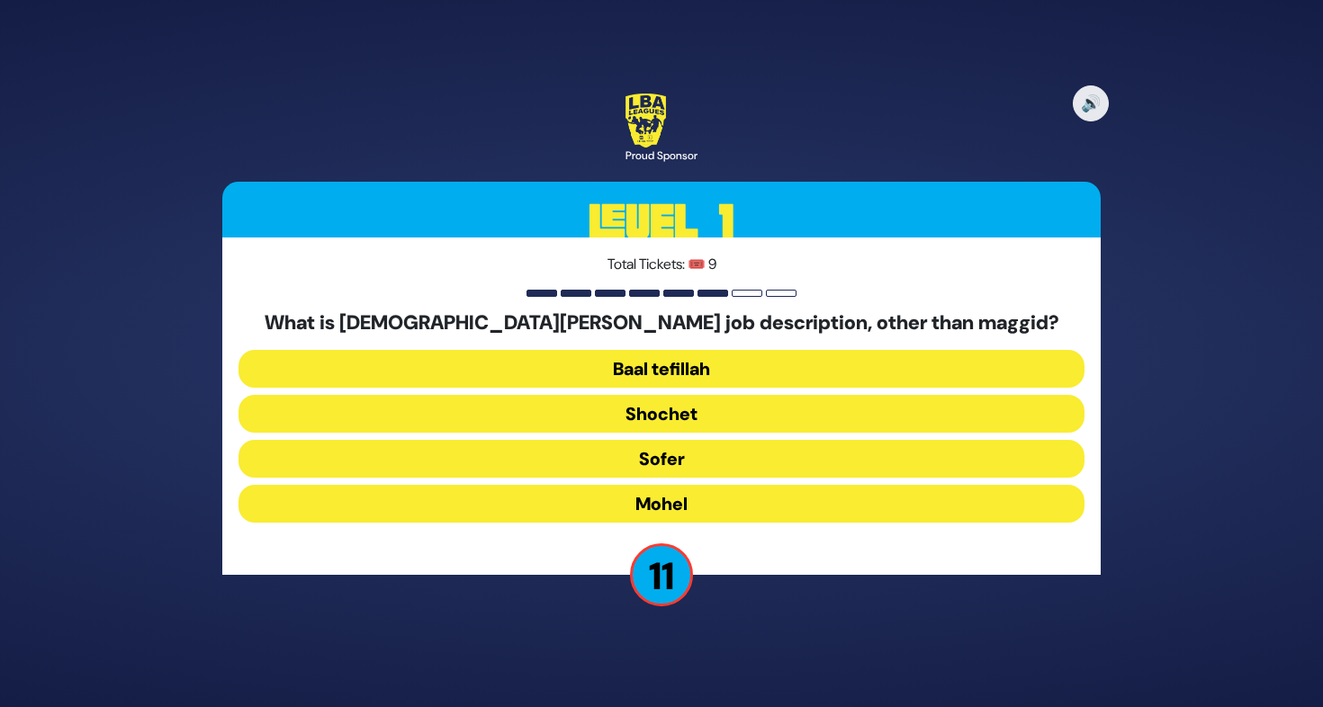
click at [658, 501] on button "Mohel" at bounding box center [661, 504] width 846 height 38
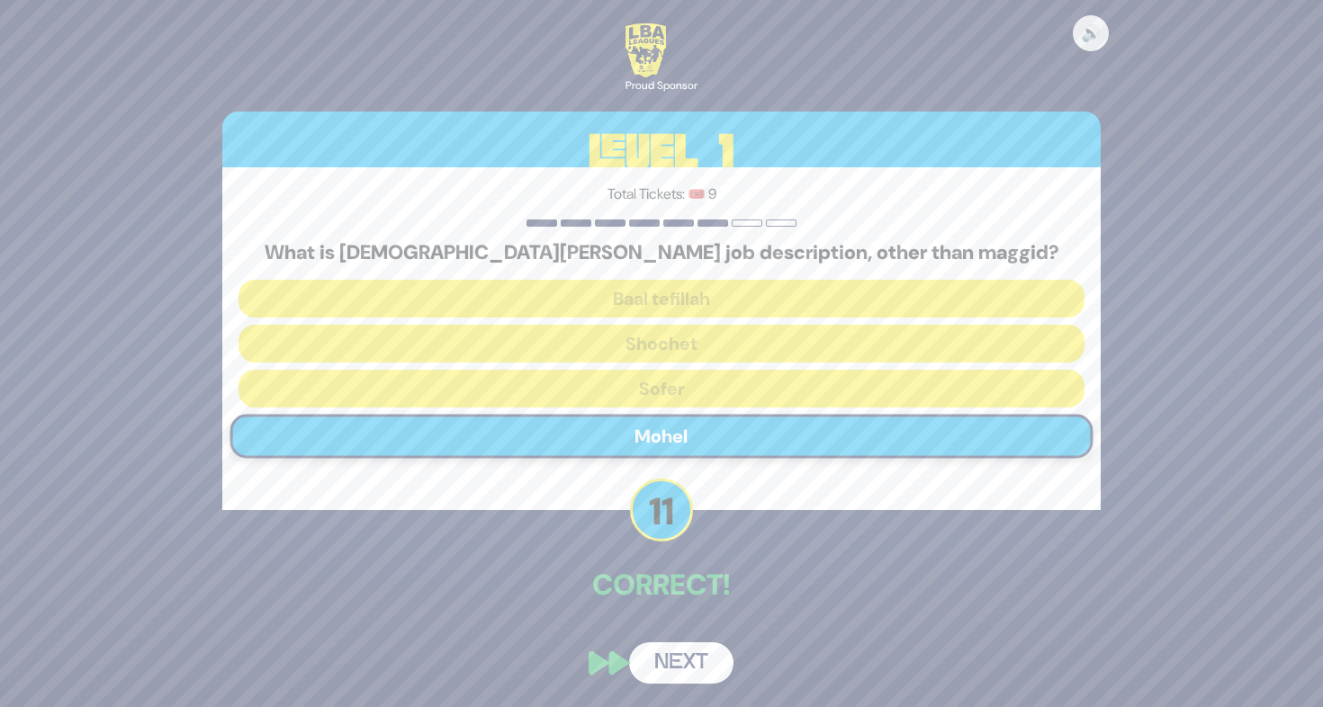
click at [713, 651] on button "Next" at bounding box center [681, 662] width 104 height 41
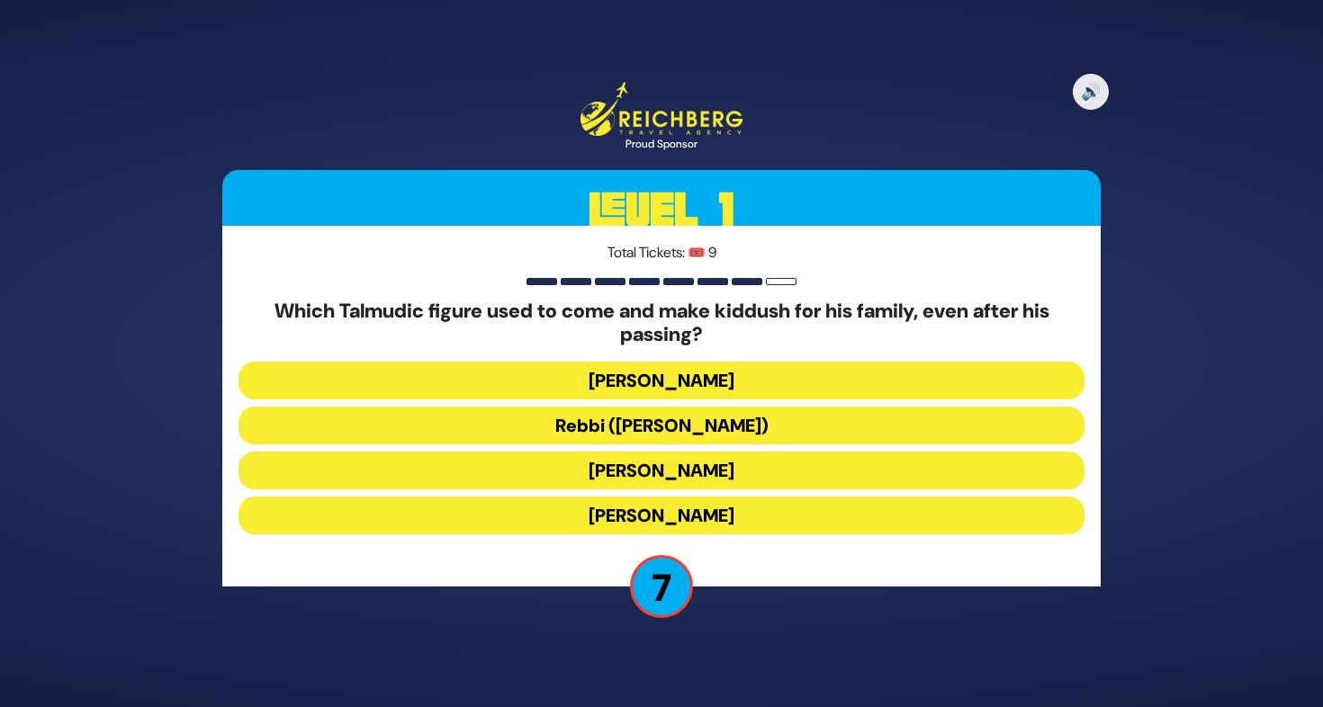
click at [723, 430] on button "Rebbi (Rabbi Yehuda HaNasi)" at bounding box center [661, 426] width 846 height 38
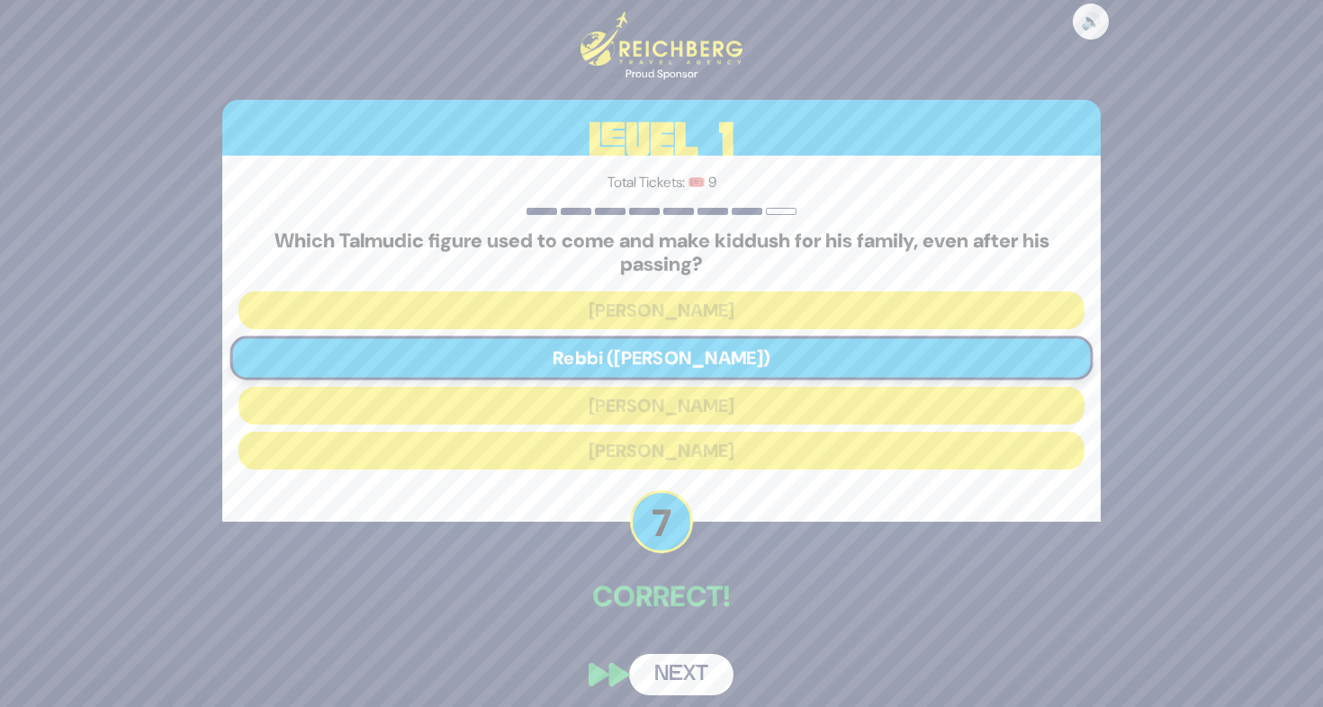
click at [701, 663] on button "Next" at bounding box center [681, 674] width 104 height 41
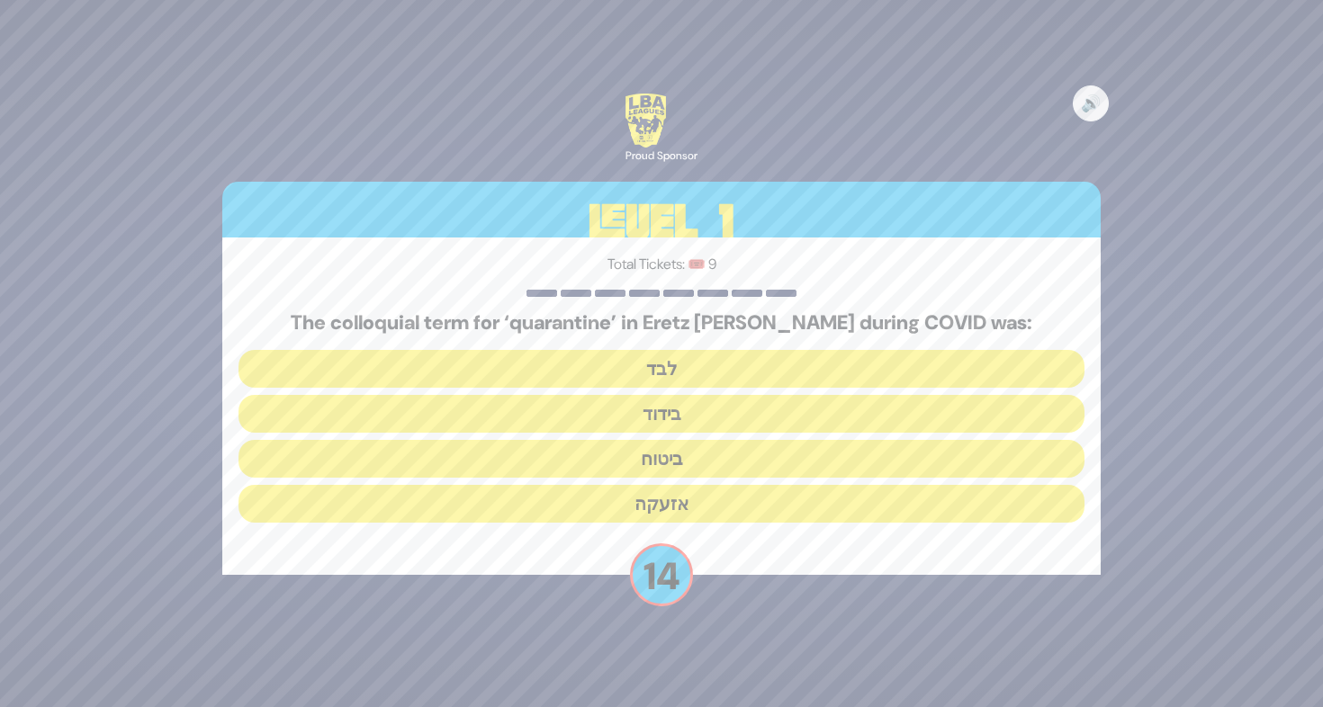
click at [662, 414] on button "בידוד" at bounding box center [661, 414] width 846 height 38
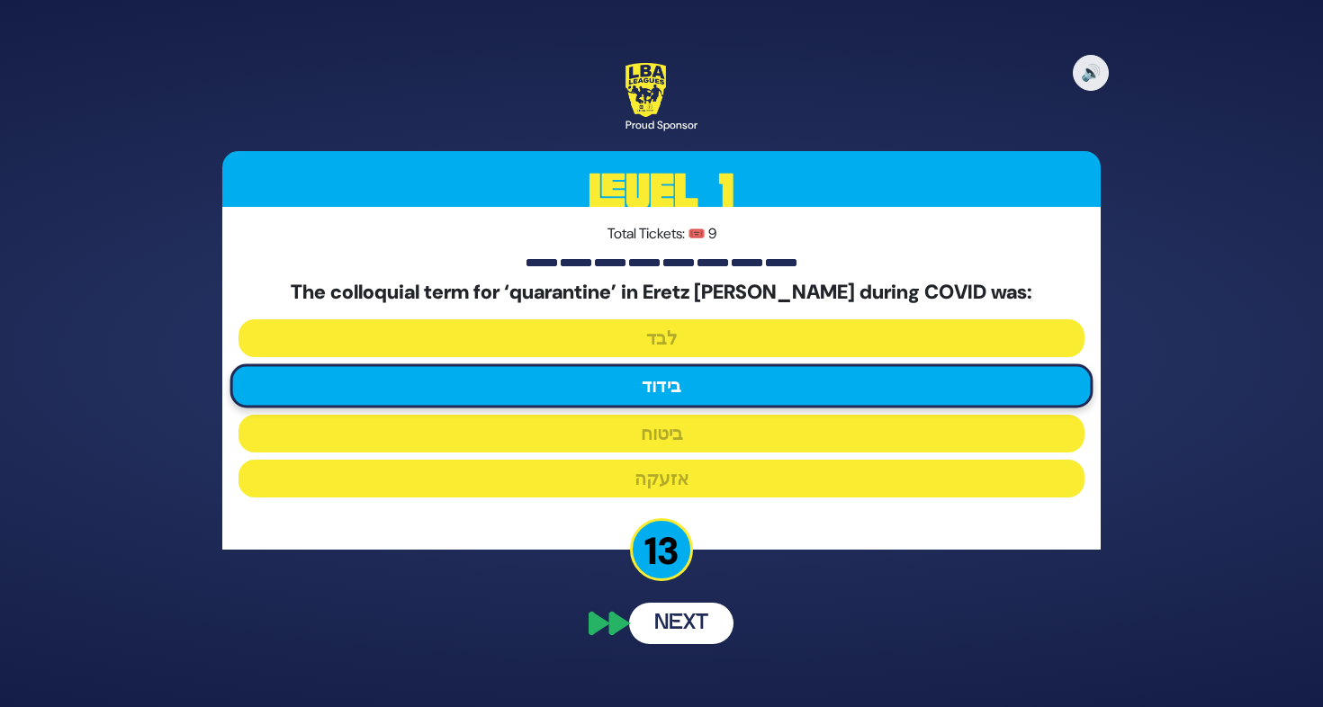
click at [685, 622] on button "Next" at bounding box center [681, 623] width 104 height 41
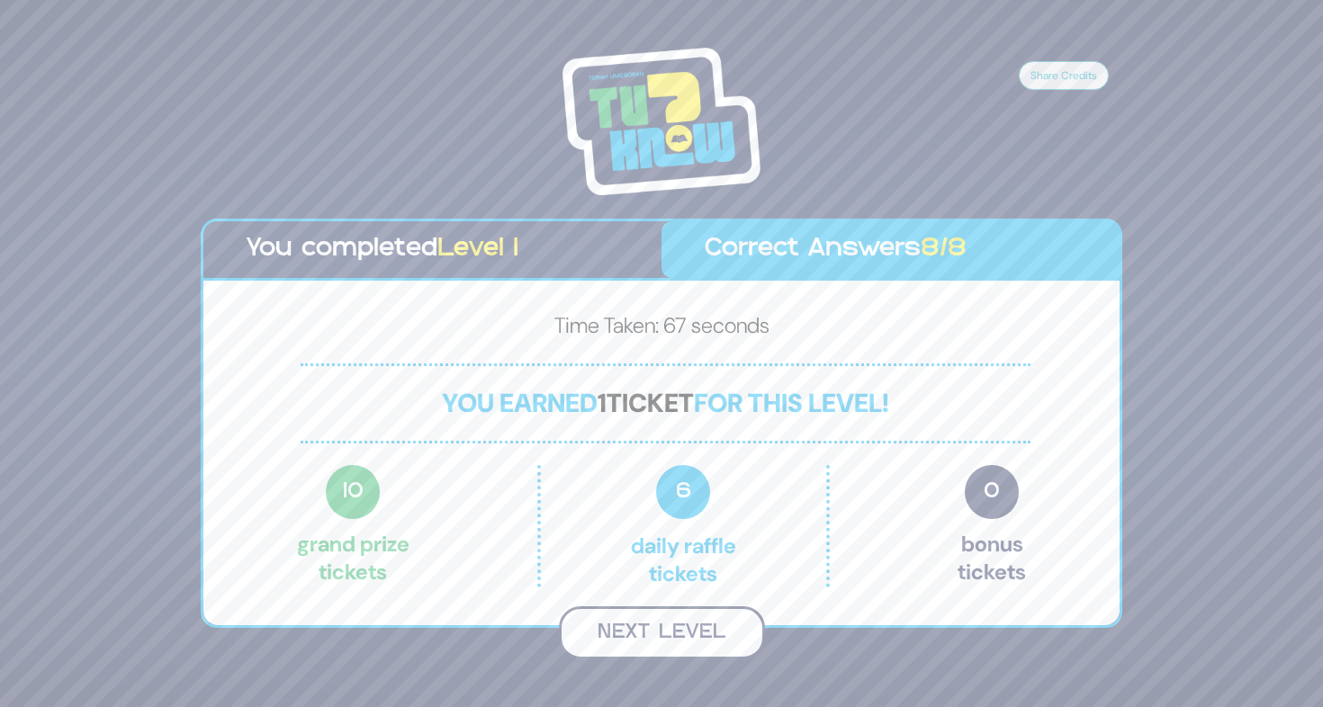
click at [693, 633] on button "Next Level" at bounding box center [662, 632] width 206 height 53
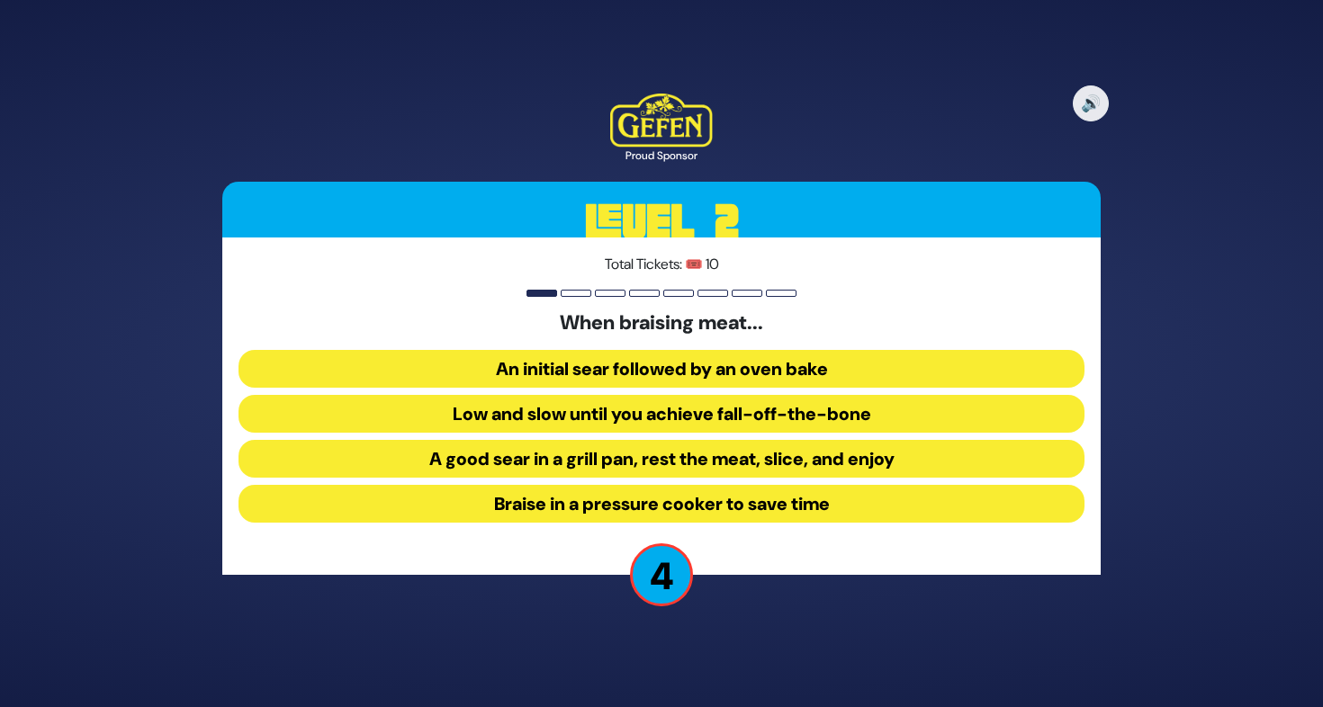
click at [647, 377] on button "An initial sear followed by an oven bake" at bounding box center [661, 369] width 846 height 38
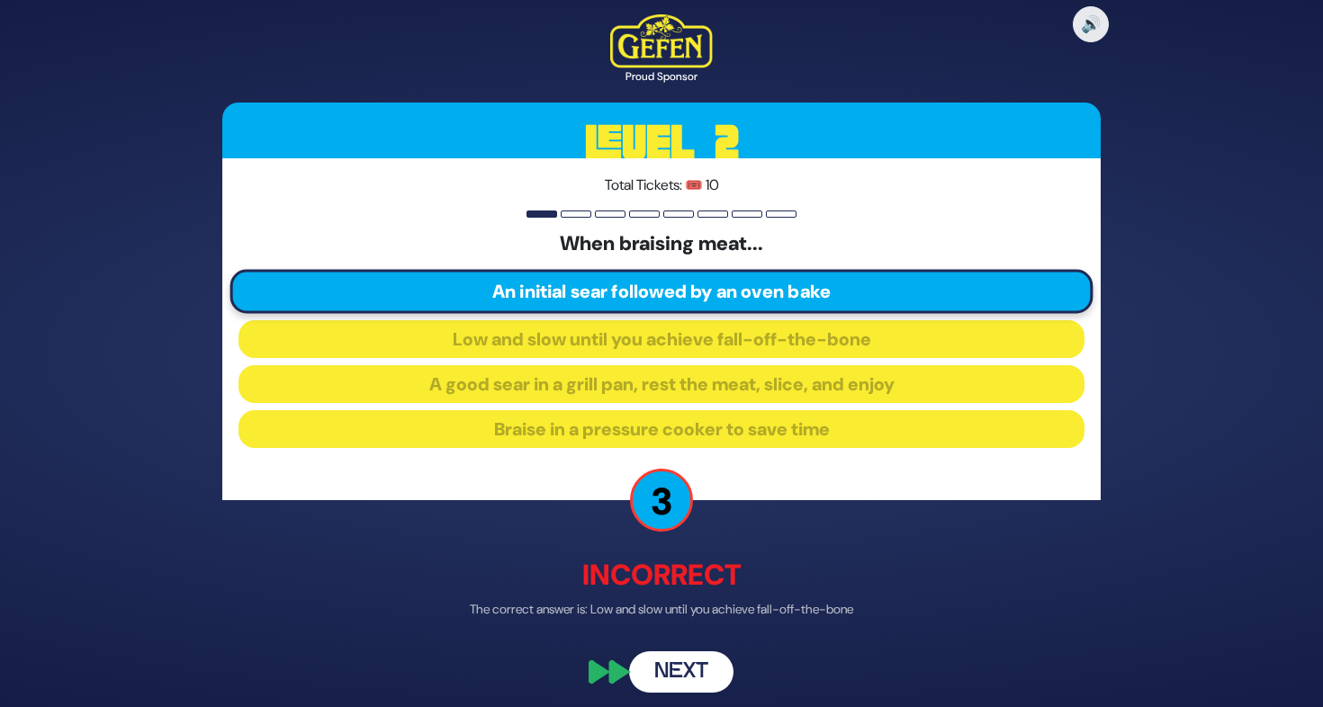
click at [688, 668] on button "Next" at bounding box center [681, 671] width 104 height 41
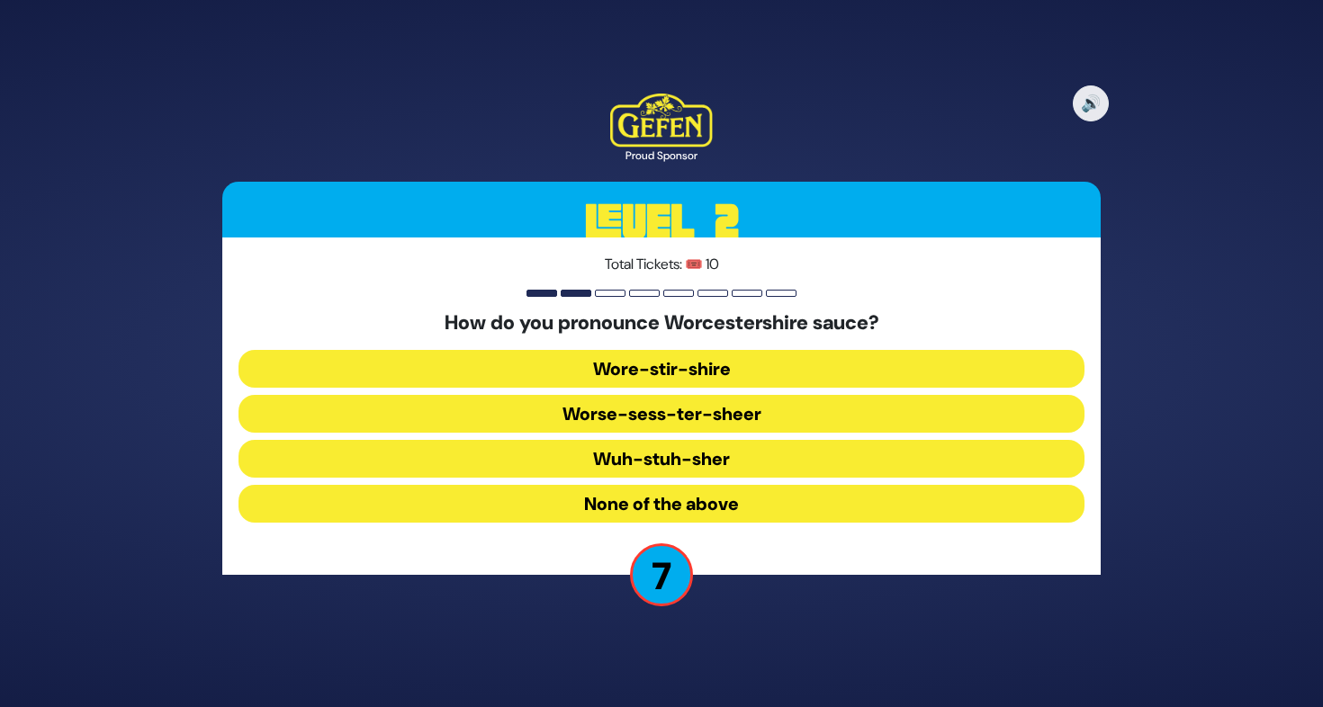
click at [678, 407] on button "Worse-sess-ter-sheer" at bounding box center [661, 414] width 846 height 38
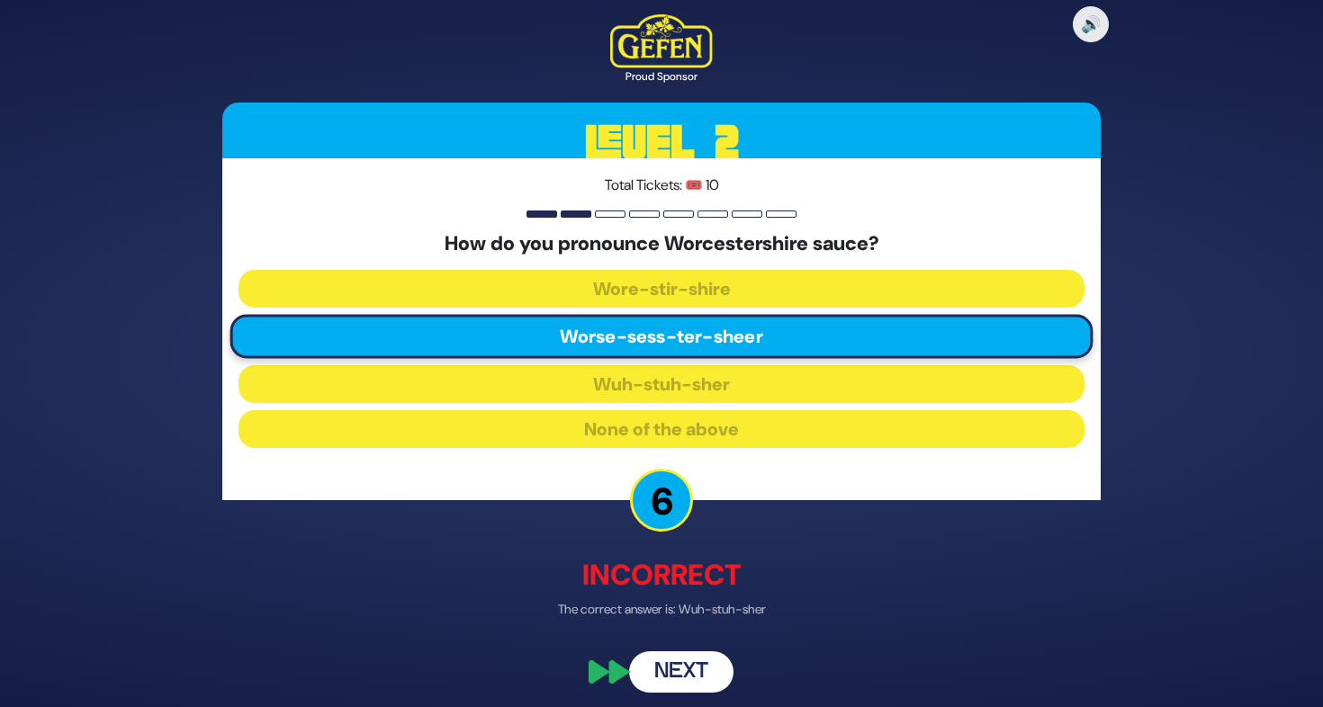
click at [714, 654] on button "Next" at bounding box center [681, 671] width 104 height 41
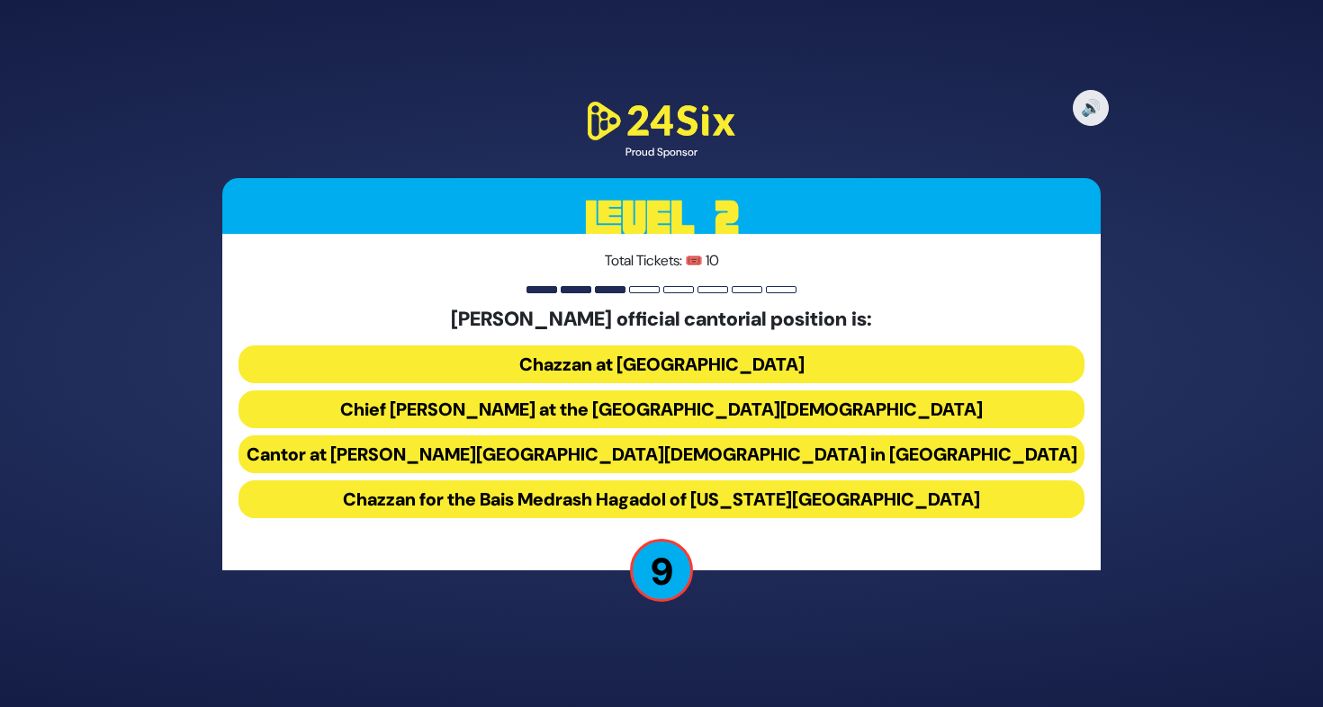
click at [616, 401] on button "Chief Cantor at the Park East Synagogue" at bounding box center [661, 410] width 846 height 38
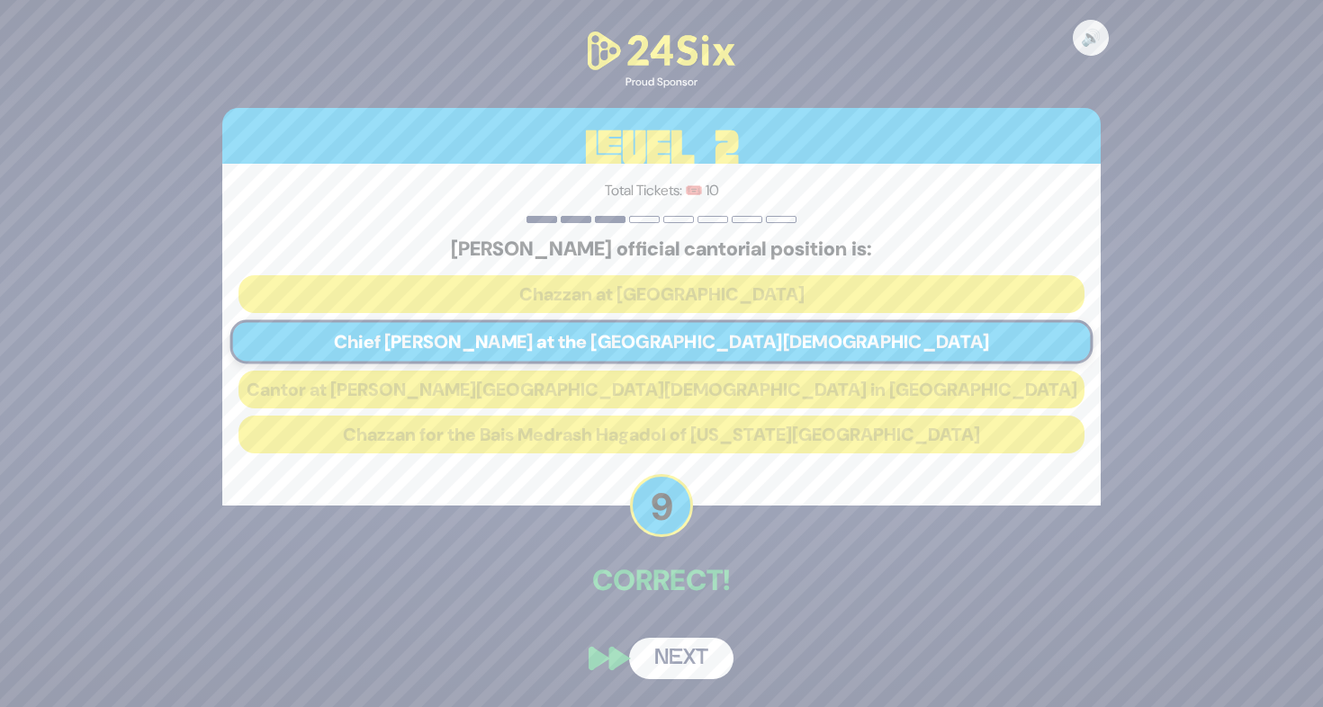
click at [703, 655] on button "Next" at bounding box center [681, 658] width 104 height 41
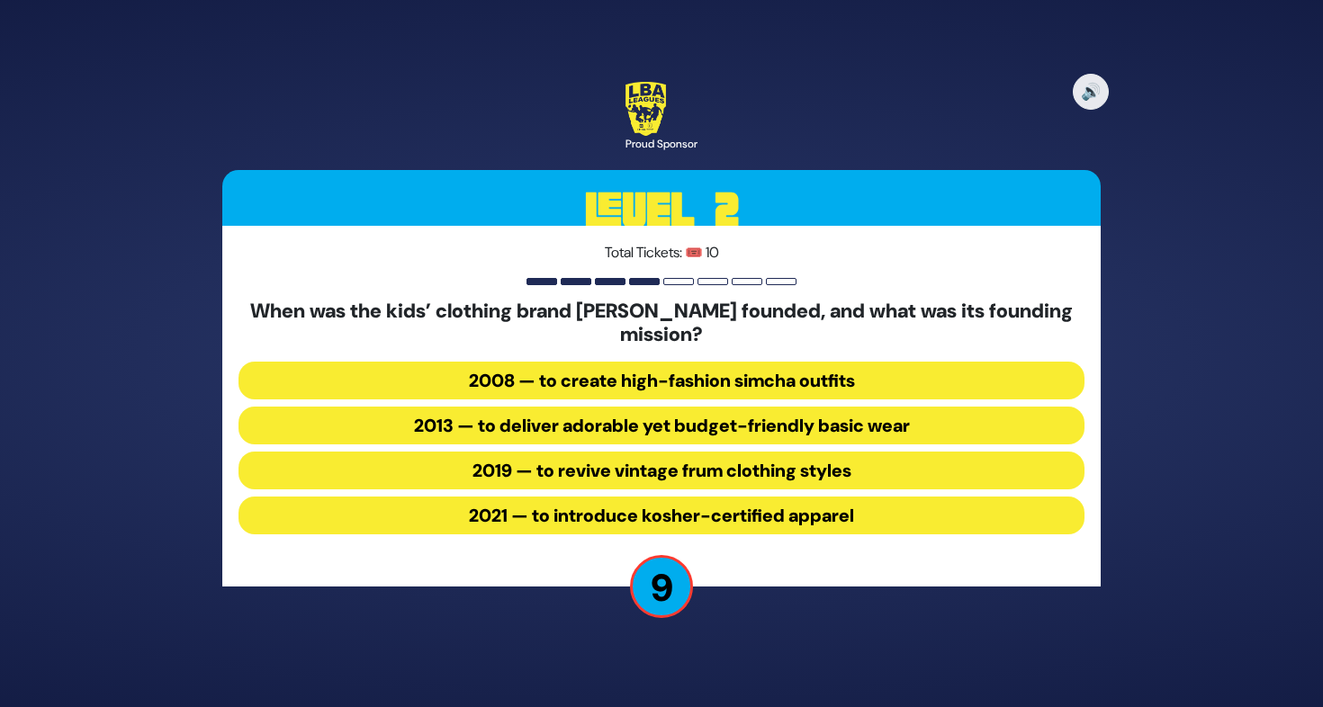
click at [699, 415] on button "2013 — to deliver adorable yet budget-friendly basic wear" at bounding box center [661, 426] width 846 height 38
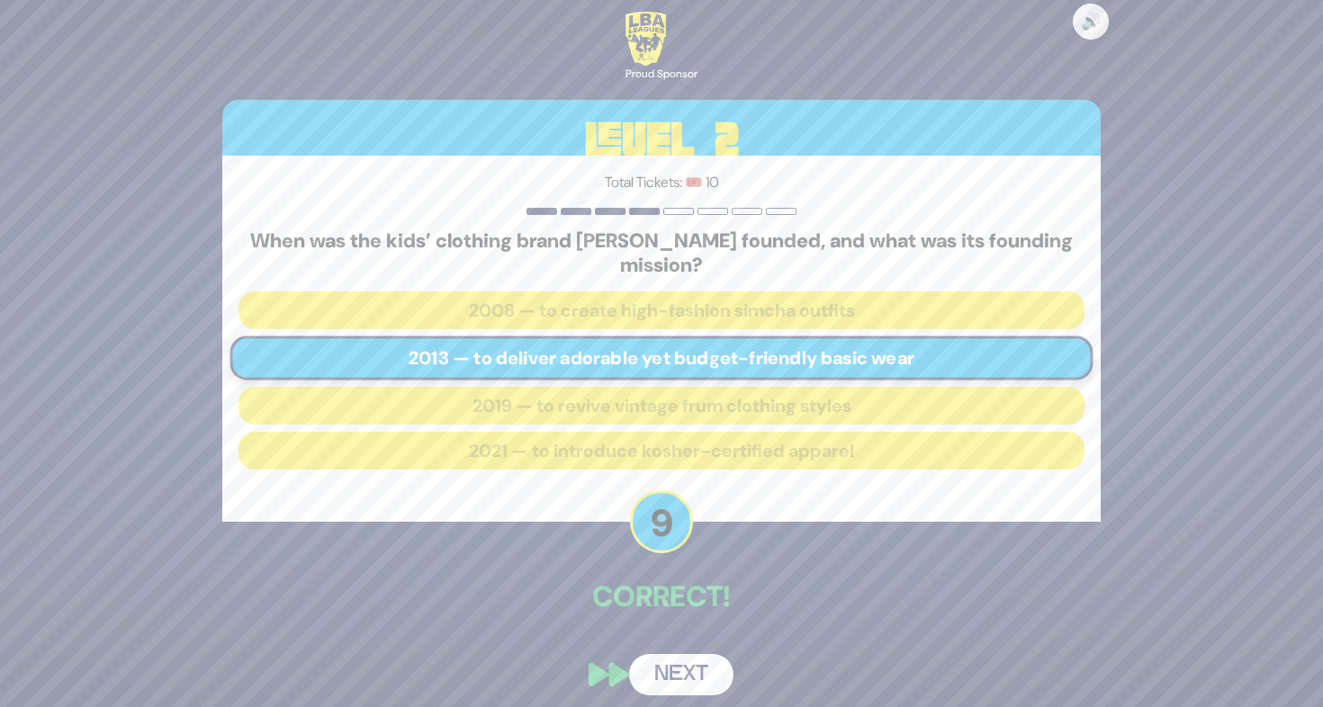
click at [690, 665] on button "Next" at bounding box center [681, 674] width 104 height 41
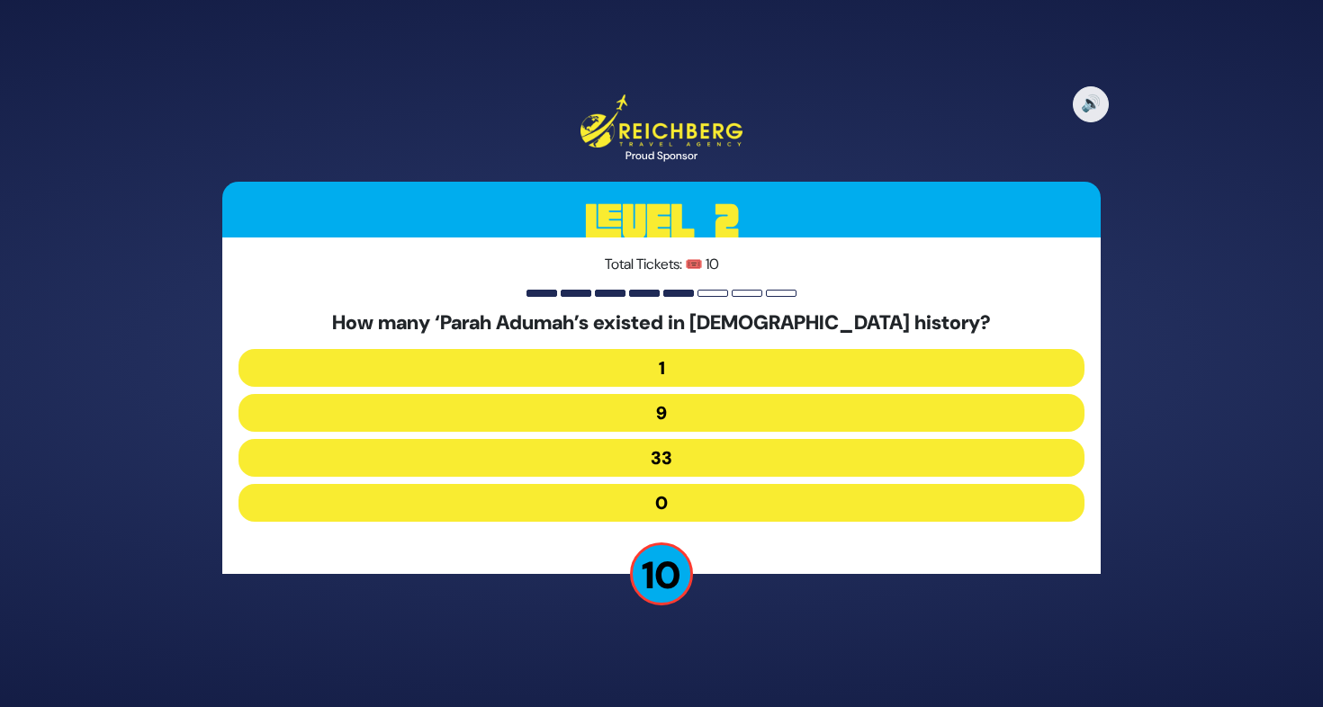
click at [669, 408] on button "9" at bounding box center [661, 413] width 846 height 38
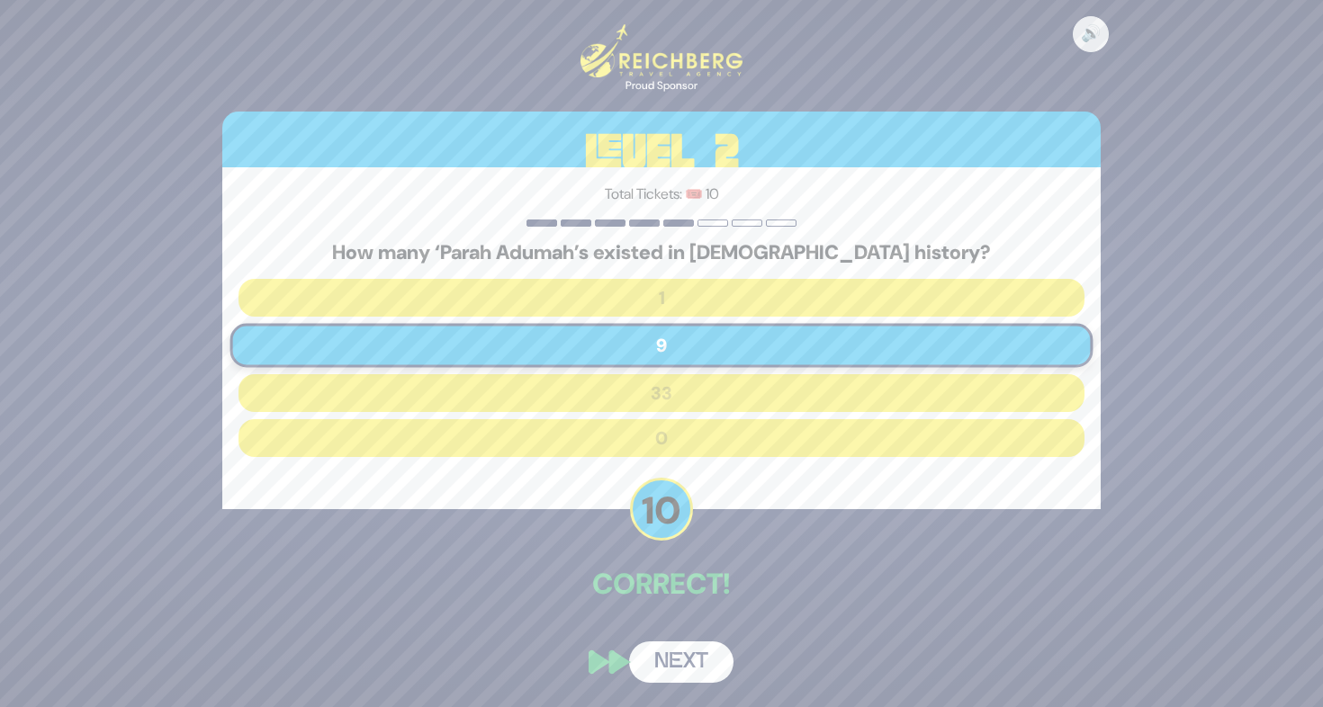
click at [694, 651] on button "Next" at bounding box center [681, 662] width 104 height 41
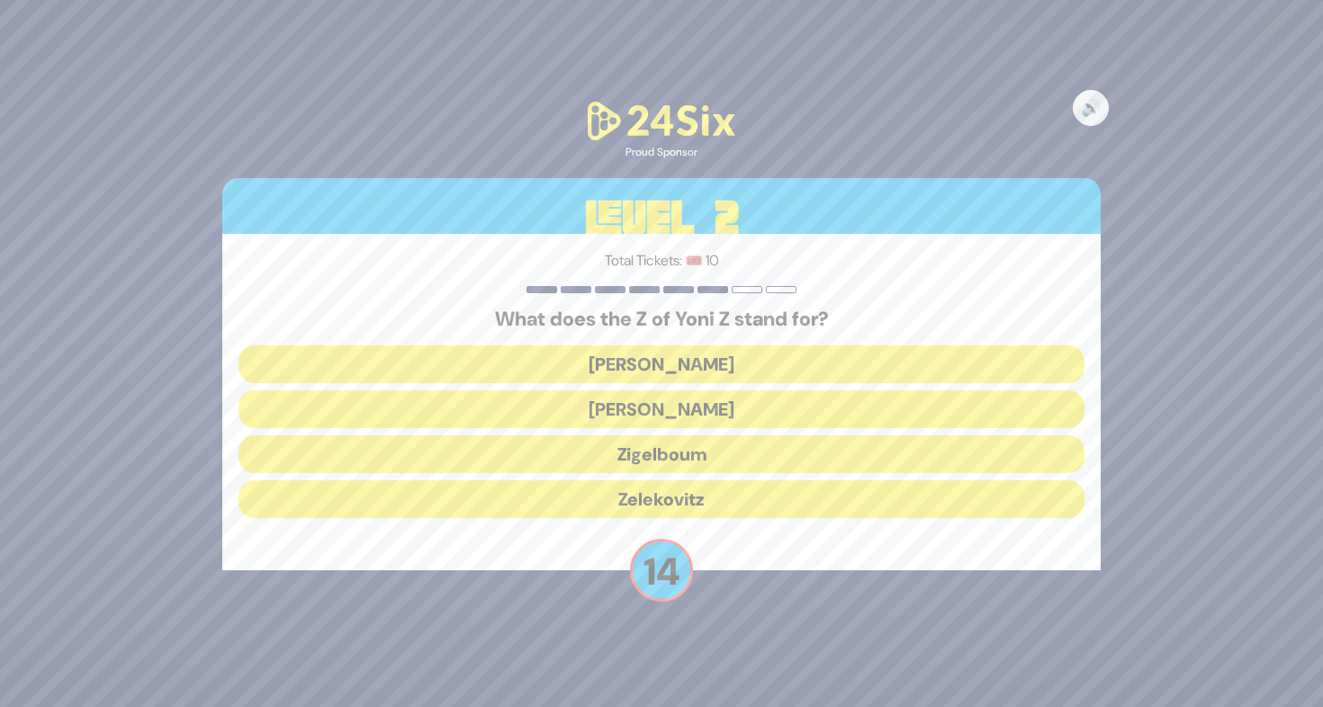
click at [637, 450] on button "Zigelboum" at bounding box center [661, 454] width 846 height 38
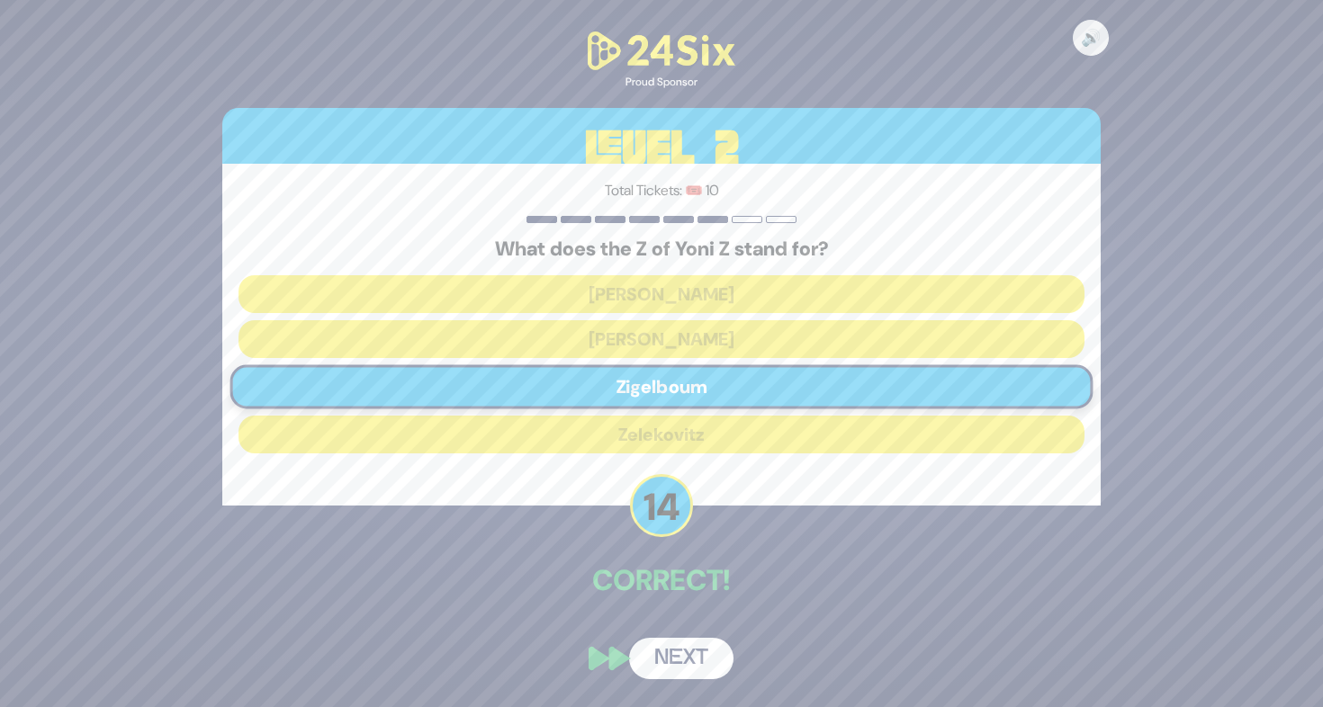
click at [684, 658] on button "Next" at bounding box center [681, 658] width 104 height 41
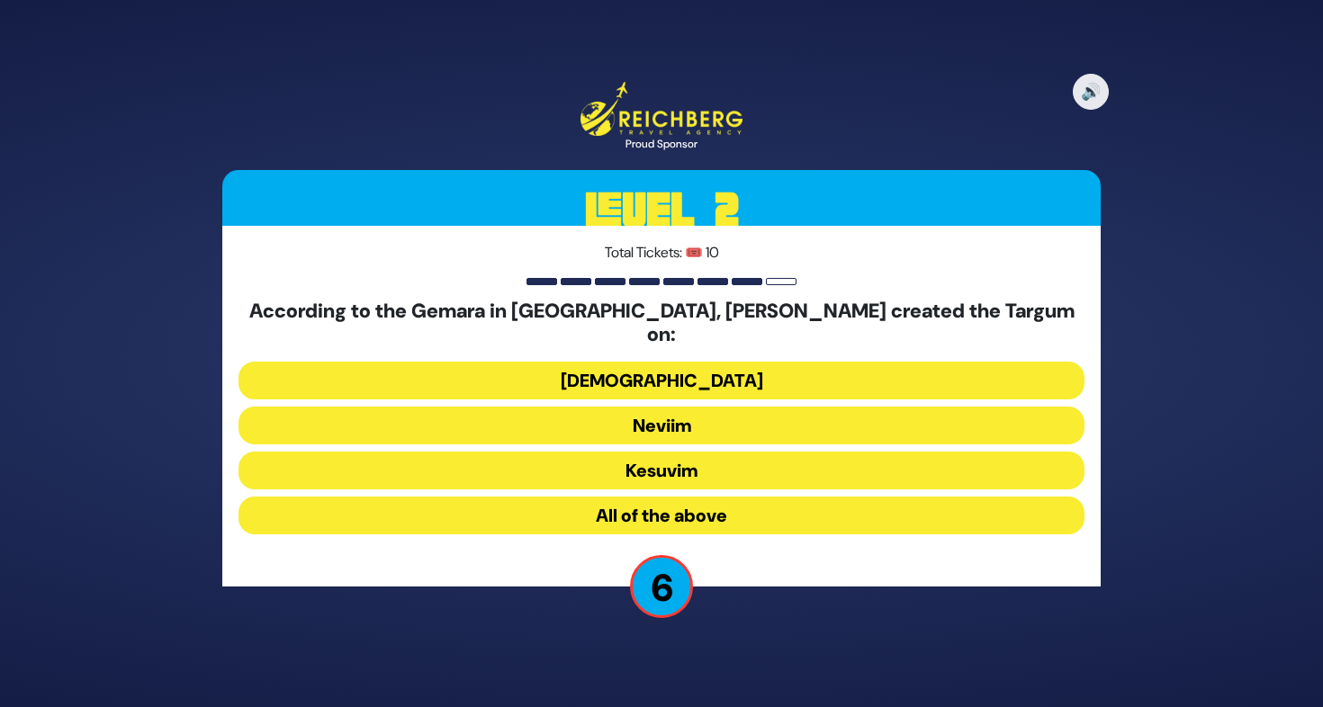
click at [698, 421] on button "Neviim" at bounding box center [661, 426] width 846 height 38
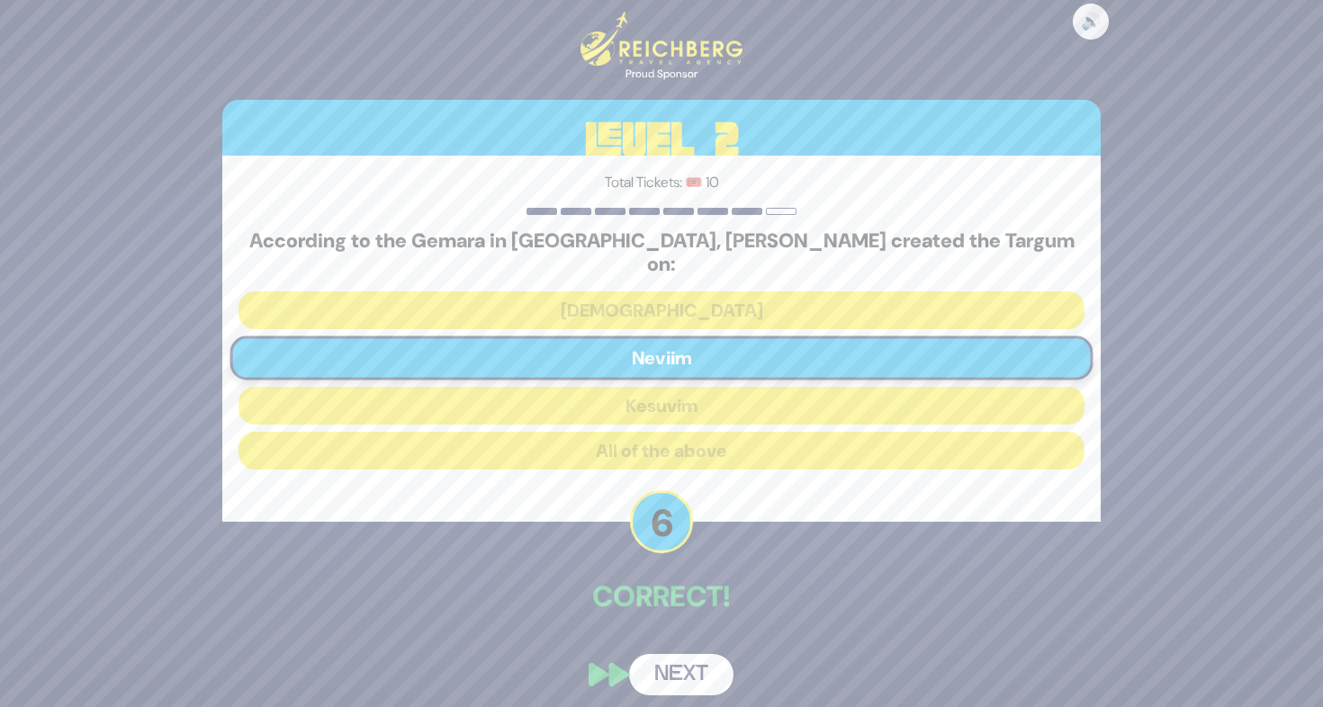
click at [683, 654] on button "Next" at bounding box center [681, 674] width 104 height 41
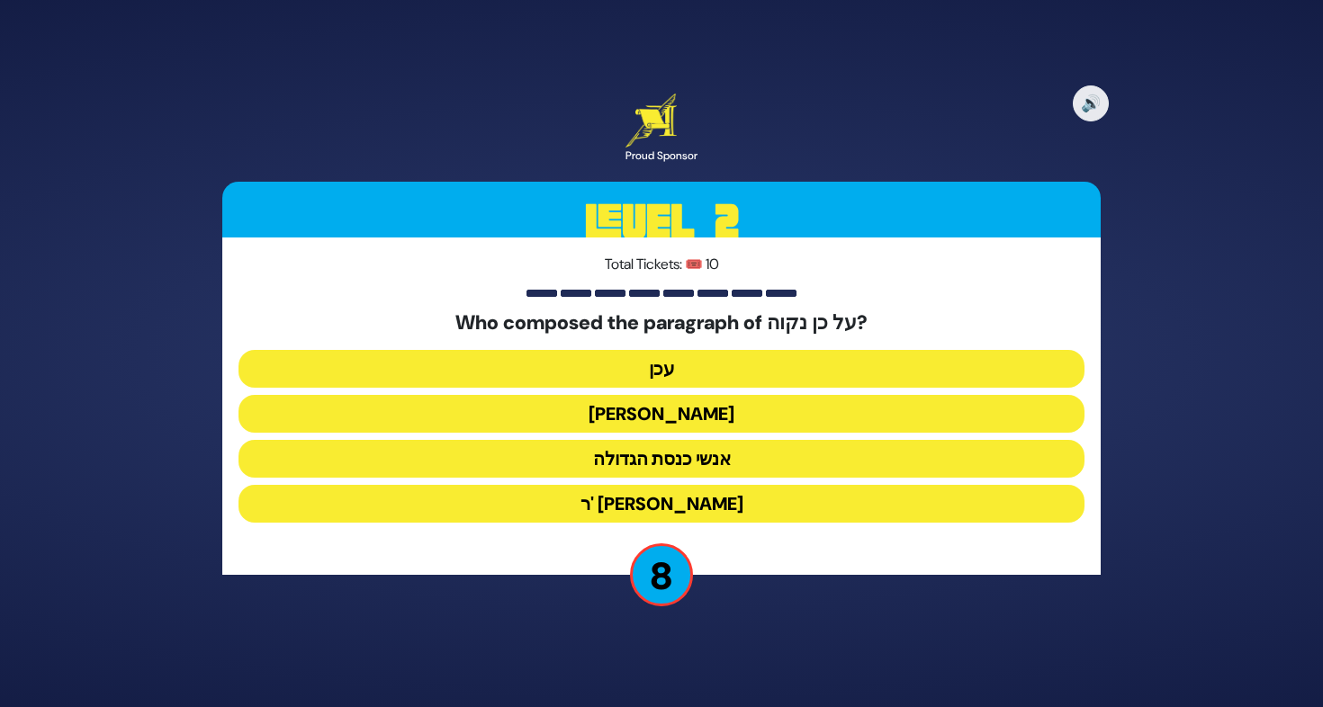
click at [706, 451] on button "אנשי כנסת הגדולה" at bounding box center [661, 459] width 846 height 38
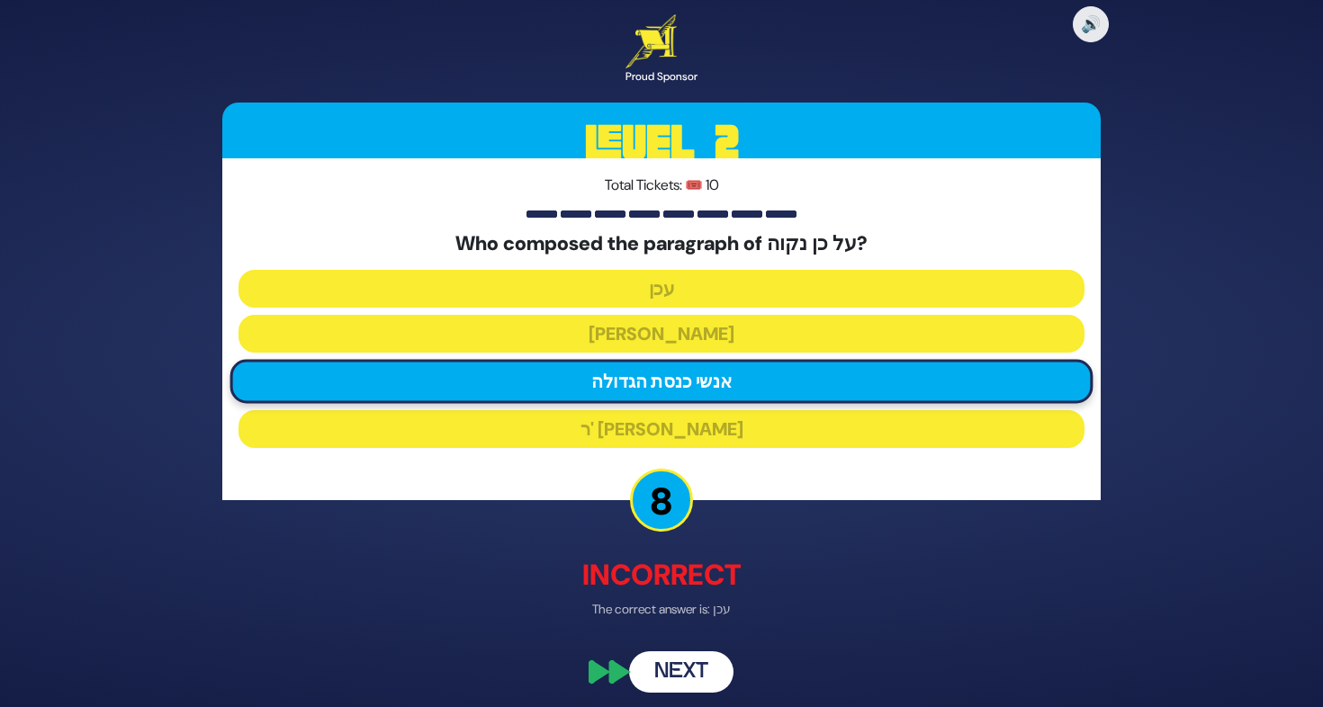
click at [698, 661] on button "Next" at bounding box center [681, 671] width 104 height 41
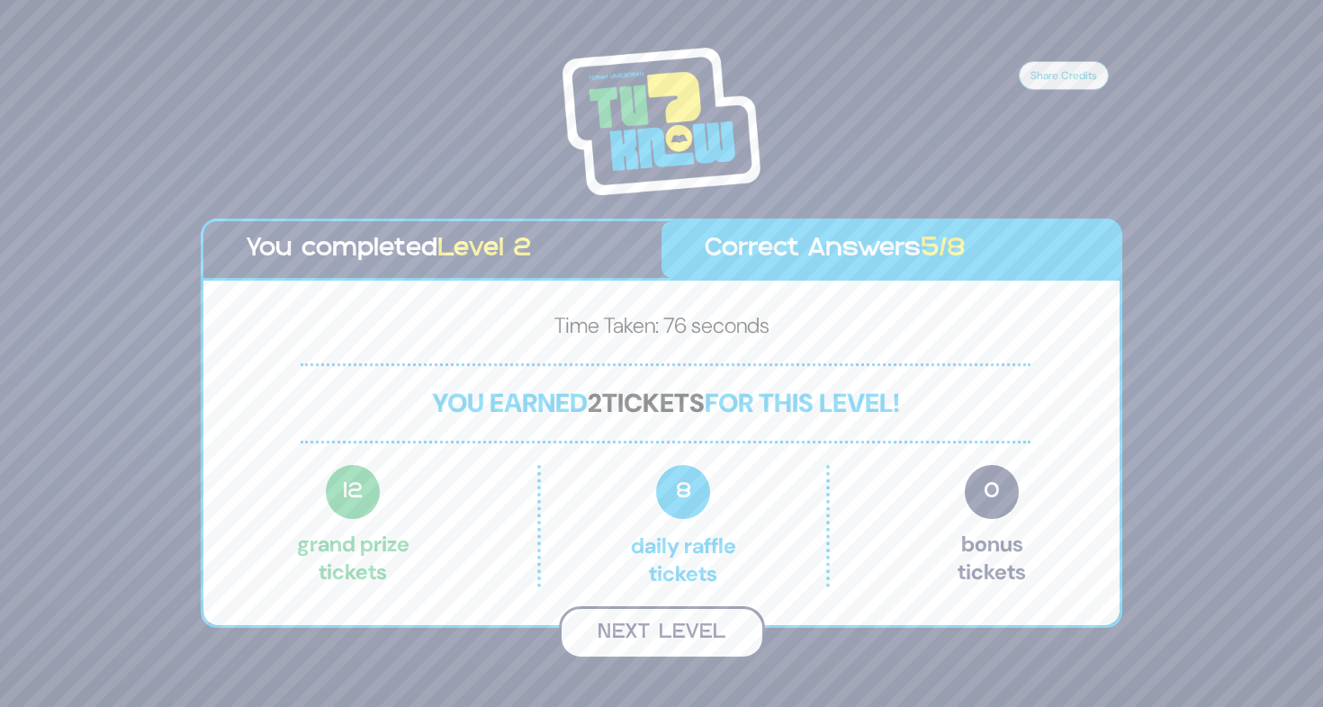
click at [640, 656] on button "Next Level" at bounding box center [662, 632] width 206 height 53
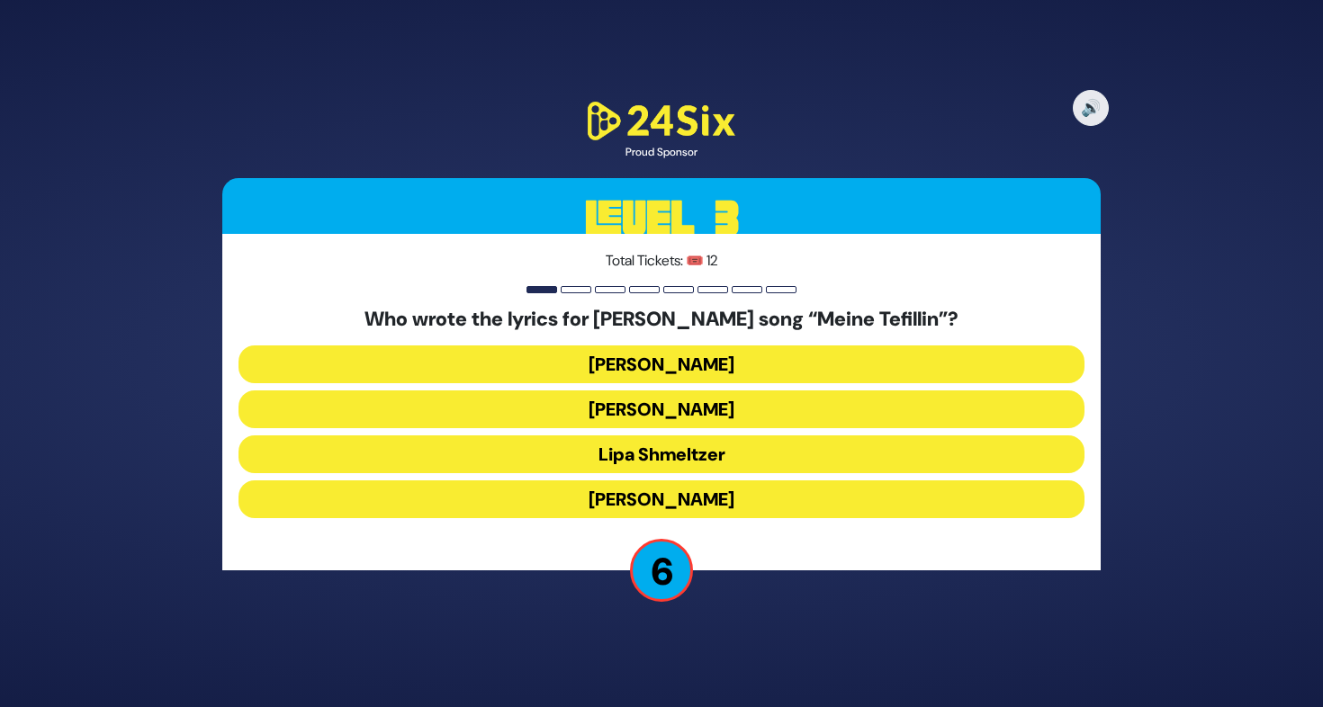
click at [678, 451] on button "Lipa Shmeltzer" at bounding box center [661, 454] width 846 height 38
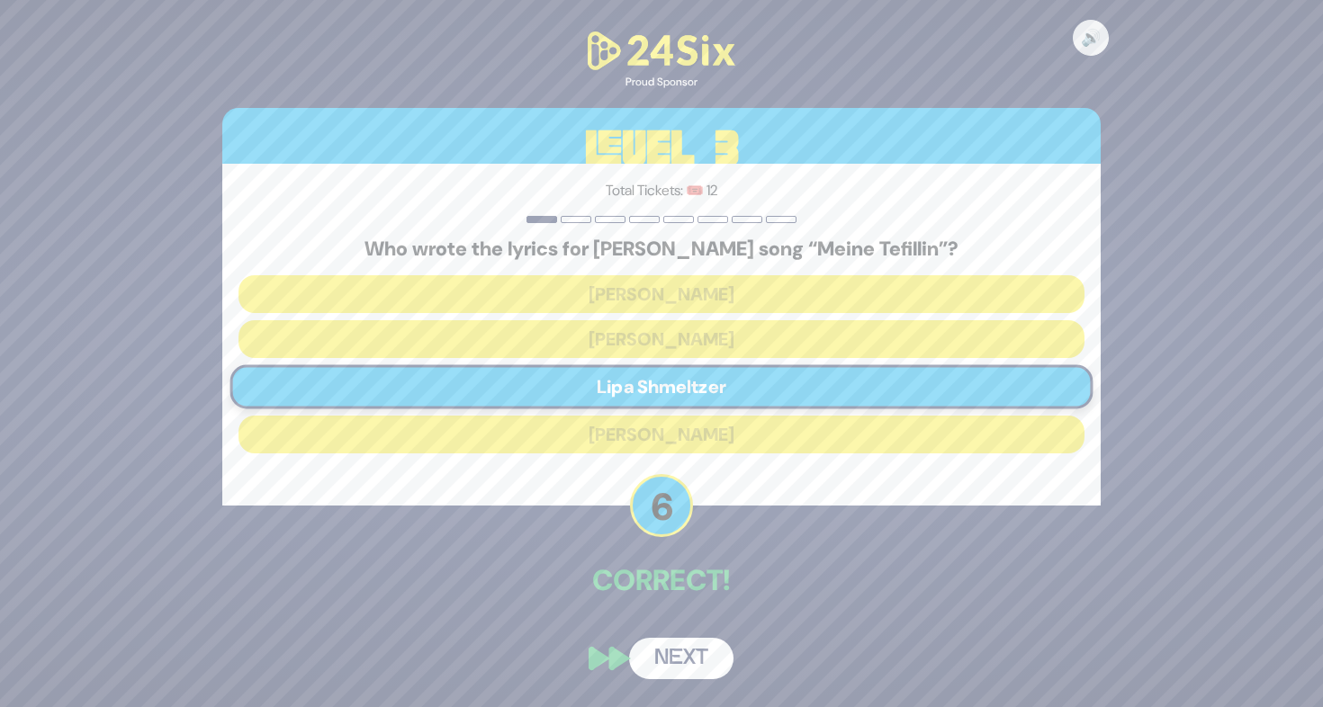
click at [697, 669] on button "Next" at bounding box center [681, 658] width 104 height 41
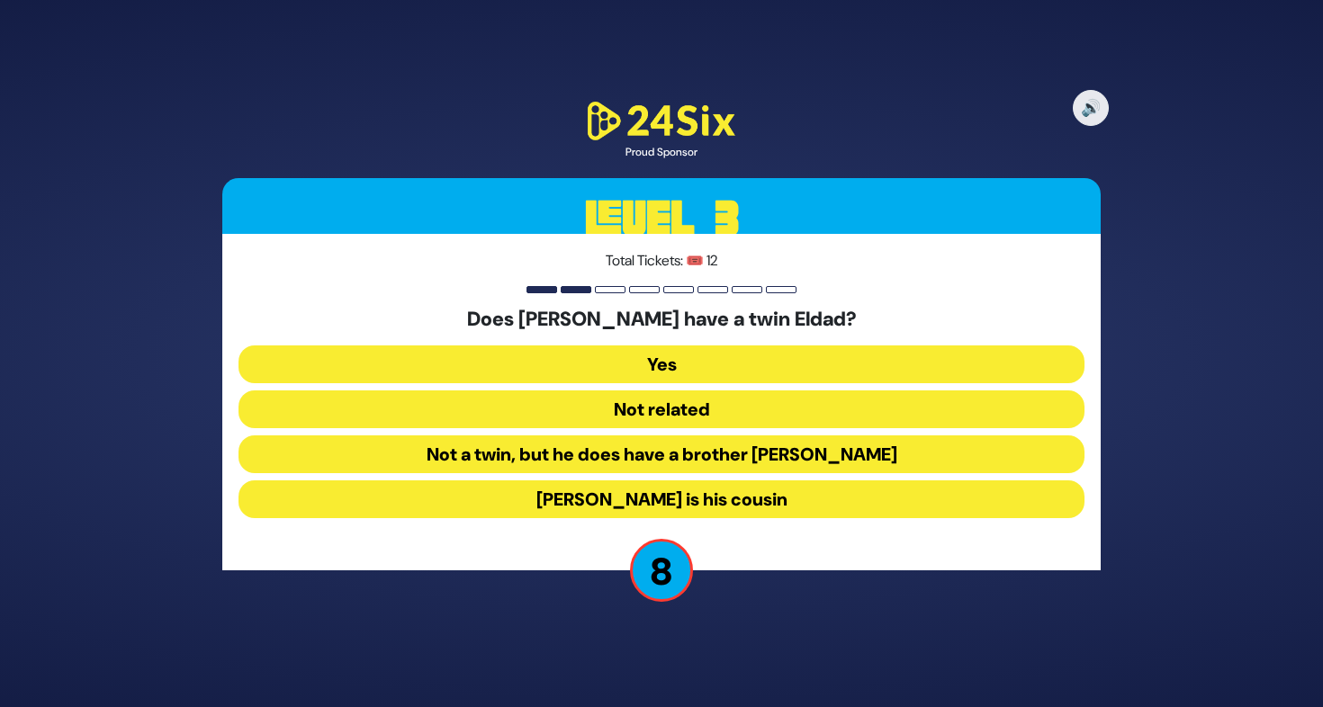
click at [605, 451] on button "Not a twin, but he does have a brother Eldad" at bounding box center [661, 454] width 846 height 38
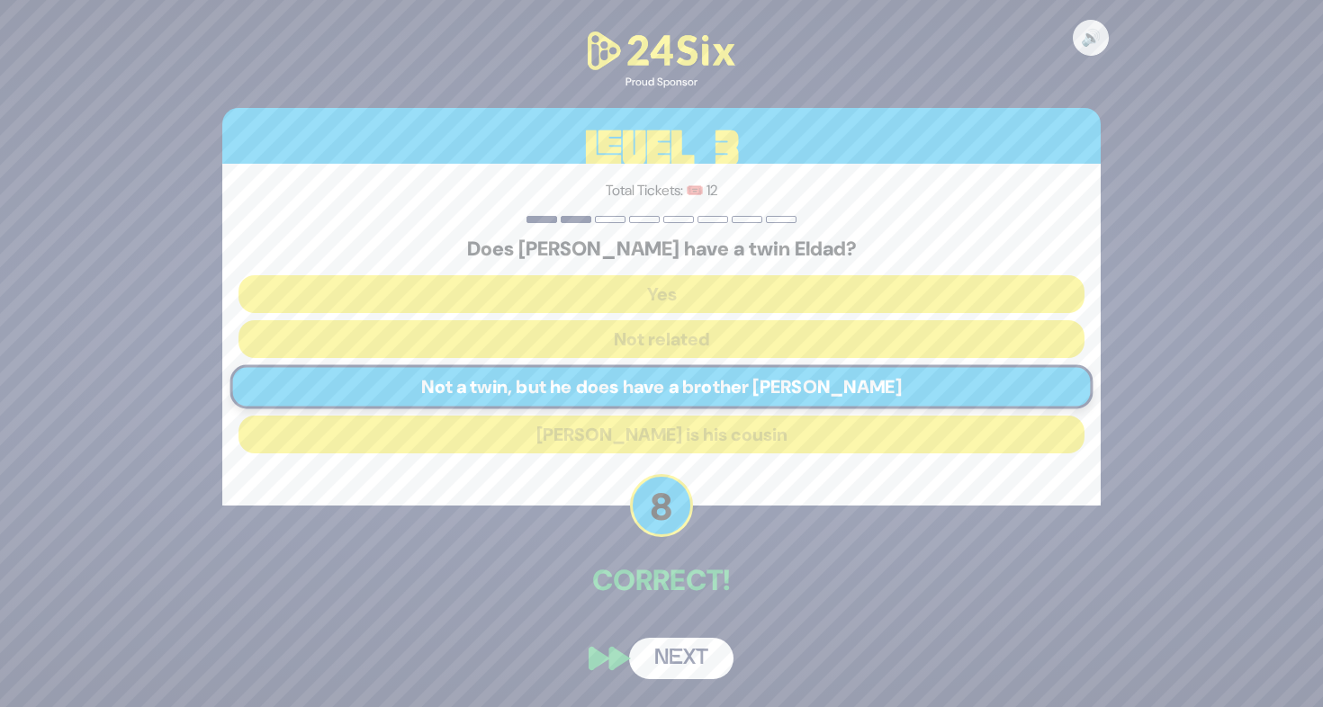
click at [683, 644] on button "Next" at bounding box center [681, 658] width 104 height 41
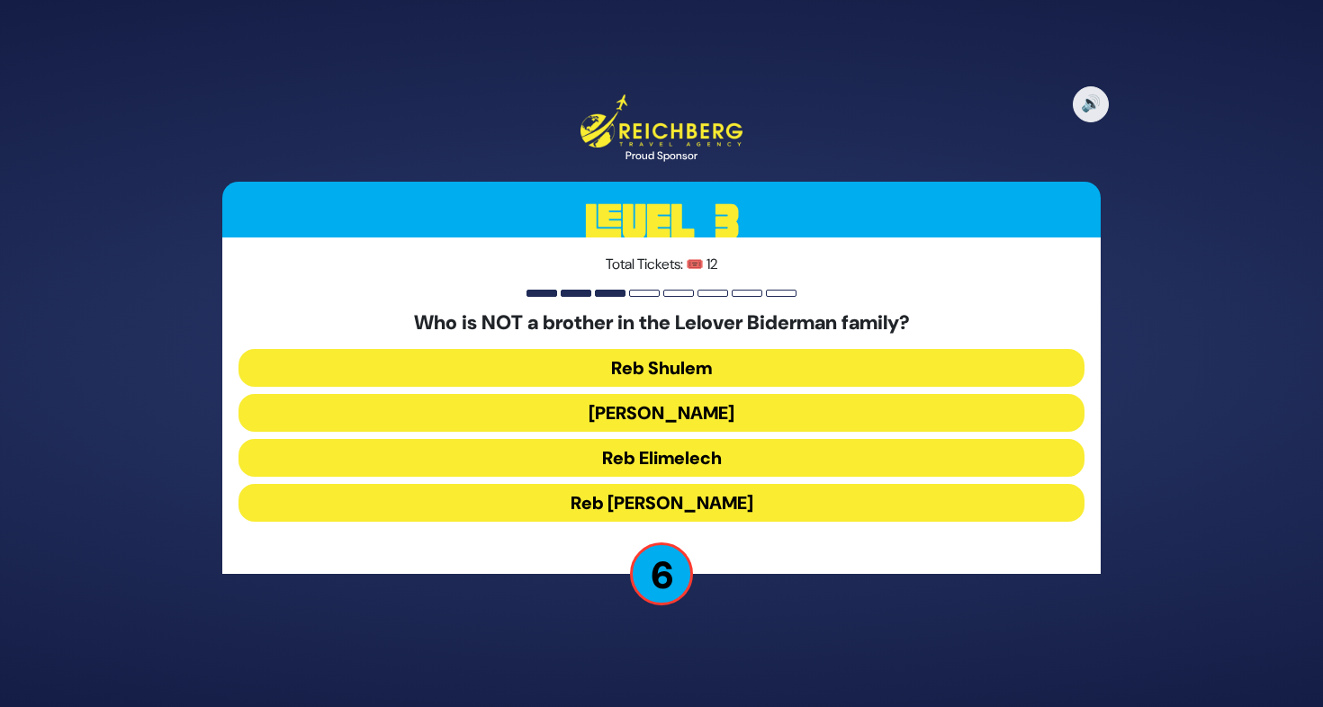
click at [669, 501] on button "Reb Chaim Yosef" at bounding box center [661, 503] width 846 height 38
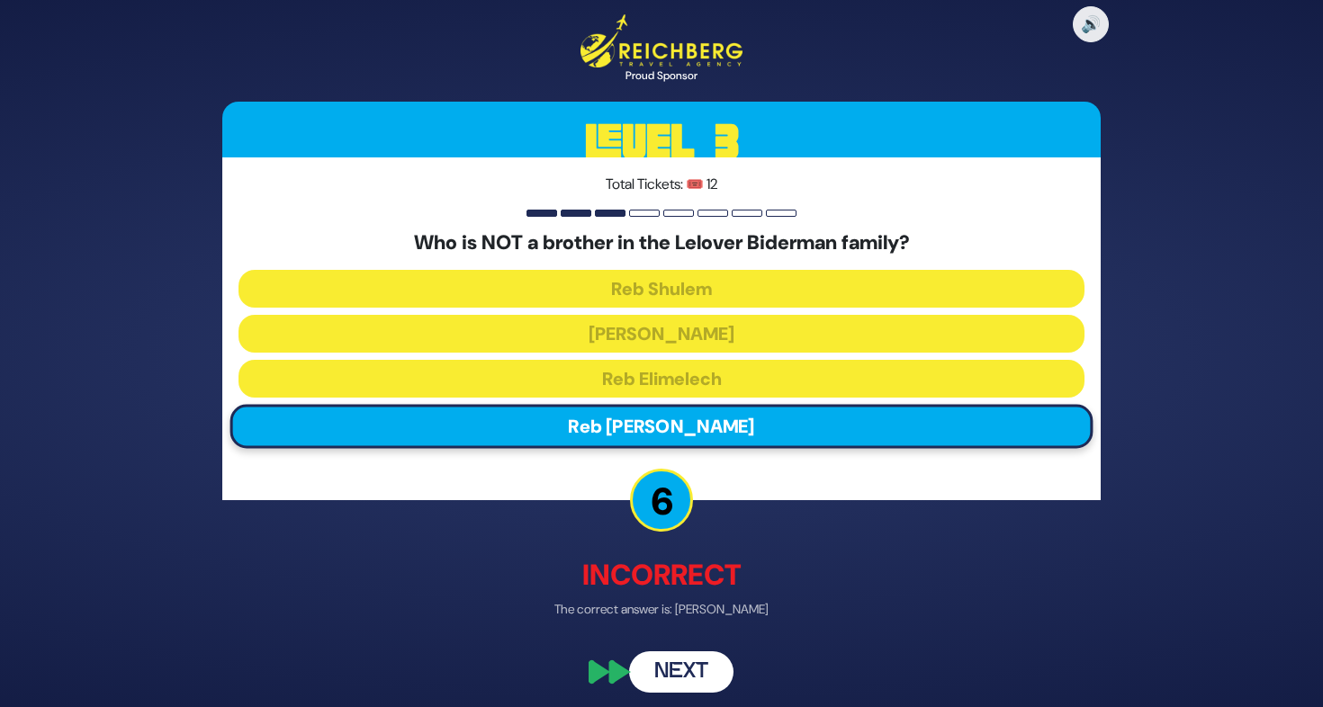
click at [699, 664] on button "Next" at bounding box center [681, 671] width 104 height 41
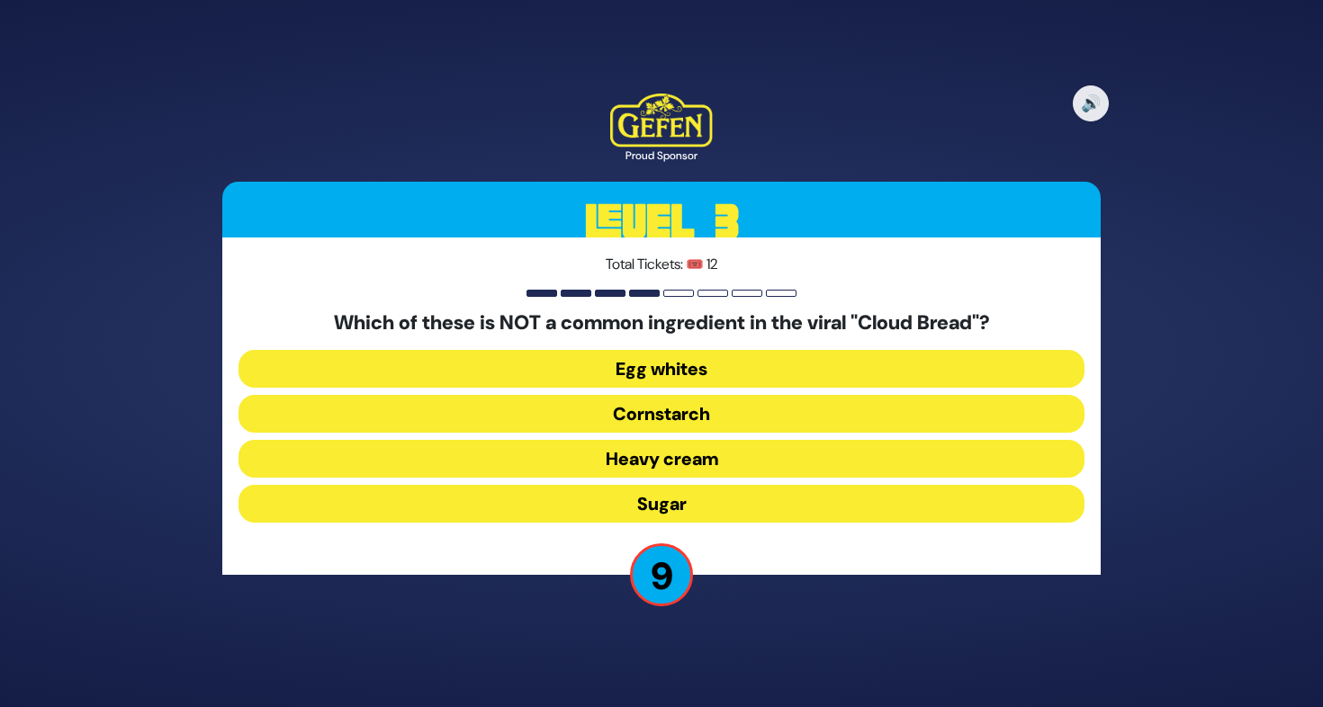
click at [640, 466] on button "Heavy cream" at bounding box center [661, 459] width 846 height 38
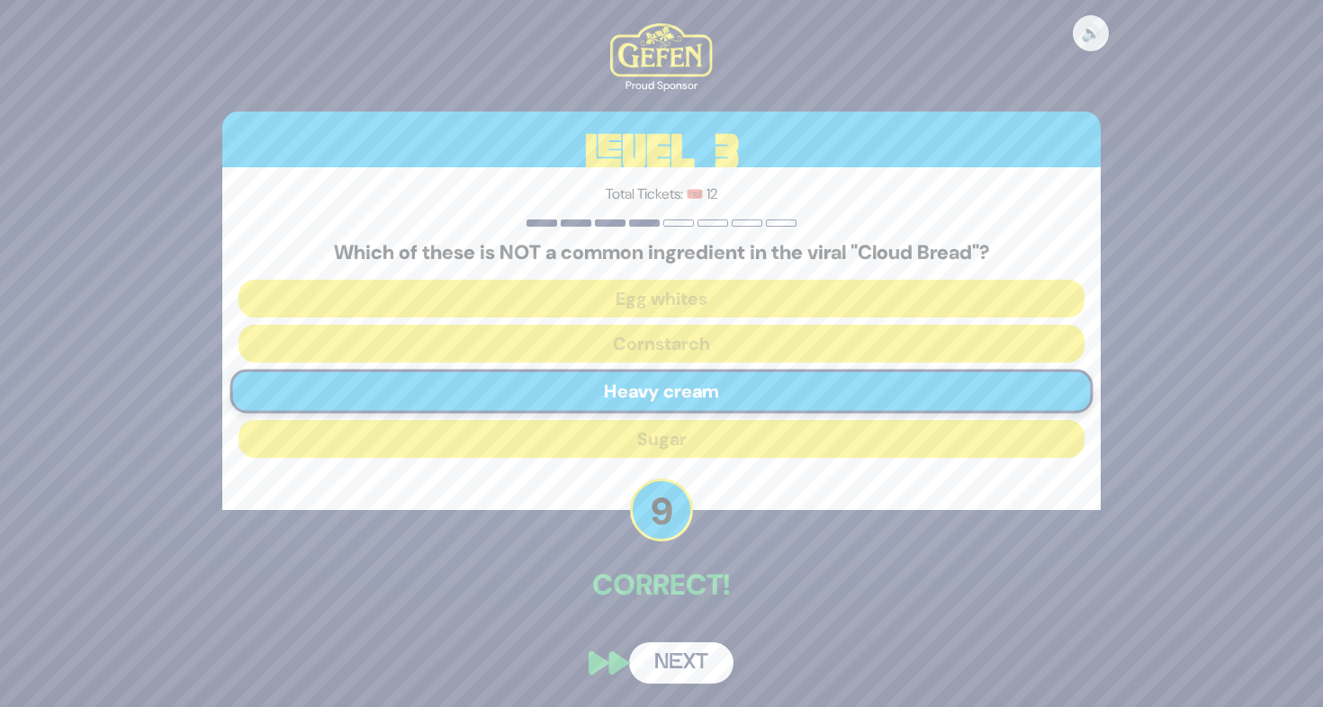
click at [681, 651] on button "Next" at bounding box center [681, 662] width 104 height 41
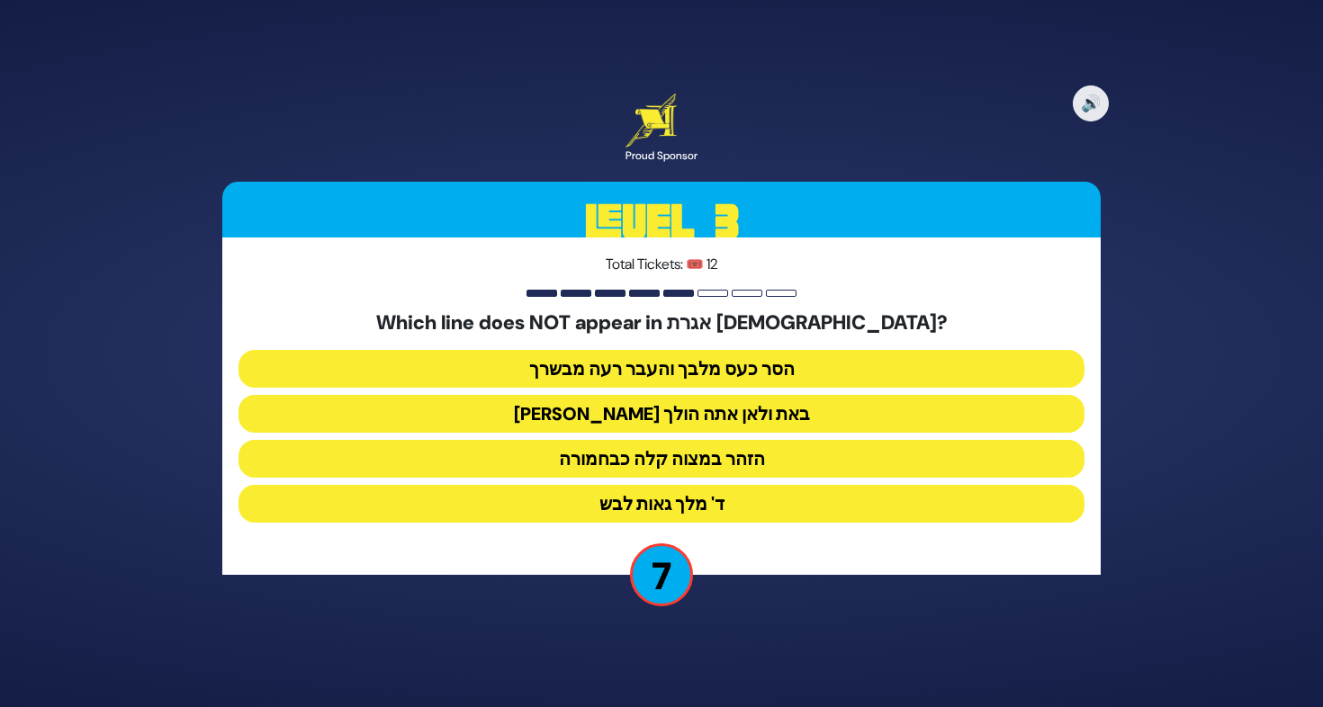
click at [690, 406] on button "מאין באת ולאן אתה הולך" at bounding box center [661, 414] width 846 height 38
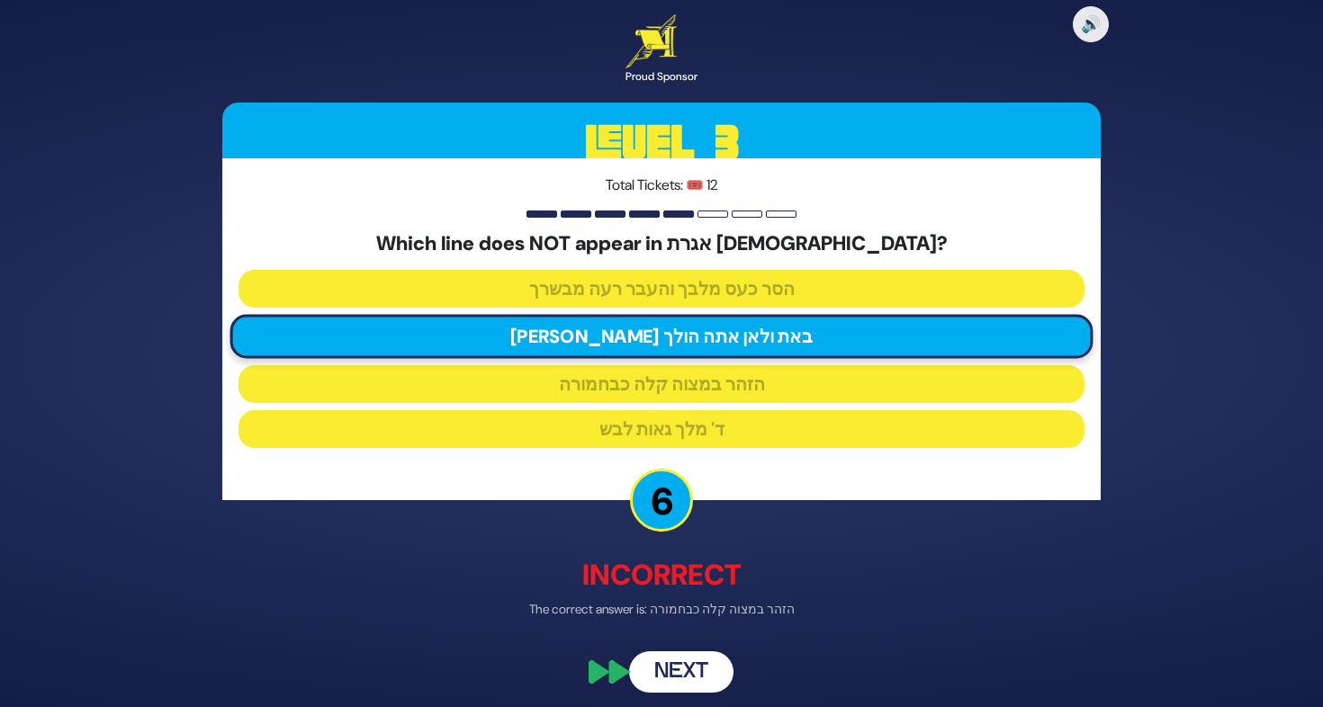
click at [714, 661] on button "Next" at bounding box center [681, 671] width 104 height 41
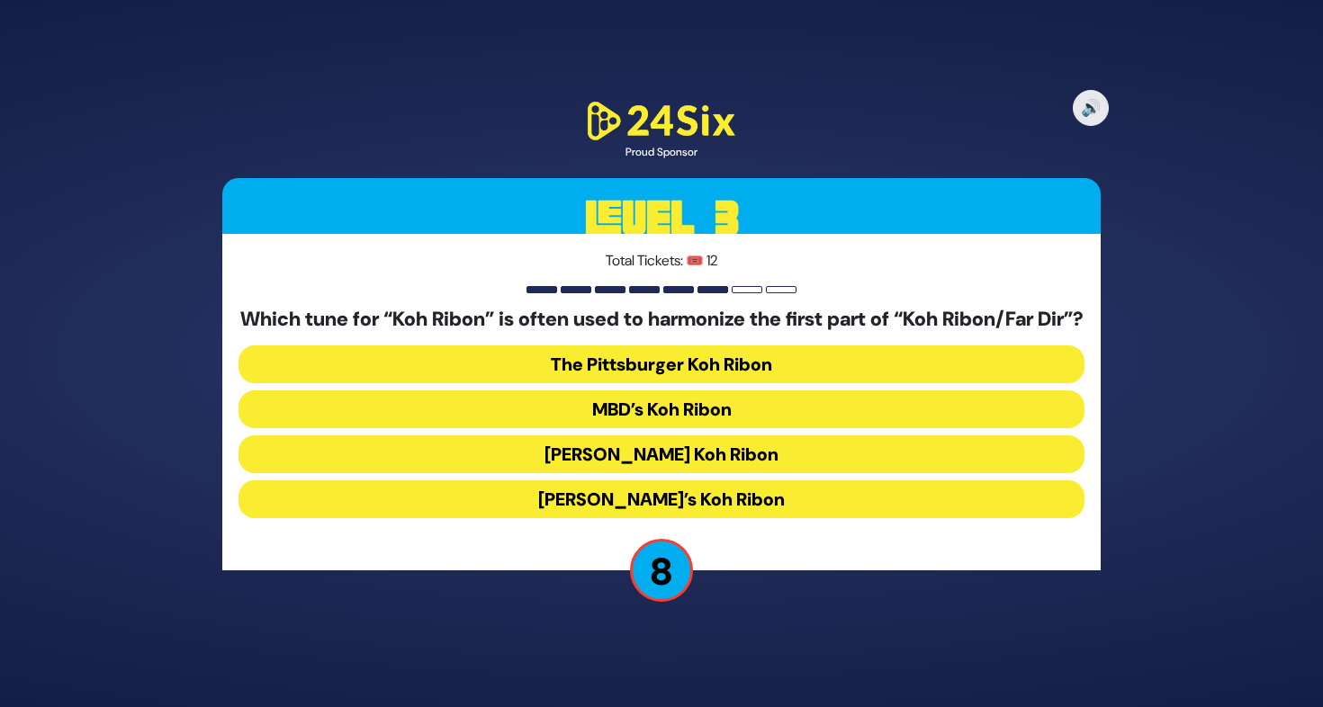
click at [729, 417] on button "MBD’s Koh Ribon" at bounding box center [661, 410] width 846 height 38
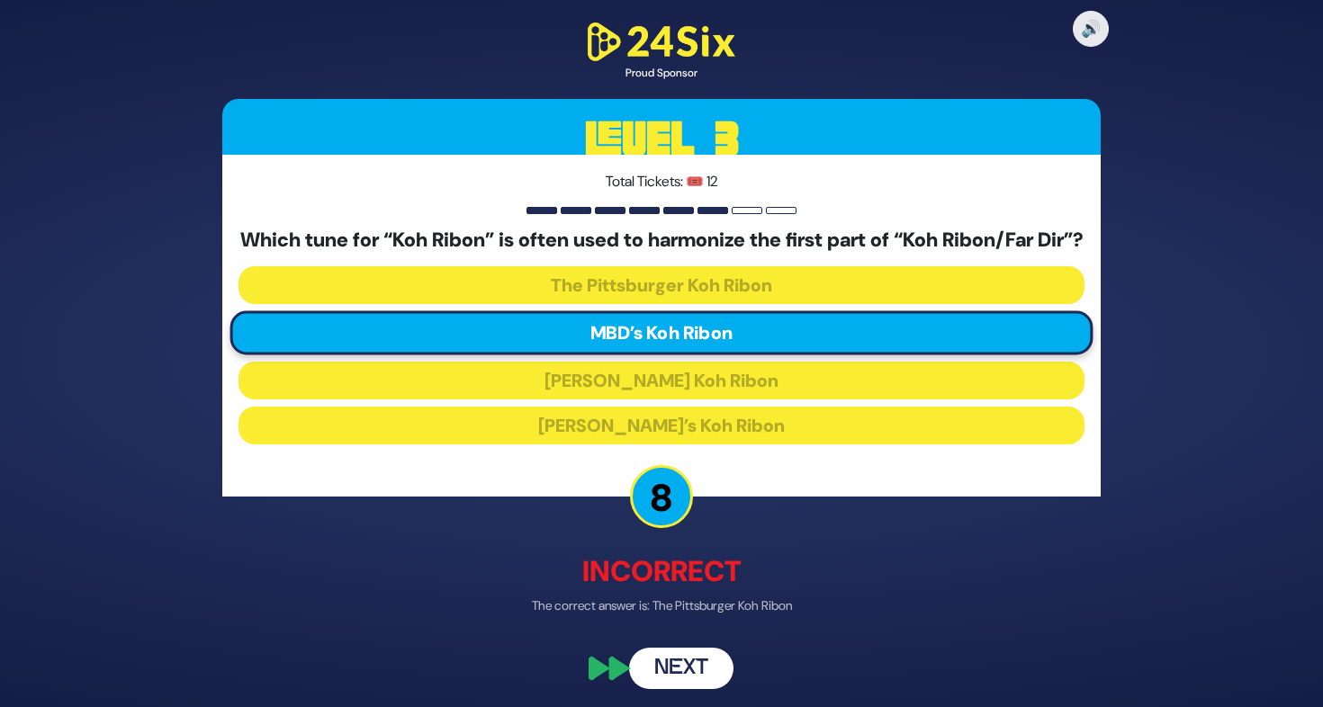
click at [723, 664] on button "Next" at bounding box center [681, 668] width 104 height 41
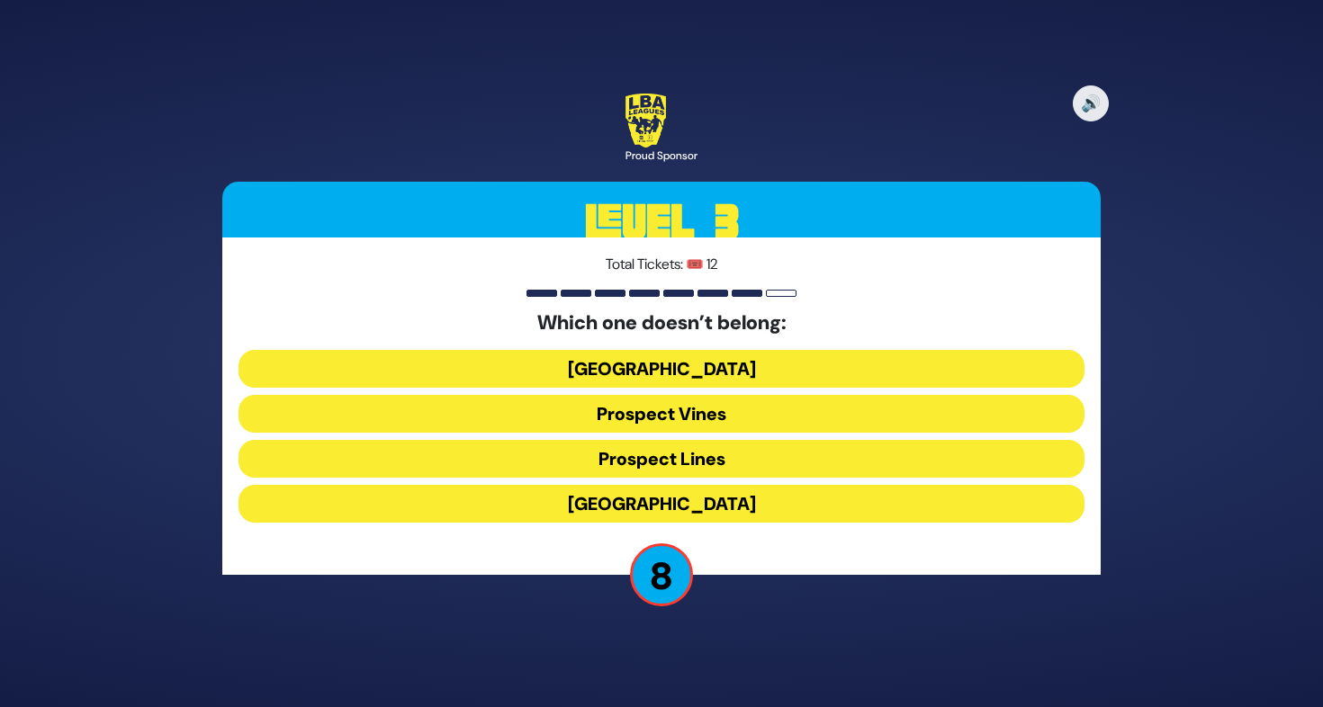
click at [680, 445] on button "Prospect Lines" at bounding box center [661, 459] width 846 height 38
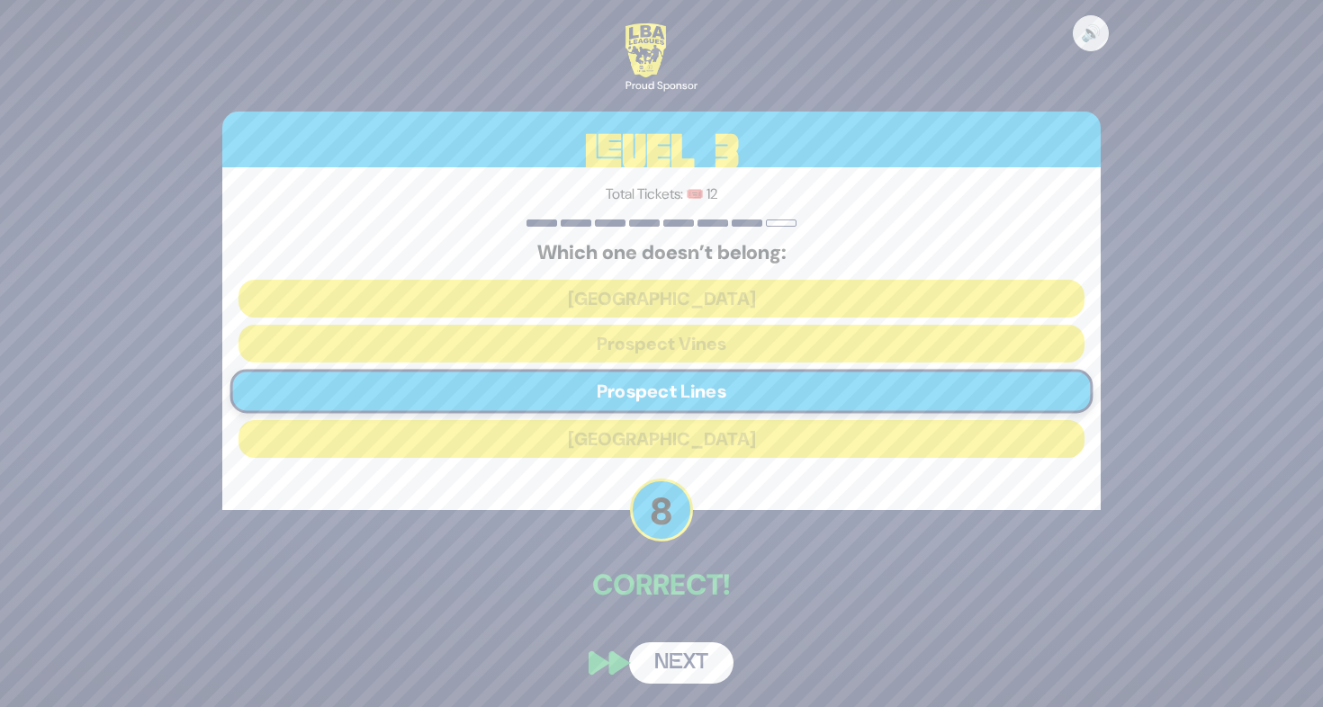
click at [695, 660] on button "Next" at bounding box center [681, 662] width 104 height 41
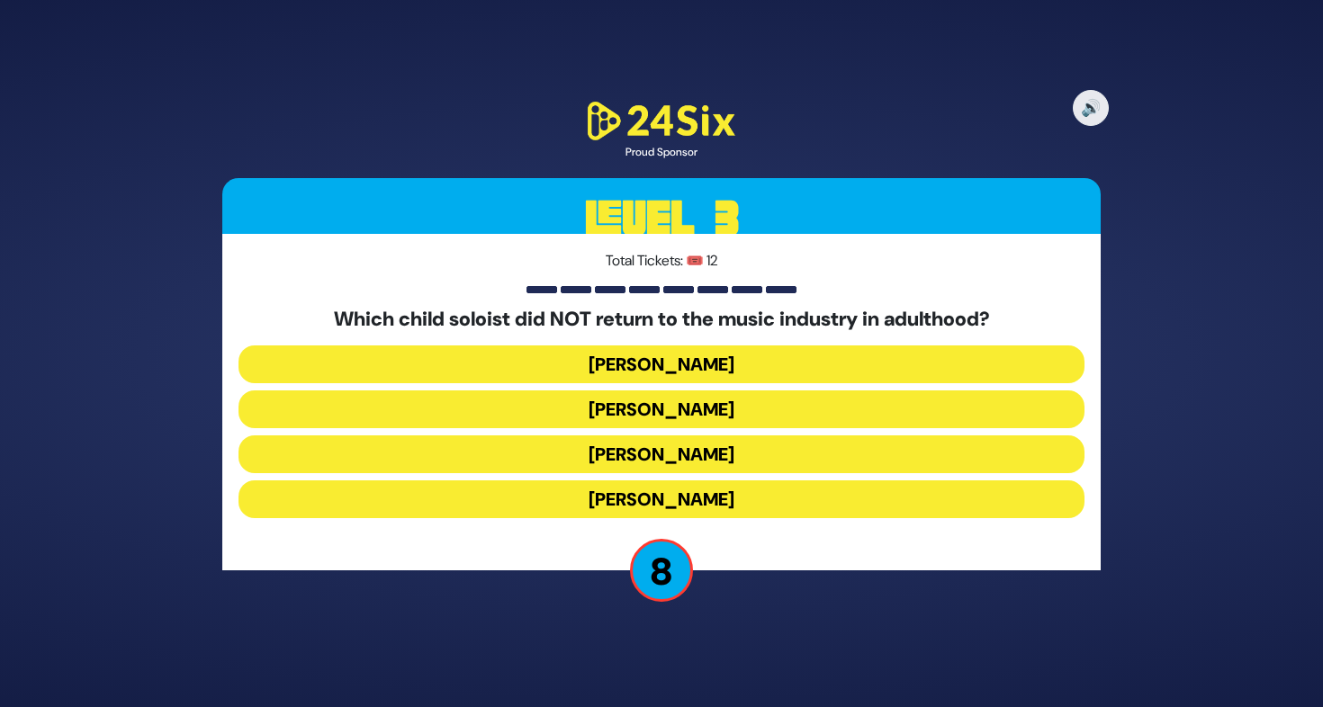
click at [685, 456] on button "Shaul Elson" at bounding box center [661, 454] width 846 height 38
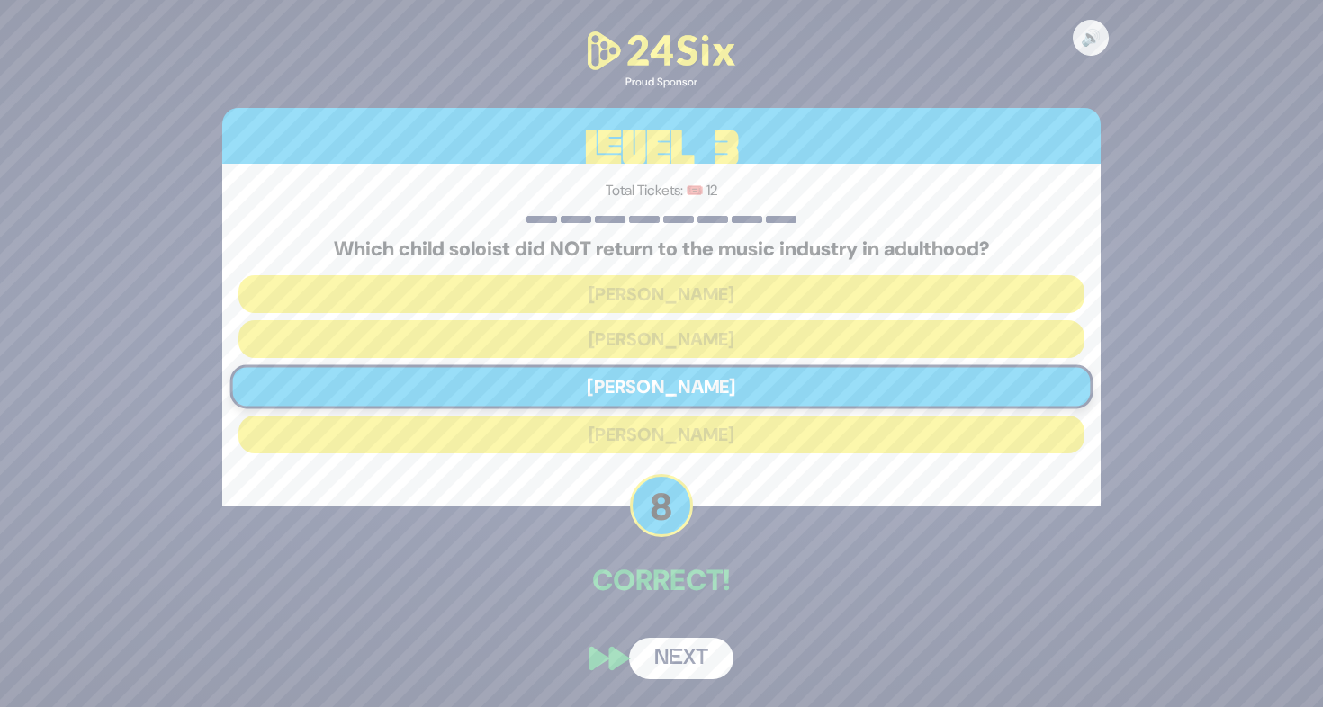
click at [715, 655] on button "Next" at bounding box center [681, 658] width 104 height 41
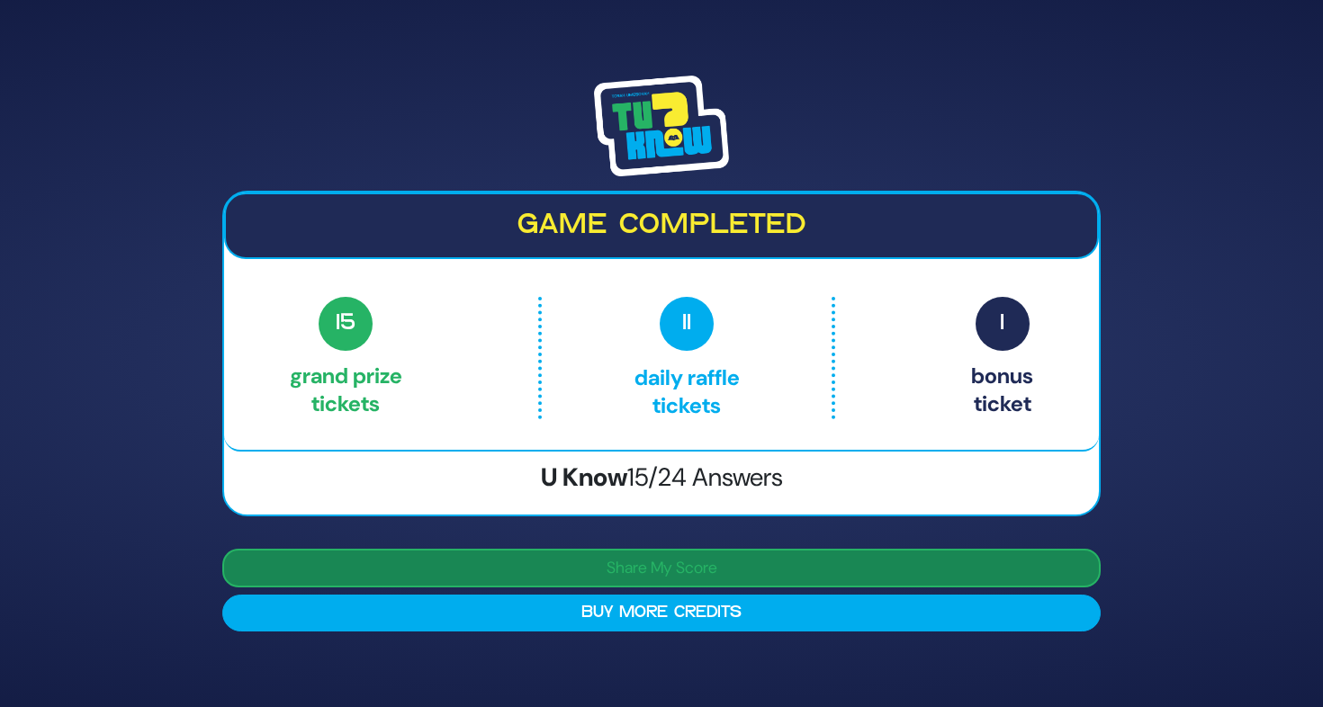
click at [702, 560] on button "Share My Score" at bounding box center [661, 568] width 878 height 39
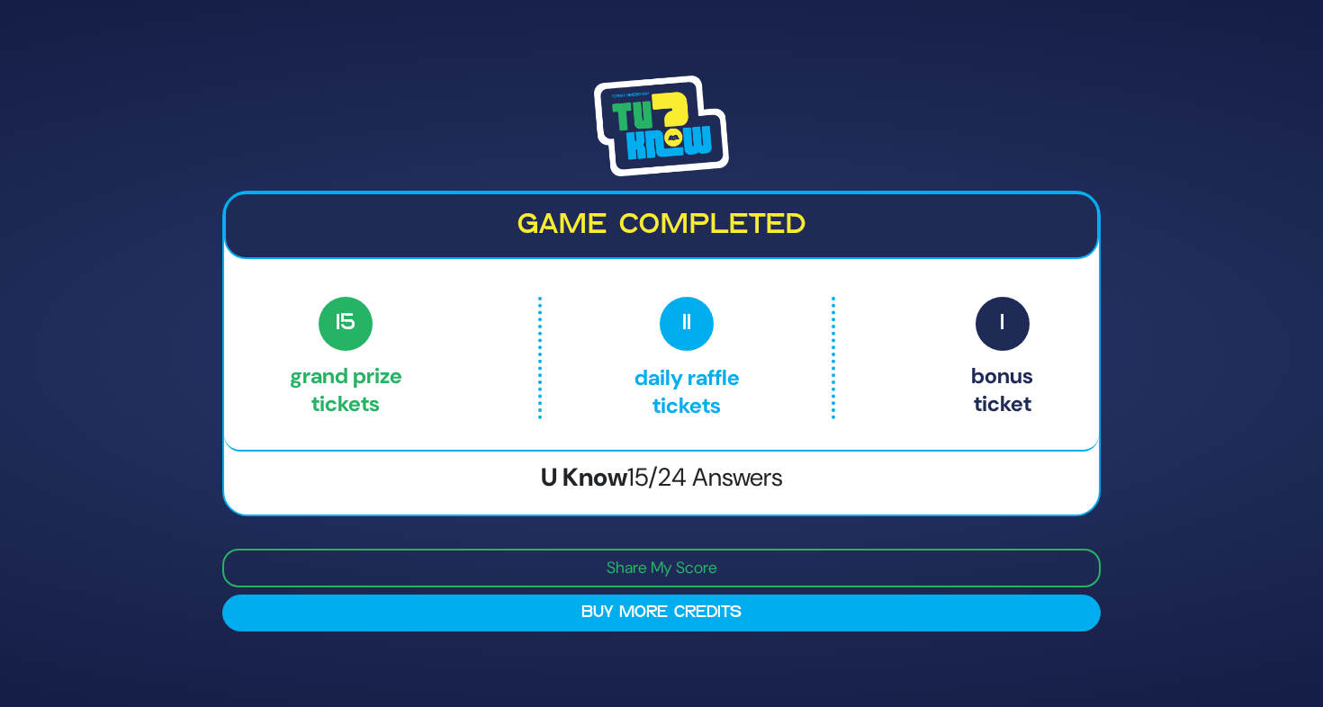
click at [960, 297] on div "15 Grand Prize tickets 11 Daily Raffle tickets 1 Bonus ticket" at bounding box center [661, 358] width 743 height 122
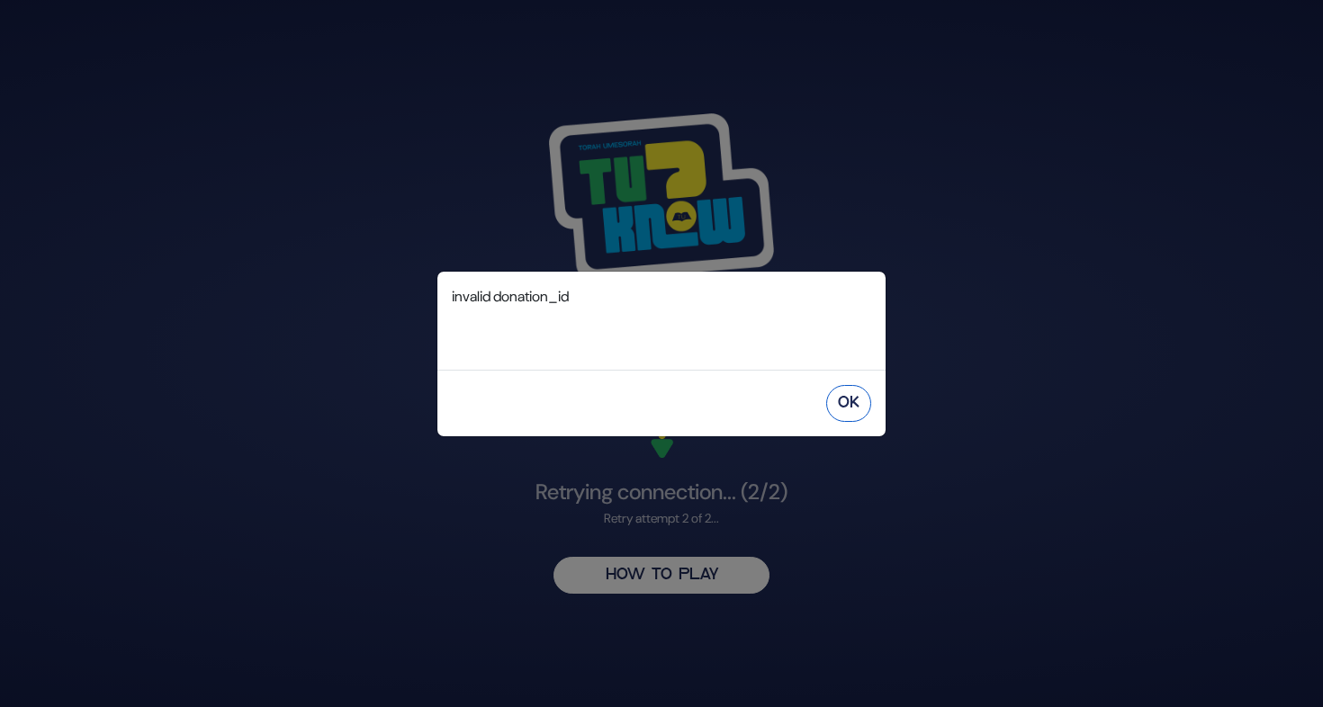
click at [857, 403] on button "OK" at bounding box center [848, 403] width 45 height 37
